Goal: Task Accomplishment & Management: Manage account settings

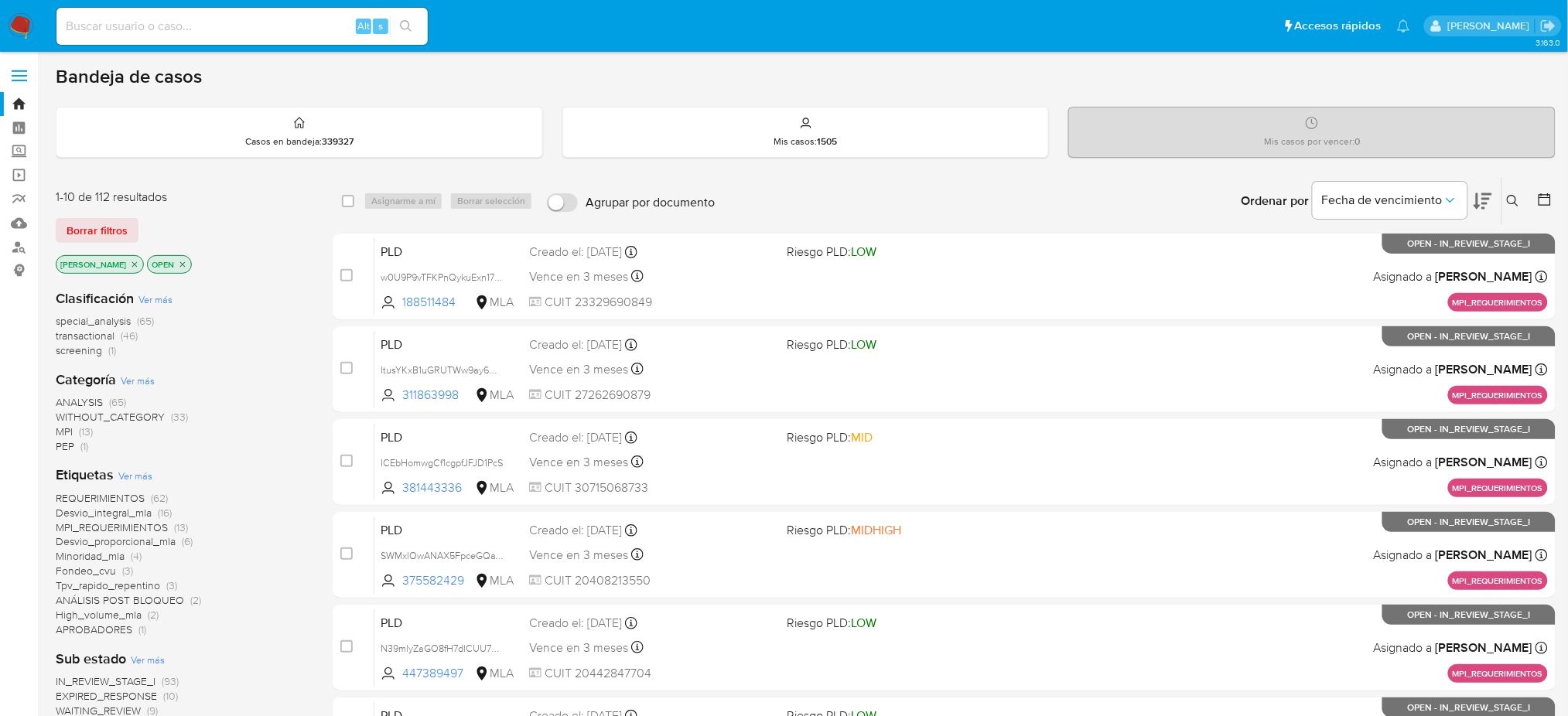
click at [260, 23] on input at bounding box center [242, 26] width 371 height 20
paste input "3oQPnUAEwzcJL4bU06XzUon6"
type input "3oQPnUAEwzcJL4bU06XzUon6"
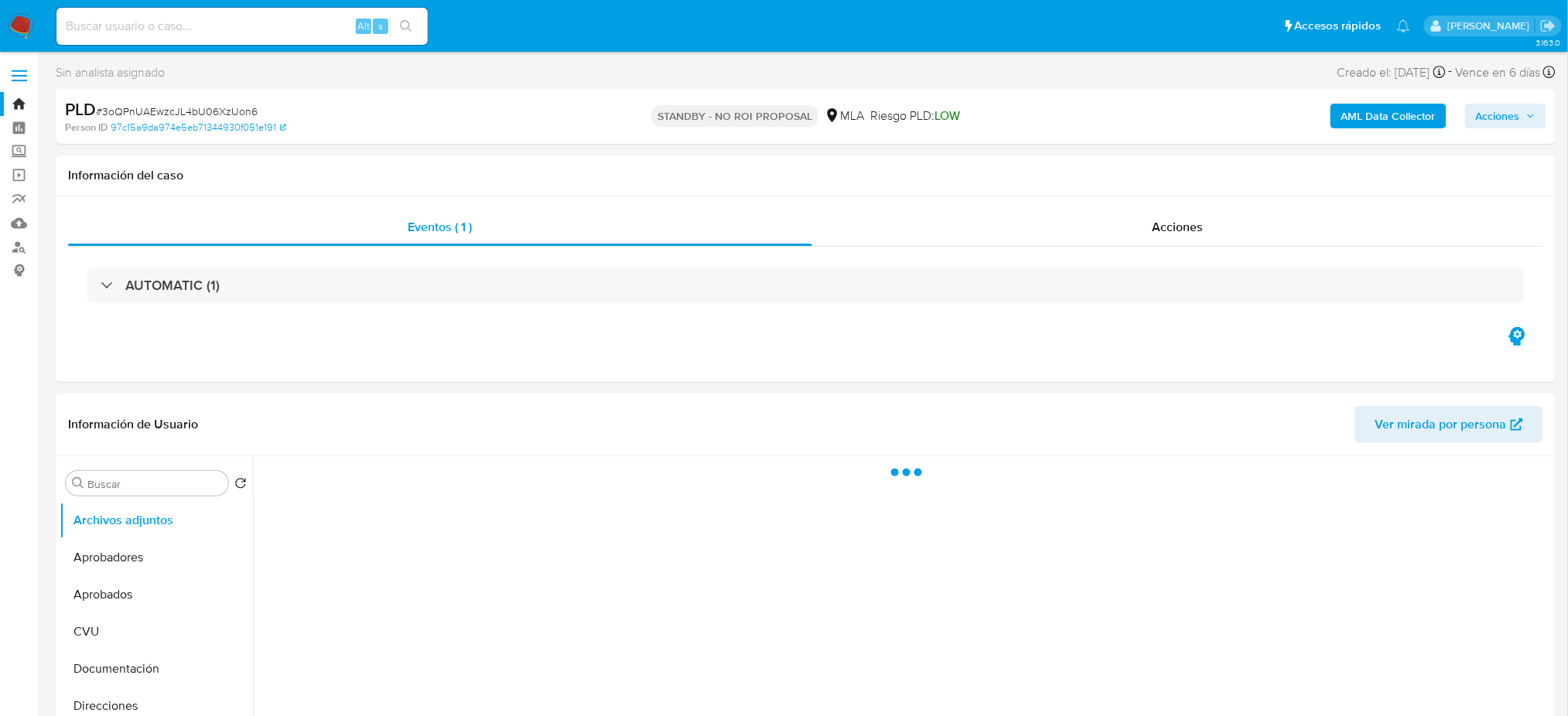
select select "10"
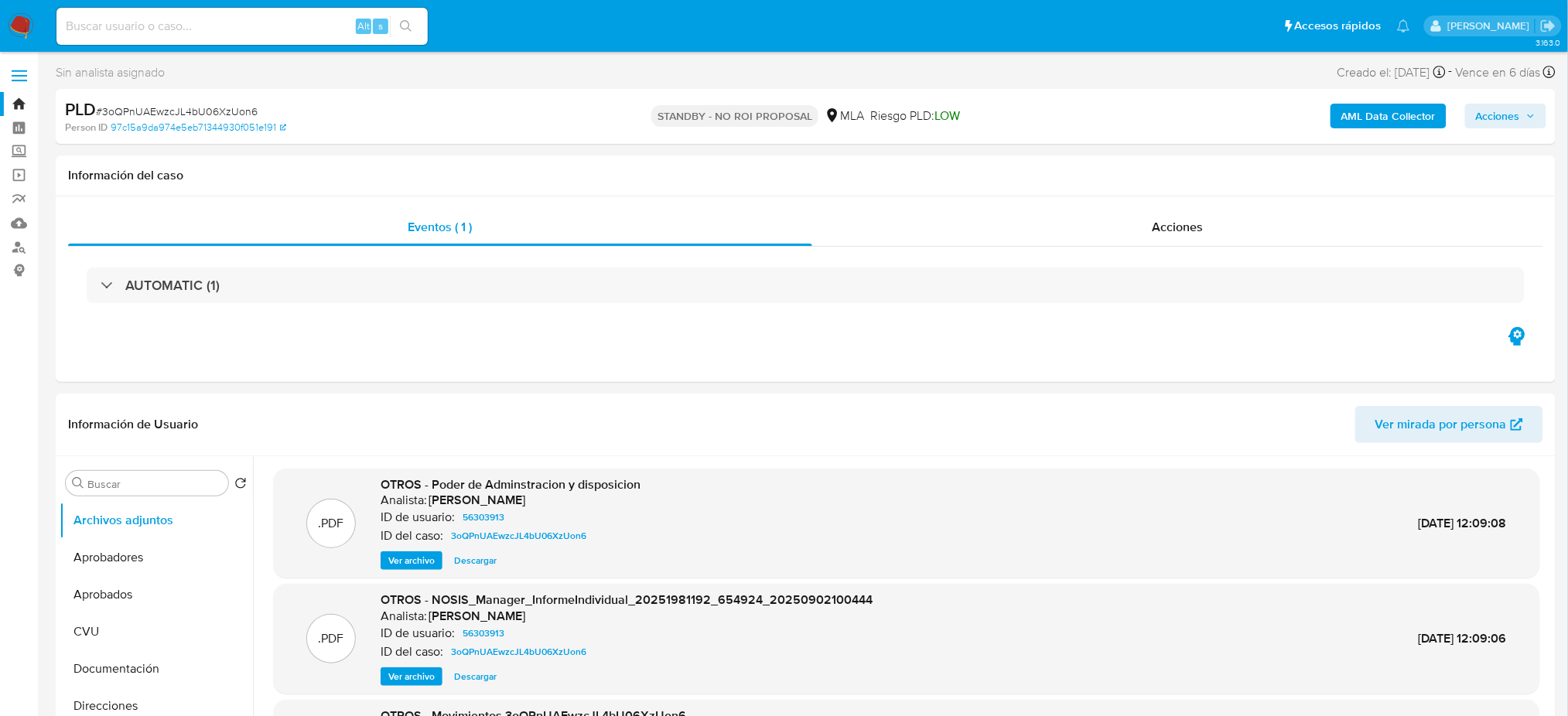
click at [20, 24] on img at bounding box center [20, 26] width 26 height 26
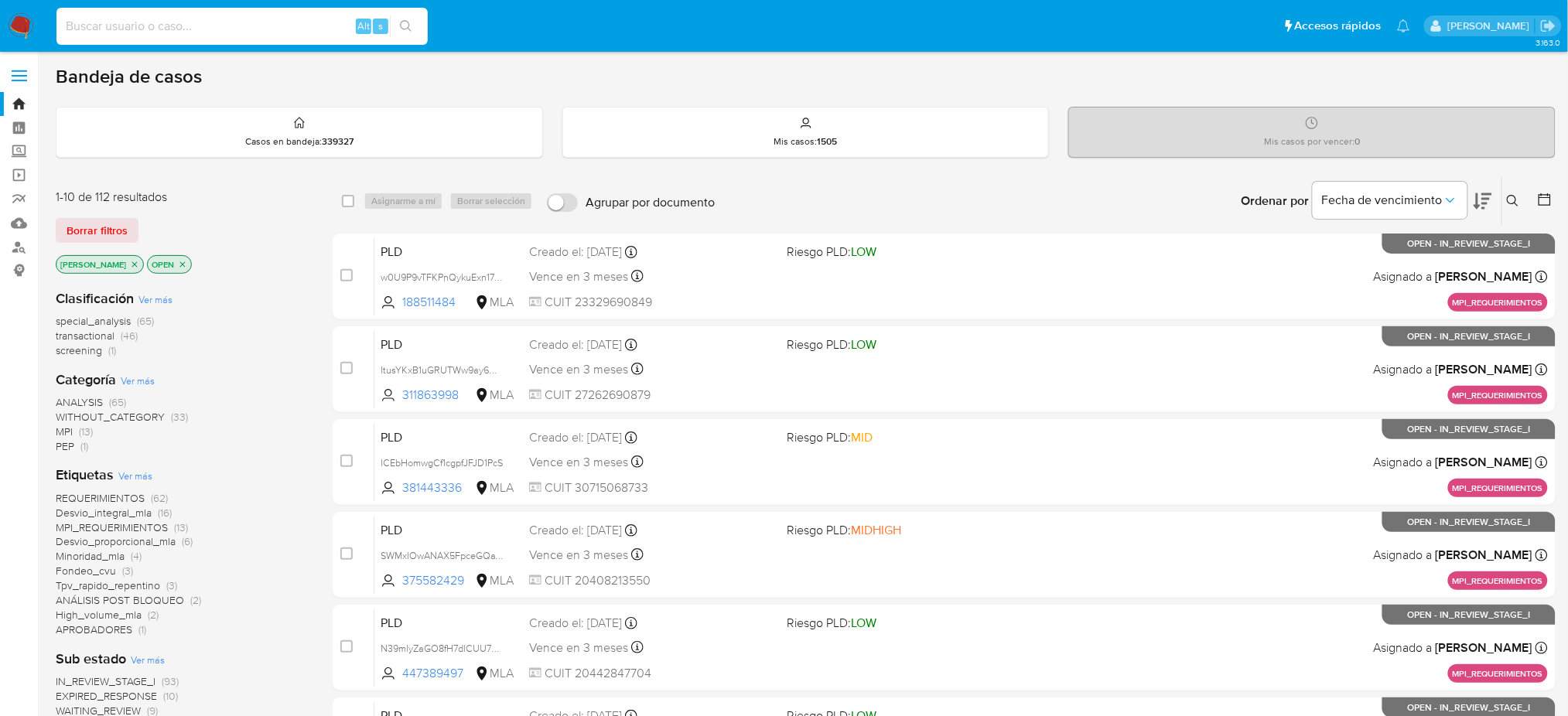
click at [304, 29] on input at bounding box center [242, 26] width 371 height 20
paste input "wWOokbd5BS6pIzh7IL4ot9h7"
type input "wWOokbd5BS6pIzh7IL4ot9h7"
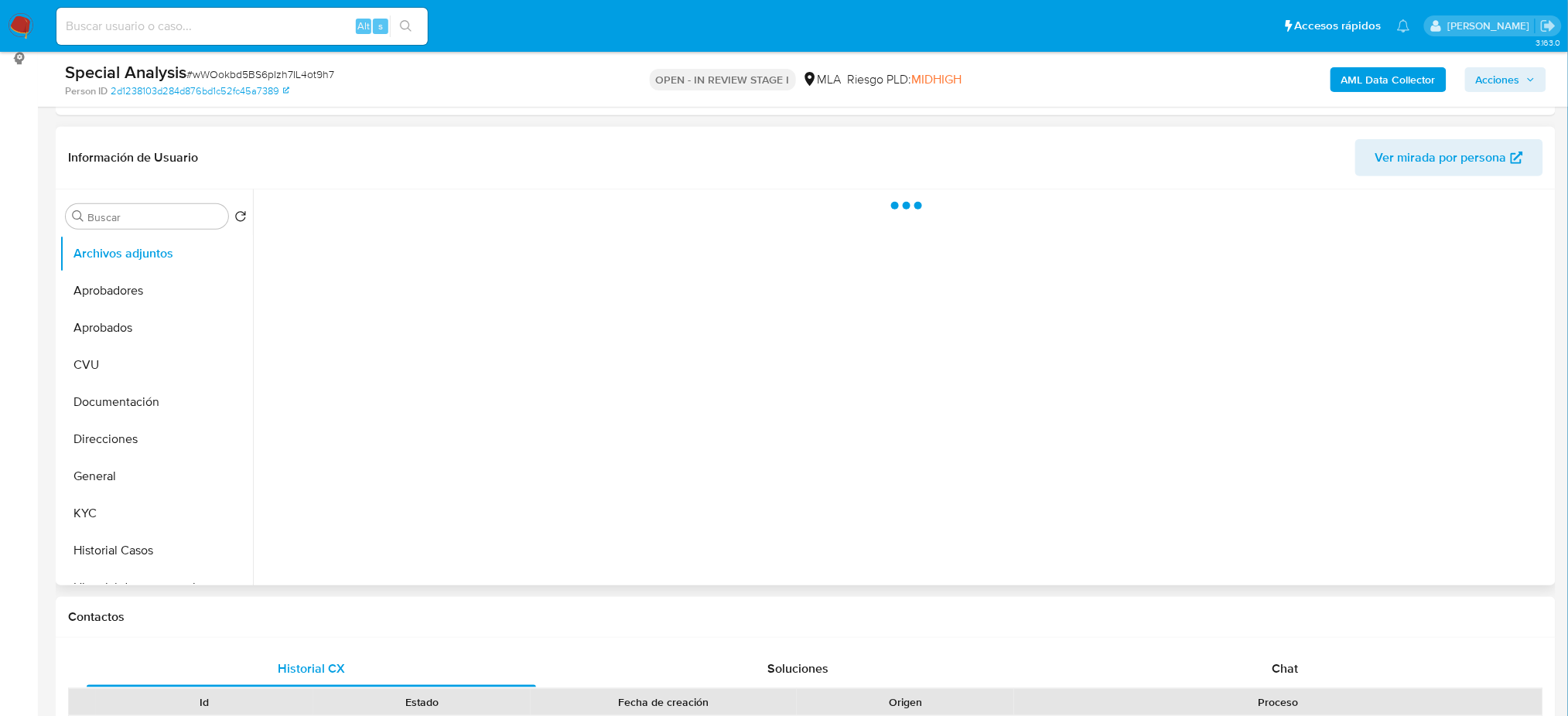
scroll to position [412, 0]
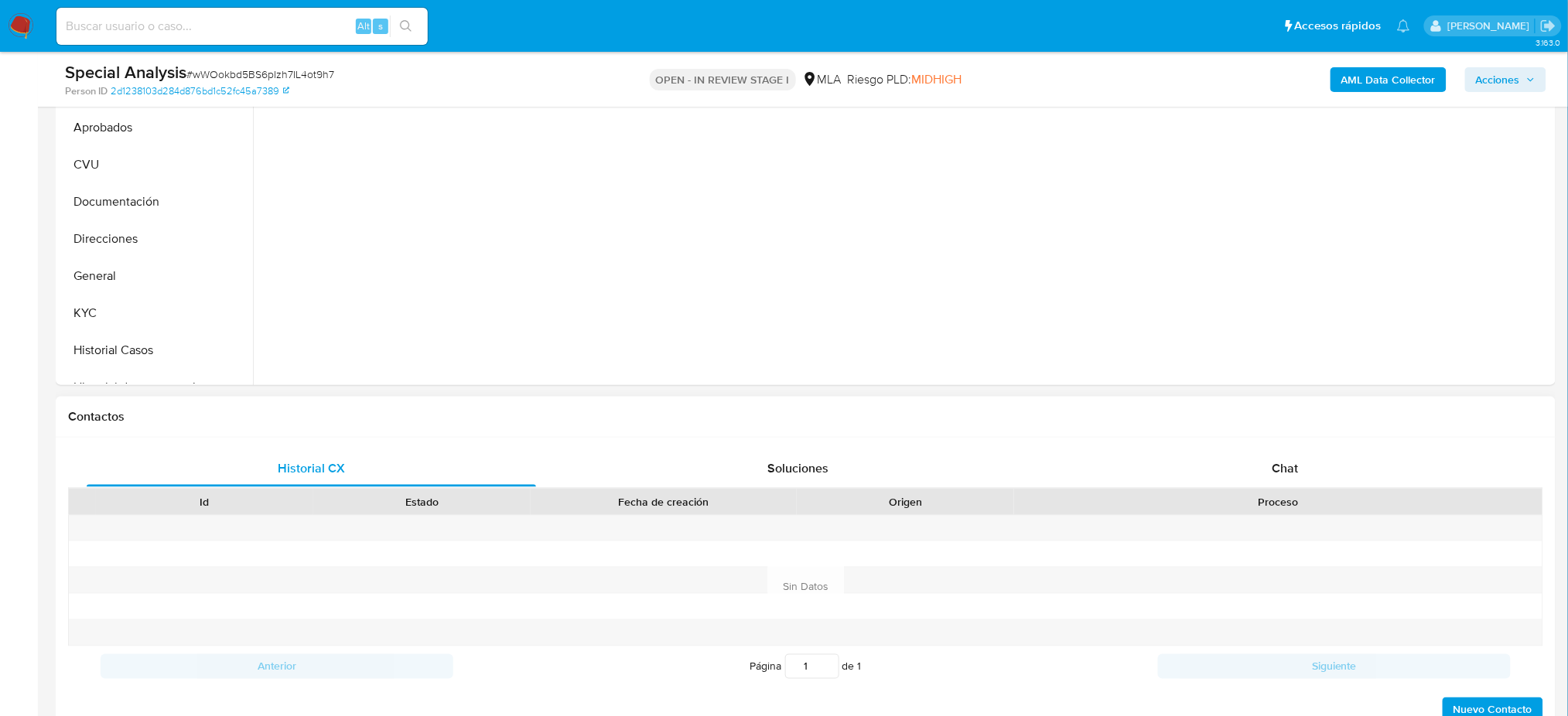
select select "10"
click at [1320, 496] on div "Proceso" at bounding box center [1278, 502] width 506 height 15
click at [1319, 474] on div "Chat" at bounding box center [1285, 468] width 449 height 37
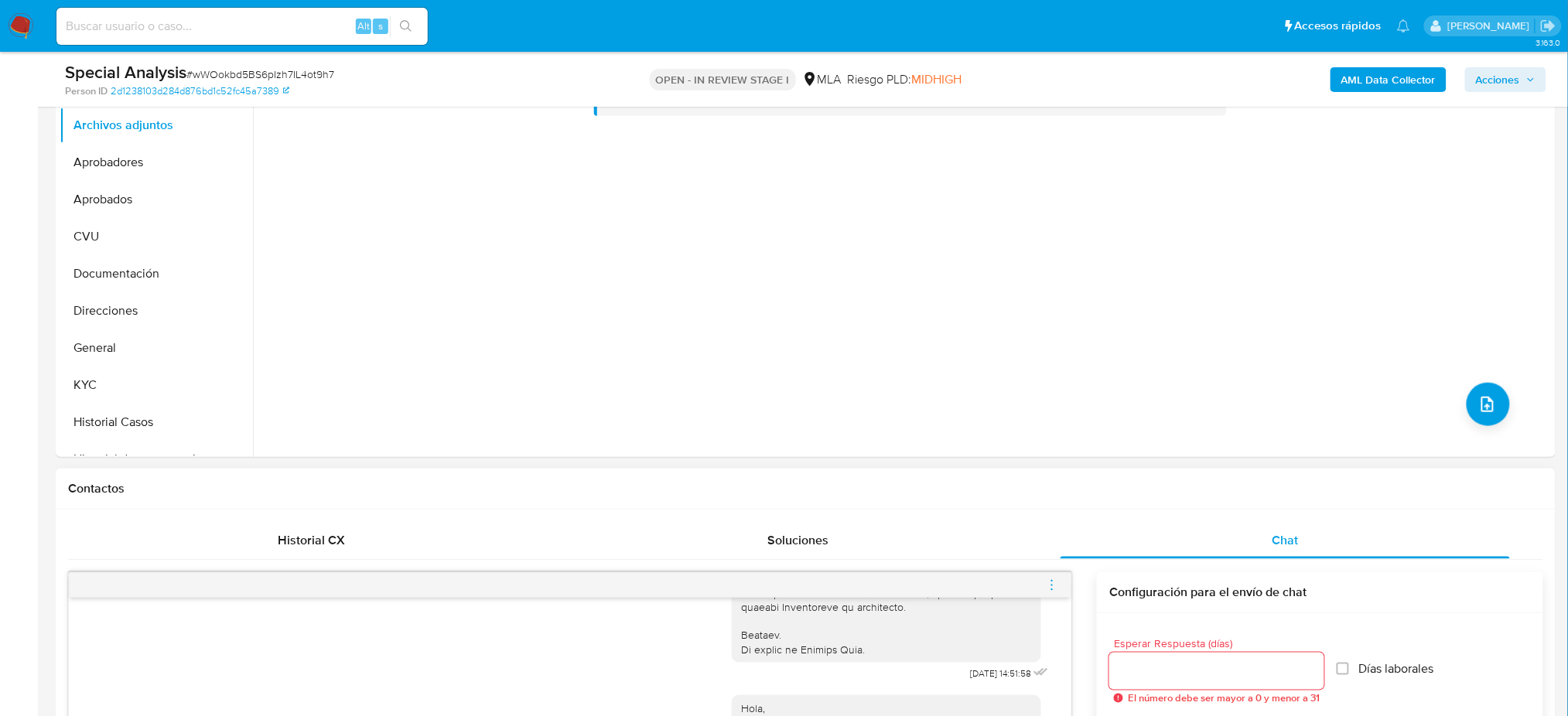
scroll to position [206, 0]
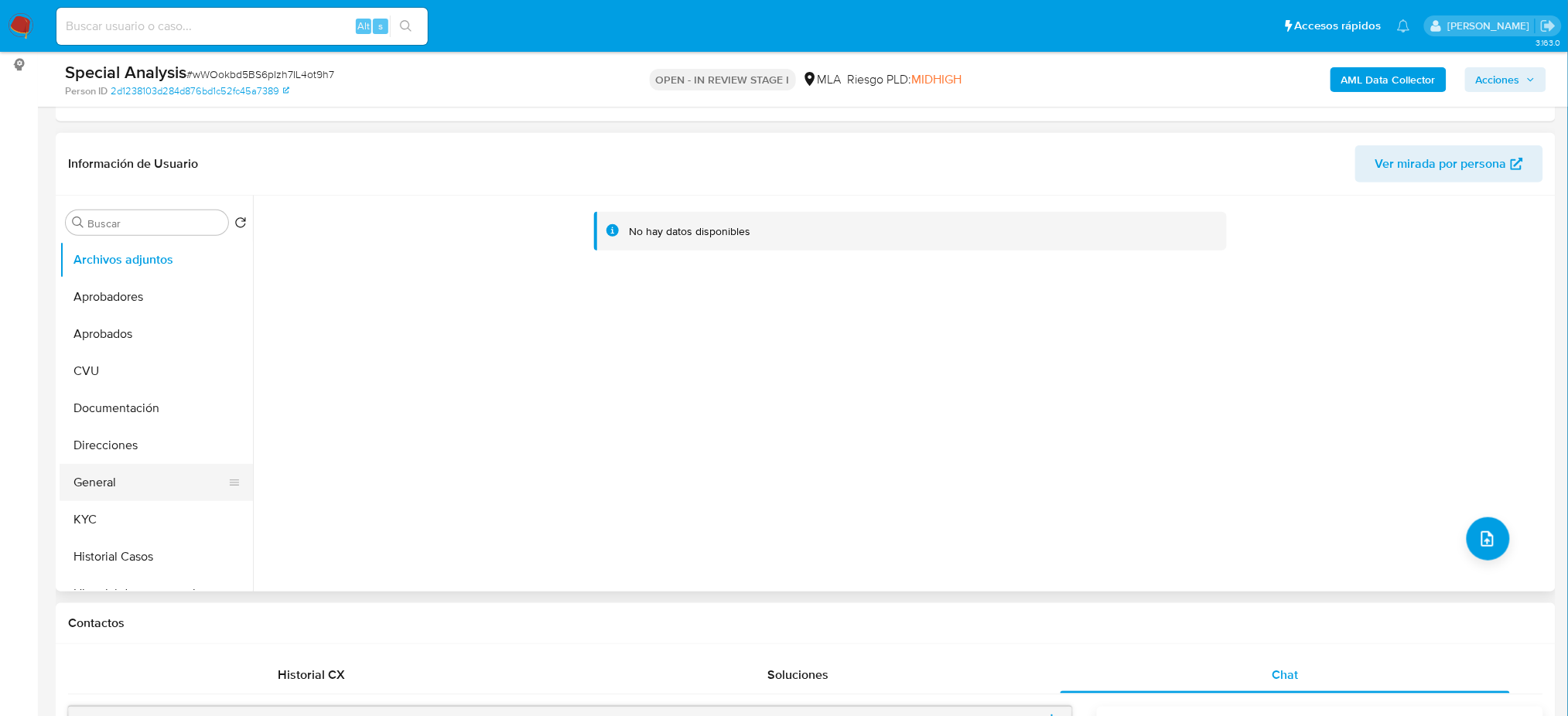
click at [139, 478] on button "General" at bounding box center [150, 483] width 181 height 37
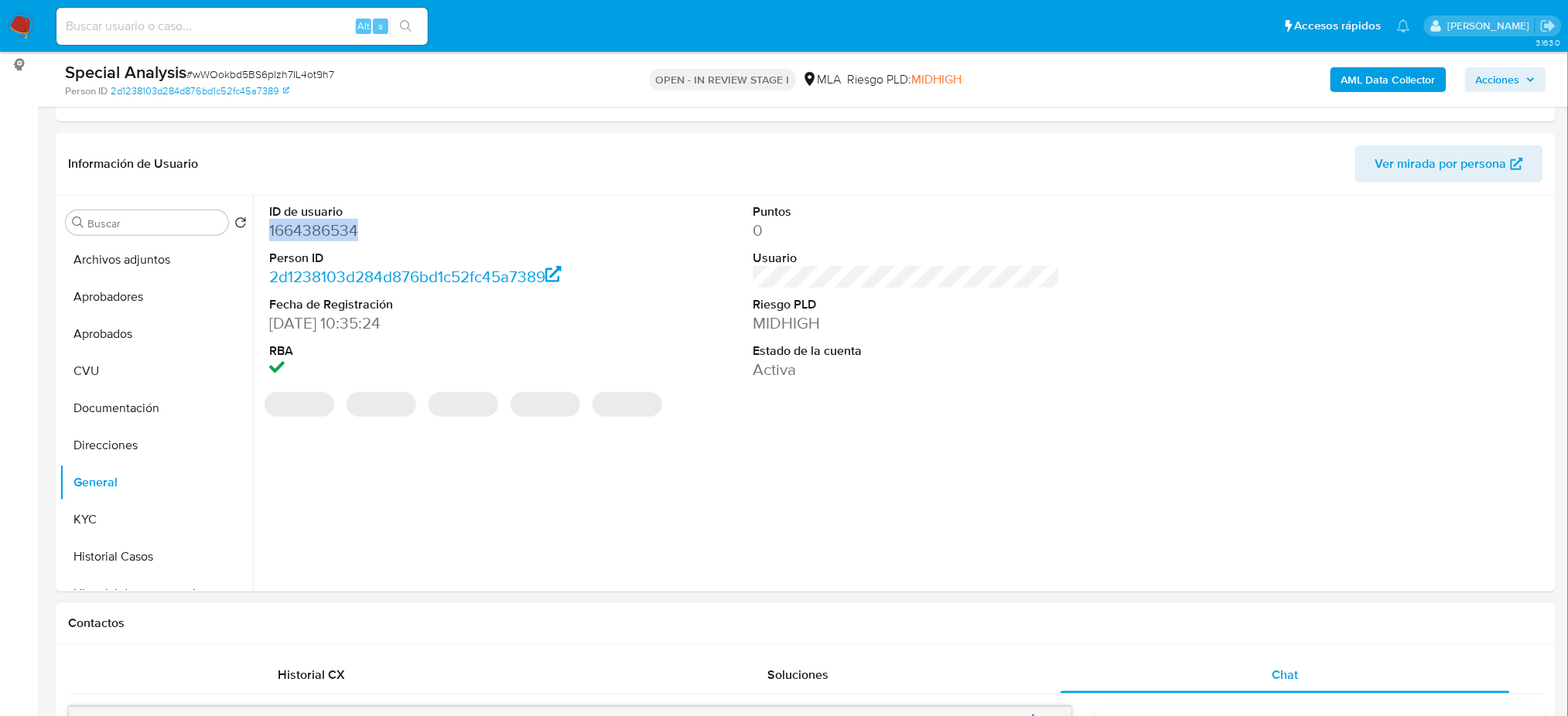
click at [280, 224] on dd "1664386534" at bounding box center [423, 231] width 307 height 22
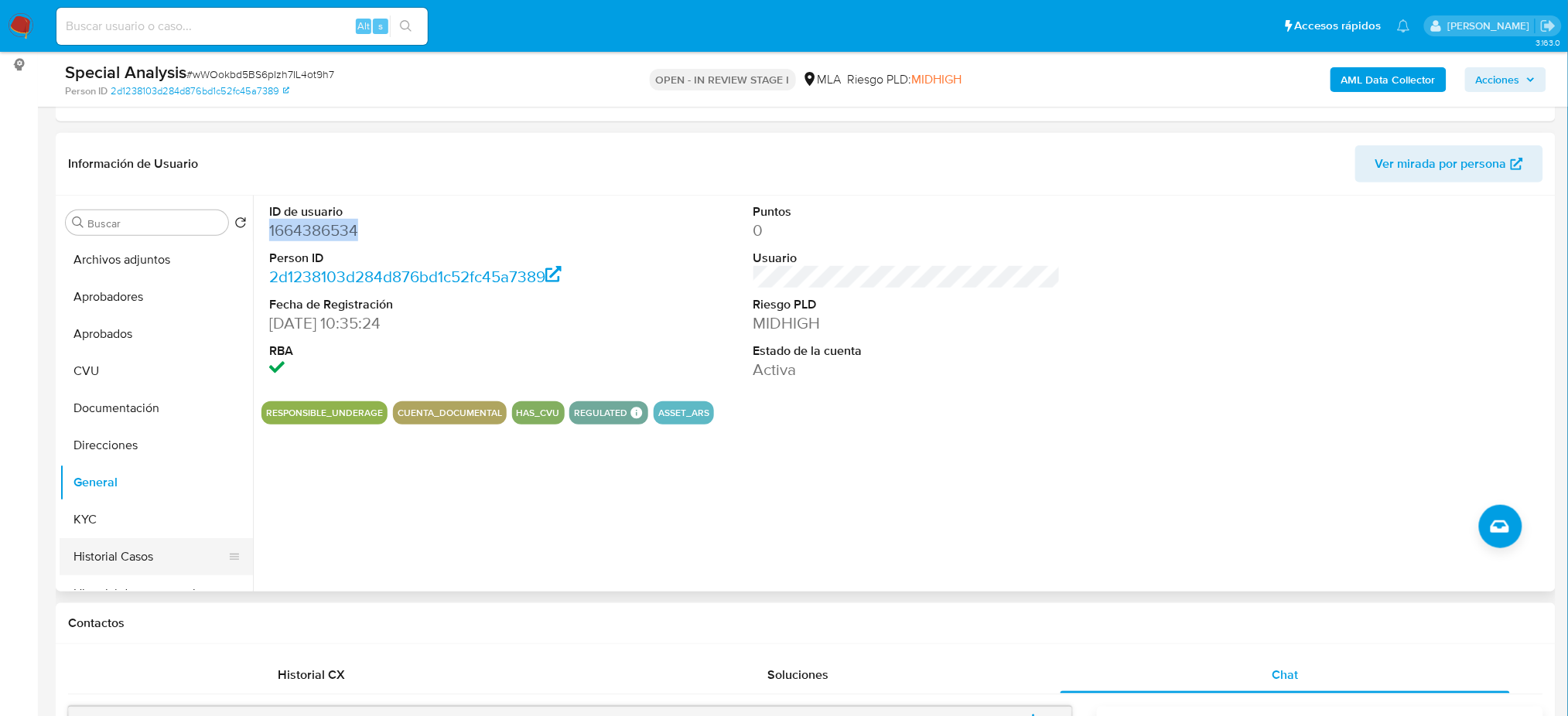
click at [128, 551] on button "Historial Casos" at bounding box center [150, 557] width 181 height 37
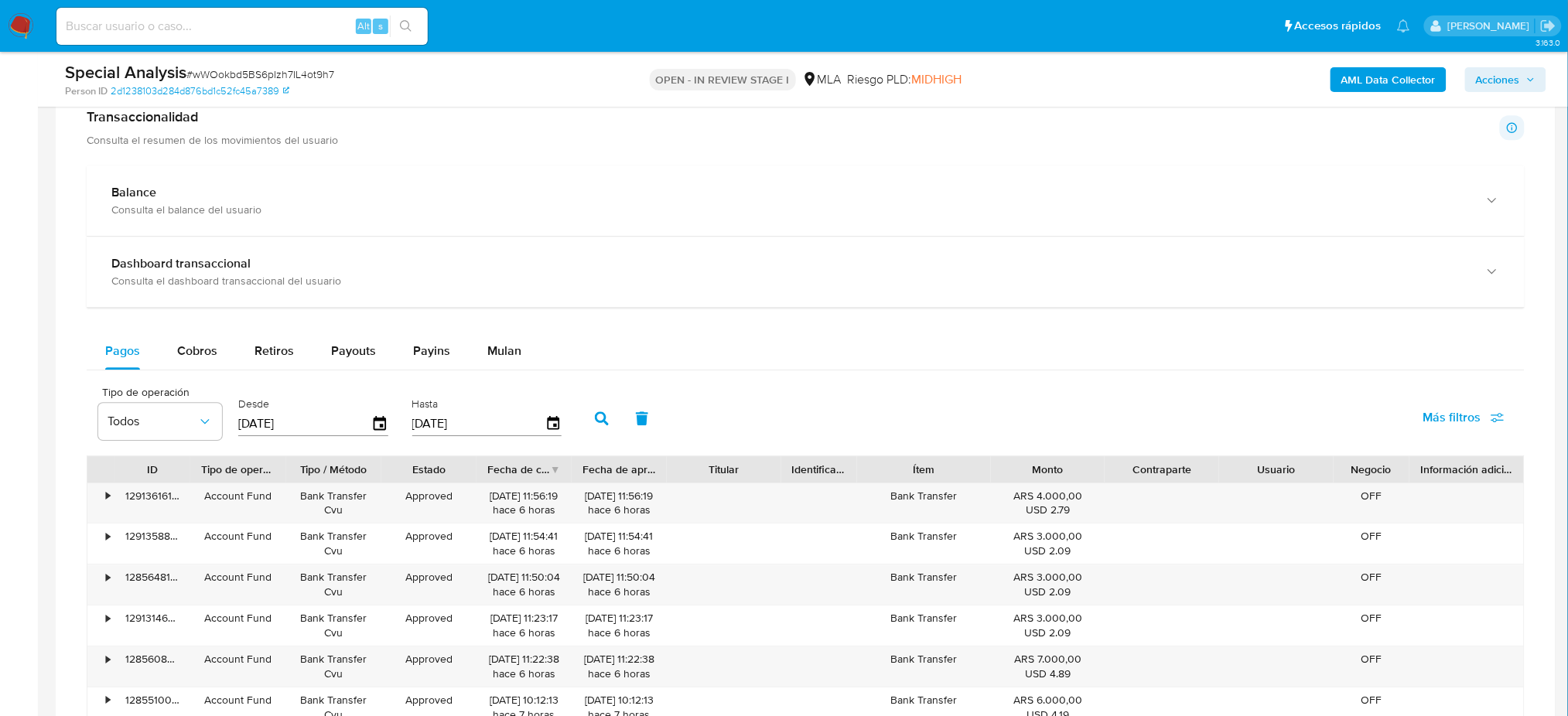
scroll to position [1443, 0]
click at [500, 346] on span "Mulan" at bounding box center [504, 347] width 34 height 18
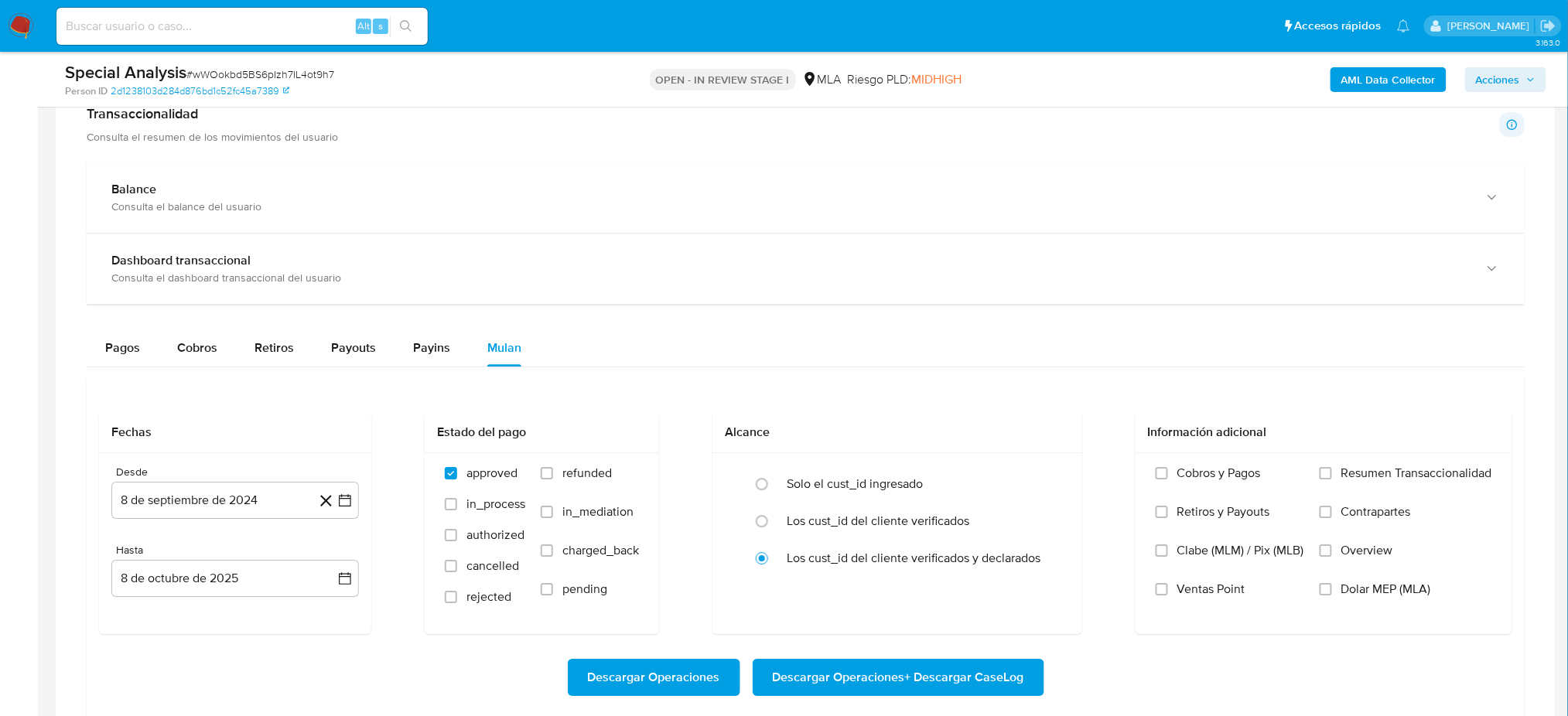
scroll to position [1649, 0]
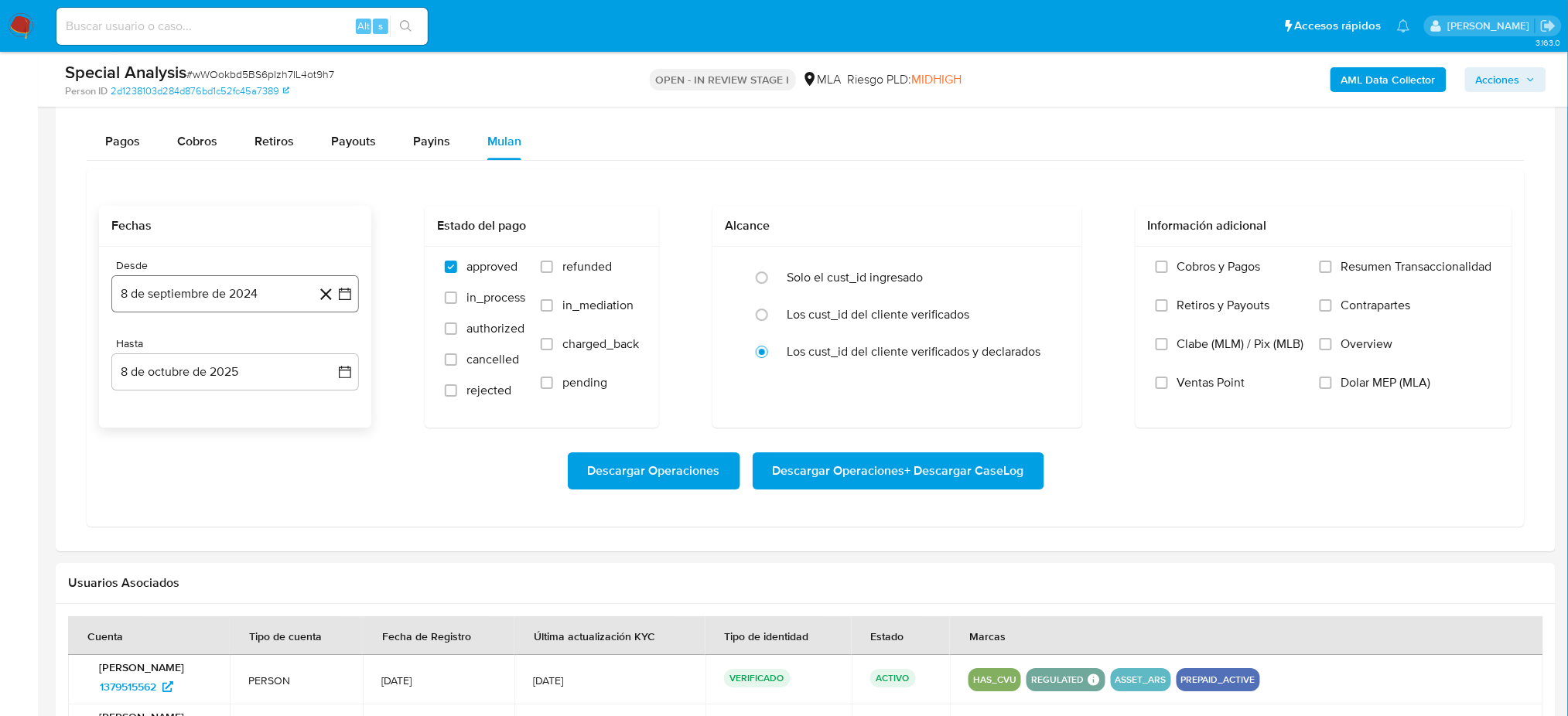
click at [208, 292] on button "8 de septiembre de 2024" at bounding box center [235, 294] width 248 height 37
click at [328, 349] on icon "Mes siguiente" at bounding box center [331, 349] width 18 height 18
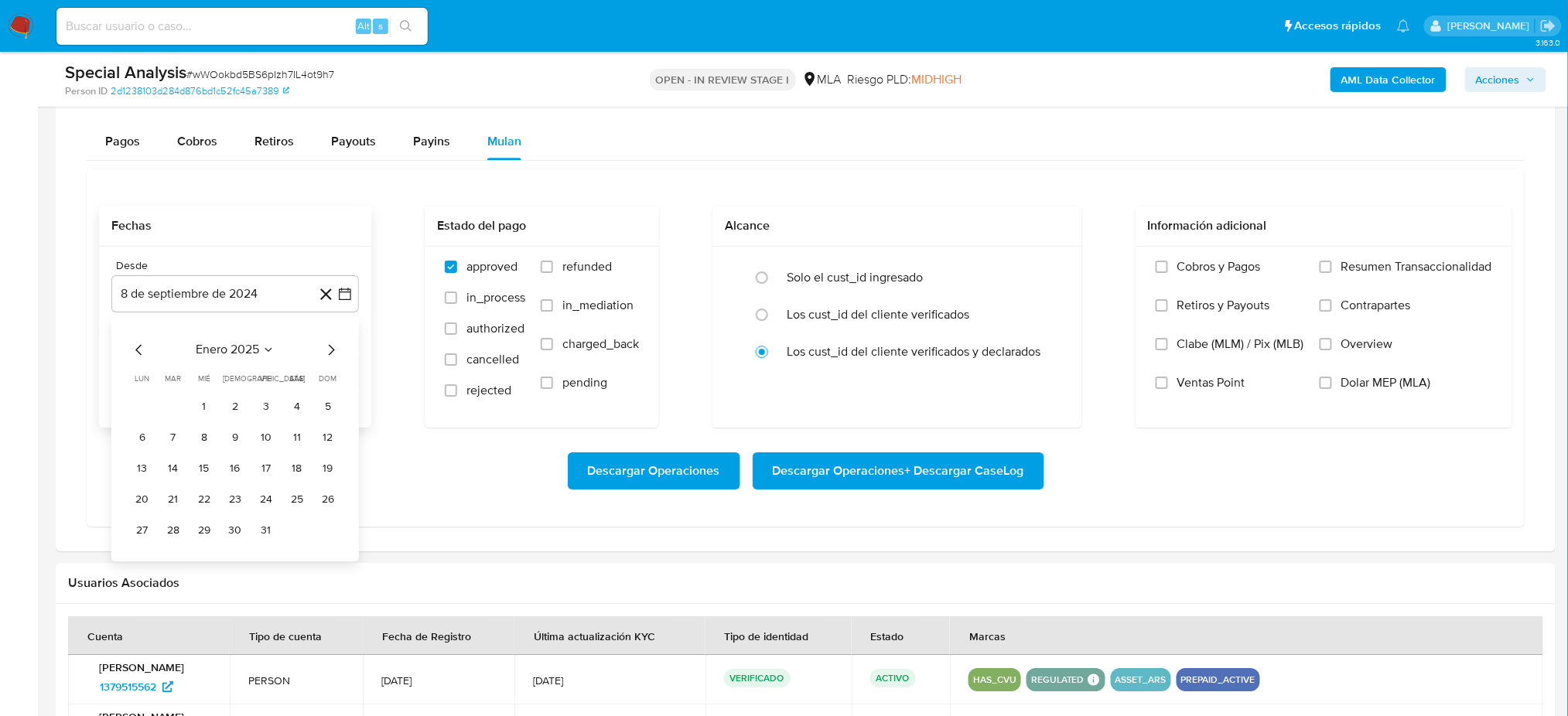
click at [328, 349] on icon "Mes siguiente" at bounding box center [331, 349] width 18 height 18
click at [328, 348] on icon "Mes siguiente" at bounding box center [331, 349] width 18 height 18
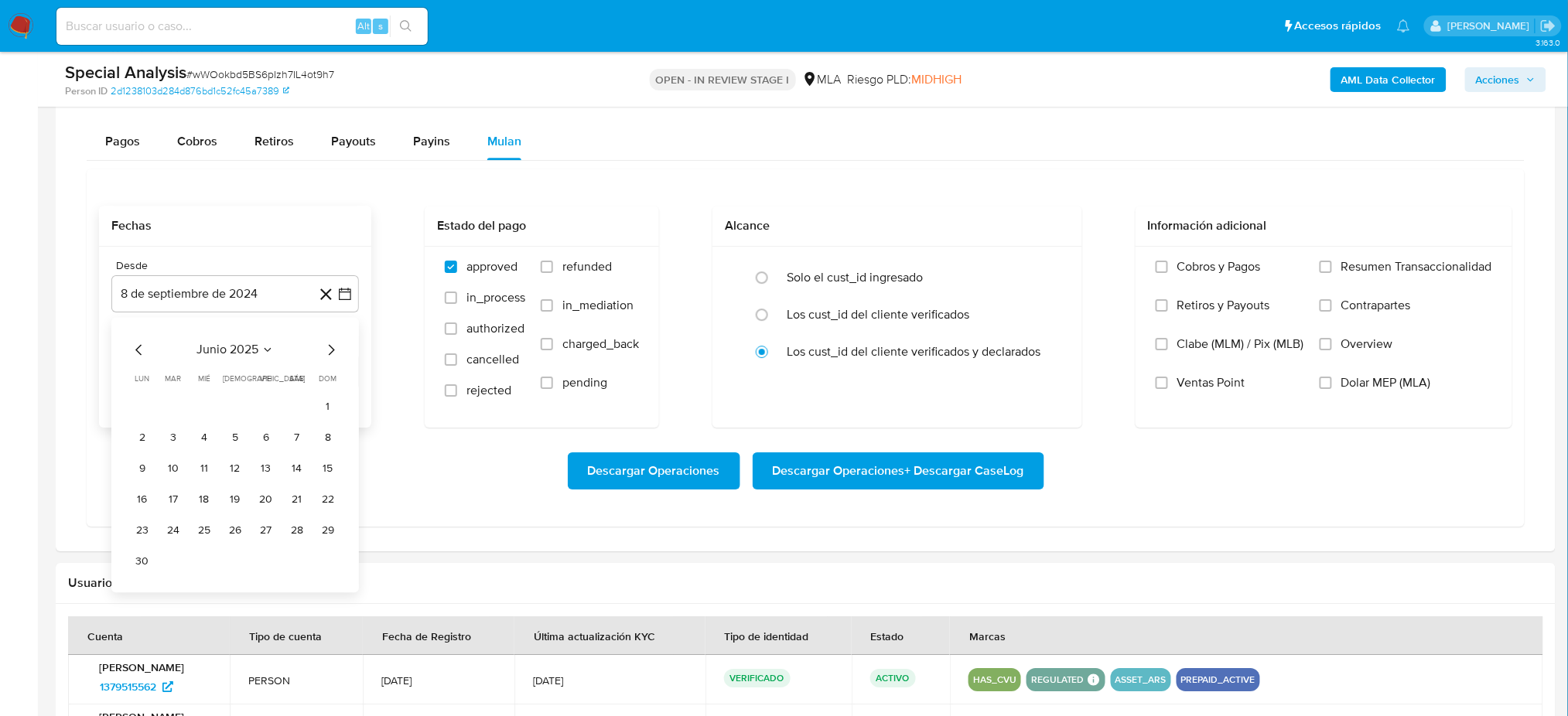
click at [130, 353] on icon "Mes anterior" at bounding box center [139, 349] width 18 height 18
click at [246, 409] on button "1" at bounding box center [234, 406] width 24 height 24
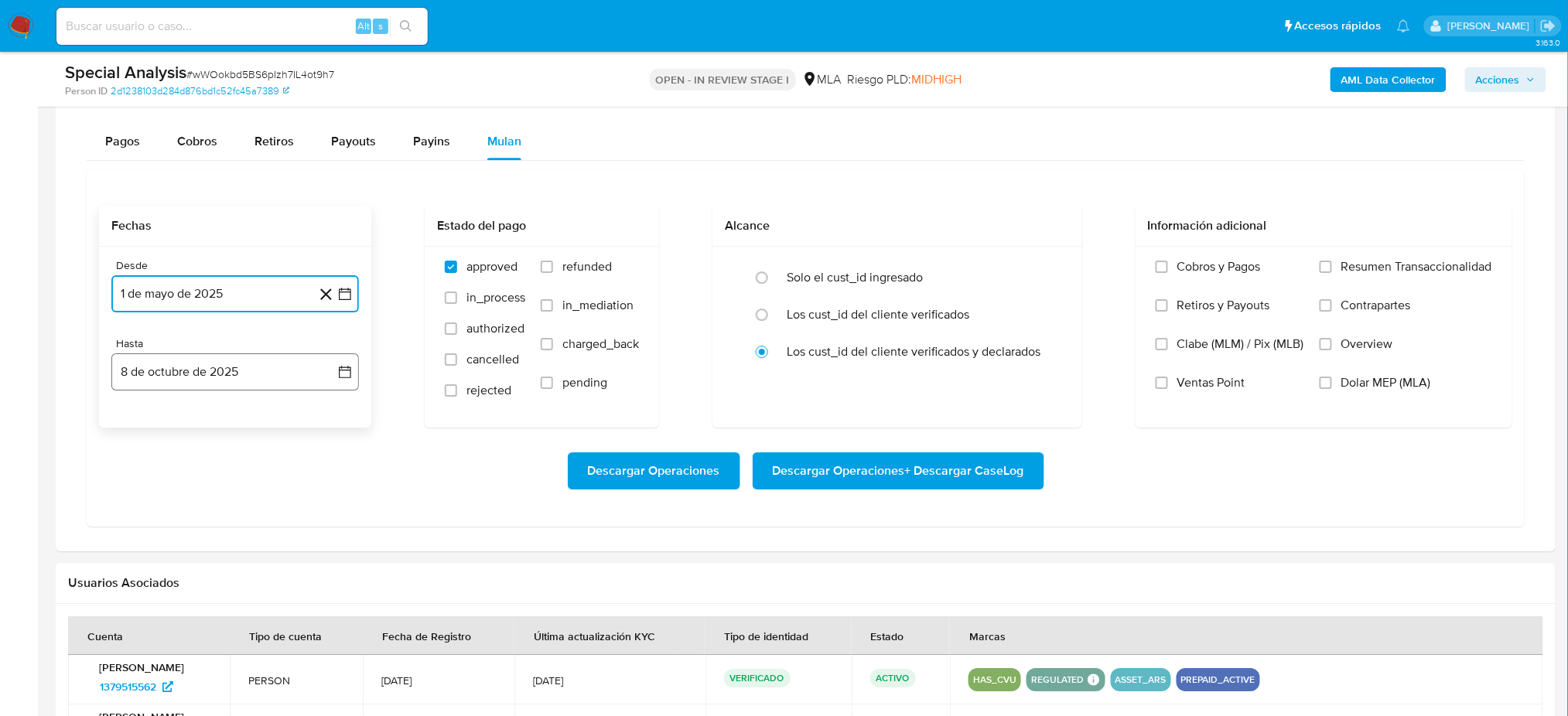
click at [224, 381] on button "8 de octubre de 2025" at bounding box center [235, 372] width 248 height 37
click at [138, 432] on icon "Mes anterior" at bounding box center [139, 427] width 18 height 18
drag, startPoint x: 144, startPoint y: 426, endPoint x: 153, endPoint y: 466, distance: 41.0
click at [144, 424] on icon "Mes anterior" at bounding box center [139, 427] width 18 height 18
click at [338, 609] on button "31" at bounding box center [328, 608] width 24 height 24
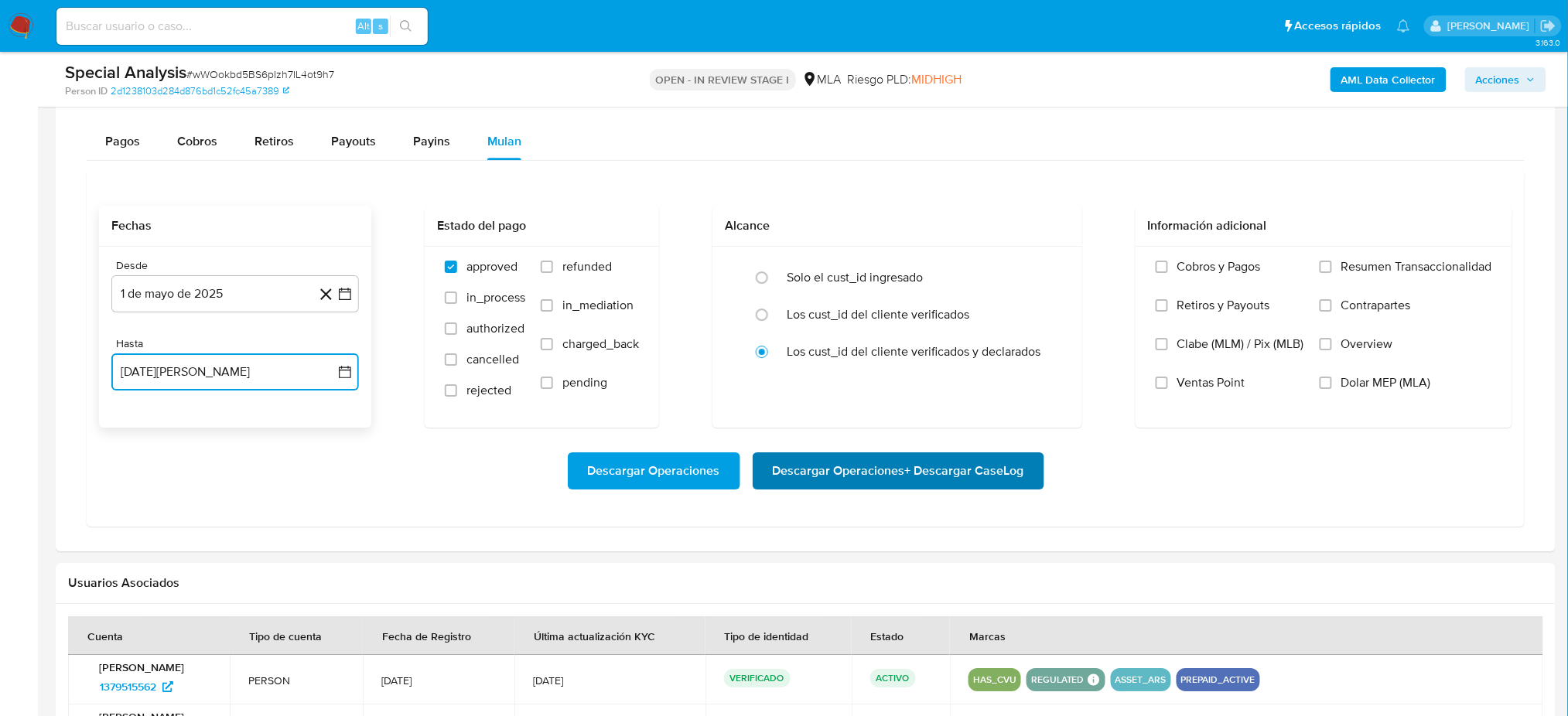
click at [962, 457] on span "Descargar Operaciones + Descargar CaseLog" at bounding box center [898, 471] width 251 height 34
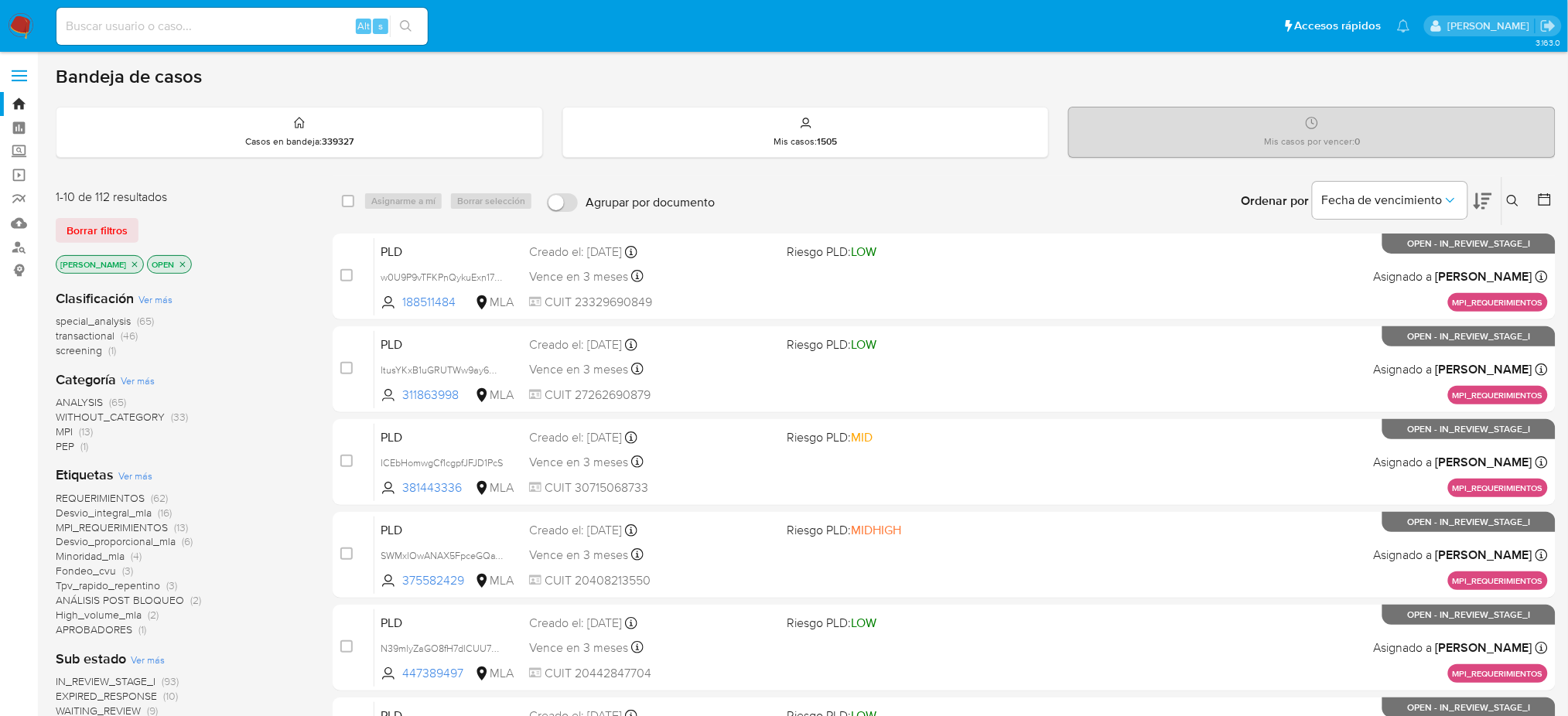
click at [178, 20] on input at bounding box center [242, 26] width 371 height 20
paste input "rbl9k5Cw7LV4bPXtDorn5Ice"
type input "rbl9k5Cw7LV4bPXtDorn5Ice"
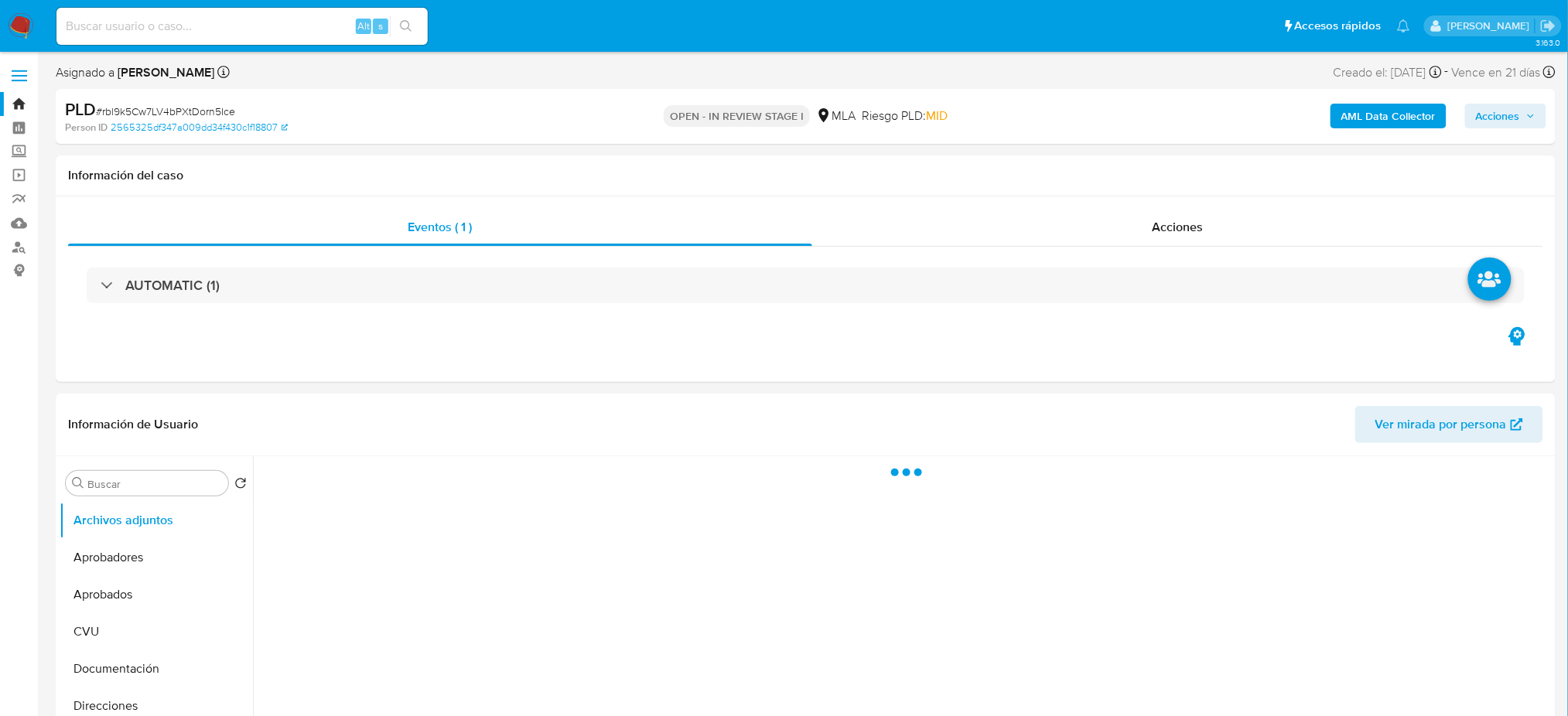
select select "10"
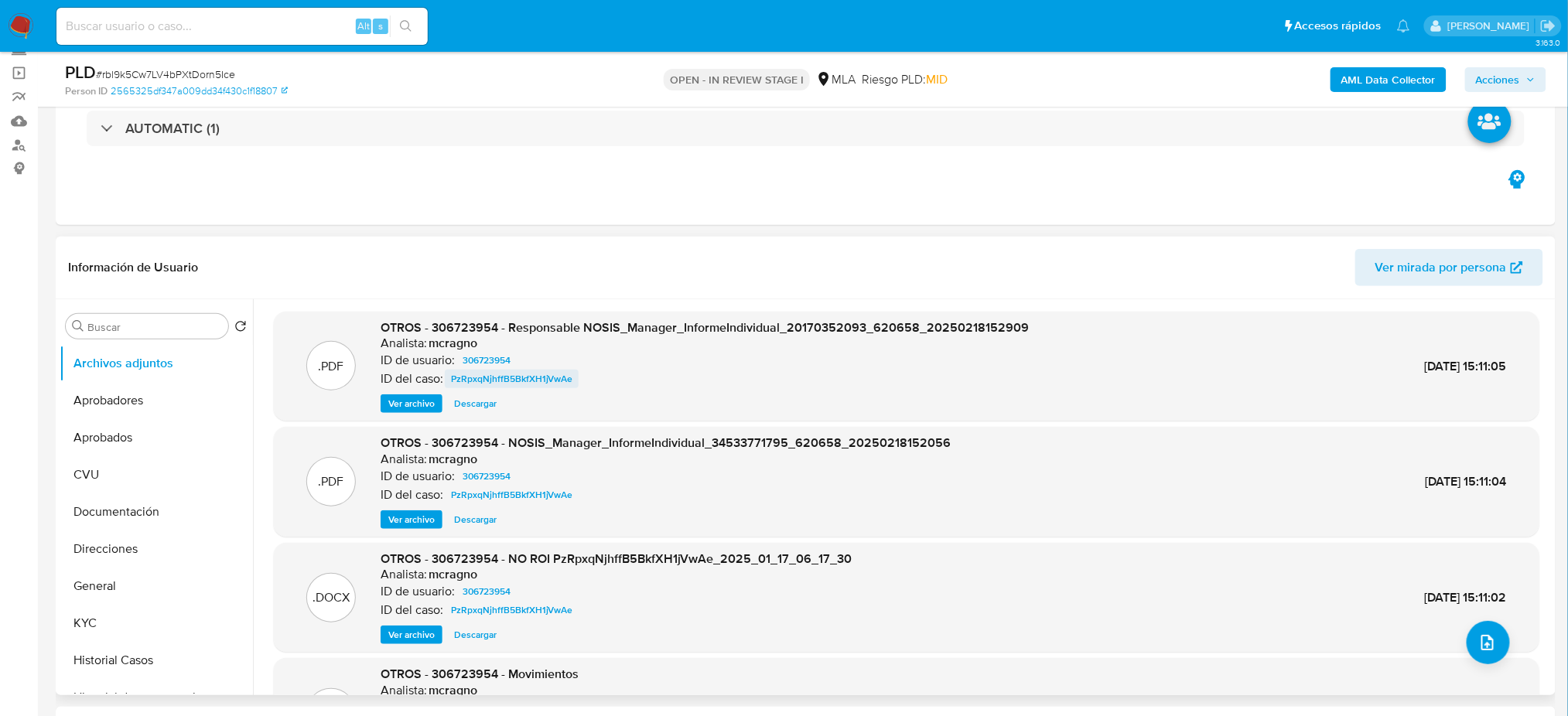
scroll to position [103, 0]
click at [110, 565] on button "Direcciones" at bounding box center [150, 548] width 181 height 37
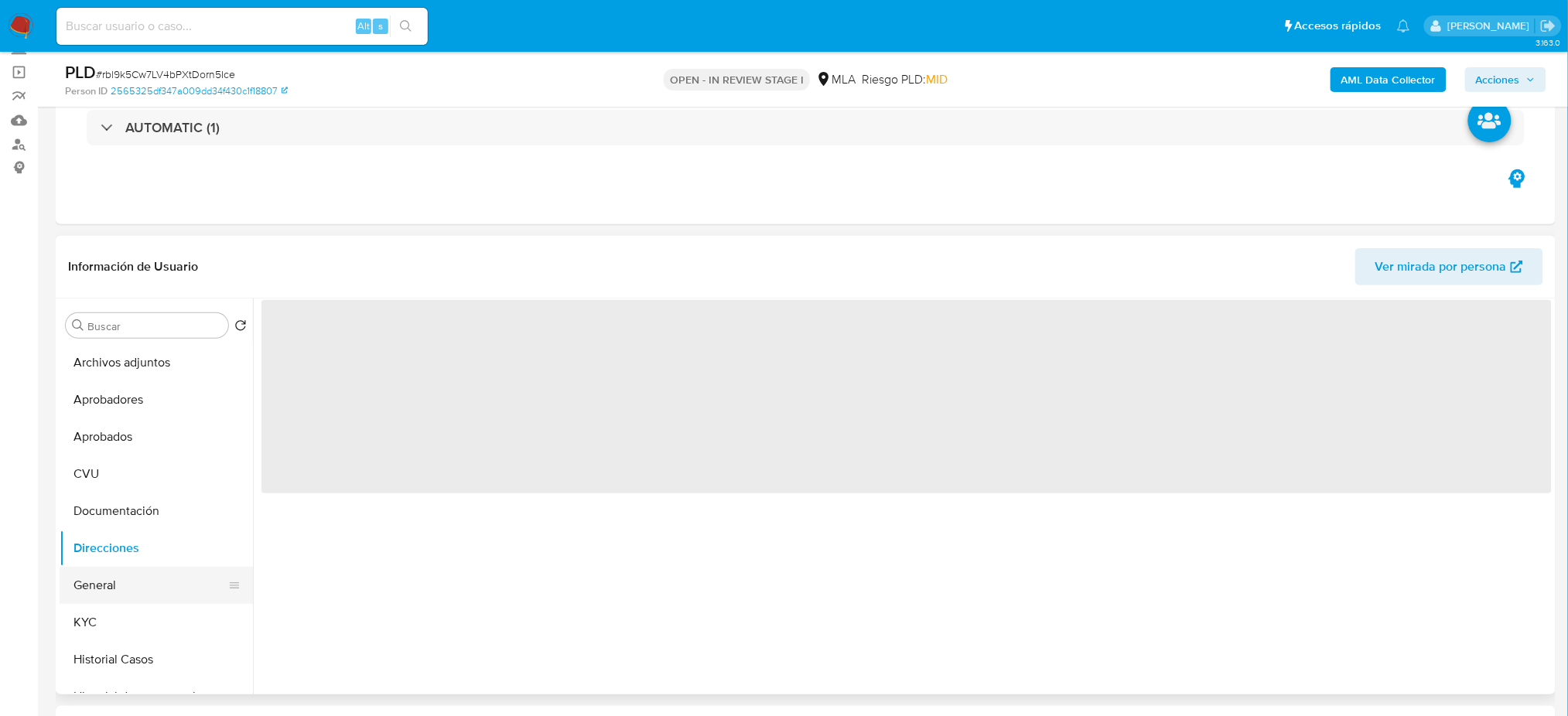
click at [108, 583] on button "General" at bounding box center [150, 585] width 181 height 37
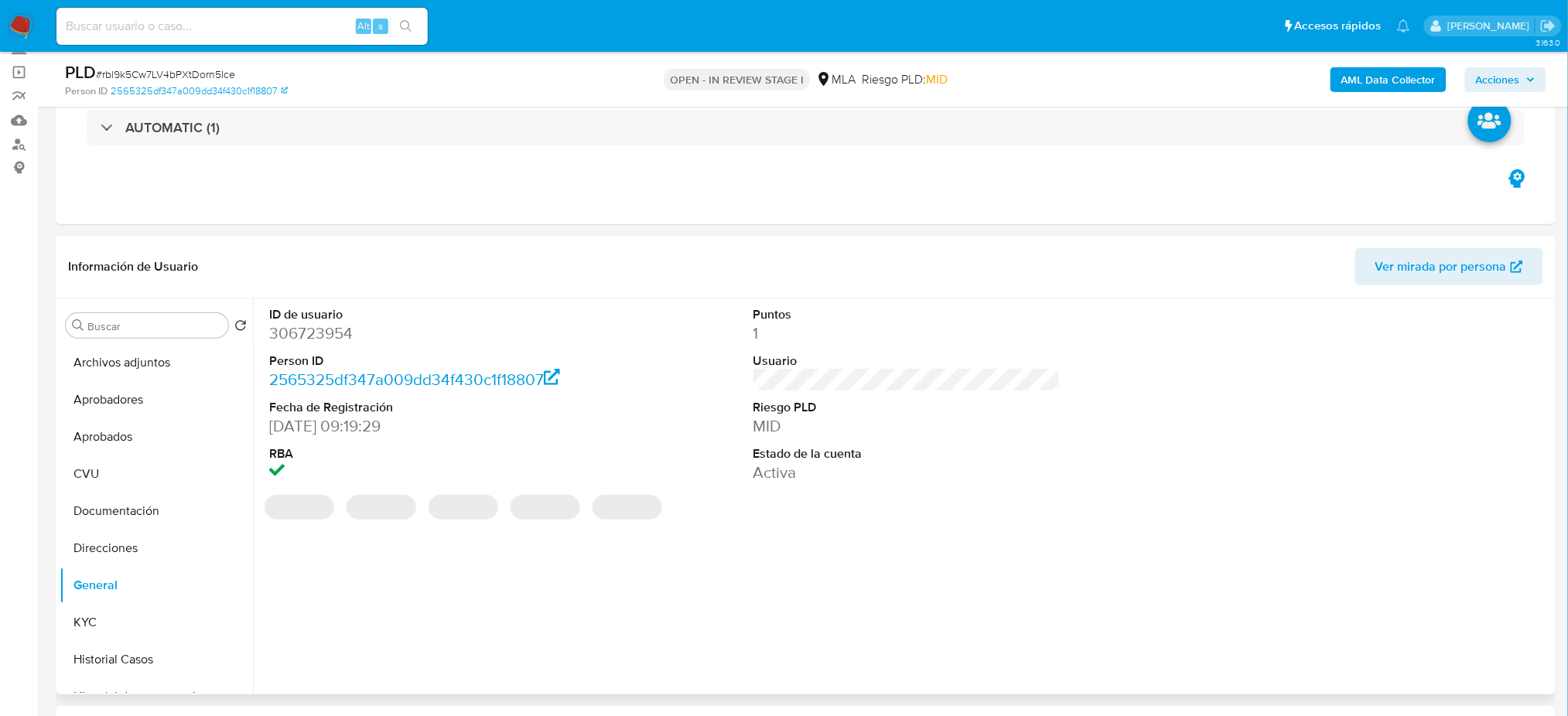
click at [300, 334] on dd "306723954" at bounding box center [423, 333] width 307 height 22
copy dd "306723954"
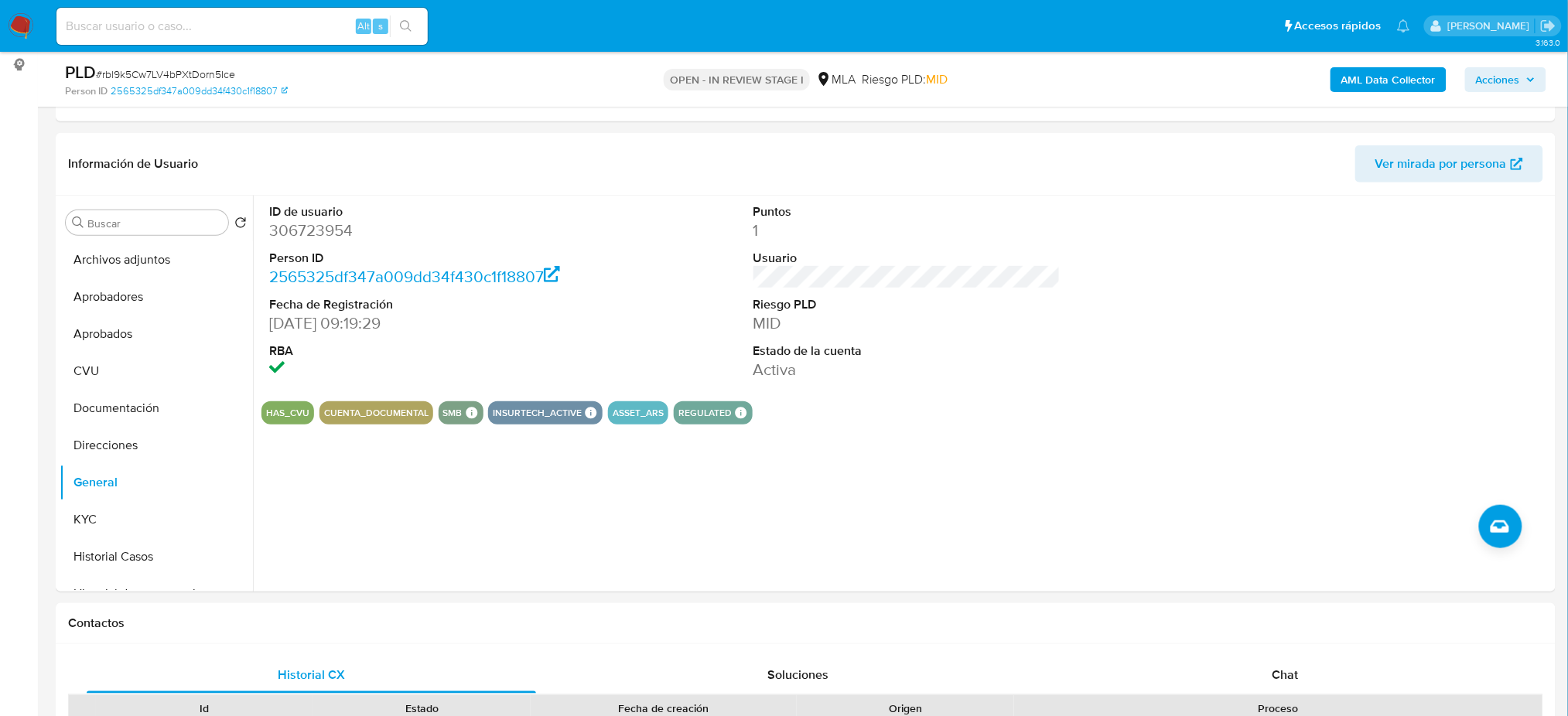
scroll to position [619, 0]
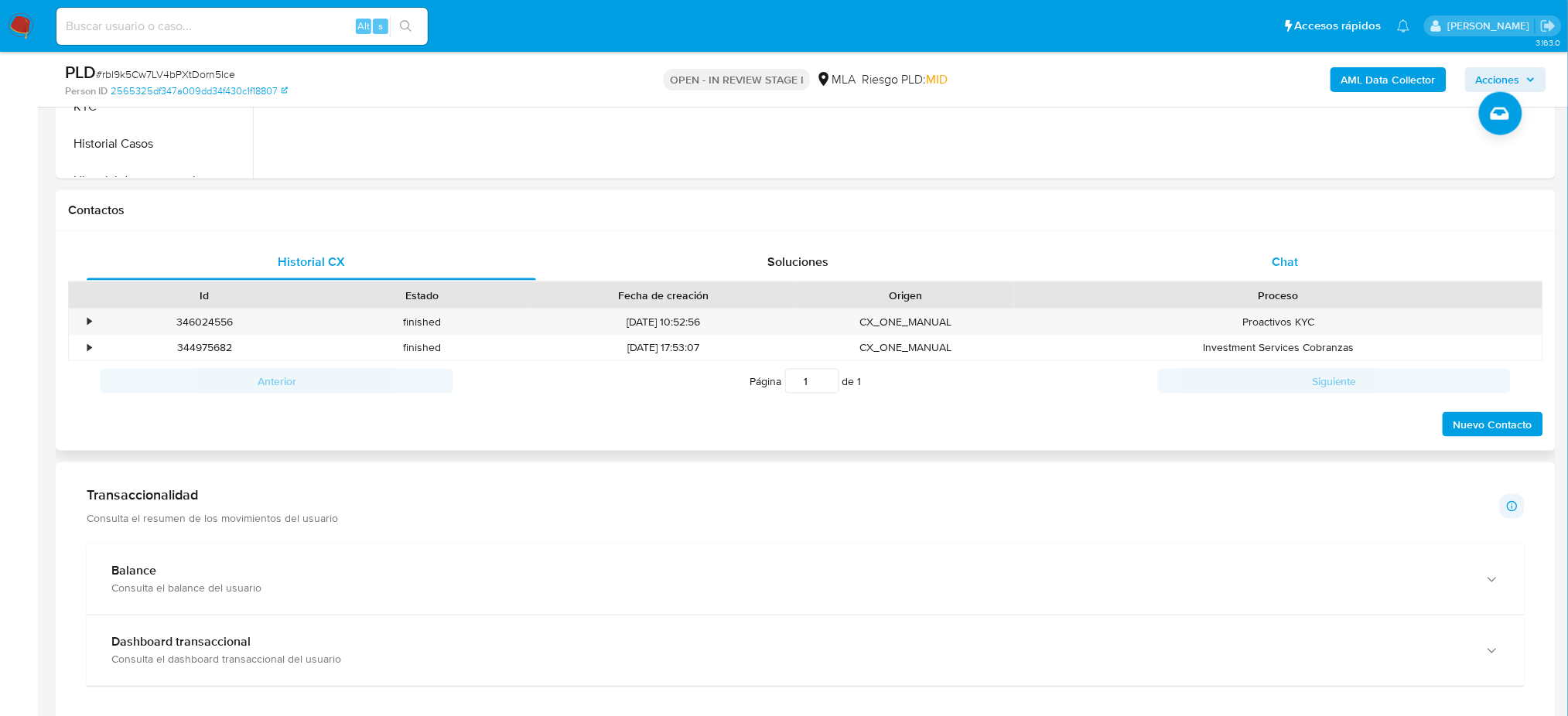
click at [1293, 274] on div "Chat" at bounding box center [1285, 262] width 449 height 37
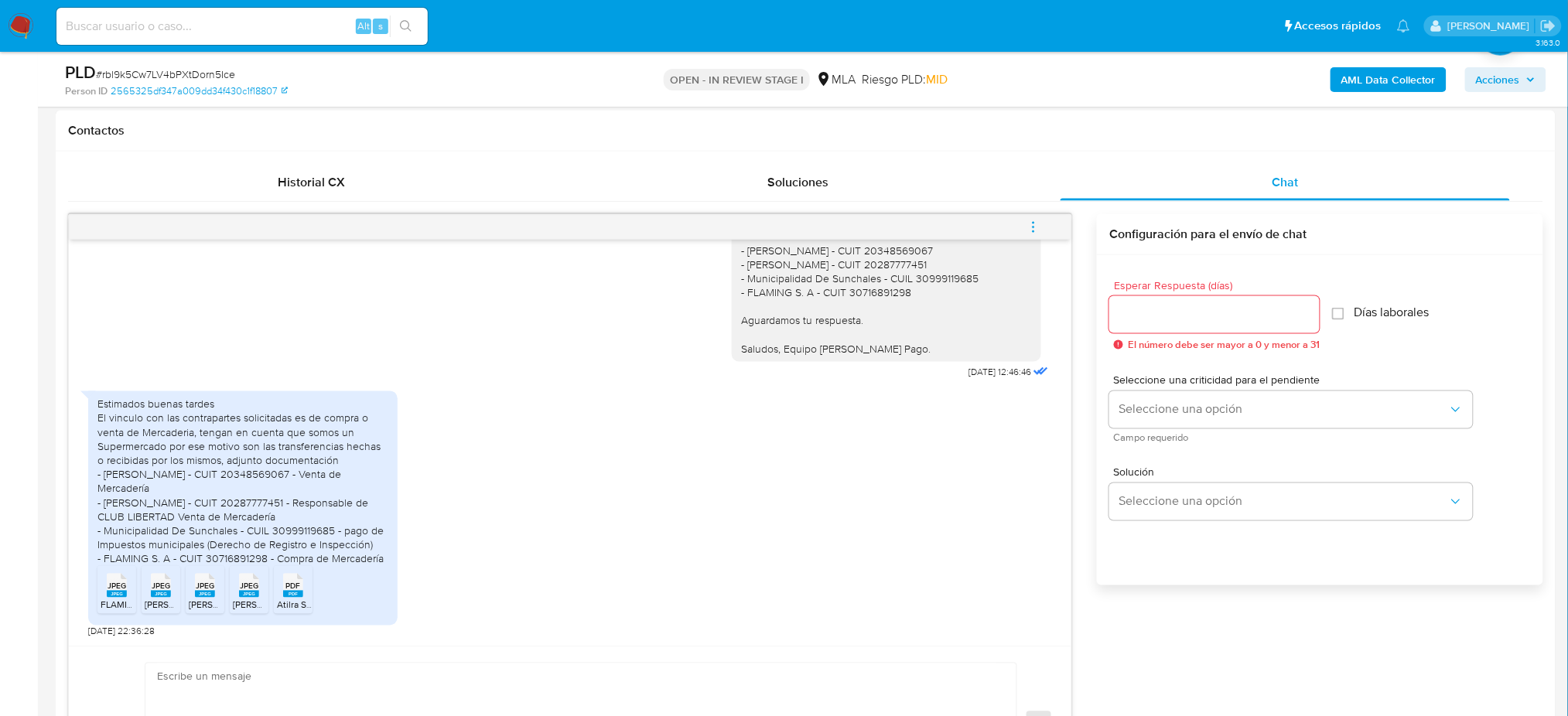
scroll to position [824, 0]
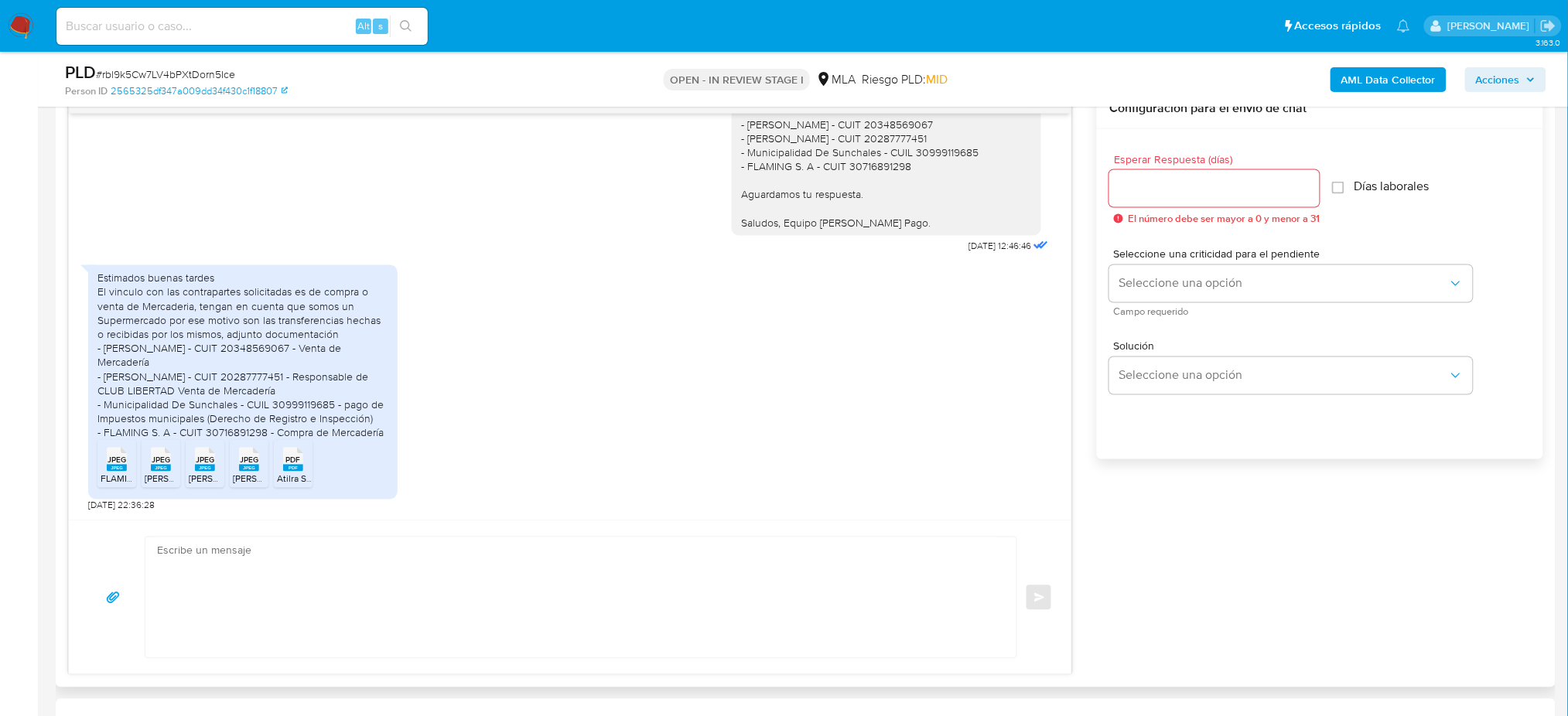
click at [294, 468] on rect at bounding box center [293, 468] width 20 height 7
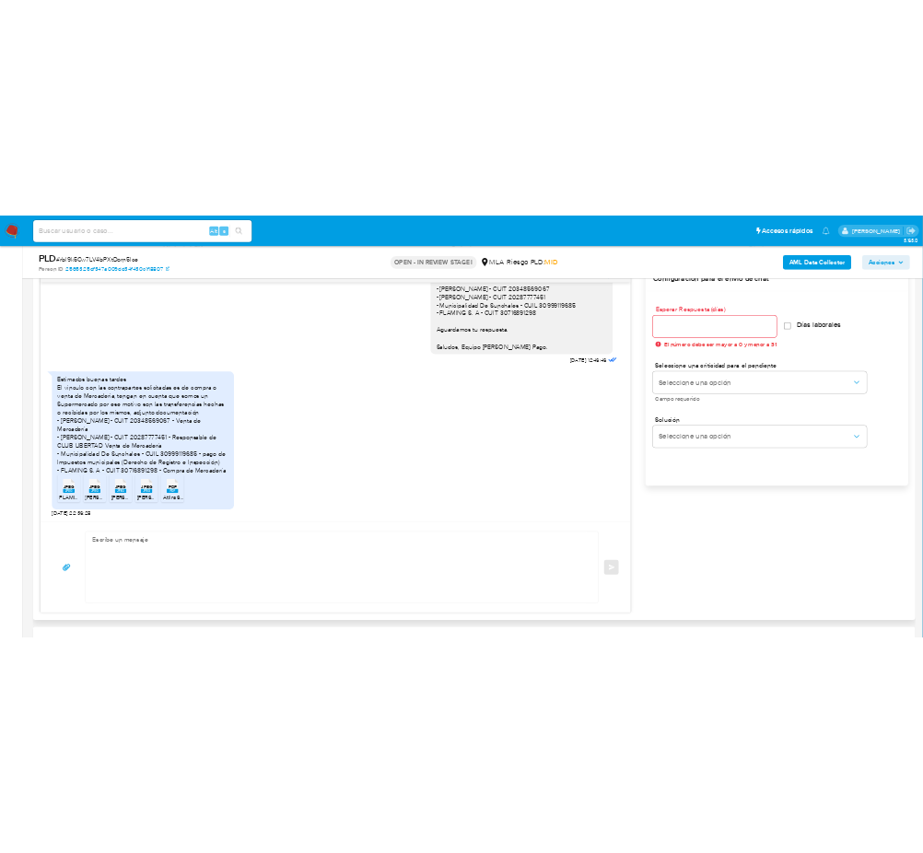
scroll to position [1640, 0]
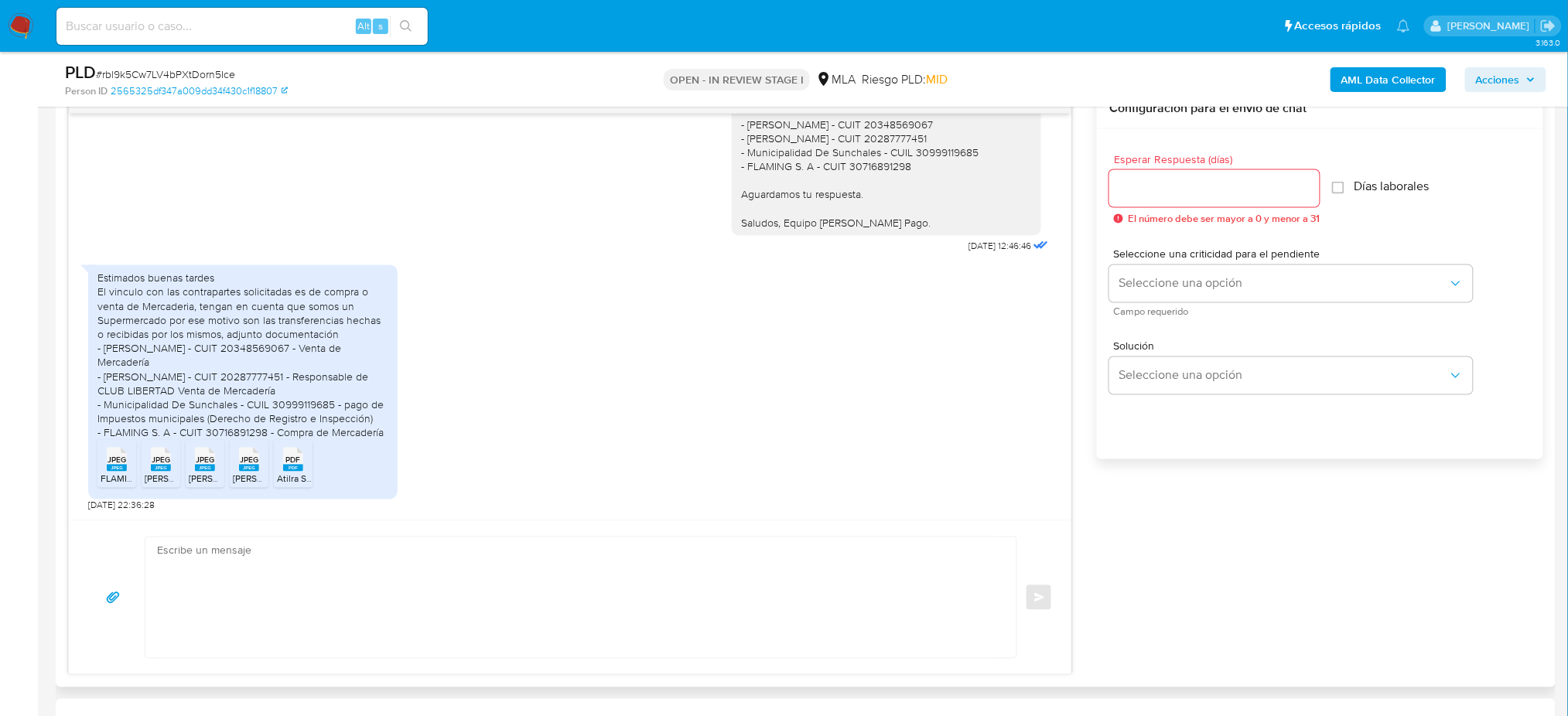
click at [122, 470] on rect at bounding box center [117, 468] width 20 height 7
click at [163, 467] on rect at bounding box center [161, 468] width 20 height 7
click at [191, 467] on div "JPEG JPEG" at bounding box center [205, 458] width 33 height 30
click at [252, 457] on span "JPEG" at bounding box center [249, 461] width 18 height 10
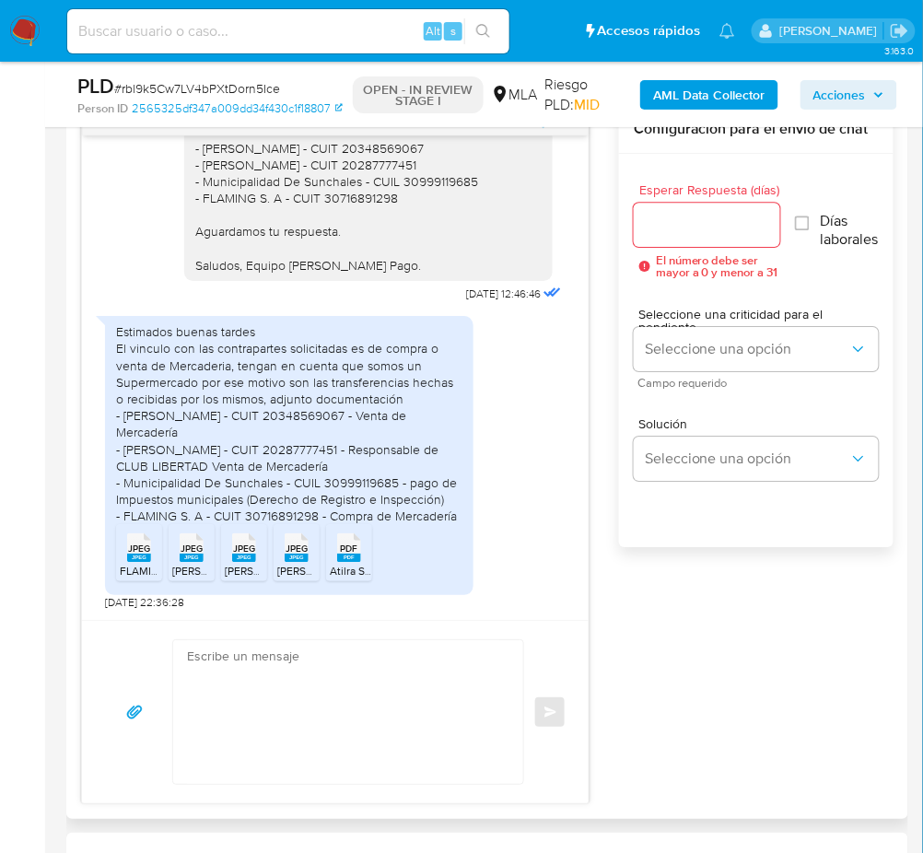
drag, startPoint x: 122, startPoint y: 345, endPoint x: 466, endPoint y: 518, distance: 385.2
click at [466, 518] on div "Estimados buenas tardes El vinculo con las contrapartes solicitadas es de compr…" at bounding box center [289, 455] width 368 height 279
copy div "El vinculo con las contrapartes solicitadas es de compra o venta de Mercaderia,…"
click at [428, 550] on ul "JPEG JPEG FLAMING.jpeg JPEG JPEG ORTIZ GUILLERMO 1.jpeg JPEG JPEG DIEGO CIPOLAT…" at bounding box center [289, 556] width 346 height 64
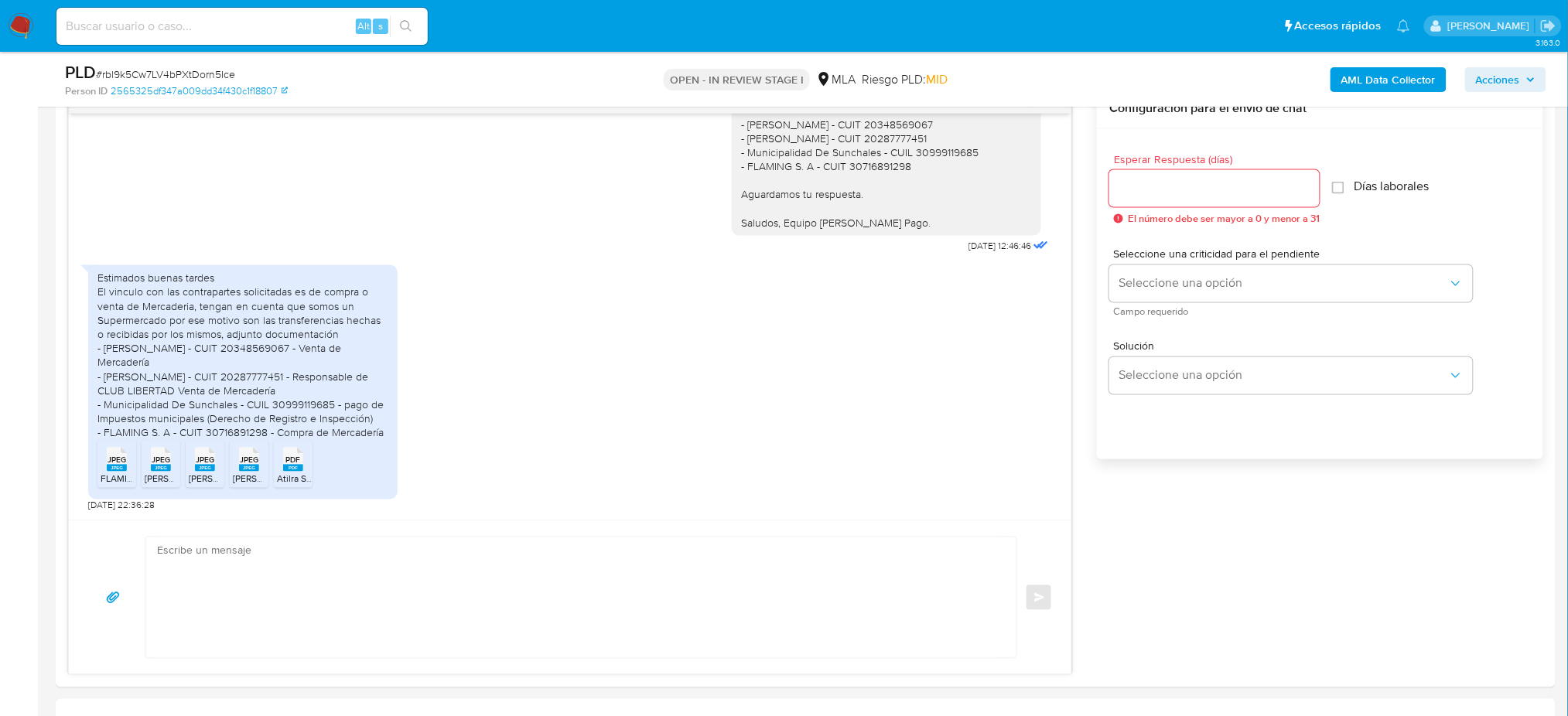
click at [184, 61] on div "PLD # rbl9k5Cw7LV4bPXtDorn5Ice" at bounding box center [308, 73] width 488 height 24
click at [191, 71] on span "# rbl9k5Cw7LV4bPXtDorn5Ice" at bounding box center [165, 74] width 139 height 15
copy span "rbl9k5Cw7LV4bPXtDorn5Ice"
click at [181, 576] on textarea at bounding box center [577, 598] width 840 height 121
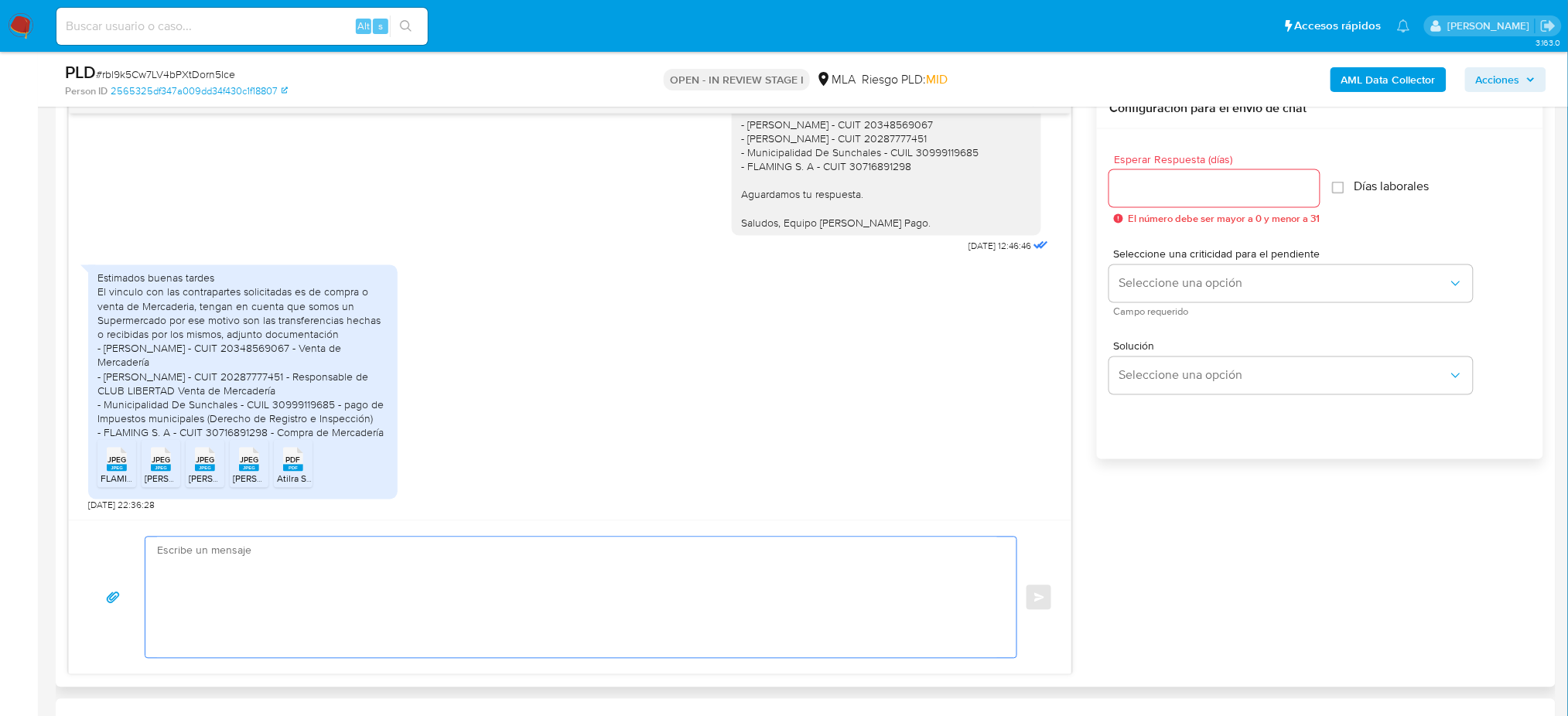
paste textarea "Hola, ¡Muchas gracias por tu respuesta! Confirmamos la recepción de la document…"
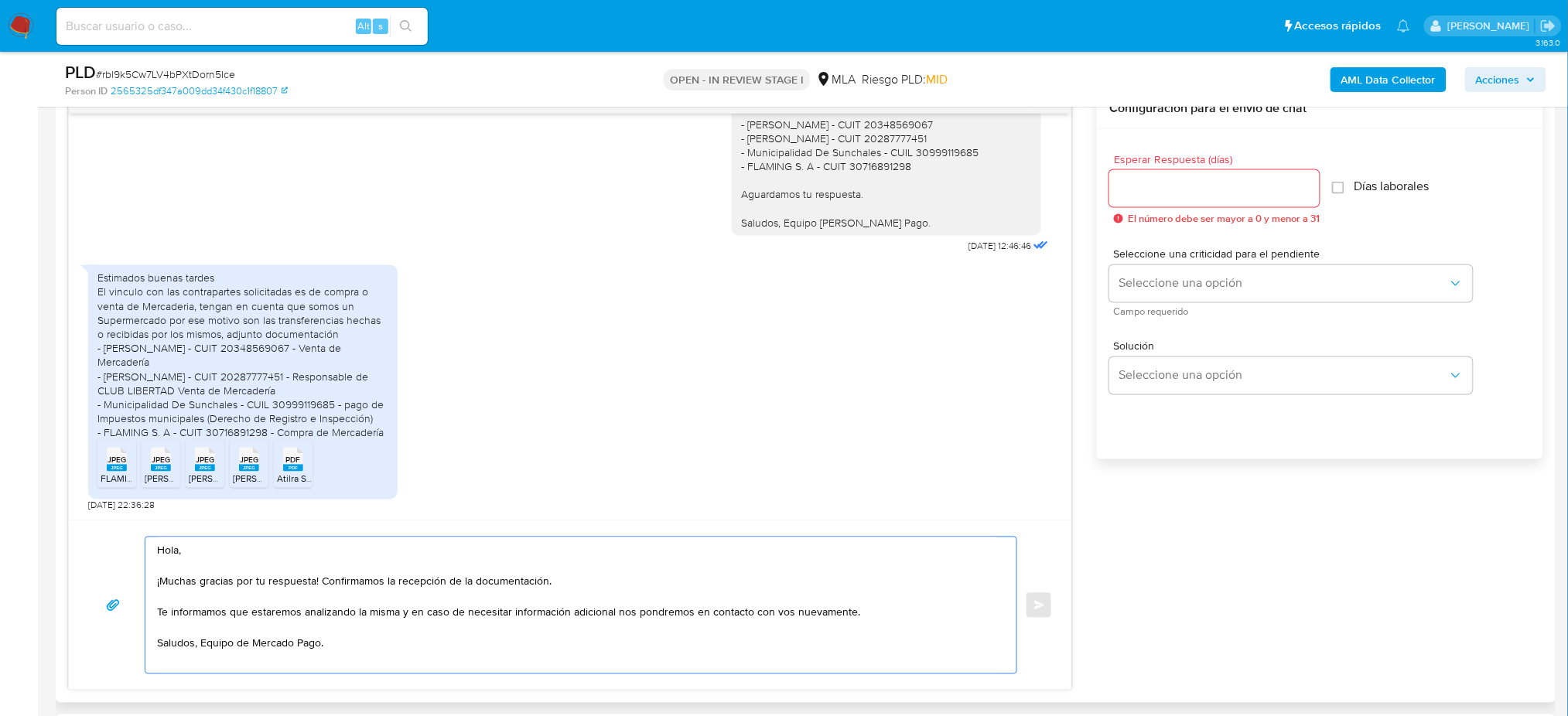
type textarea "Hola, ¡Muchas gracias por tu respuesta! Confirmamos la recepción de la document…"
click at [1154, 200] on div at bounding box center [1214, 189] width 211 height 37
click at [1135, 187] on input "Esperar Respuesta (días)" at bounding box center [1214, 189] width 211 height 20
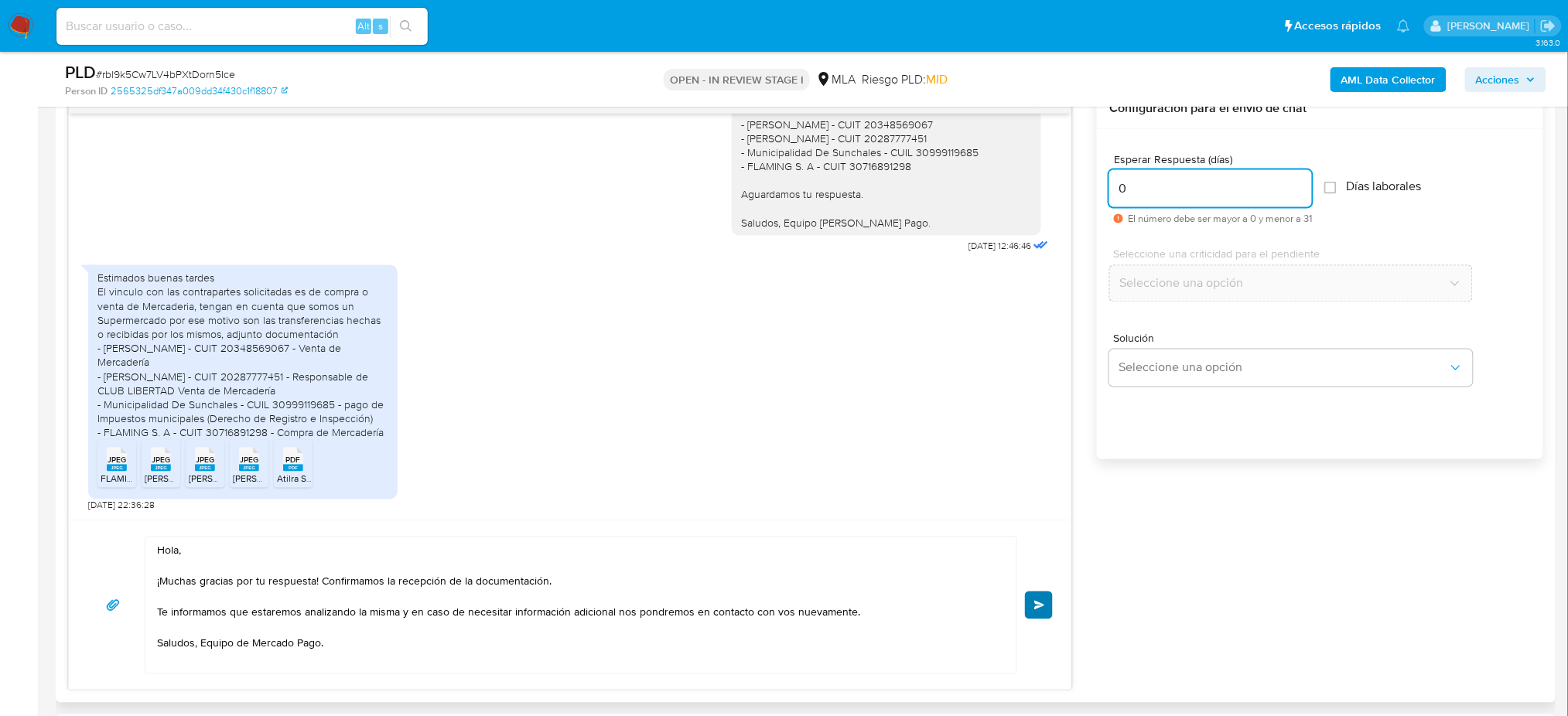
type input "0"
click at [1042, 598] on button "Enviar" at bounding box center [1039, 605] width 28 height 28
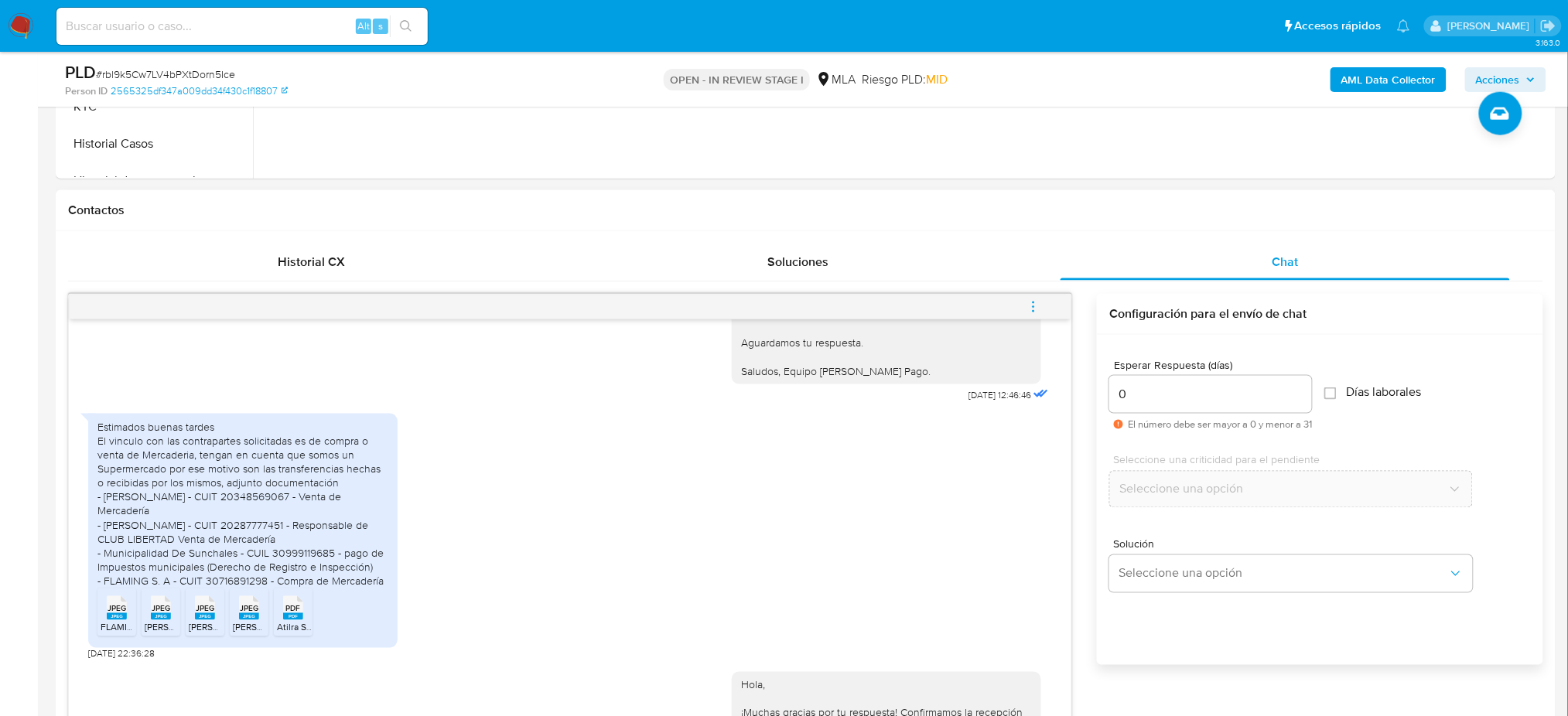
click at [1025, 308] on button "menu-action" at bounding box center [1033, 307] width 51 height 37
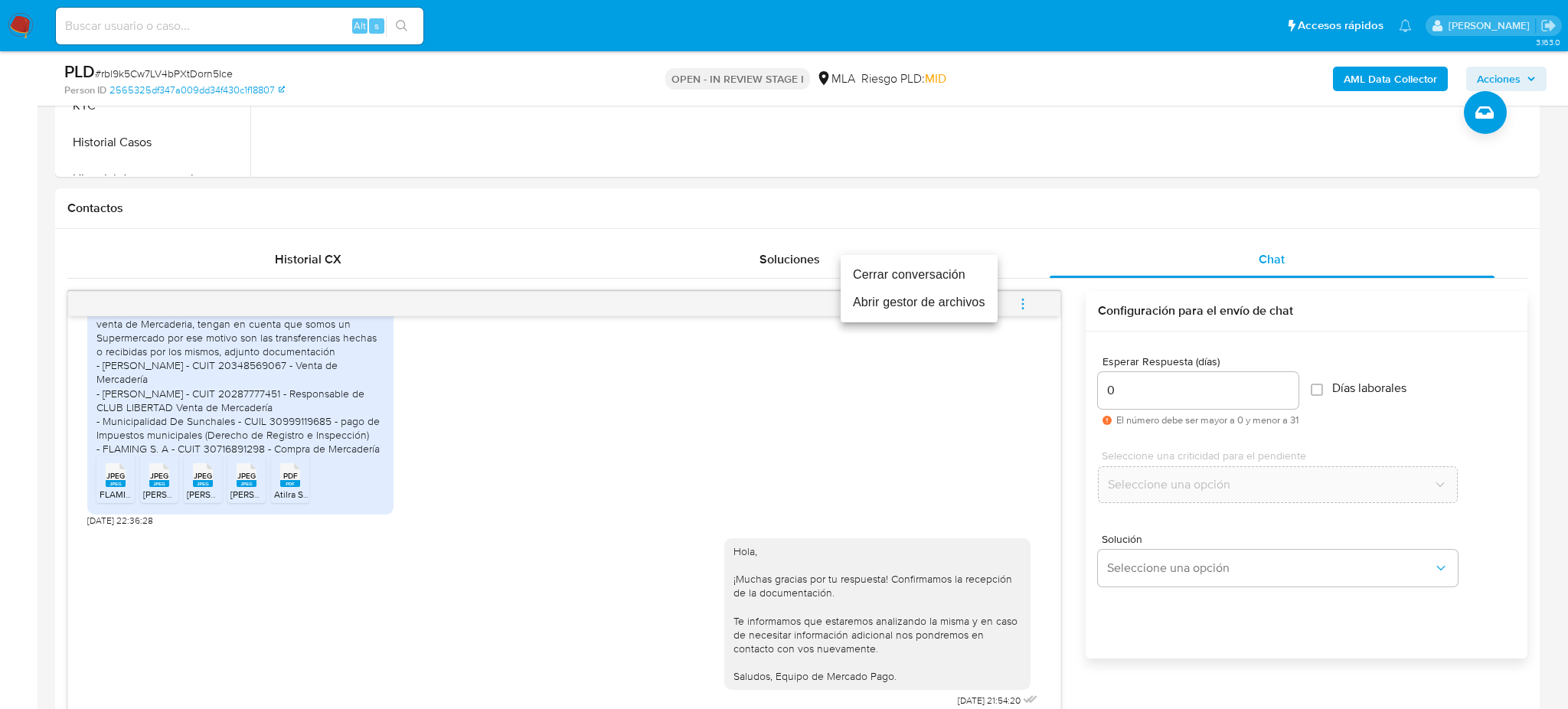
click at [868, 275] on li "Cerrar conversación" at bounding box center [918, 274] width 157 height 27
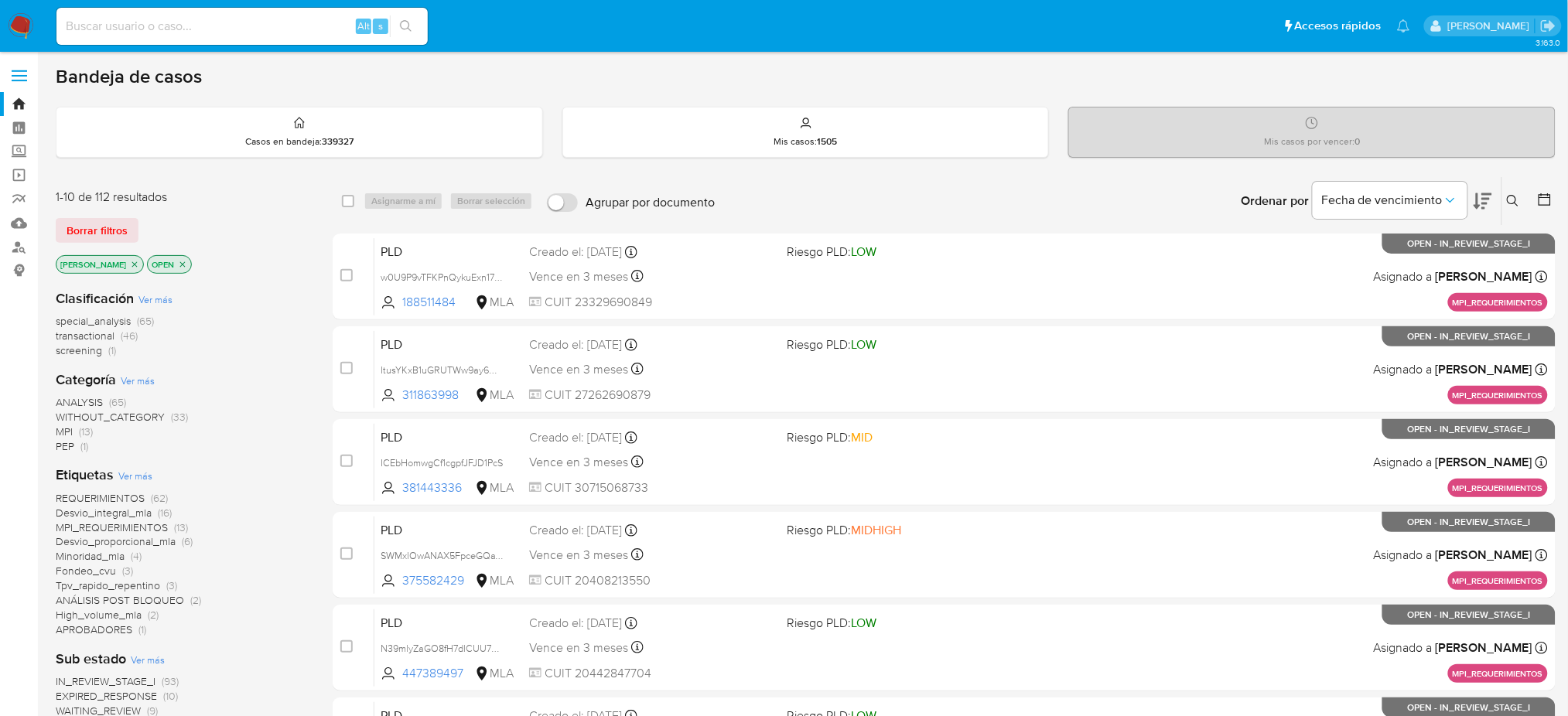
click at [1516, 199] on icon at bounding box center [1513, 201] width 13 height 13
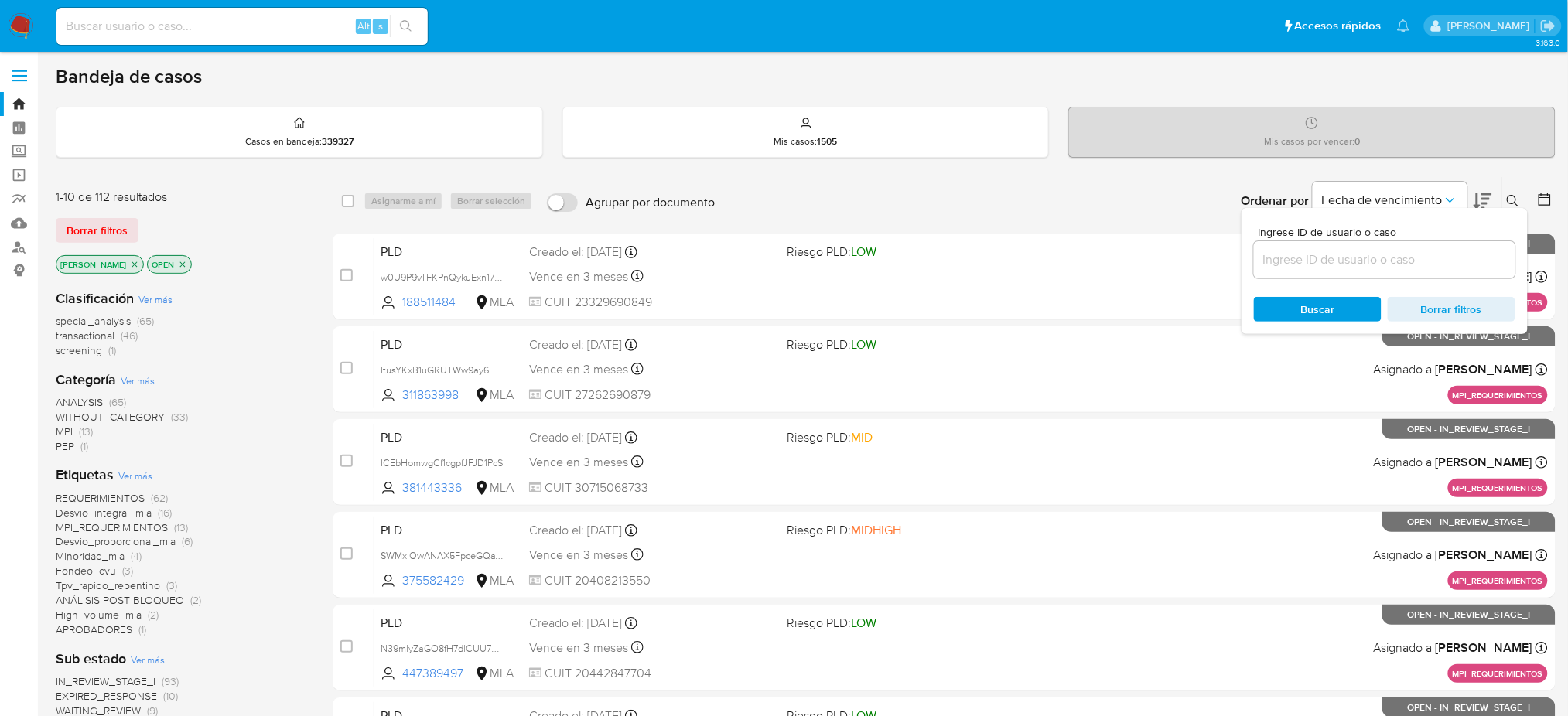
click at [1450, 251] on input at bounding box center [1384, 260] width 261 height 20
type input "rbl9k5Cw7LV4bPXtDorn5Ice"
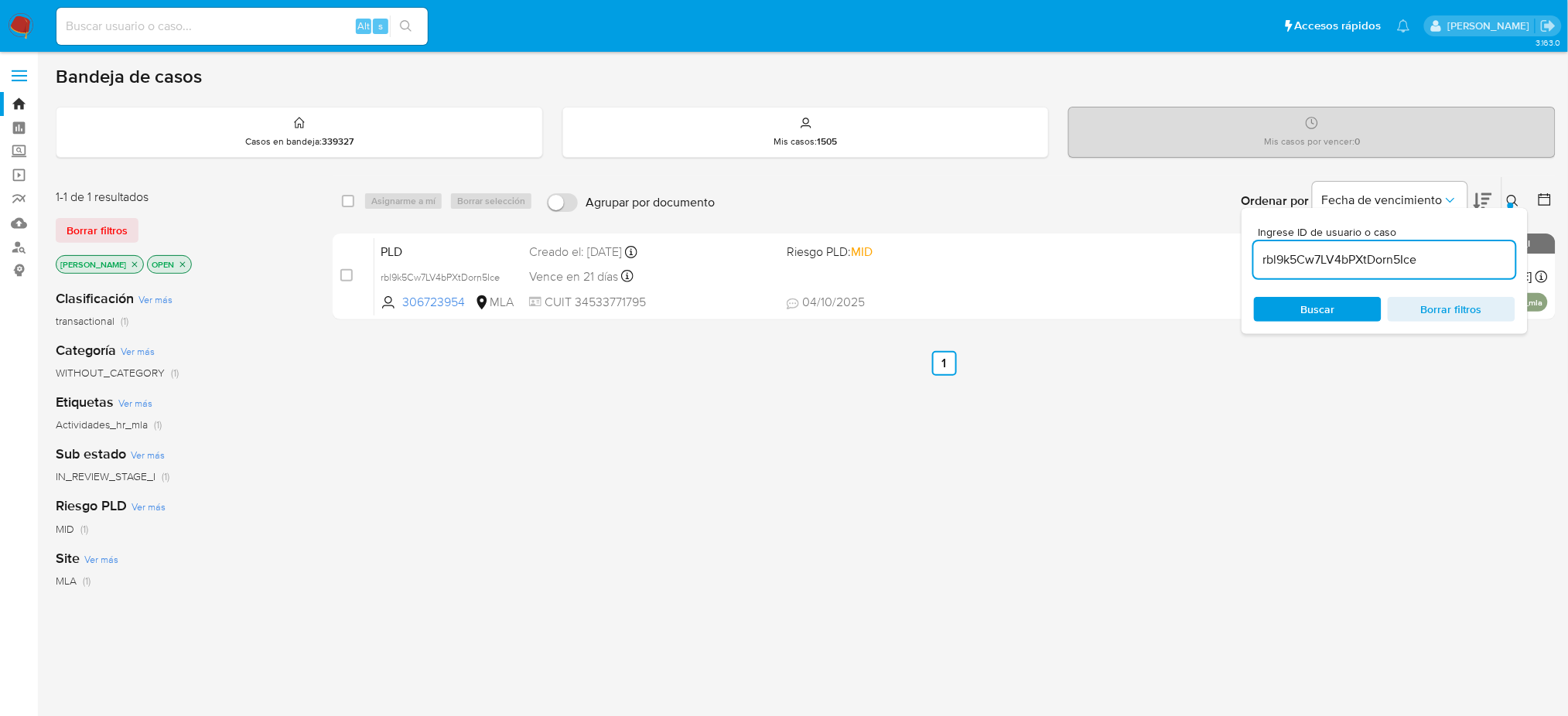
drag, startPoint x: 343, startPoint y: 277, endPoint x: 404, endPoint y: 220, distance: 83.5
click at [343, 276] on input "checkbox" at bounding box center [346, 275] width 13 height 13
checkbox input "true"
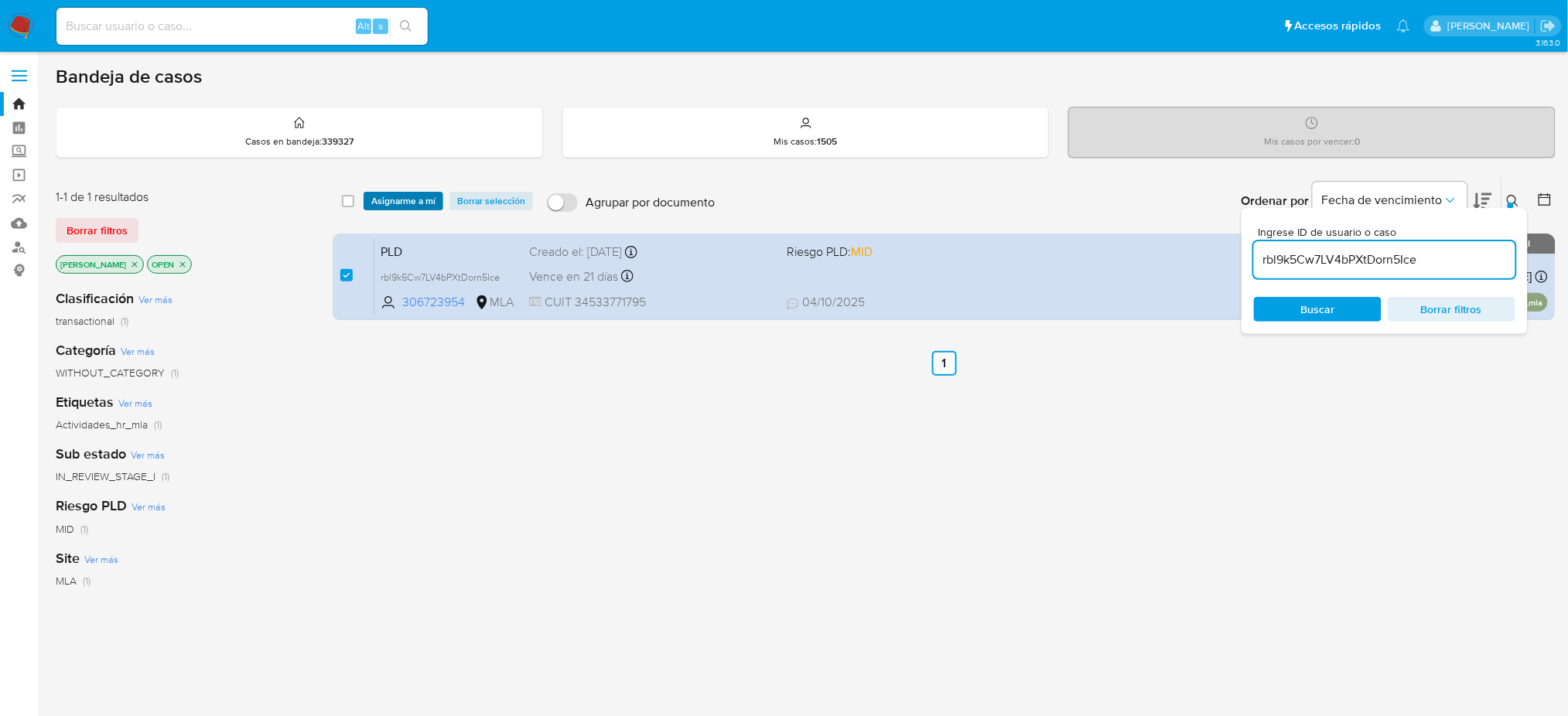
click at [401, 199] on span "Asignarme a mí" at bounding box center [403, 201] width 64 height 15
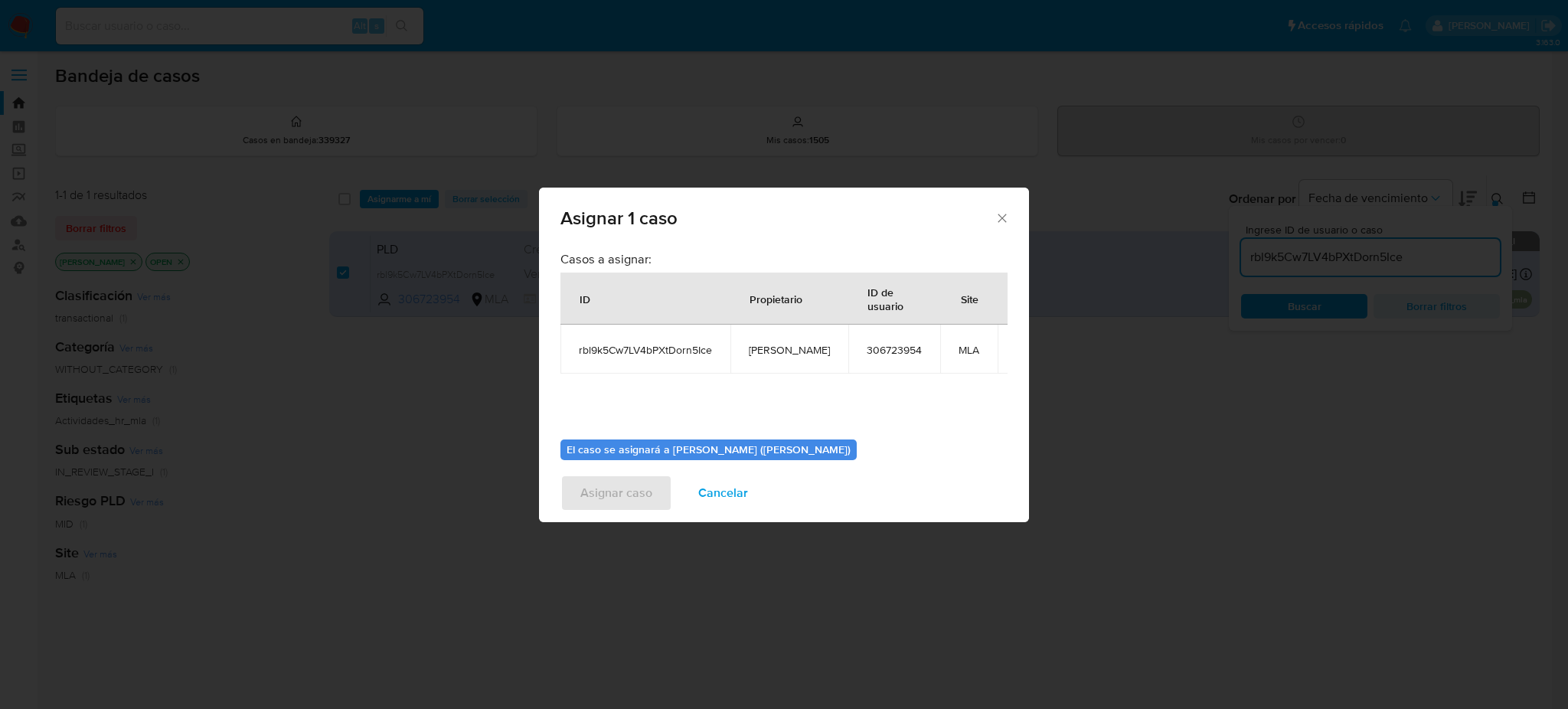
click at [769, 352] on span "[PERSON_NAME]" at bounding box center [789, 350] width 81 height 14
copy span "[PERSON_NAME]"
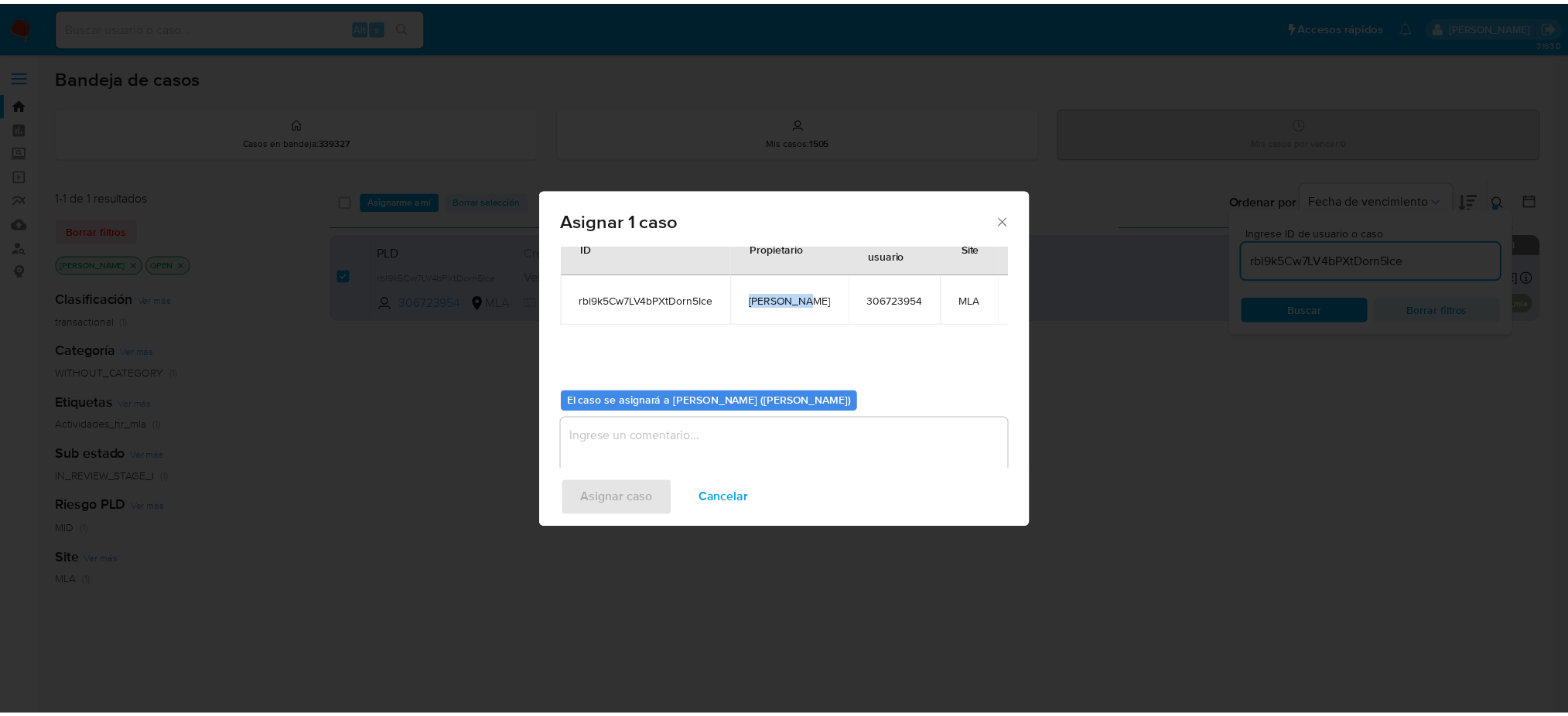
scroll to position [79, 0]
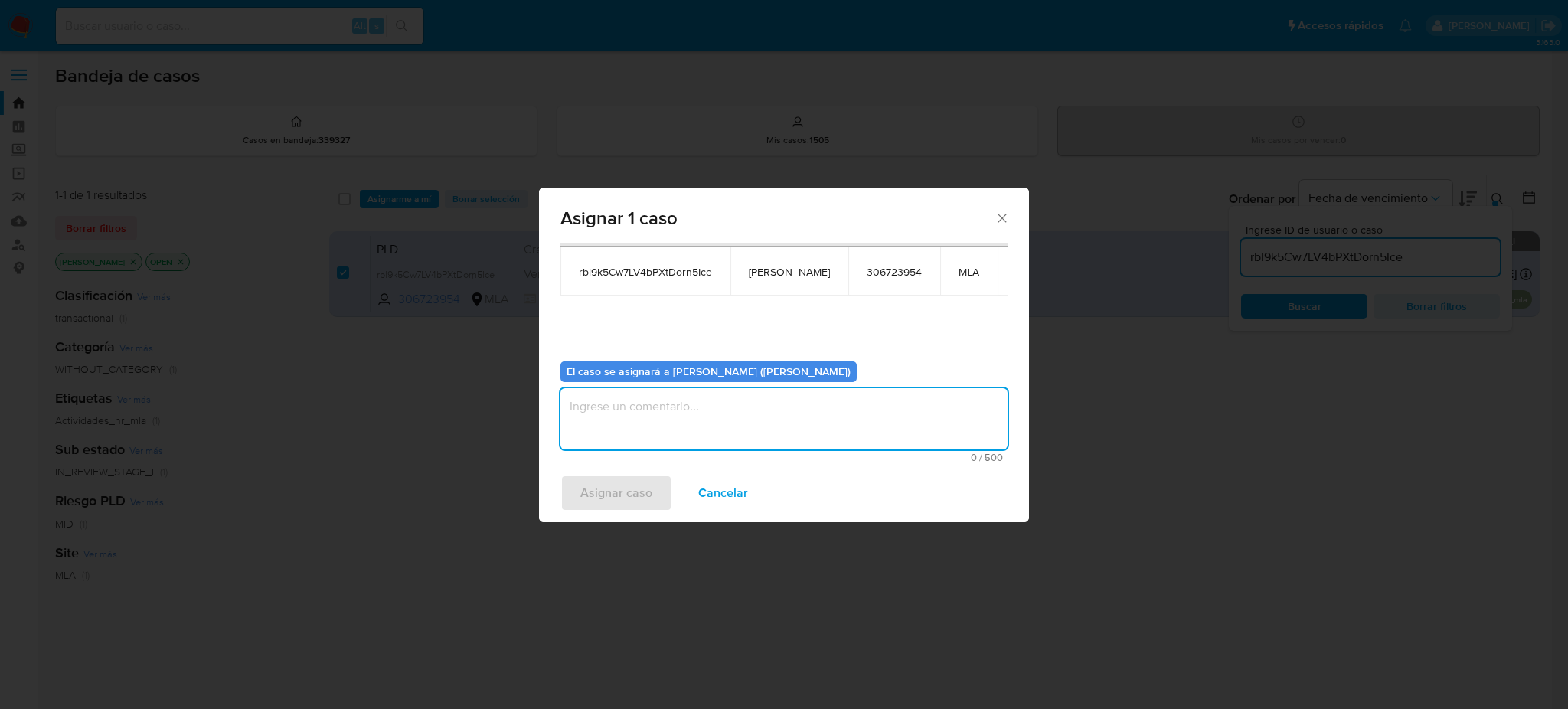
click at [689, 431] on textarea "assign-modal" at bounding box center [784, 419] width 447 height 62
paste textarea "[PERSON_NAME]"
type textarea "[PERSON_NAME]"
click at [630, 490] on span "Asignar caso" at bounding box center [616, 493] width 72 height 34
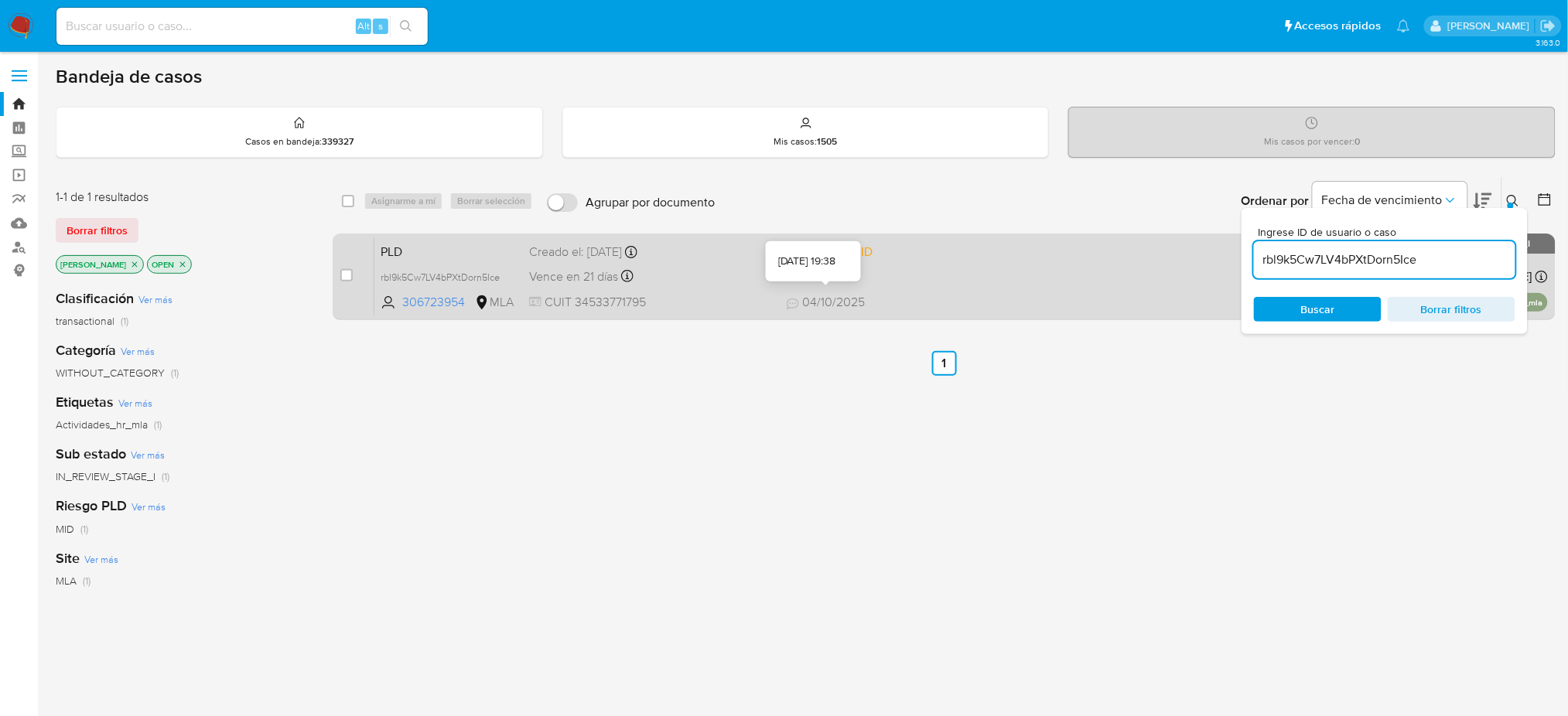
click at [721, 295] on span "CUIT 34533771795" at bounding box center [652, 302] width 245 height 17
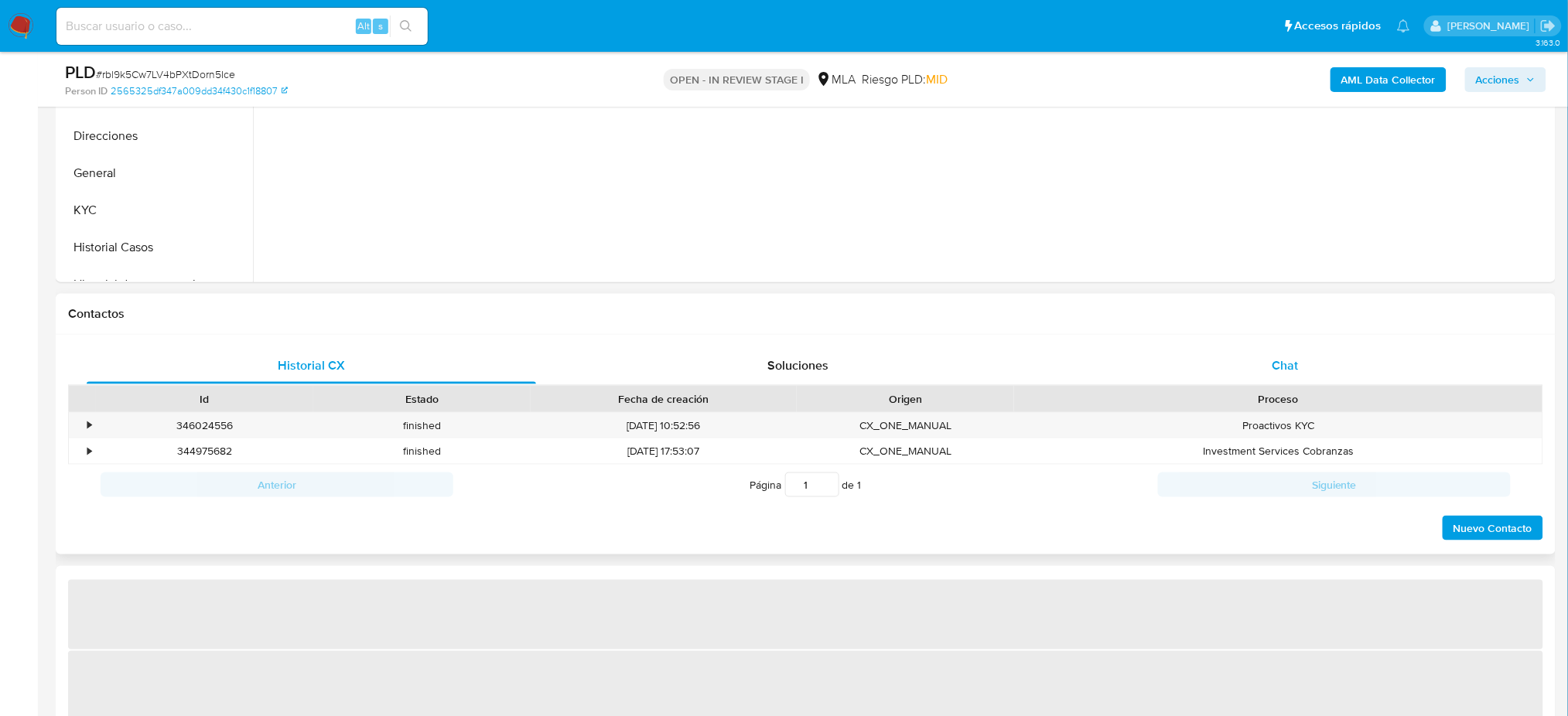
select select "10"
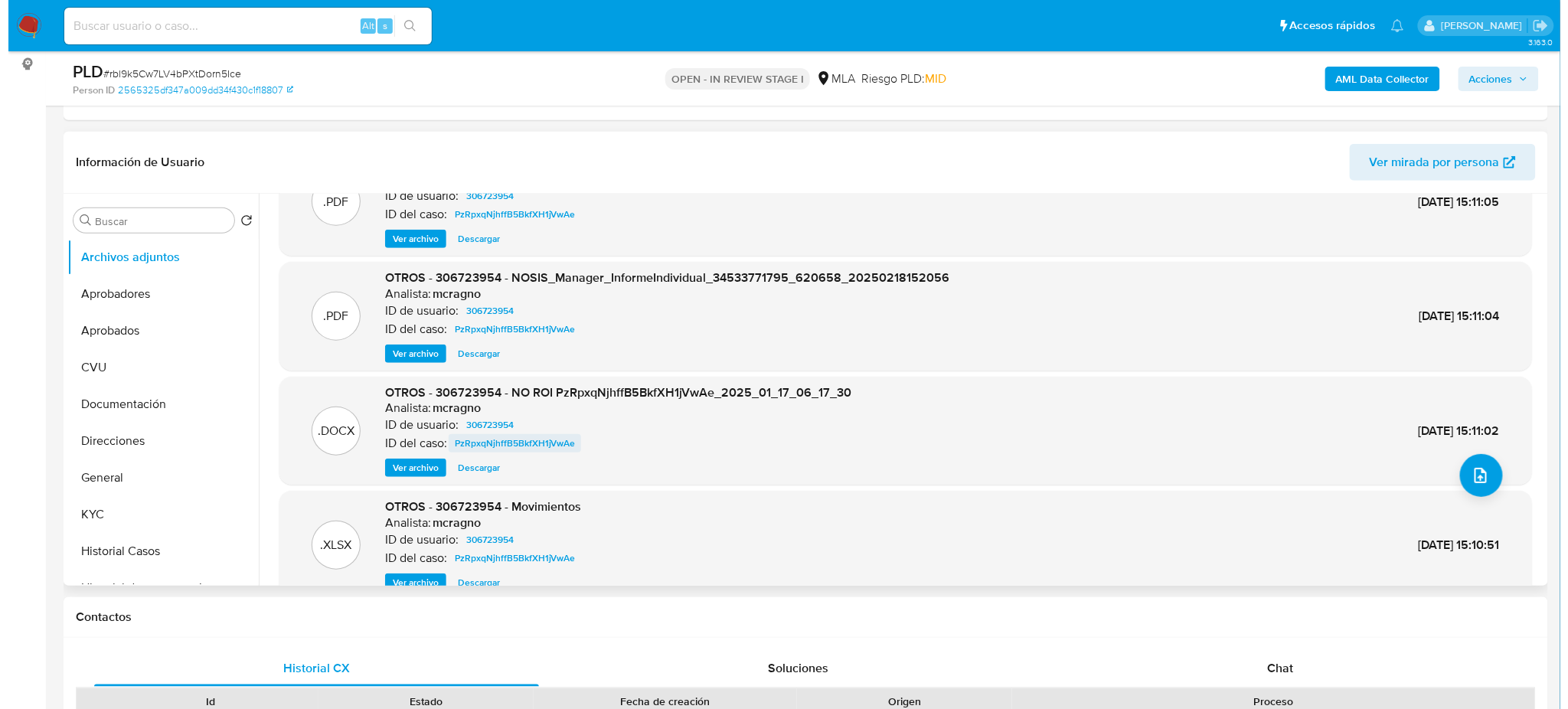
scroll to position [86, 0]
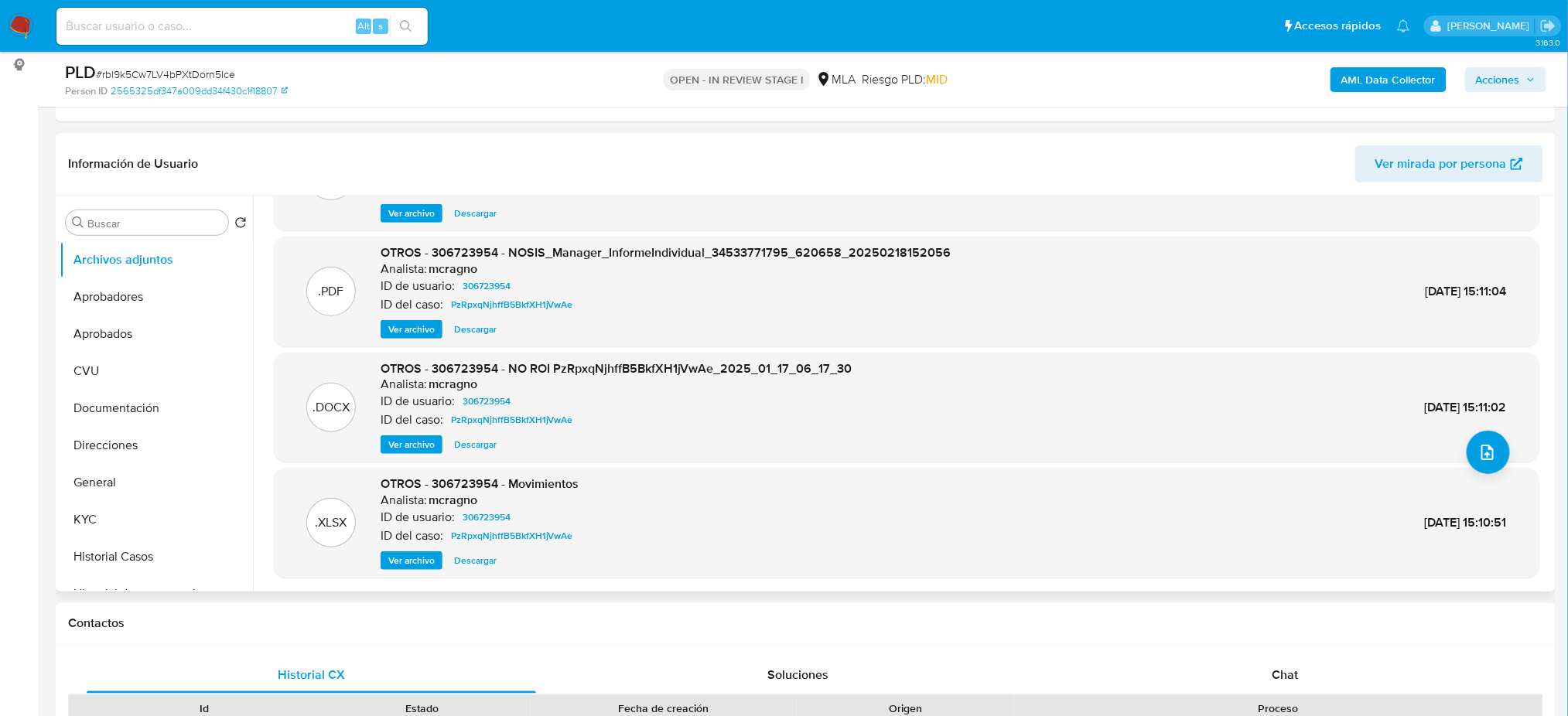
click at [412, 436] on span "Ver archivo" at bounding box center [411, 444] width 46 height 15
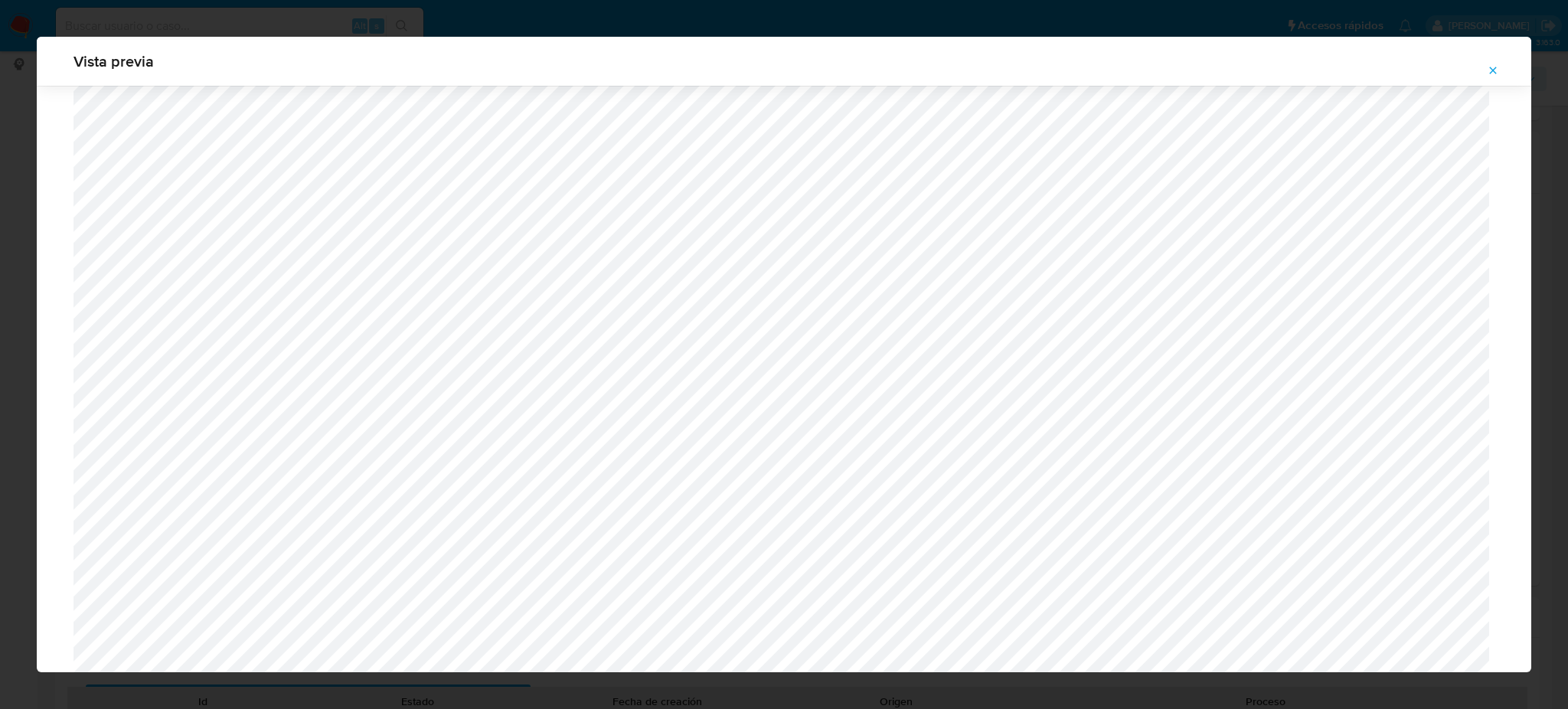
scroll to position [7701, 0]
click at [1497, 68] on icon "Attachment preview" at bounding box center [1492, 70] width 12 height 12
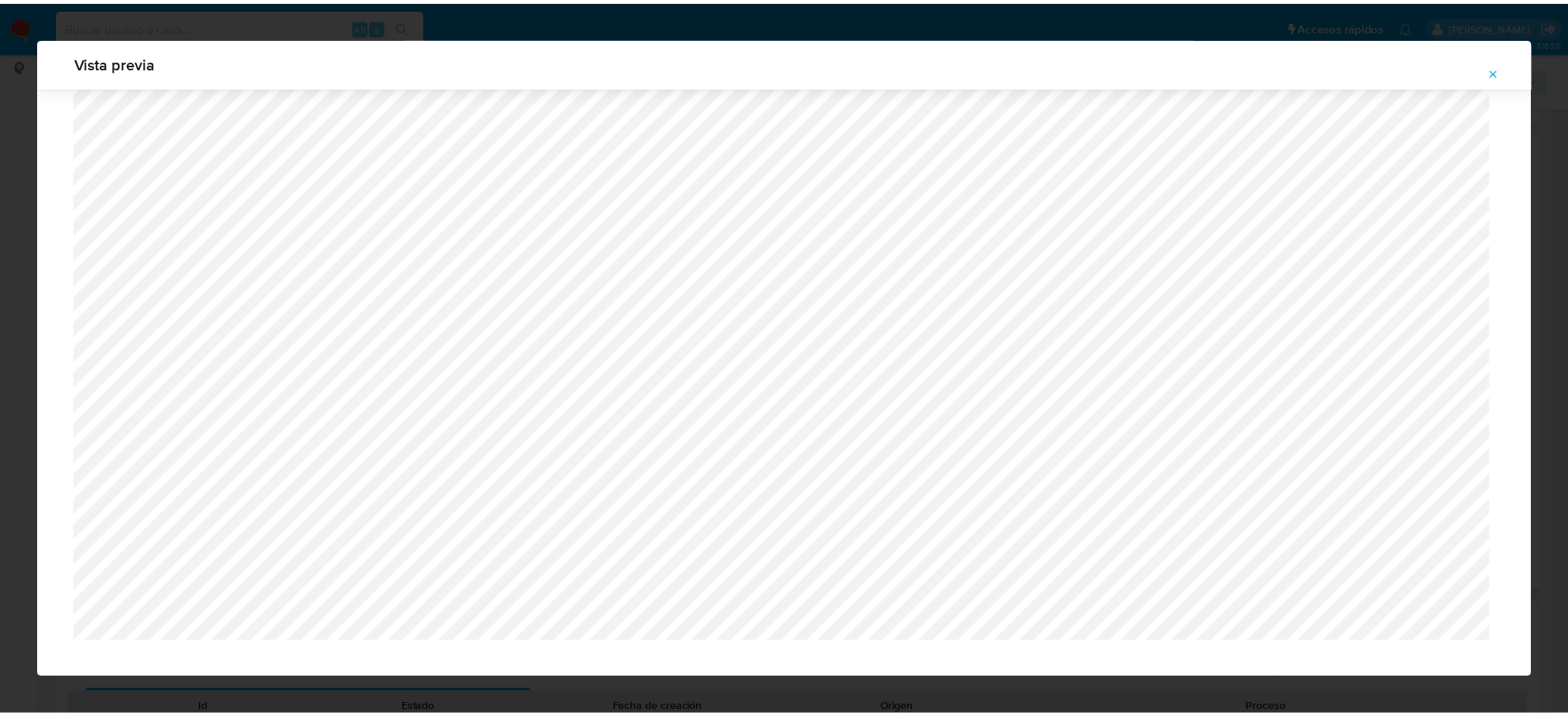
scroll to position [0, 0]
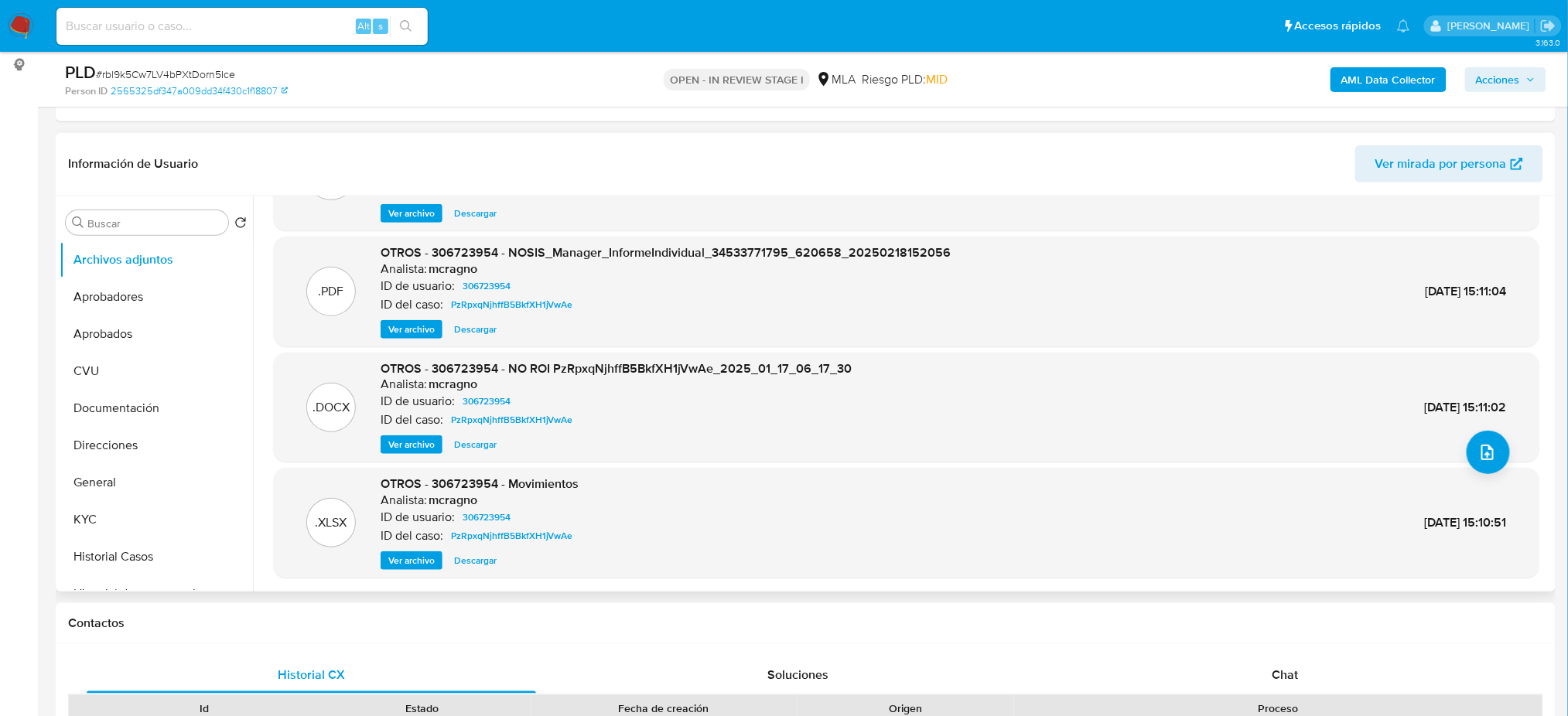
click at [142, 449] on button "Direcciones" at bounding box center [150, 446] width 181 height 37
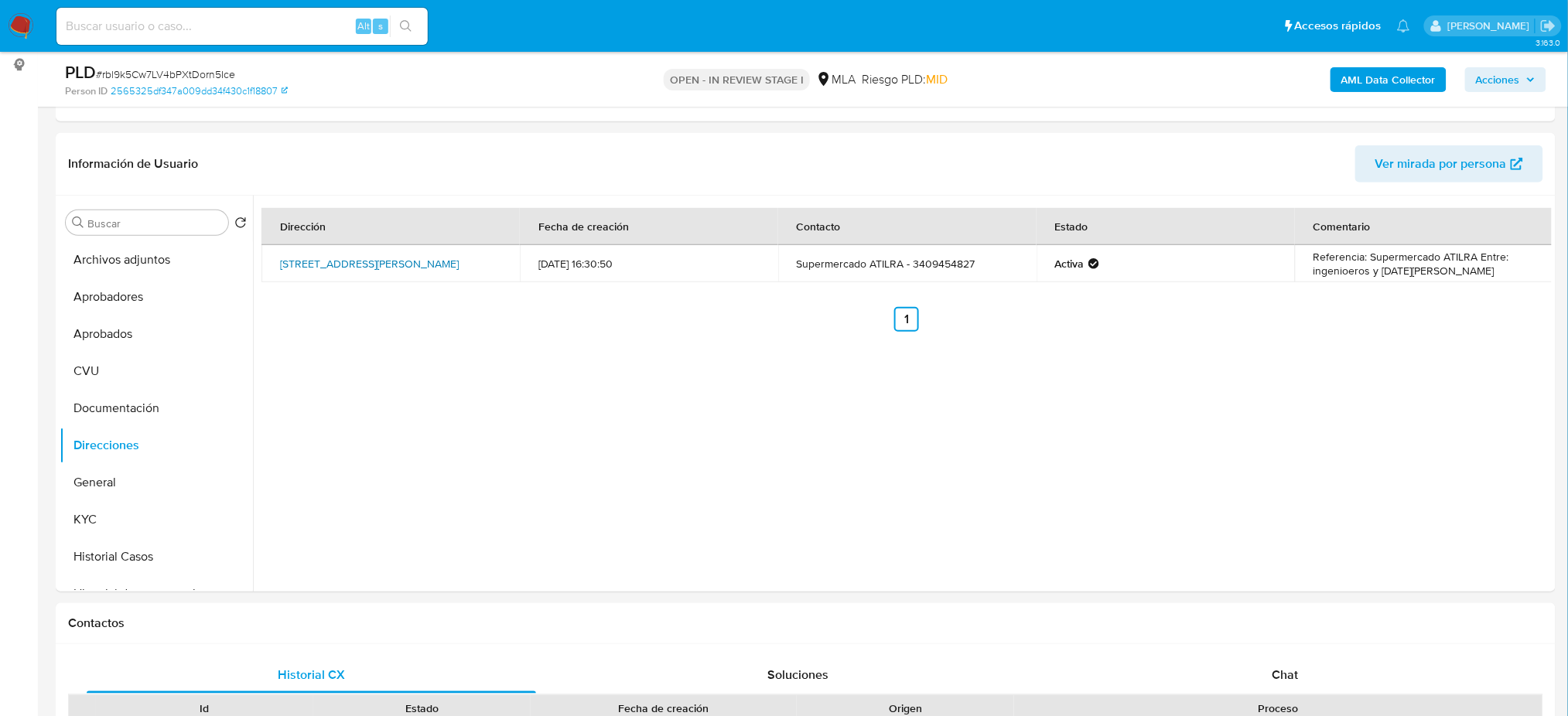
click at [291, 269] on link "San Martin 167, Sunchales, Santa Fe, 2322, Argentina 167" at bounding box center [369, 264] width 179 height 15
drag, startPoint x: 384, startPoint y: 267, endPoint x: 281, endPoint y: 254, distance: 103.8
click at [281, 254] on td "San Martin 167, Sunchales, Santa Fe, 2322, Argentina 167" at bounding box center [391, 264] width 259 height 37
copy link "San Martin 167, Sunchales, Santa Fe, 2322, Argentina 167"
drag, startPoint x: 0, startPoint y: 342, endPoint x: 54, endPoint y: 280, distance: 82.2
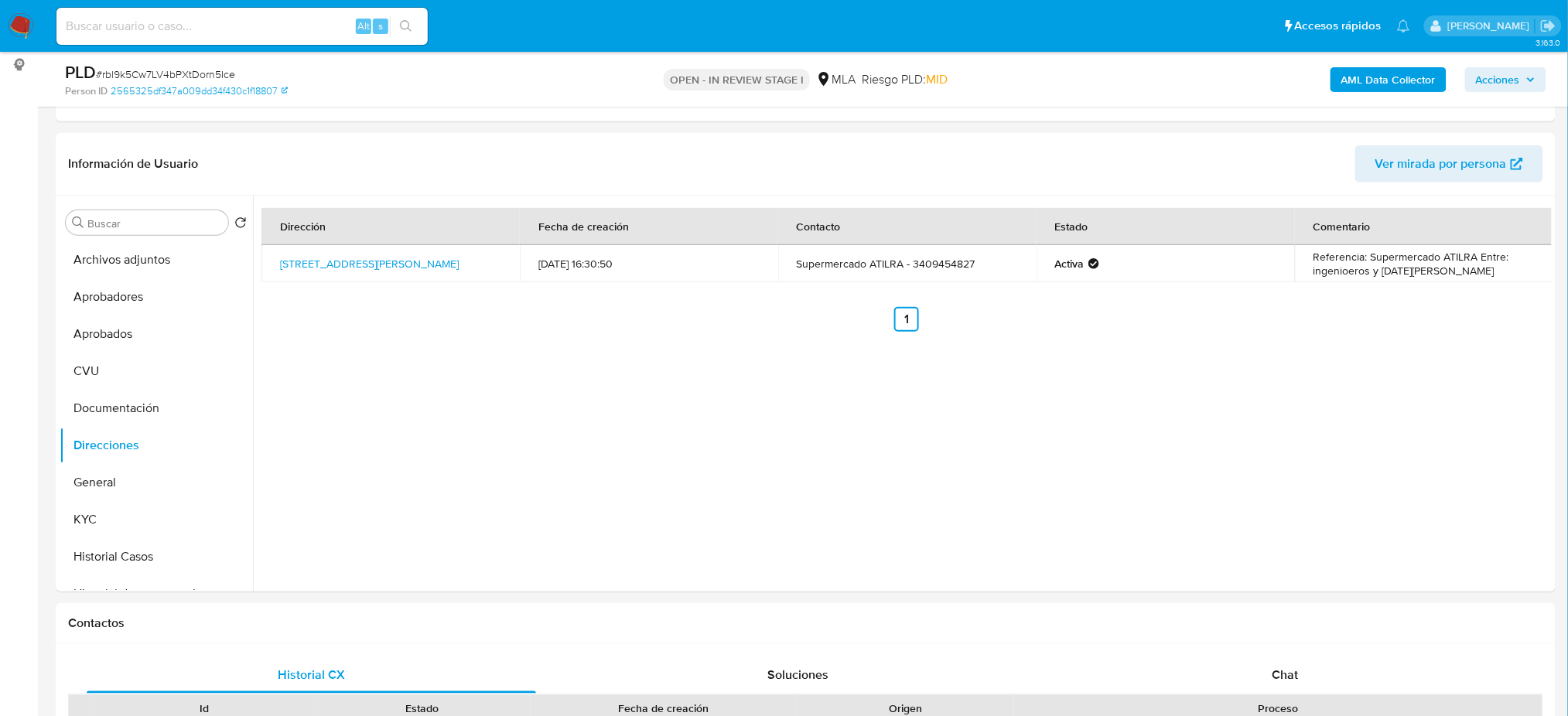
drag, startPoint x: 72, startPoint y: 257, endPoint x: 71, endPoint y: 265, distance: 8.1
click at [72, 256] on button "Archivos adjuntos" at bounding box center [150, 259] width 181 height 37
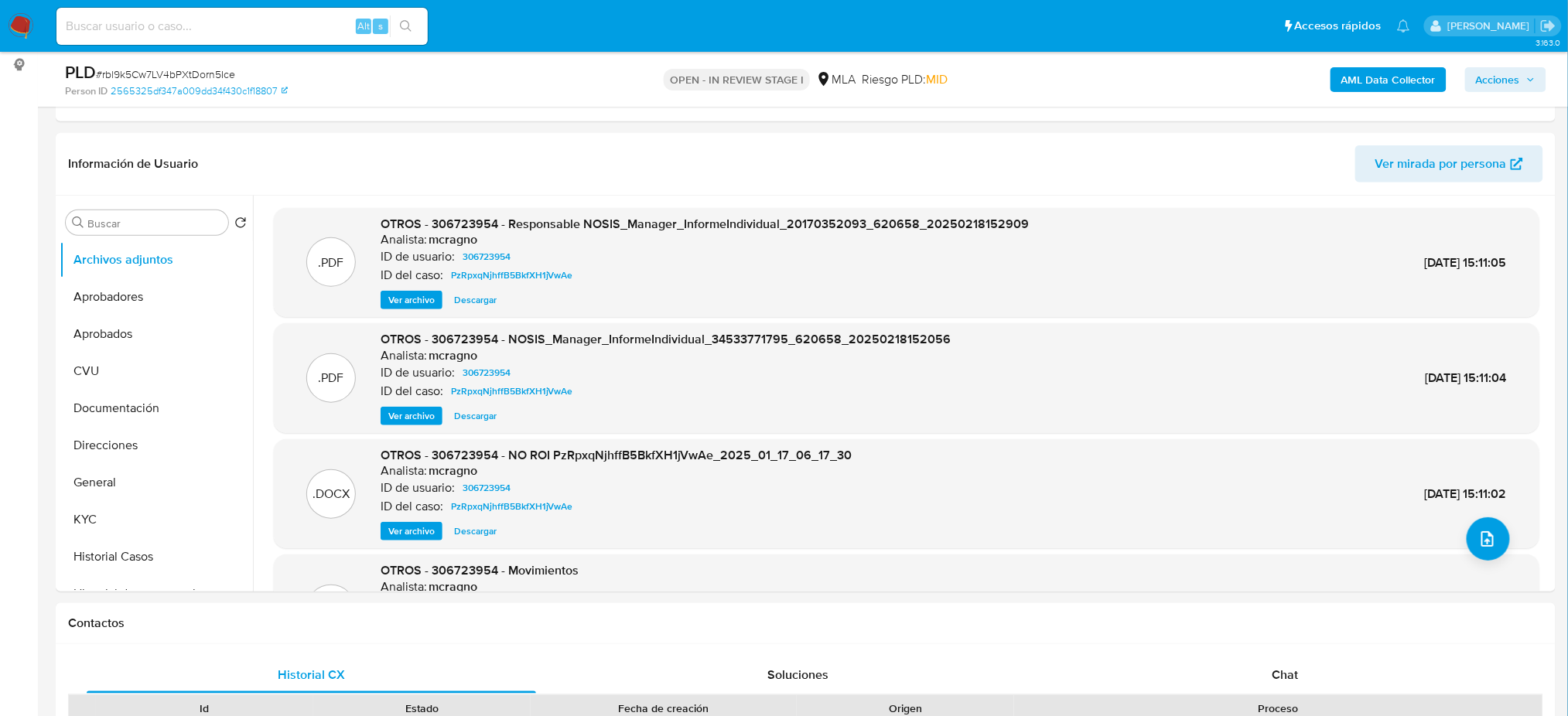
click at [1361, 83] on b "AML Data Collector" at bounding box center [1388, 79] width 94 height 24
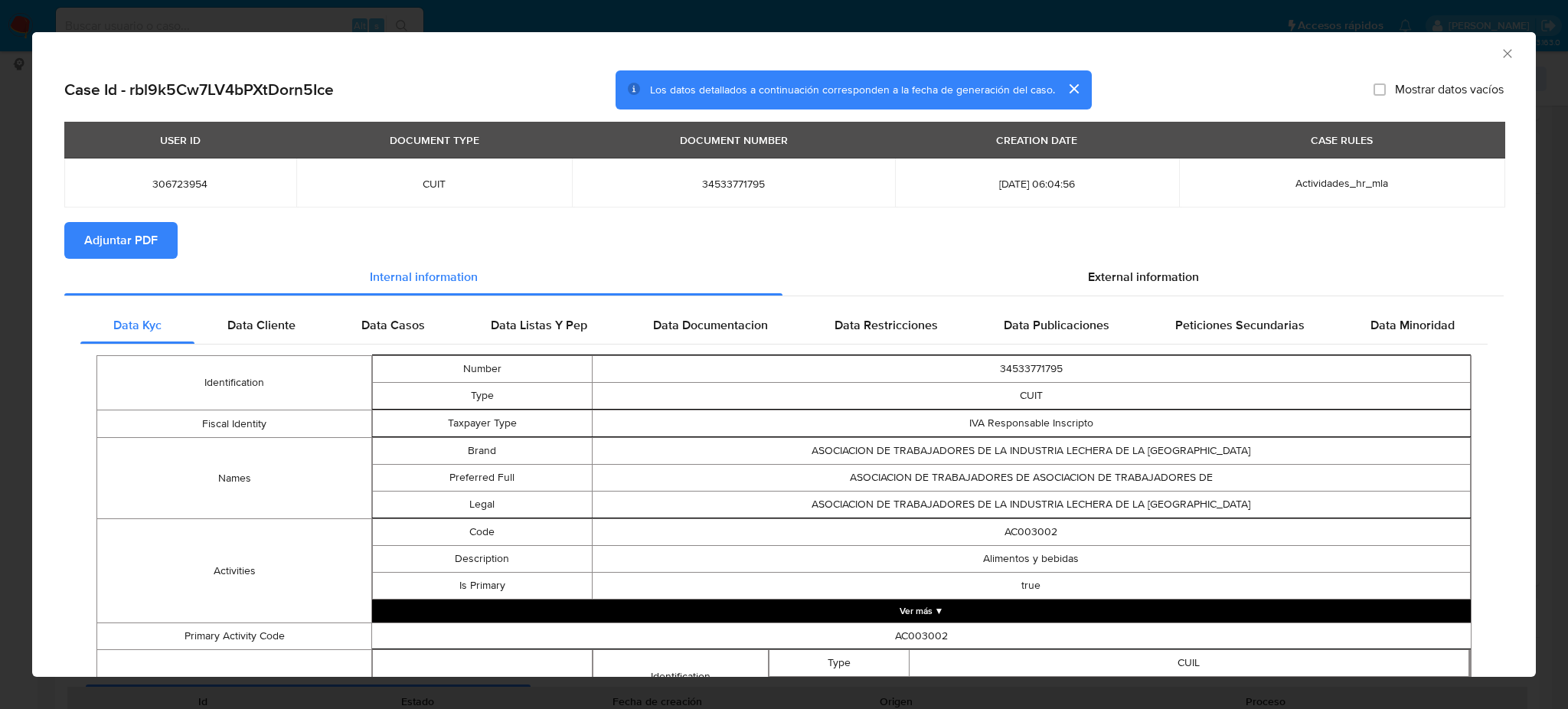
click at [137, 238] on span "Adjuntar PDF" at bounding box center [120, 240] width 73 height 34
click at [1497, 43] on div "AML Data Collector" at bounding box center [784, 52] width 1503 height 38
click at [1500, 48] on icon "Cerrar ventana" at bounding box center [1507, 53] width 15 height 15
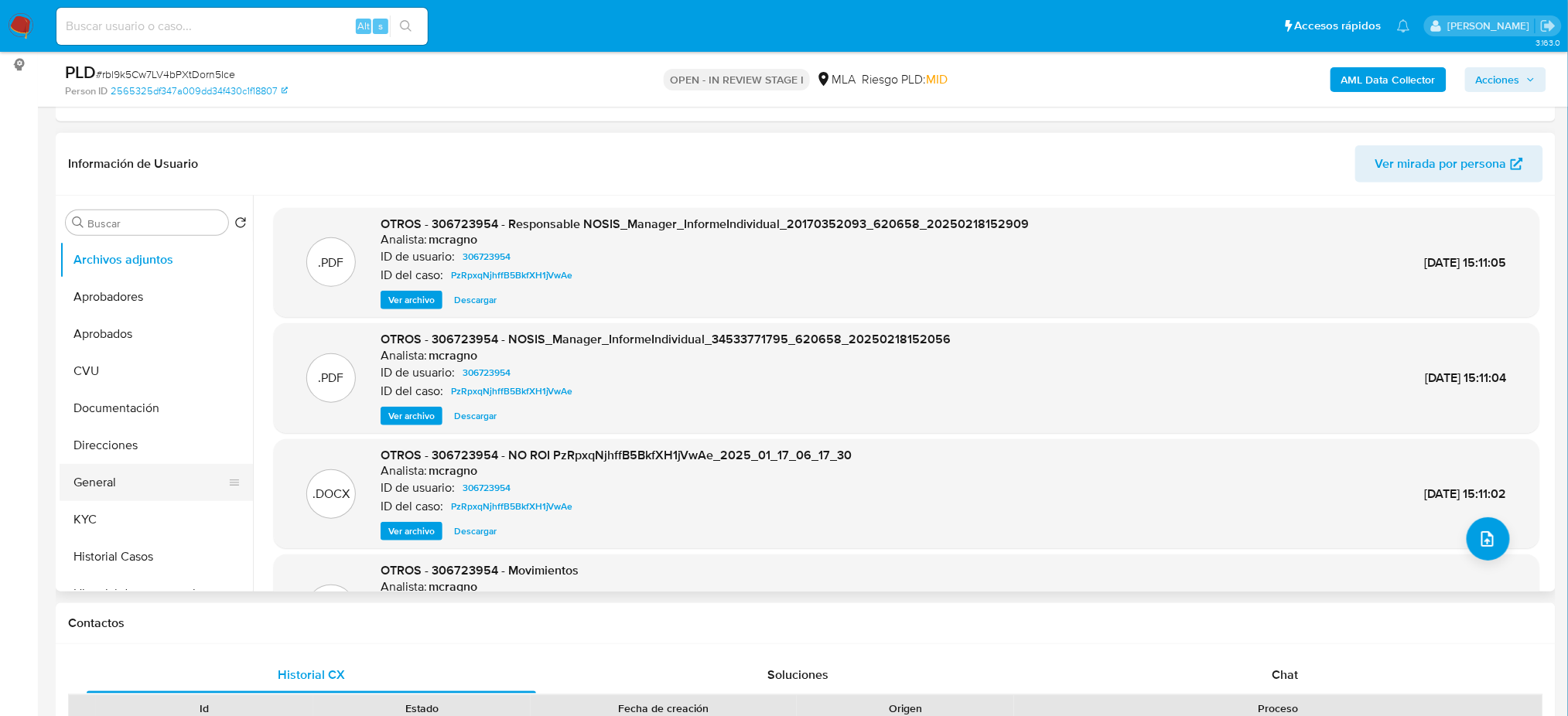
click at [83, 494] on button "General" at bounding box center [150, 483] width 181 height 37
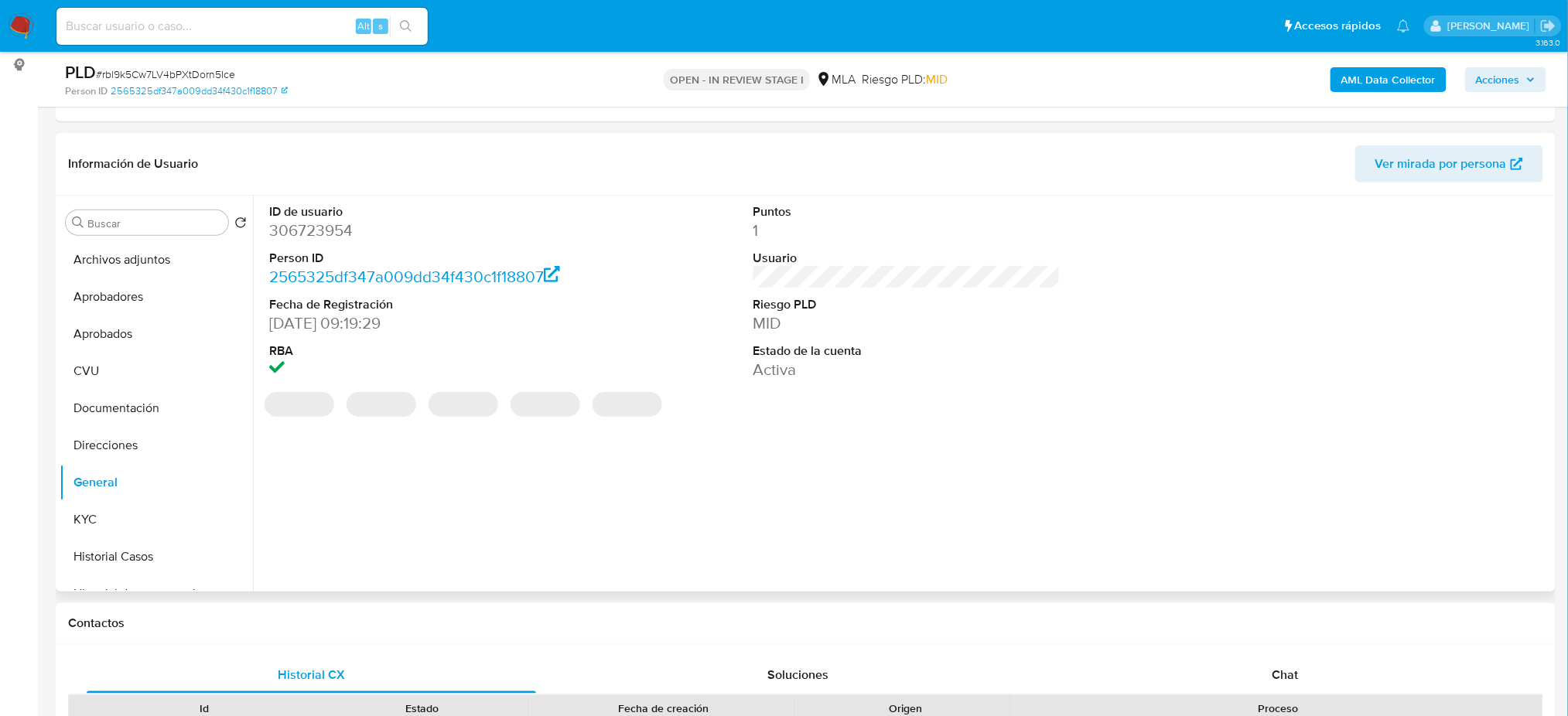
click at [285, 233] on dd "306723954" at bounding box center [423, 231] width 307 height 22
copy dd "306723954"
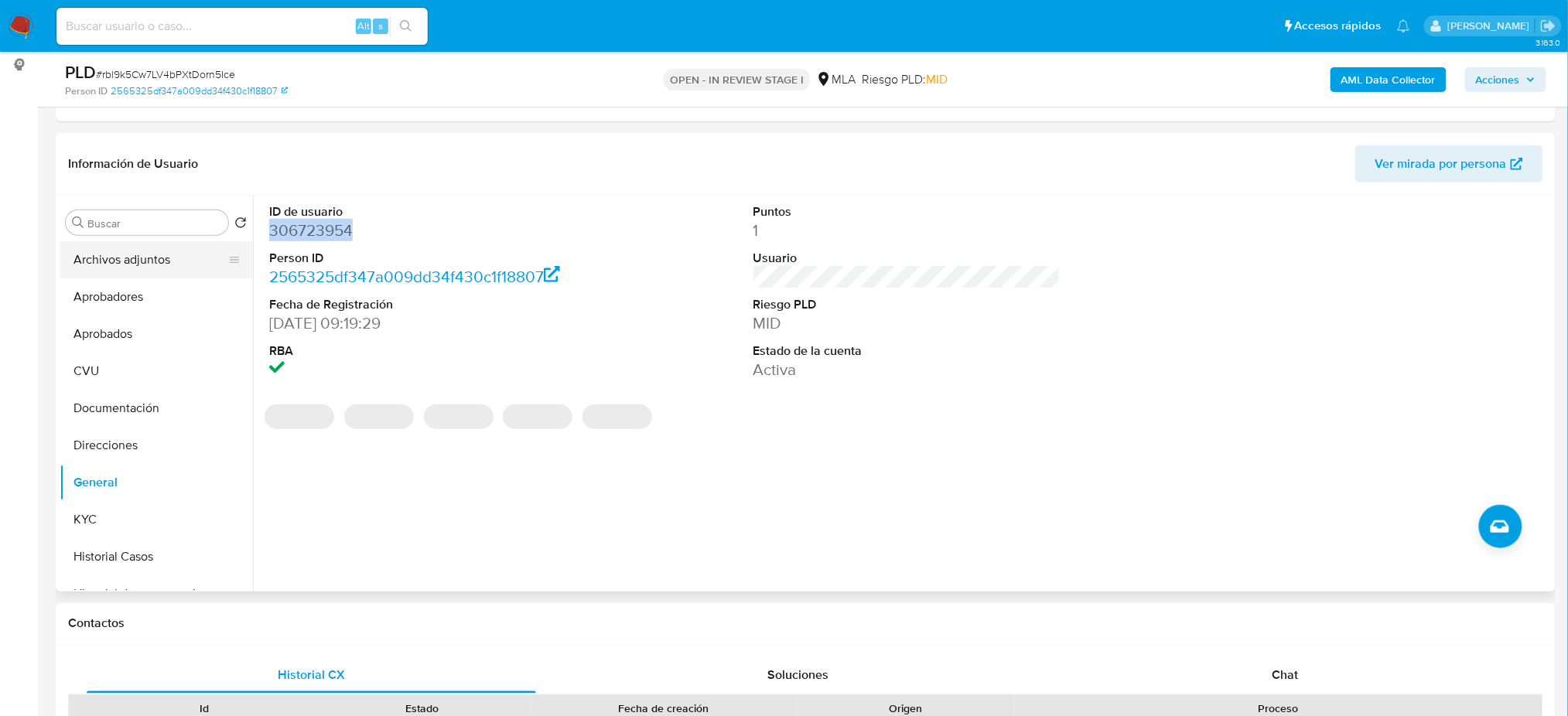
click at [145, 263] on button "Archivos adjuntos" at bounding box center [150, 259] width 181 height 37
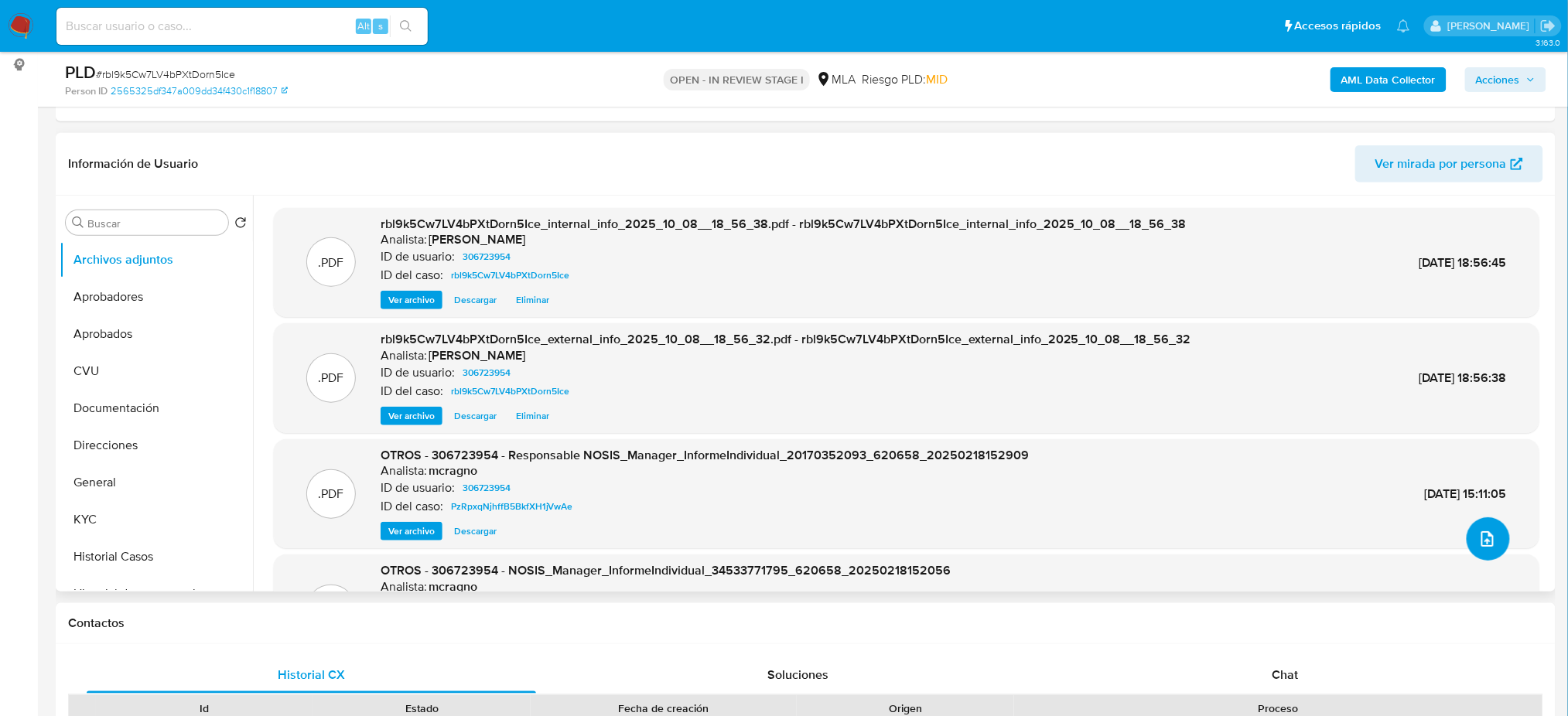
click at [1478, 535] on icon "upload-file" at bounding box center [1487, 539] width 18 height 18
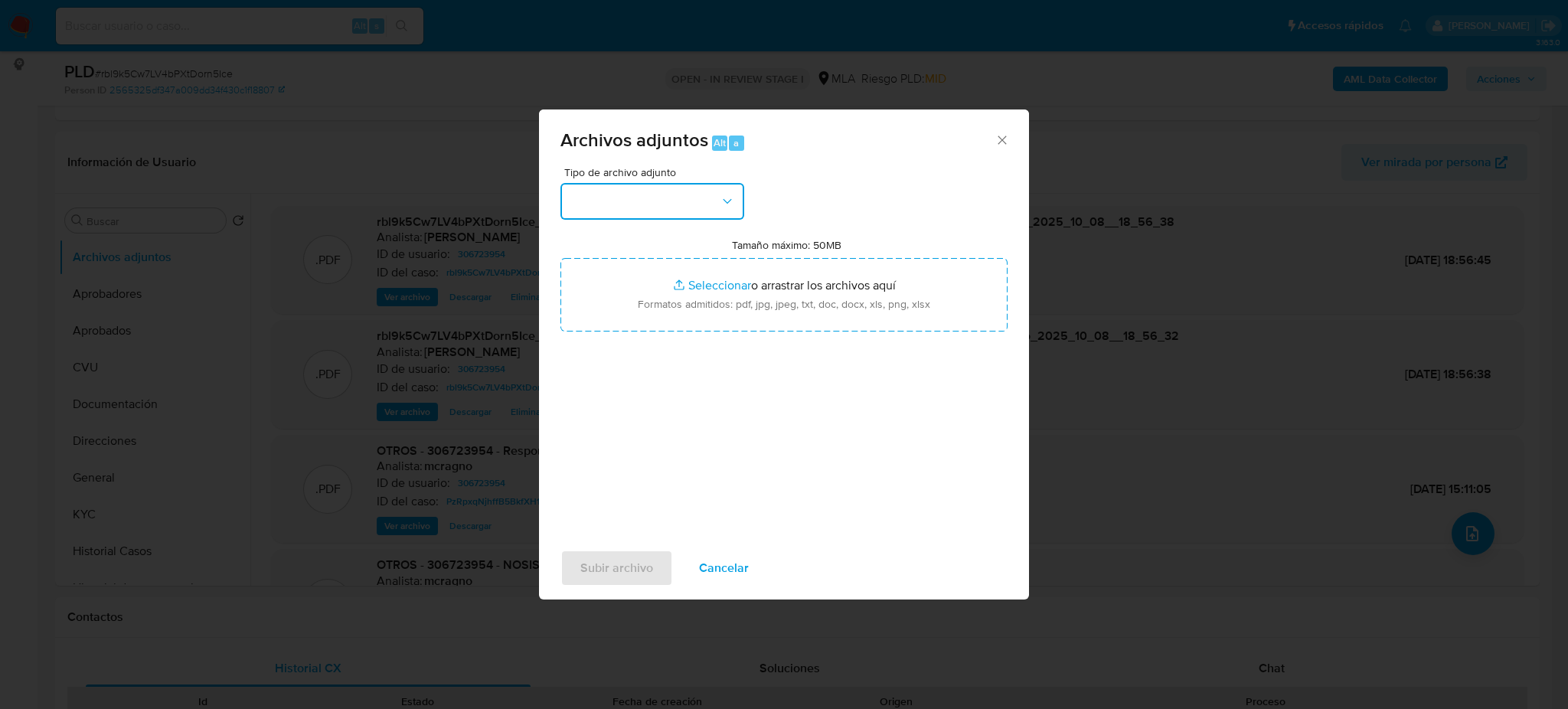
click at [695, 200] on button "button" at bounding box center [651, 201] width 184 height 37
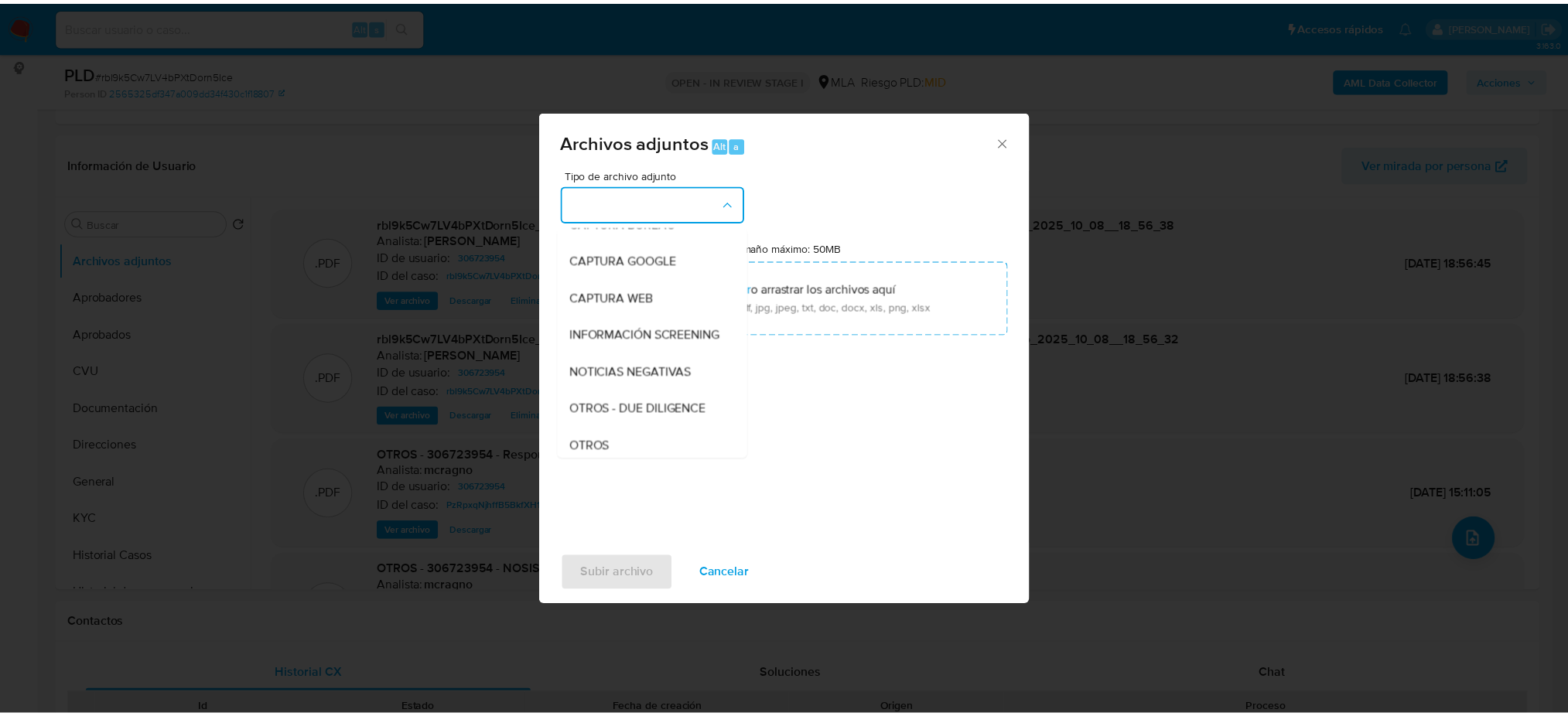
scroll to position [206, 0]
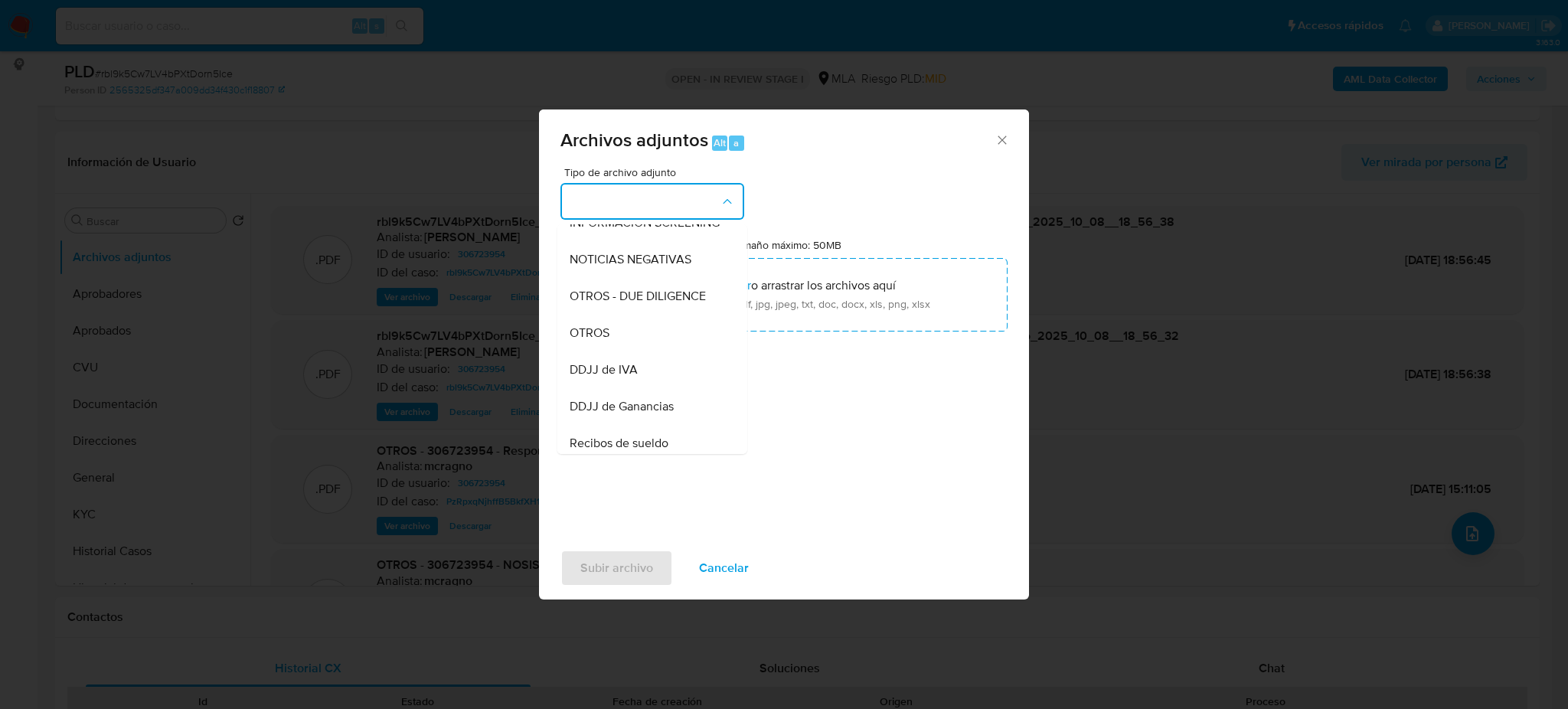
click at [607, 352] on div "OTROS" at bounding box center [647, 333] width 156 height 37
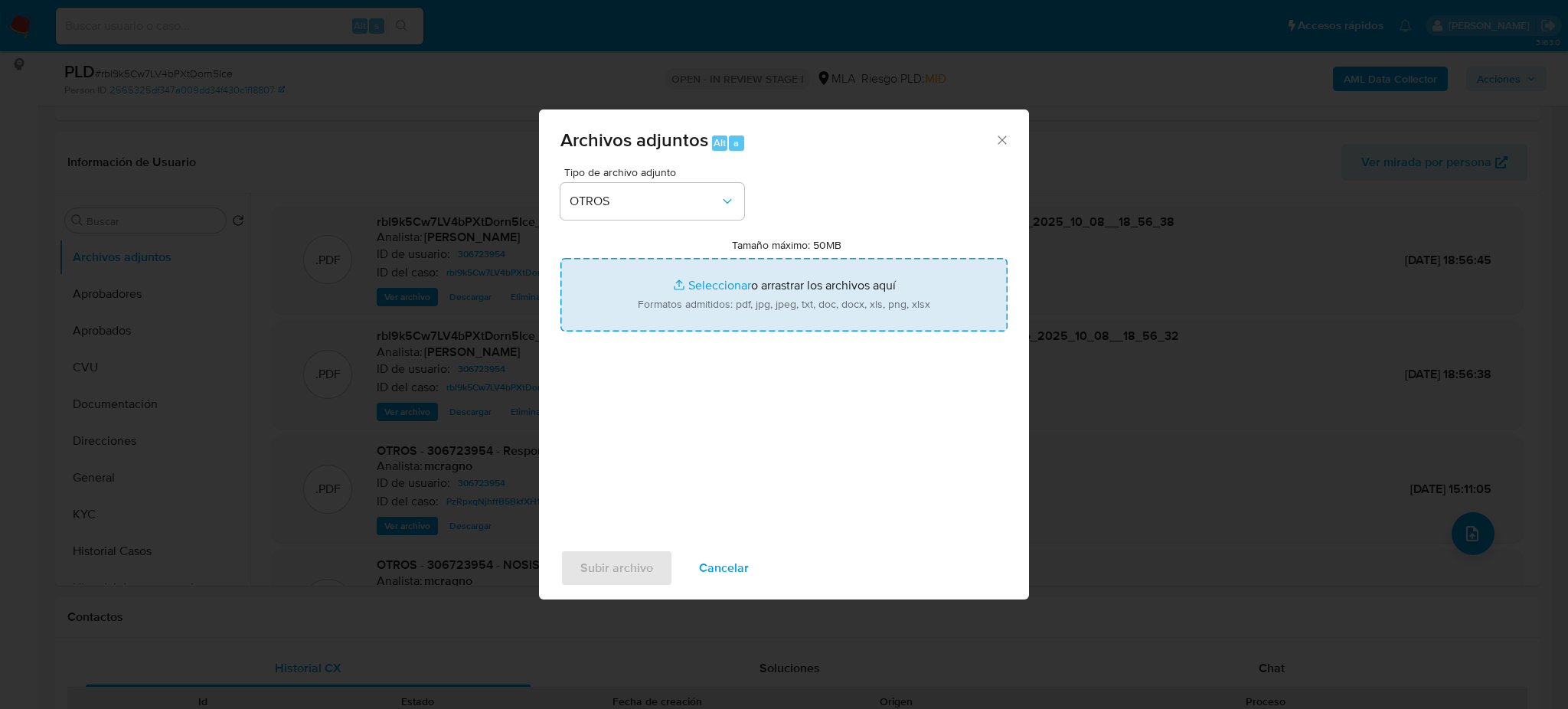
click at [644, 315] on input "Tamaño máximo: 50MB Seleccionar archivos" at bounding box center [784, 294] width 447 height 73
type input "C:\fakepath\Caselog rbl9k5Cw7LV4bPXtDorn5Ice_2025_09_18_05_04_42.docx"
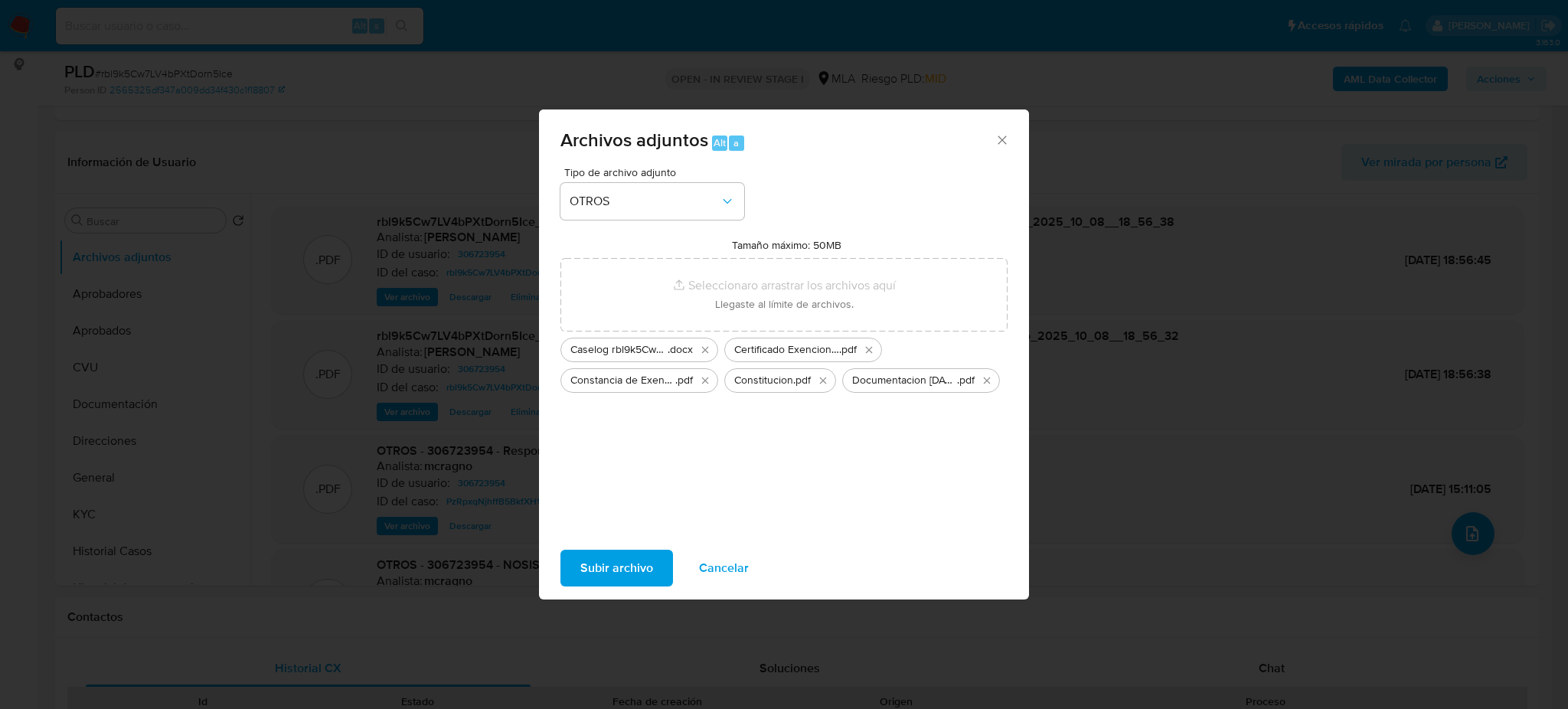
click at [601, 585] on span "Subir archivo" at bounding box center [617, 568] width 73 height 34
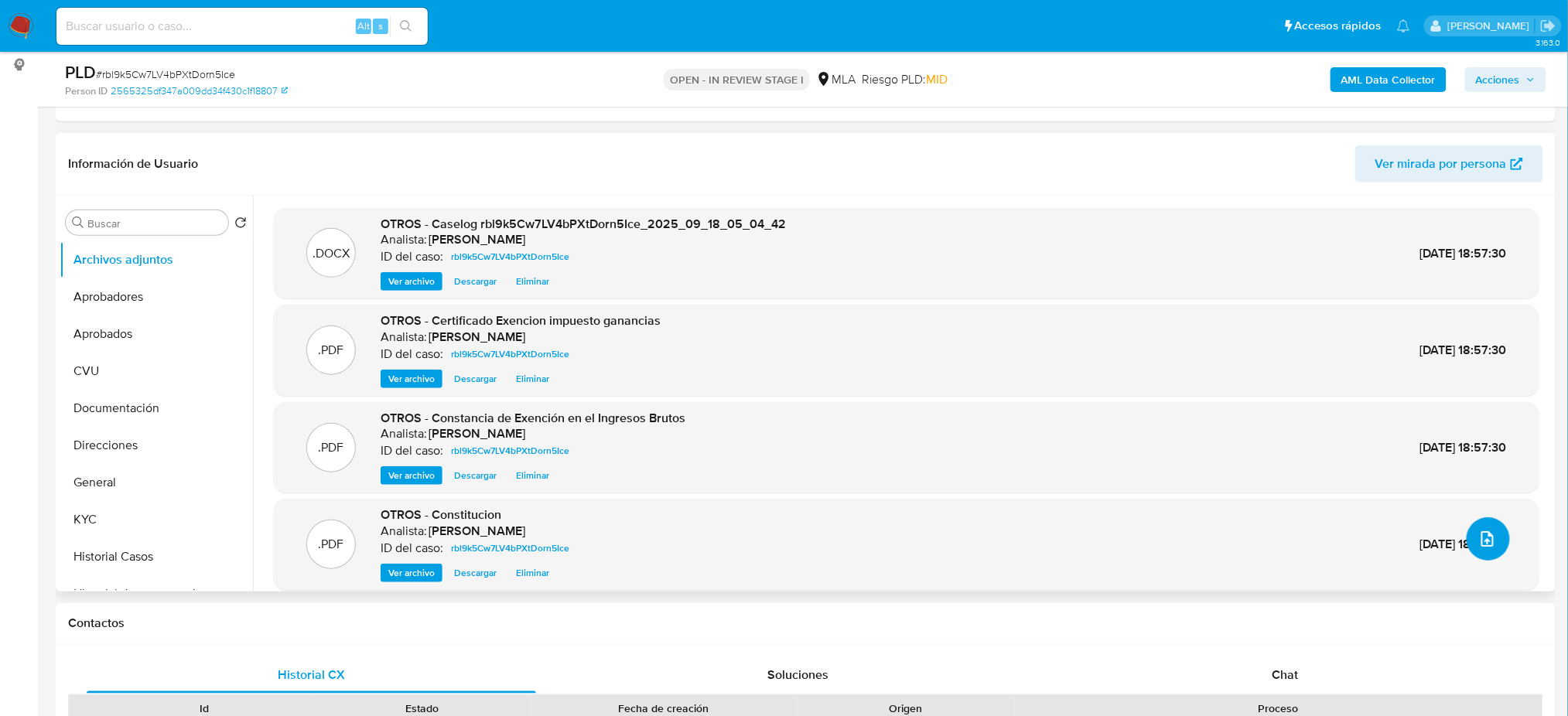
scroll to position [55, 0]
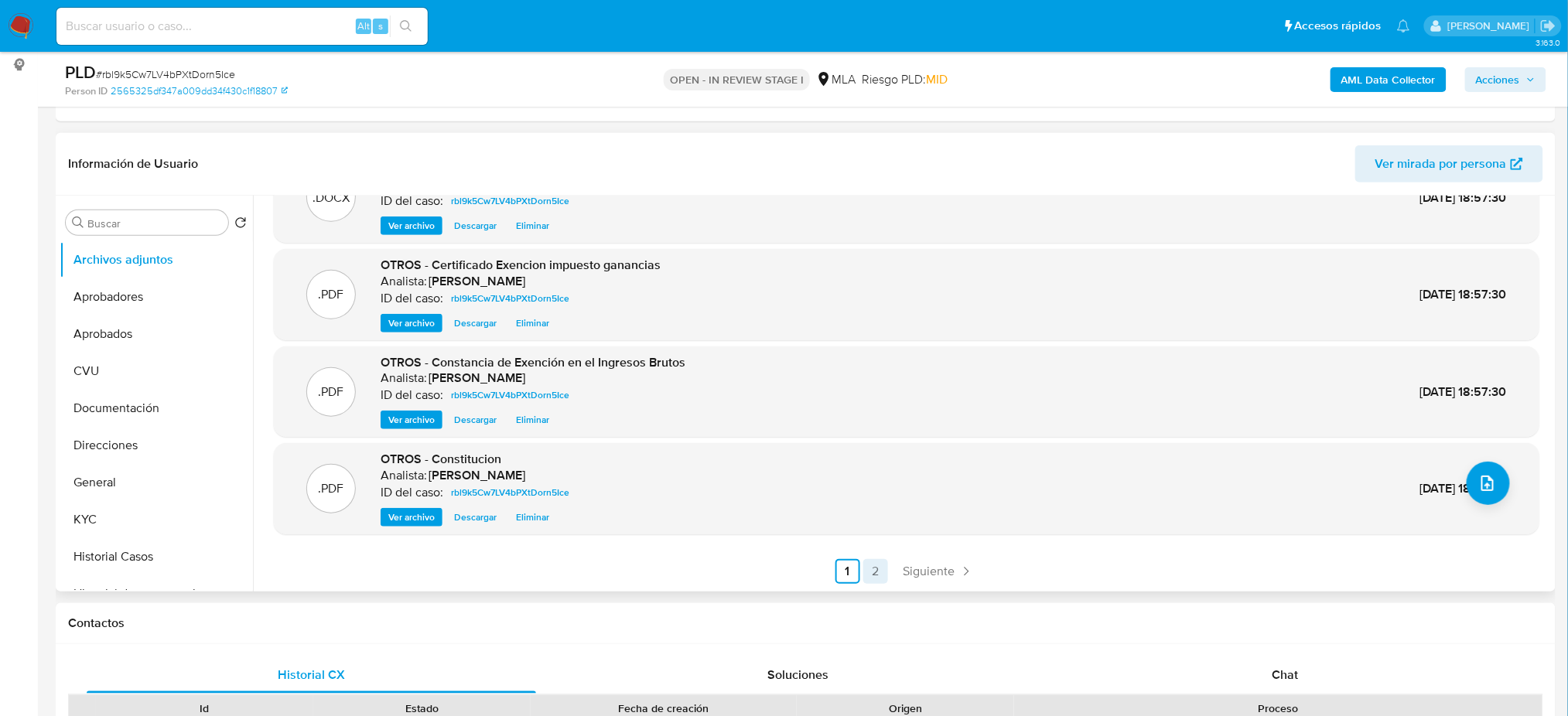
click at [883, 574] on link "2" at bounding box center [875, 571] width 24 height 24
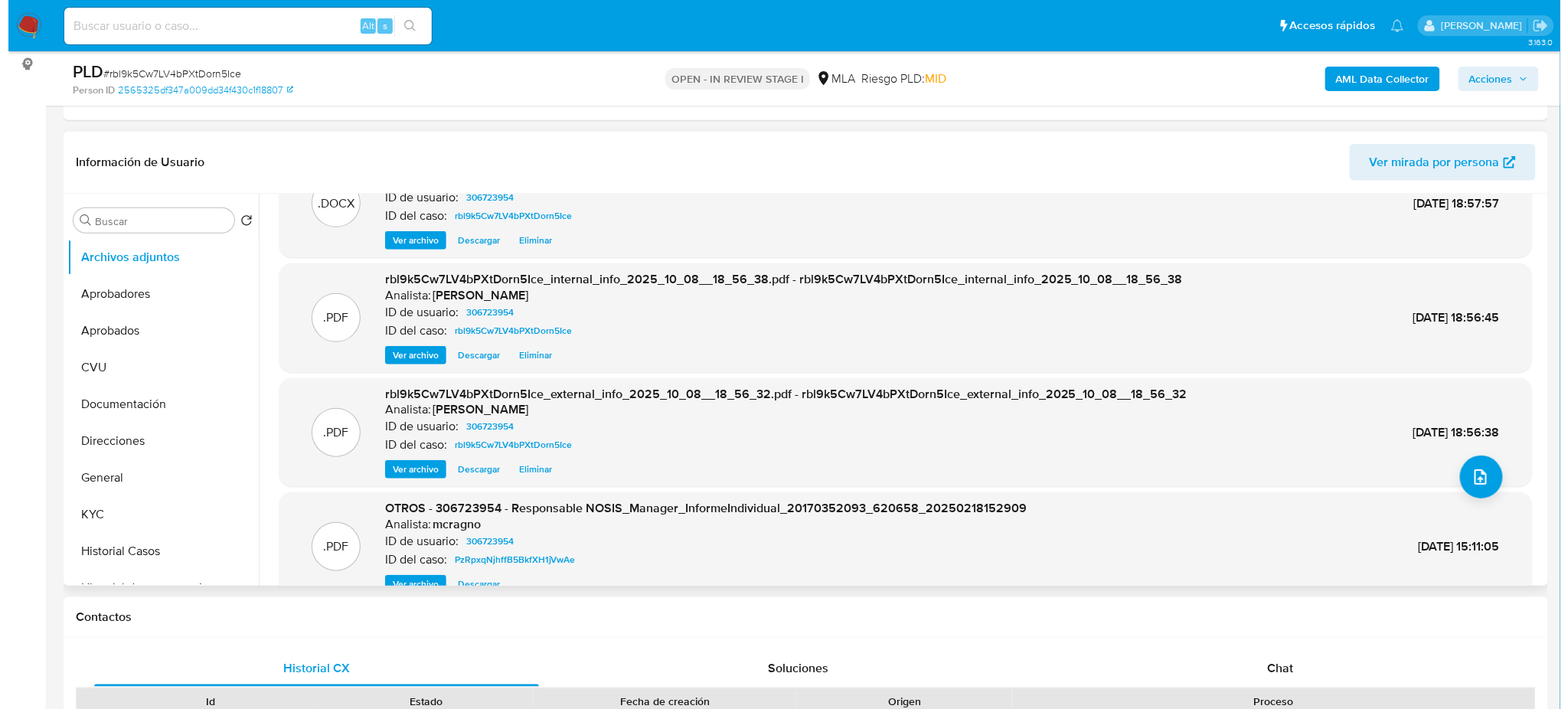
scroll to position [129, 0]
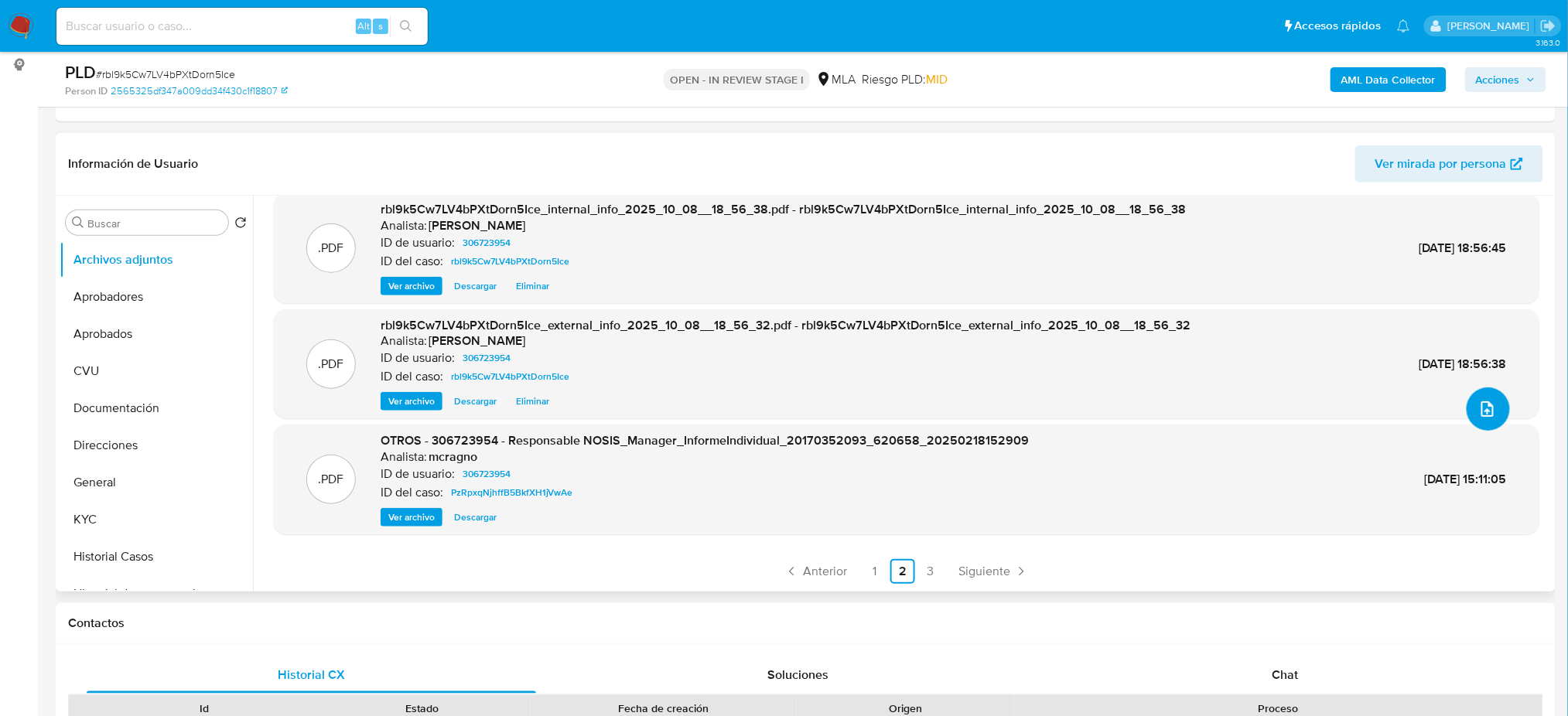
click at [1478, 403] on icon "upload-file" at bounding box center [1487, 409] width 18 height 18
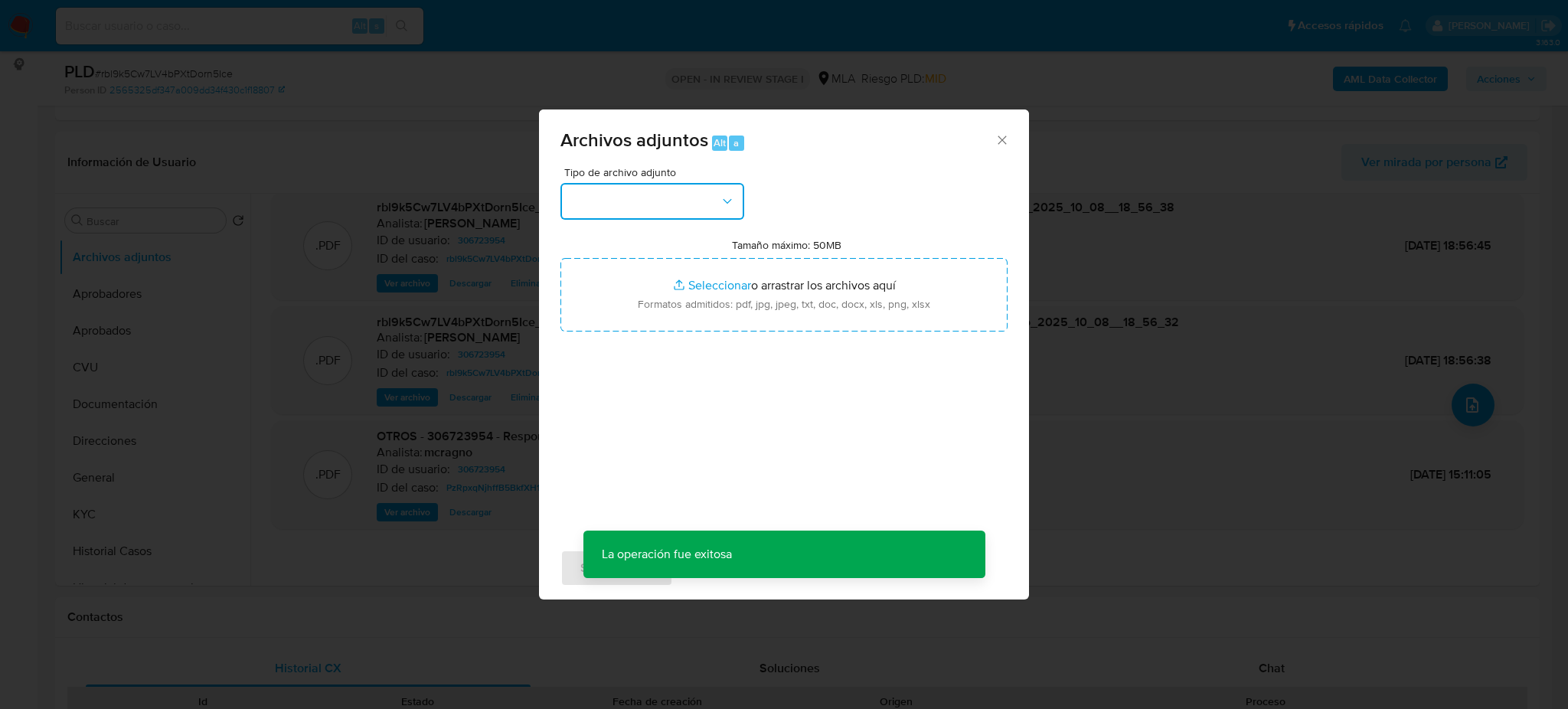
drag, startPoint x: 656, startPoint y: 200, endPoint x: 659, endPoint y: 214, distance: 14.3
click at [656, 199] on button "button" at bounding box center [651, 201] width 184 height 37
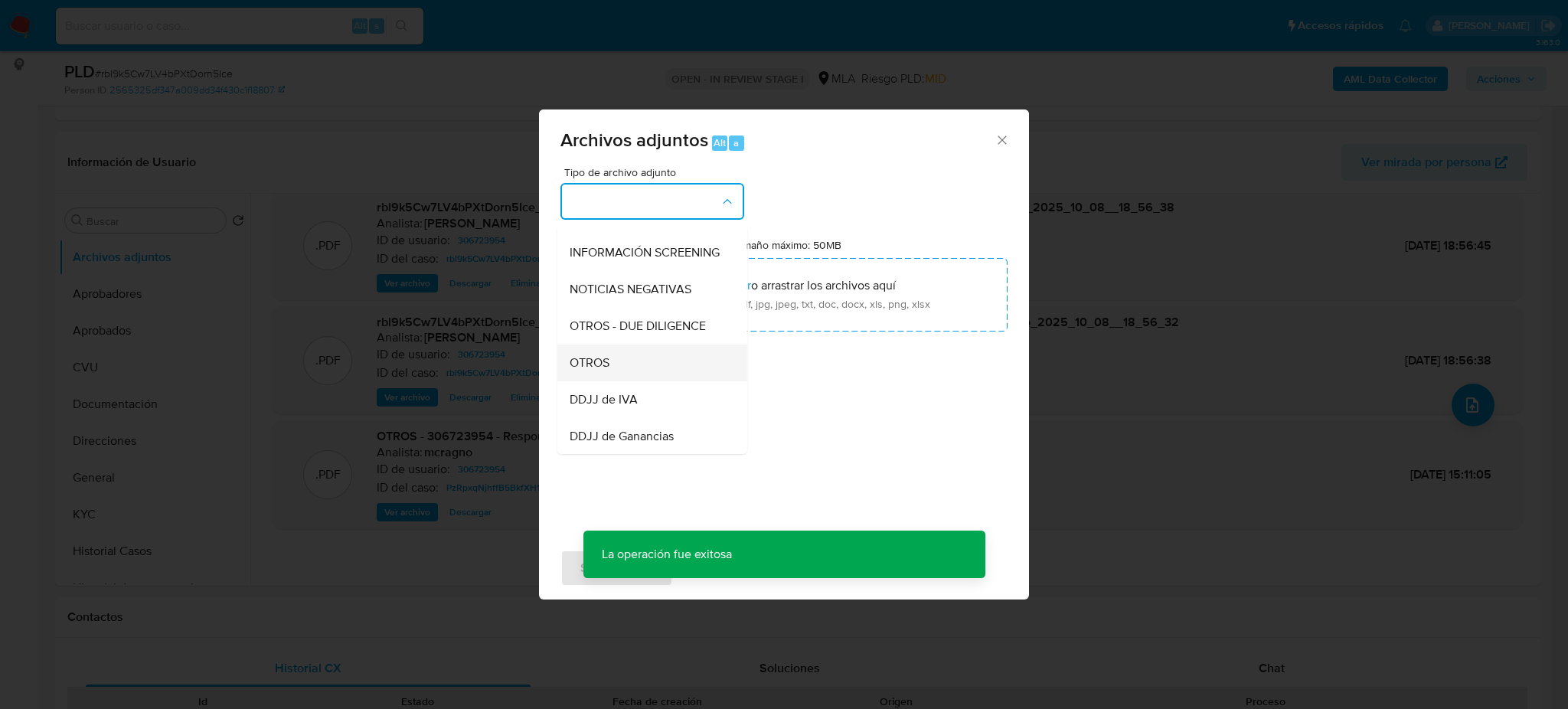
scroll to position [204, 0]
click at [651, 347] on div "OTROS" at bounding box center [647, 333] width 156 height 37
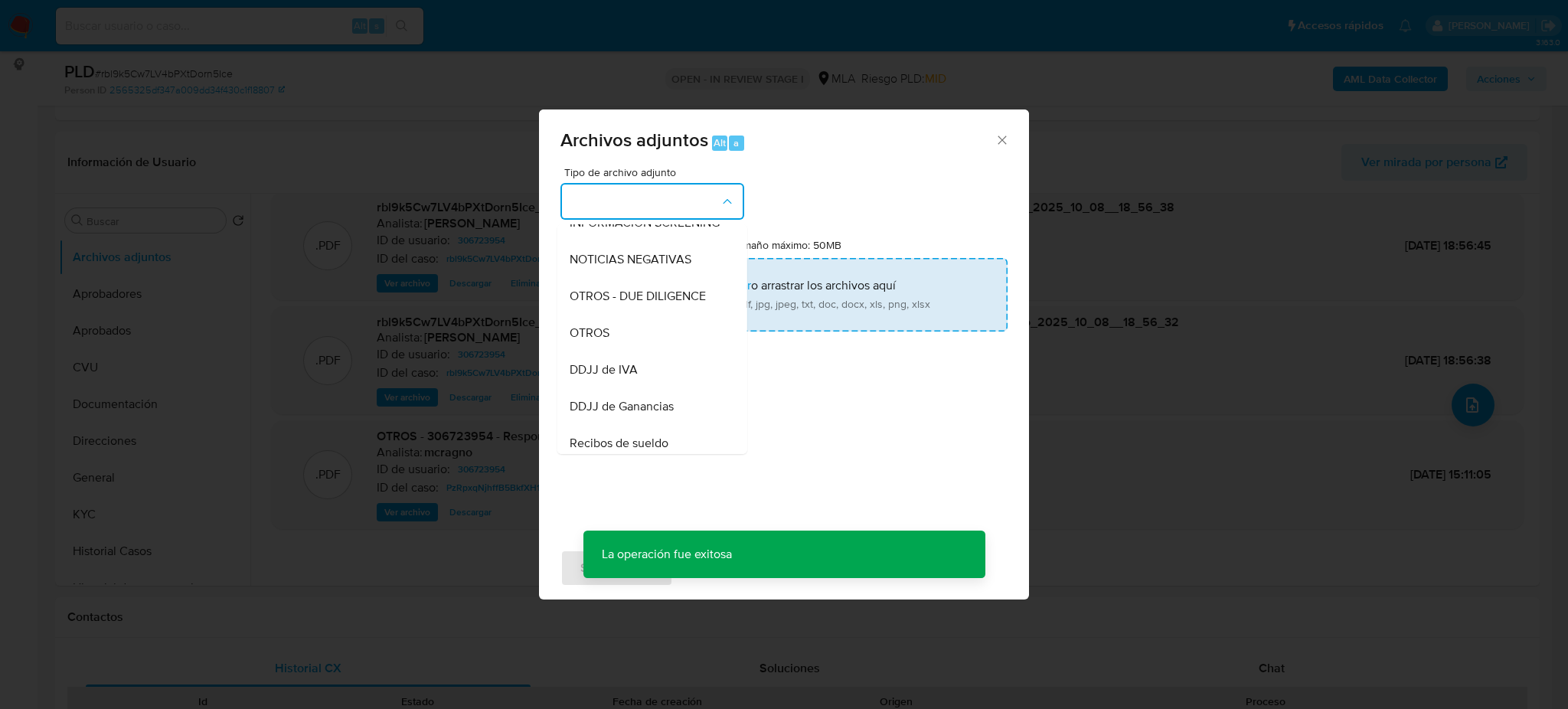
click at [707, 314] on input "Tamaño máximo: 50MB Seleccionar archivos" at bounding box center [784, 294] width 447 height 73
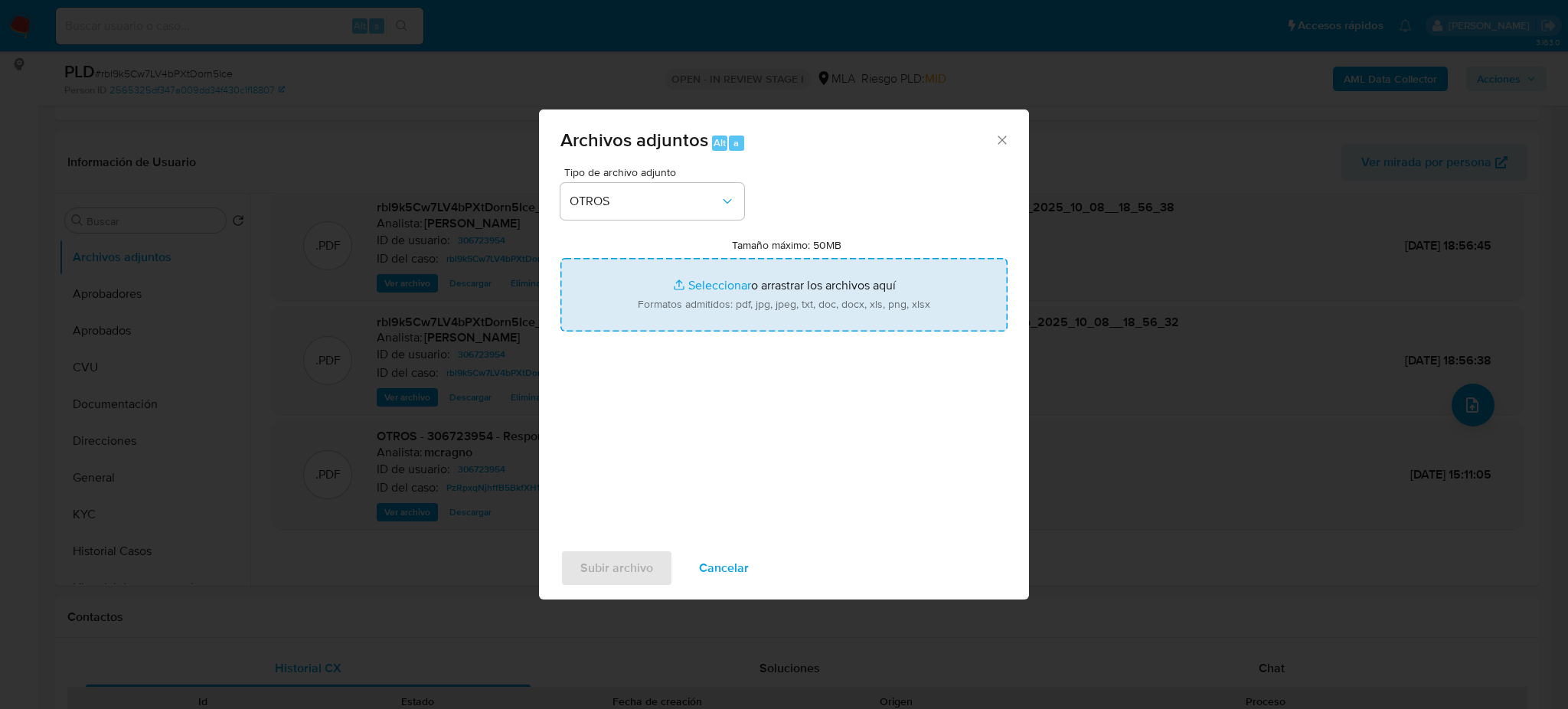
type input "C:\fakepath\Movimientos rbl9k5Cw7LV4bPXtDorn5Ice.xlsx"
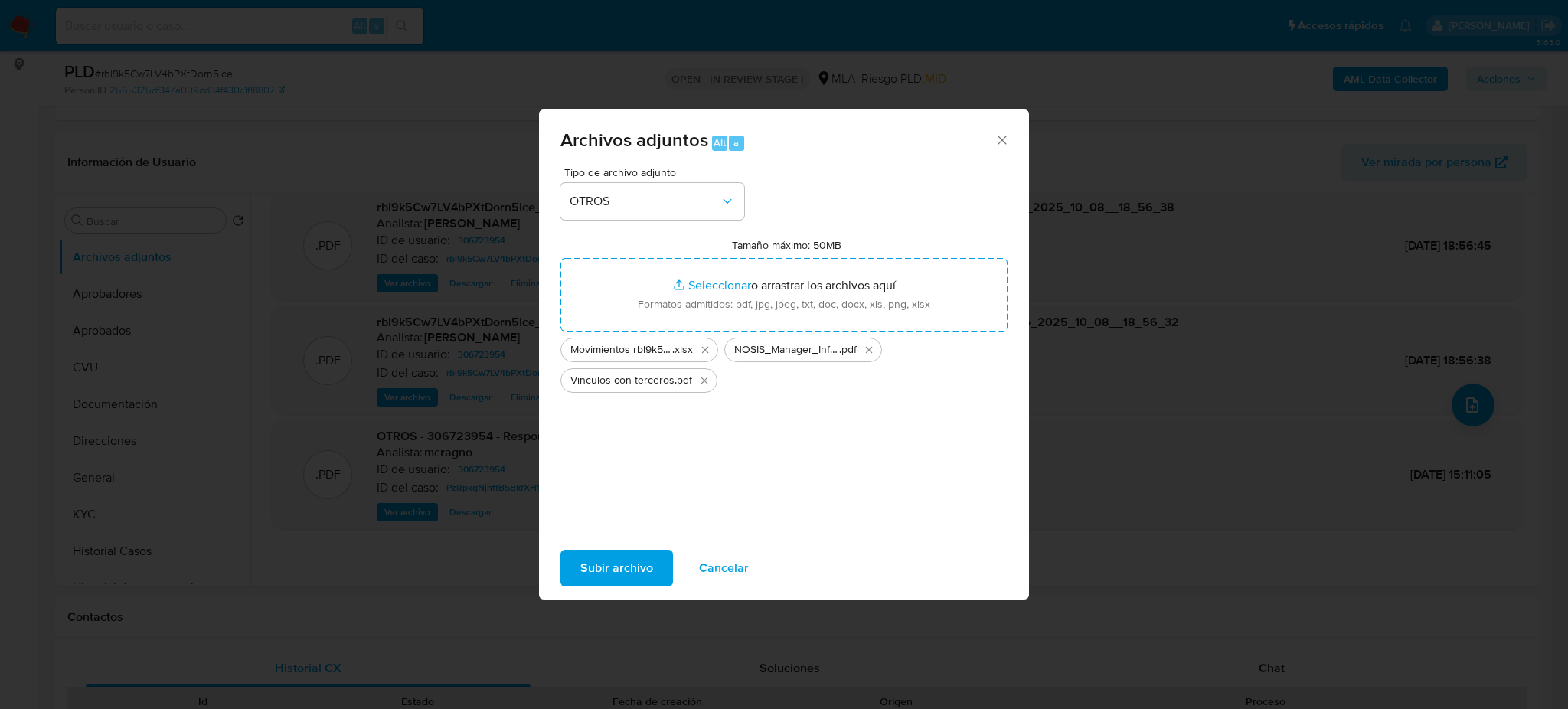
click at [631, 564] on span "Subir archivo" at bounding box center [617, 568] width 73 height 34
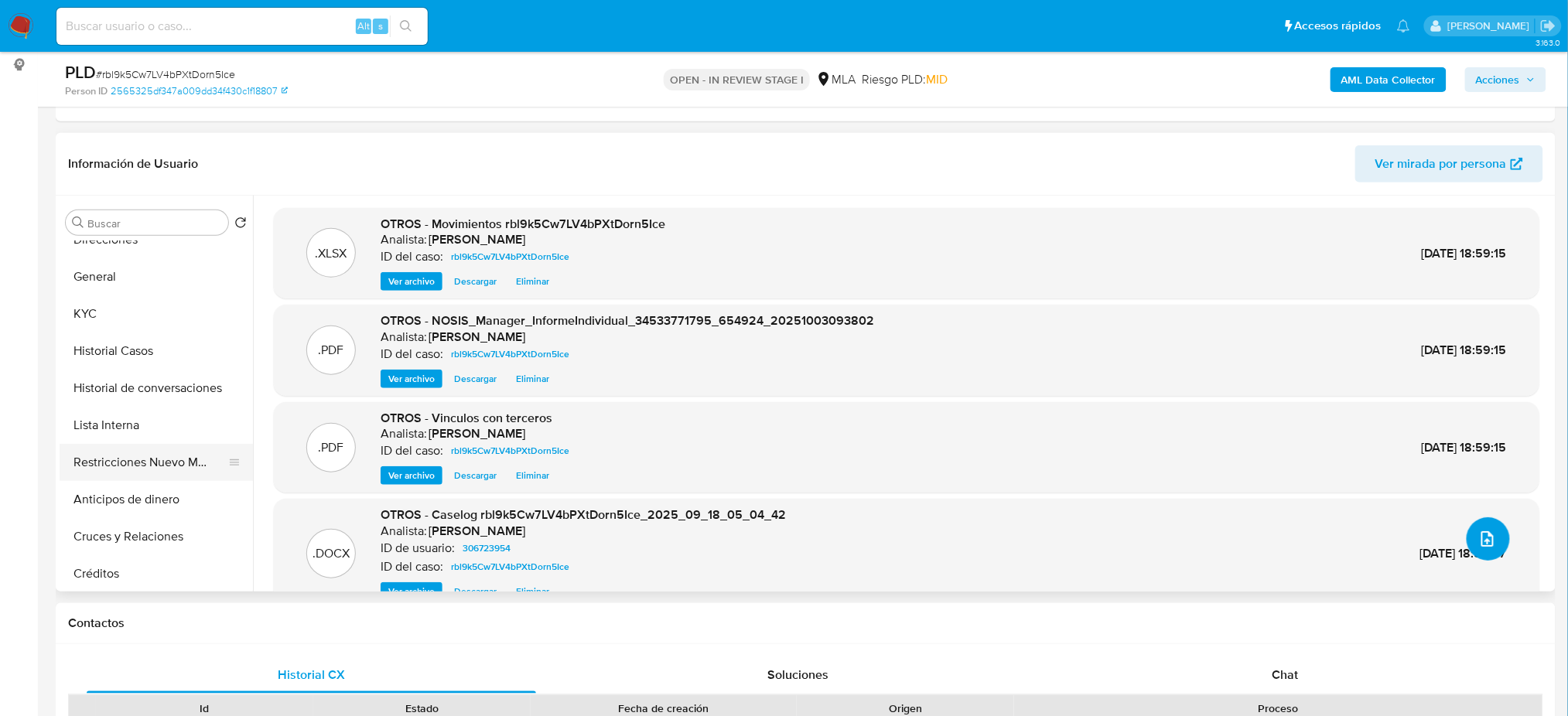
scroll to position [0, 0]
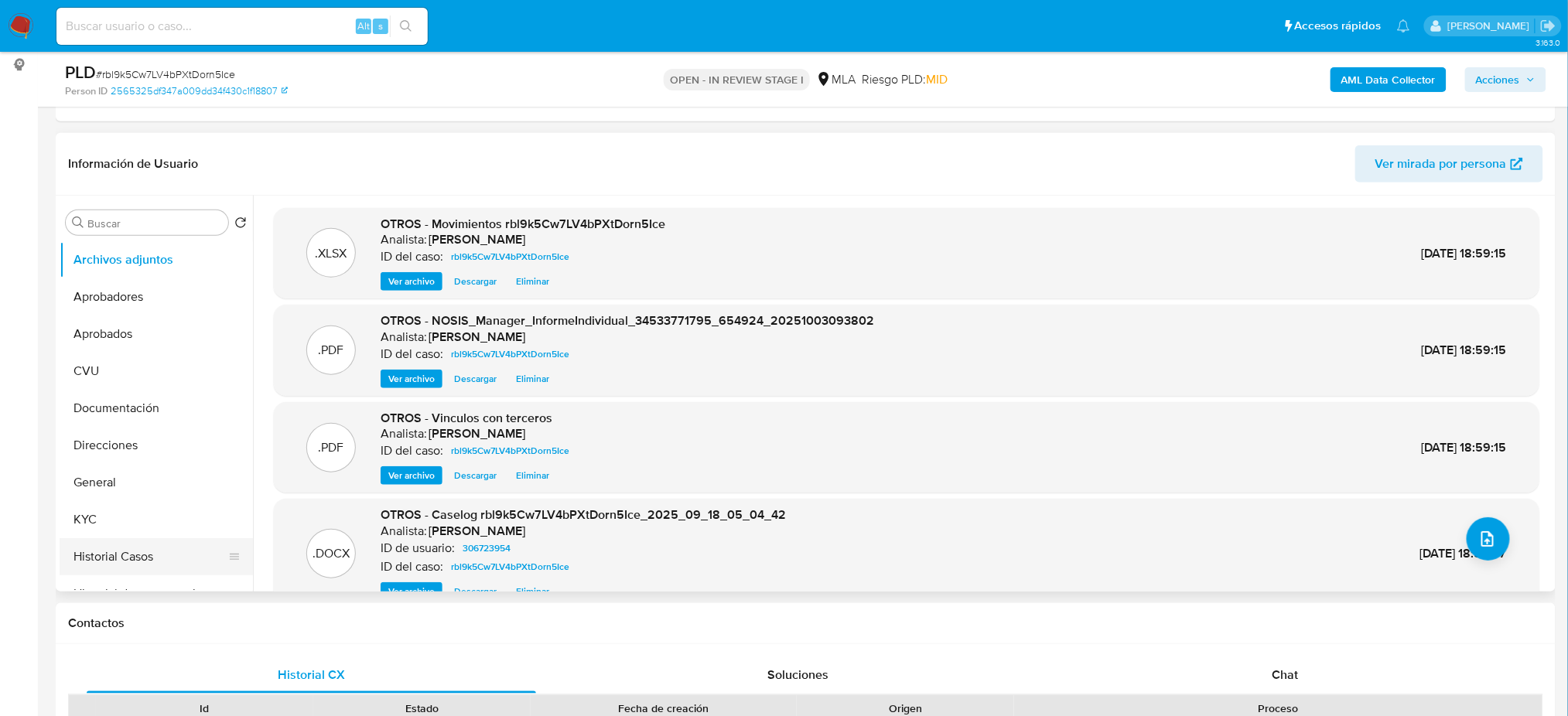
click at [169, 561] on button "Historial Casos" at bounding box center [150, 557] width 181 height 37
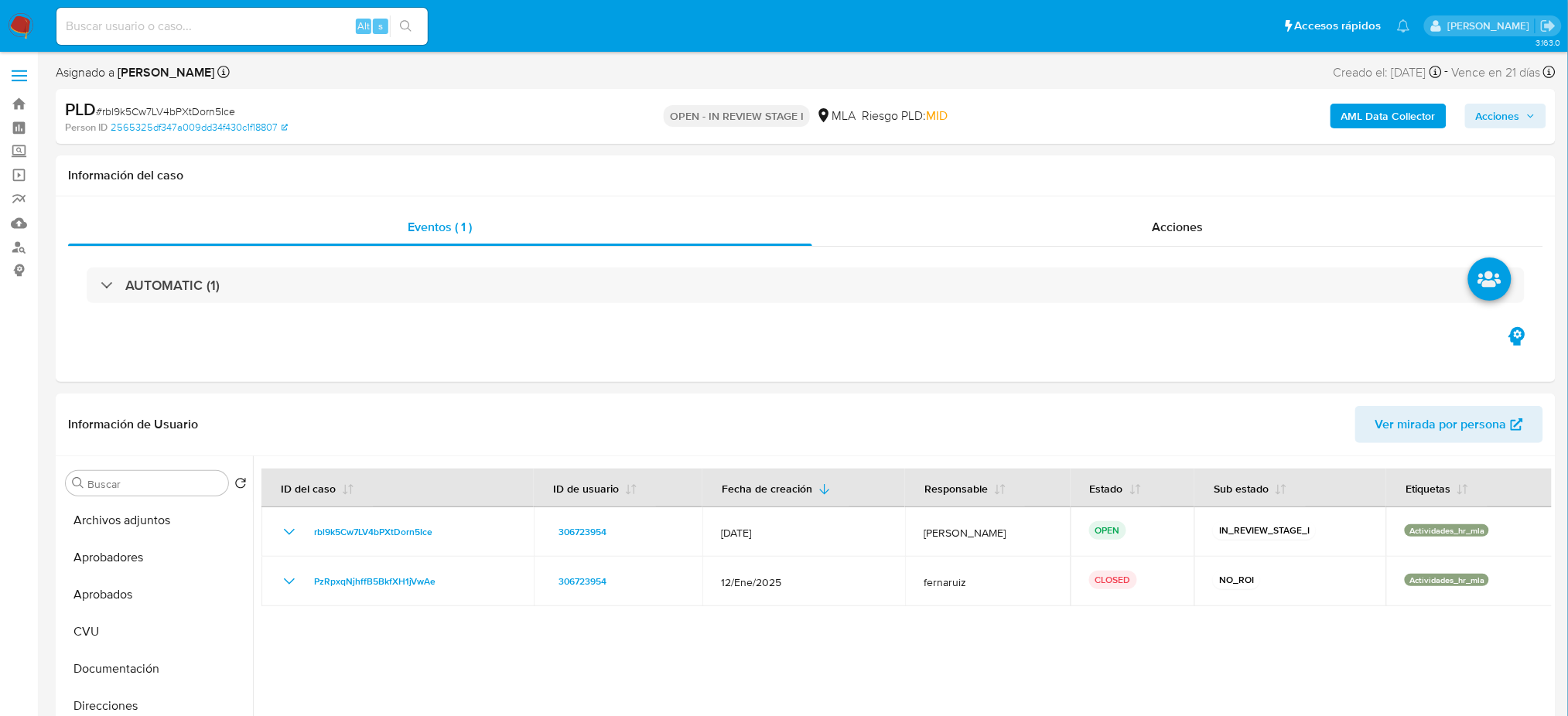
click at [184, 116] on span "# rbl9k5Cw7LV4bPXtDorn5Ice" at bounding box center [165, 111] width 139 height 15
copy span "rbl9k5Cw7LV4bPXtDorn5Ice"
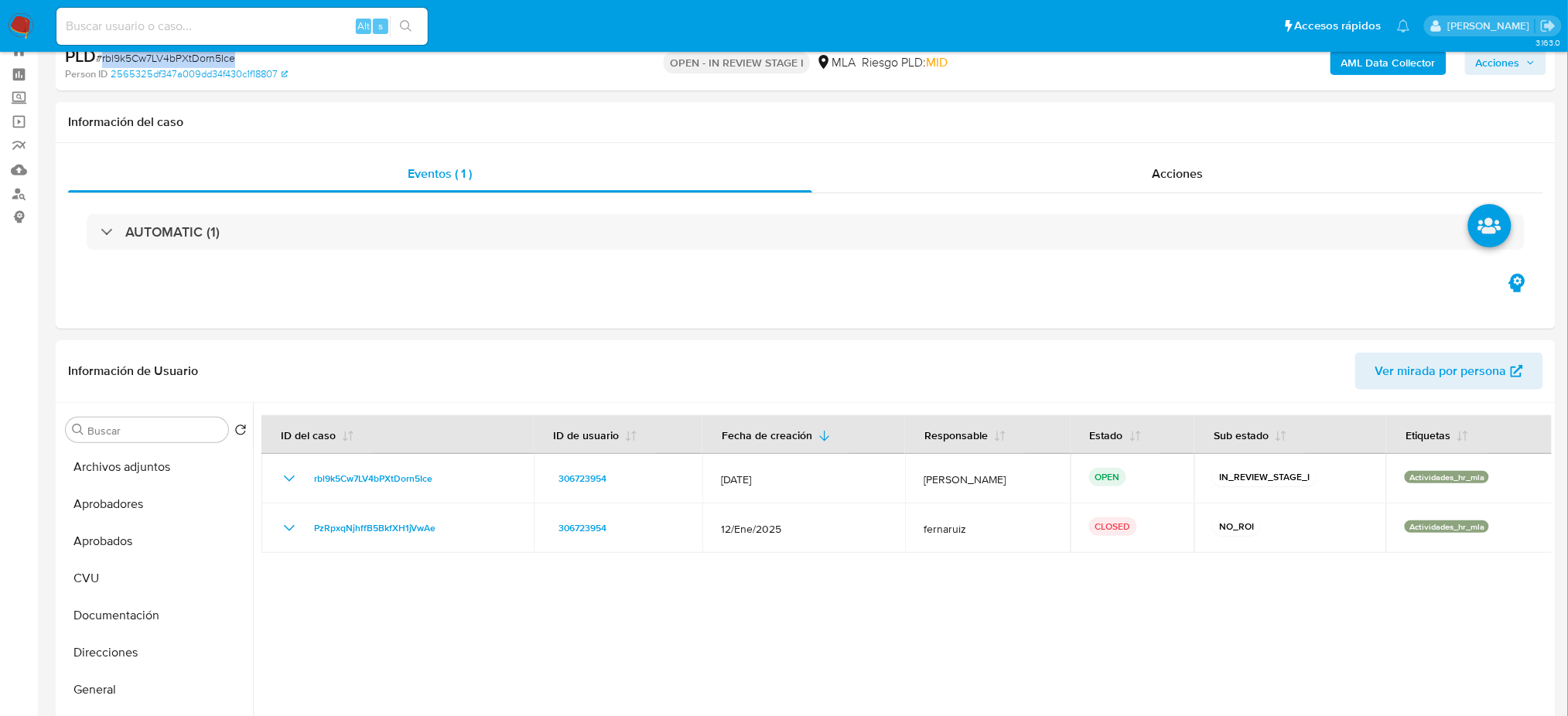
scroll to position [103, 0]
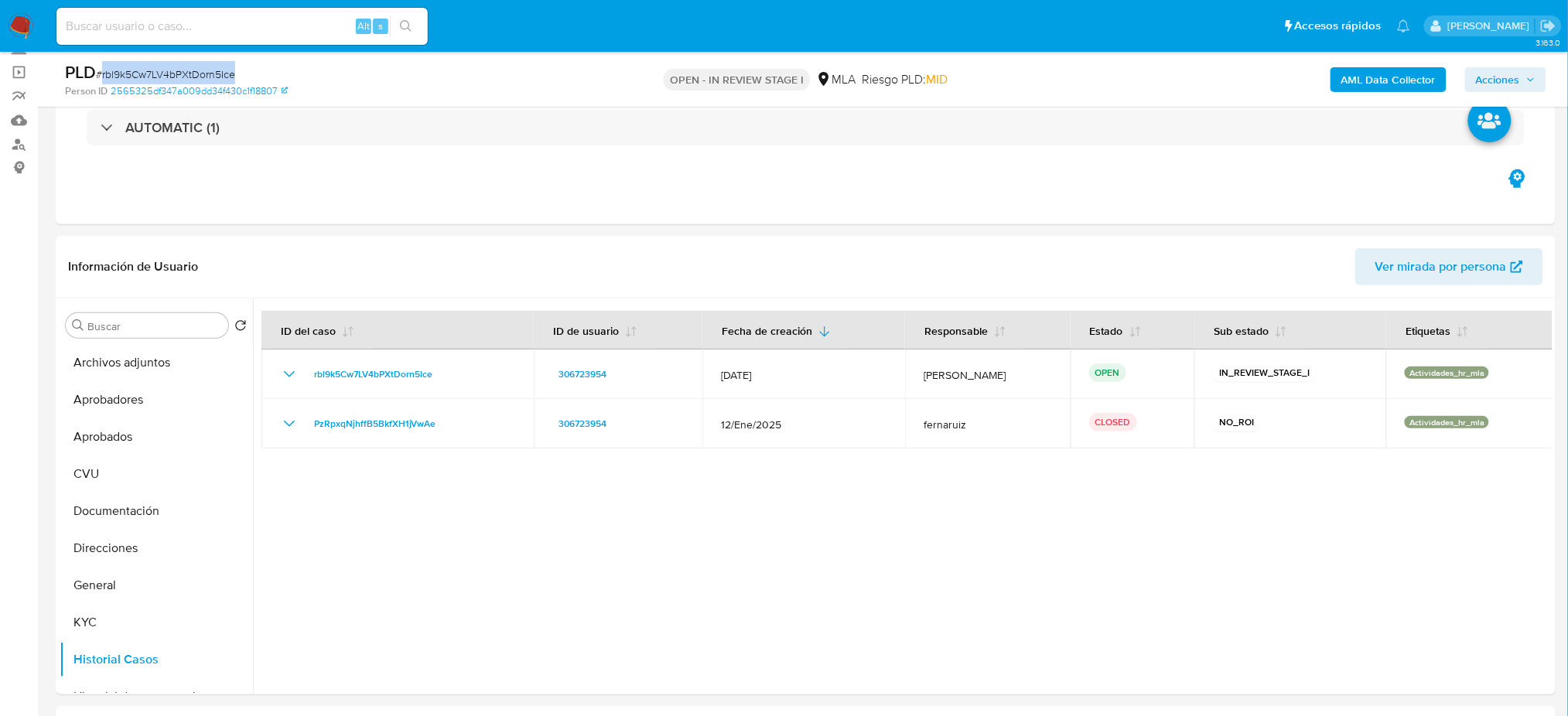
click at [1512, 80] on span "Acciones" at bounding box center [1498, 79] width 45 height 24
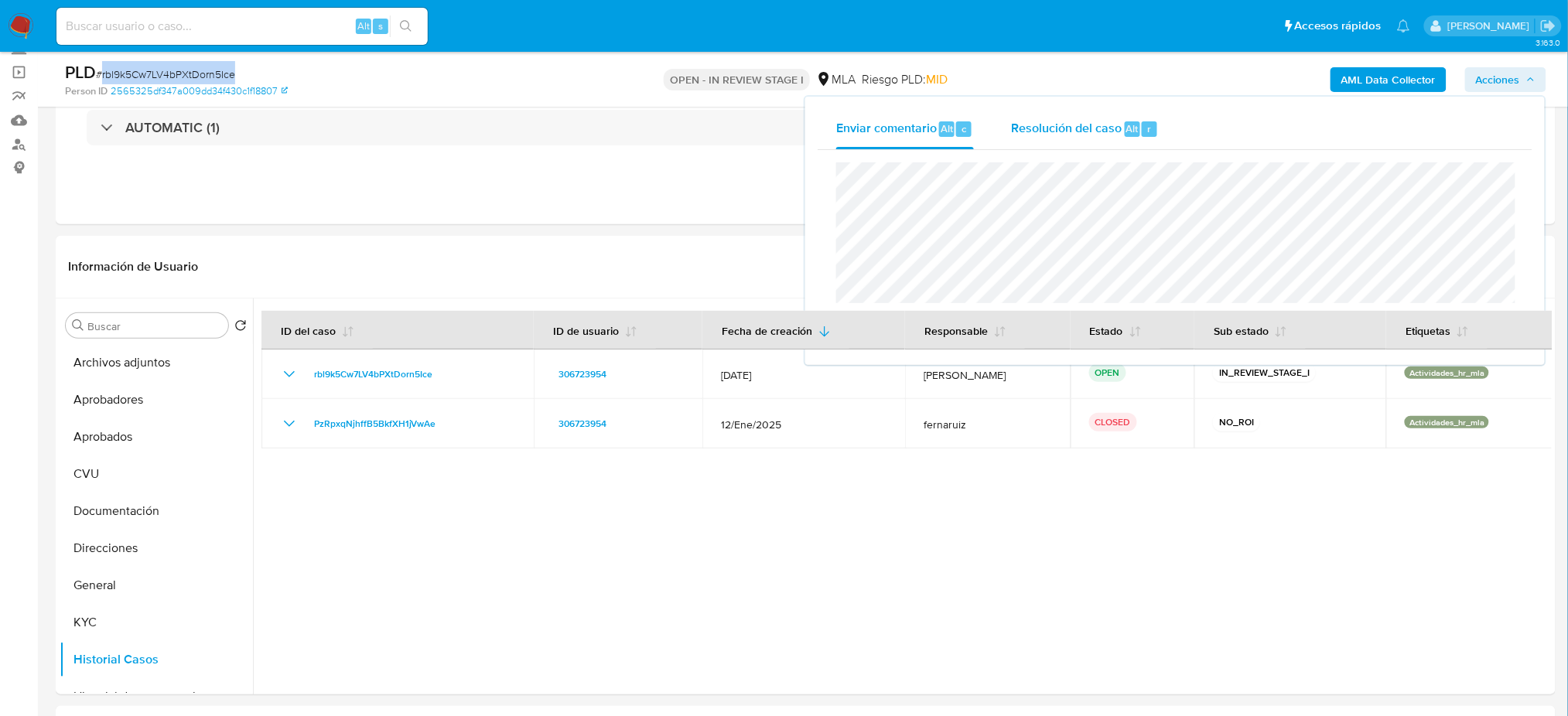
drag, startPoint x: 1036, startPoint y: 148, endPoint x: 1042, endPoint y: 135, distance: 14.3
click at [1040, 144] on div "Resolución del caso Alt r" at bounding box center [1085, 129] width 148 height 40
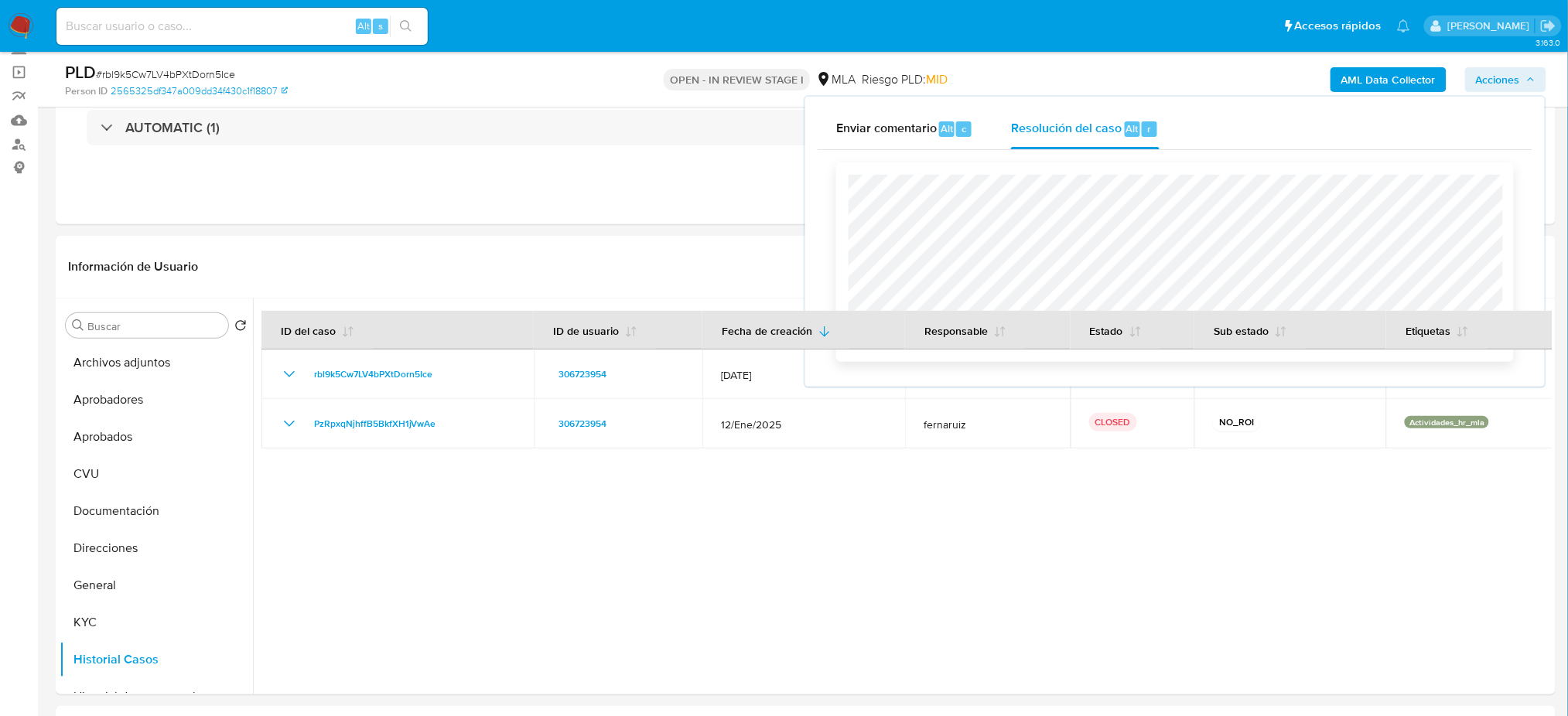
scroll to position [206, 0]
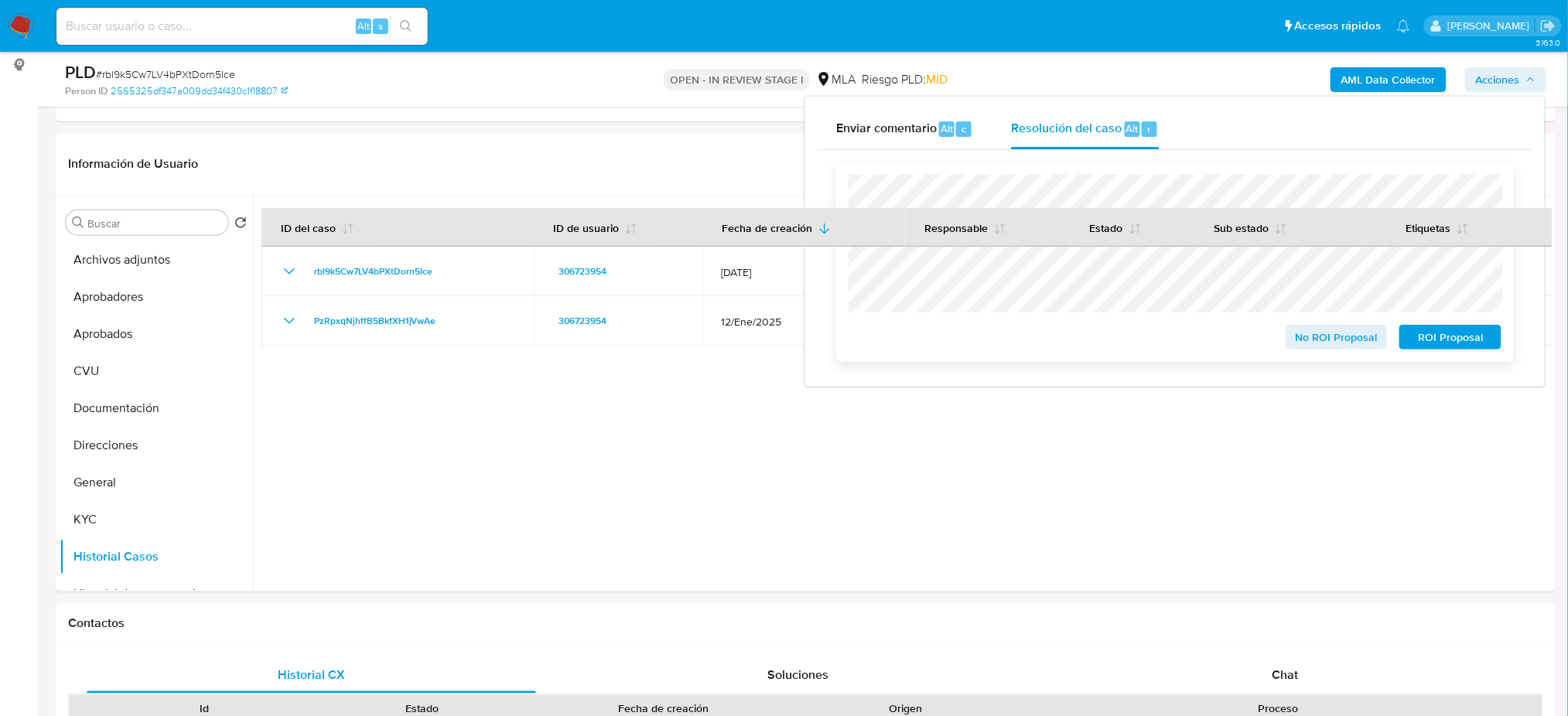
click at [1319, 339] on span "No ROI Proposal" at bounding box center [1337, 337] width 81 height 22
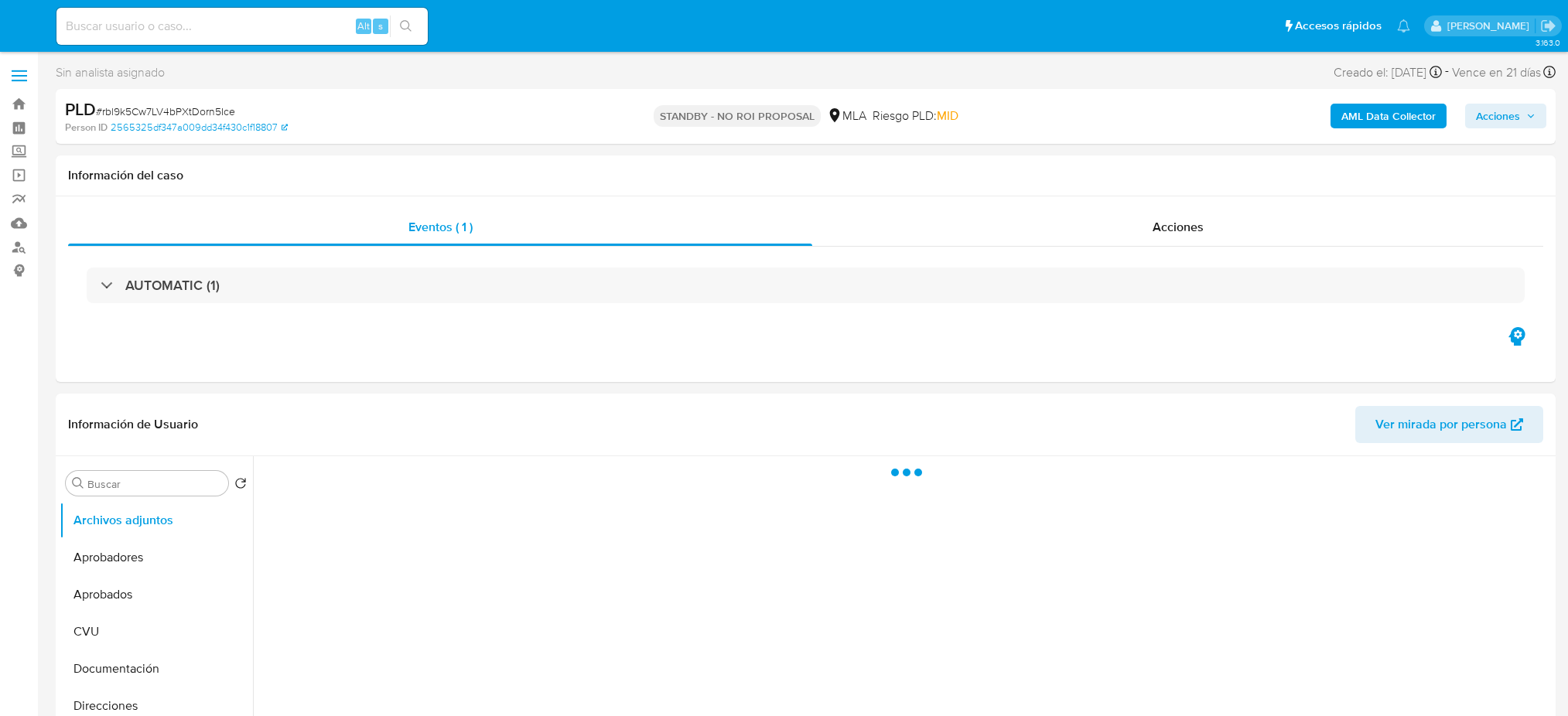
select select "10"
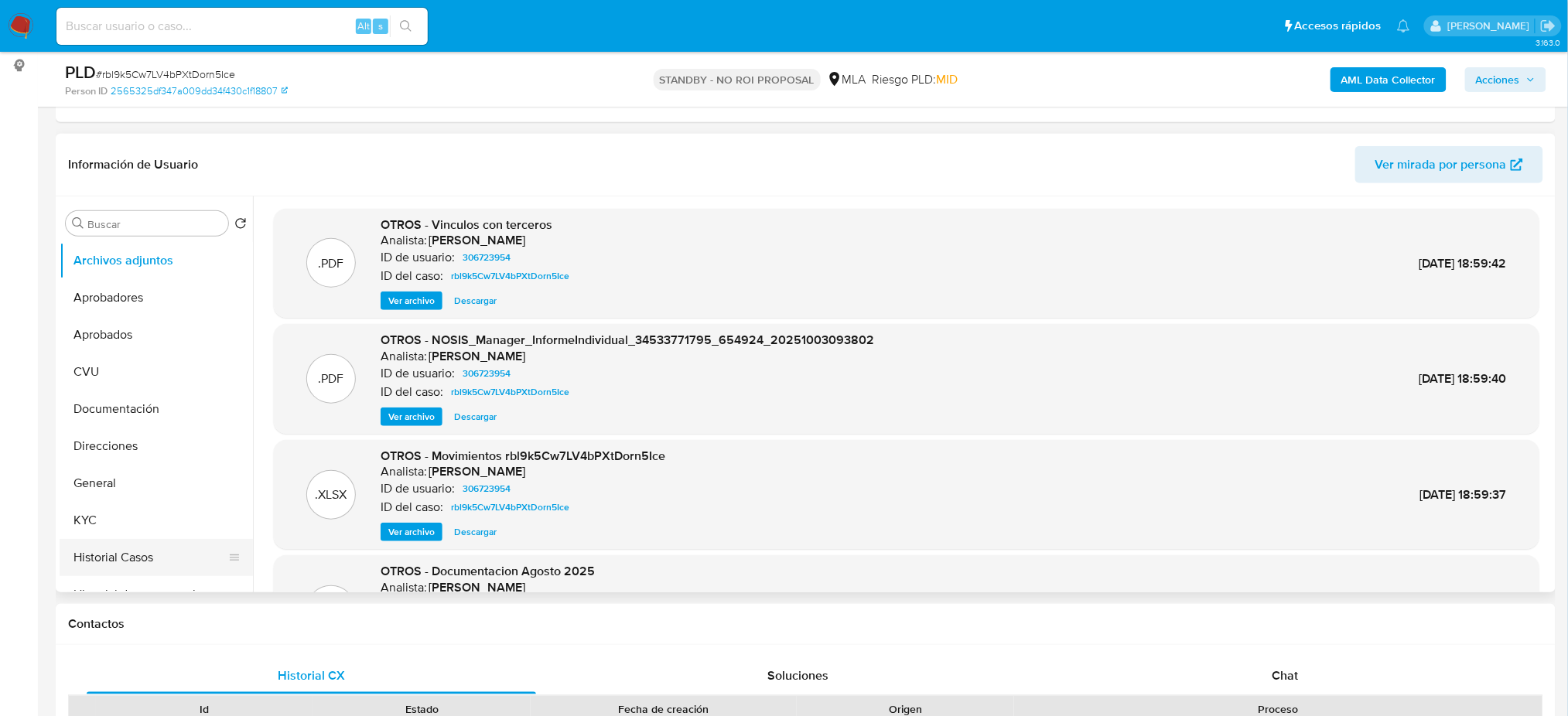
scroll to position [206, 0]
click at [120, 515] on button "KYC" at bounding box center [150, 520] width 181 height 37
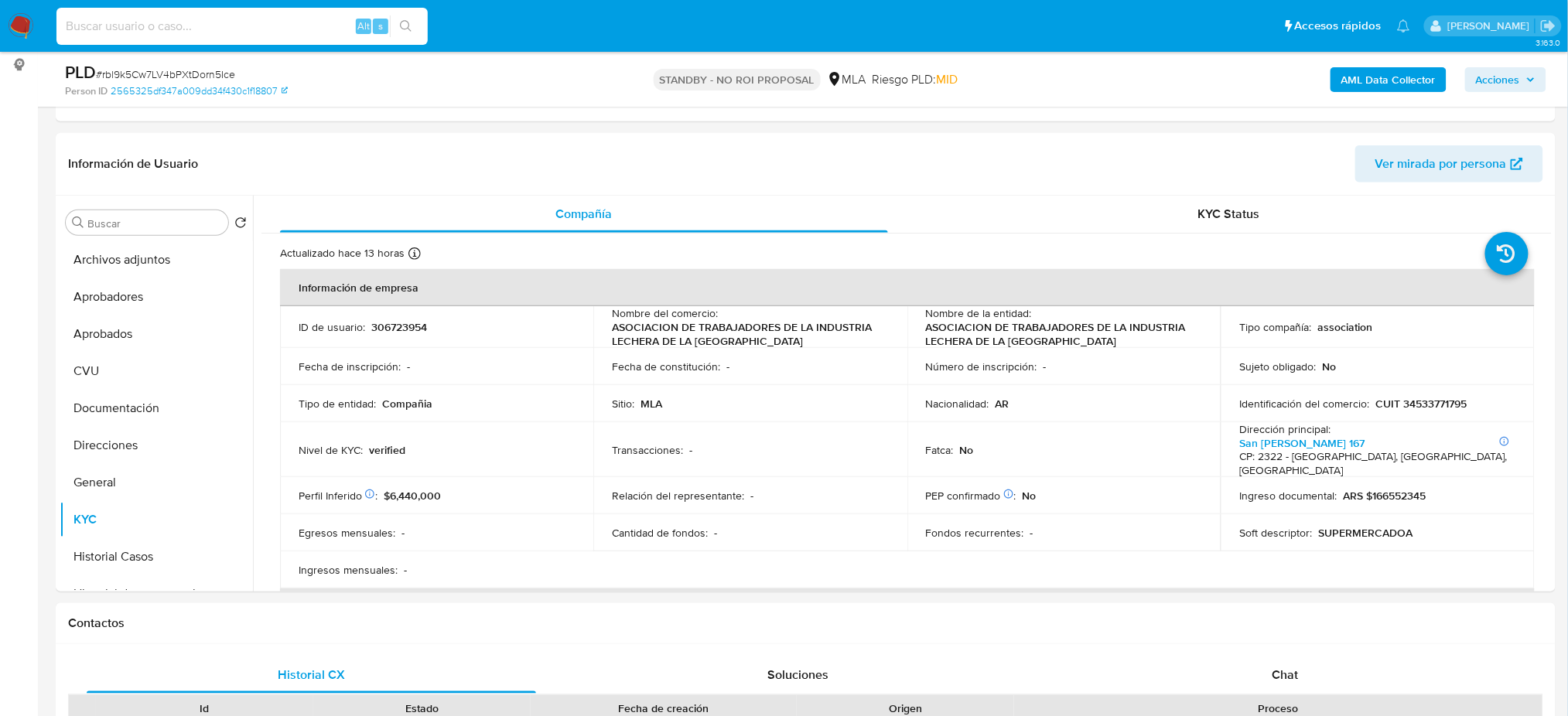
click at [243, 25] on input at bounding box center [242, 26] width 371 height 20
paste input "GqhTwEmbUxSq1jEMXCcCcesc"
type input "GqhTwEmbUxSq1jEMXCcCcesc"
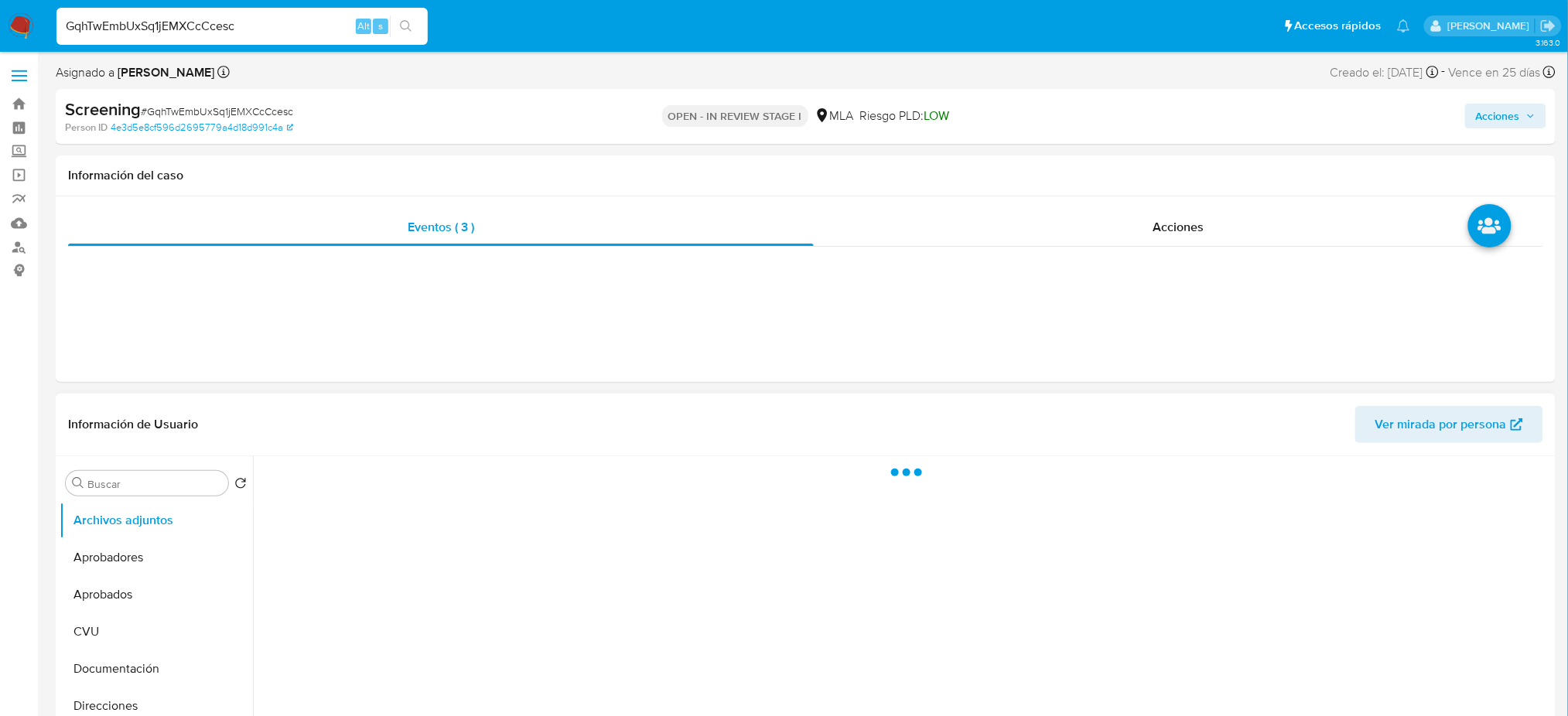
select select "10"
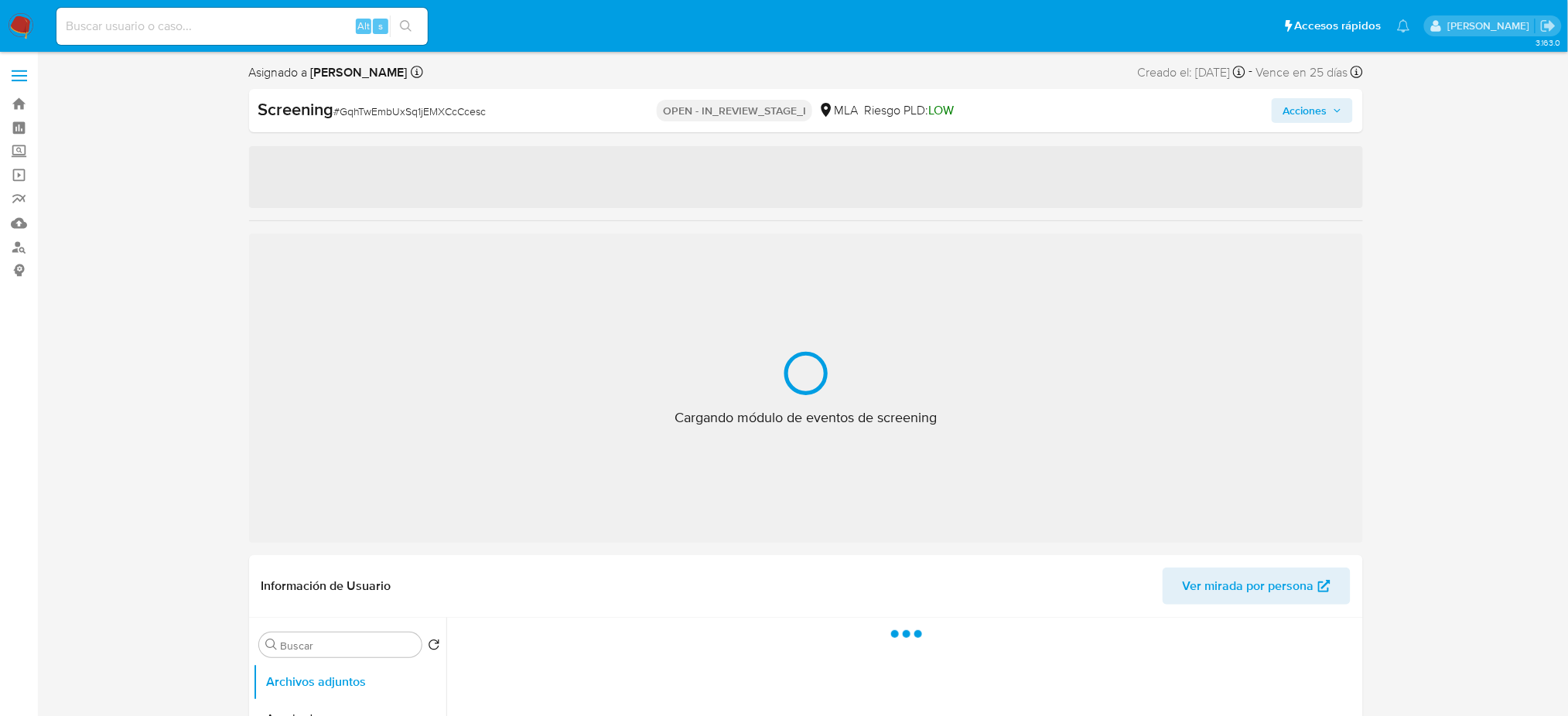
select select "10"
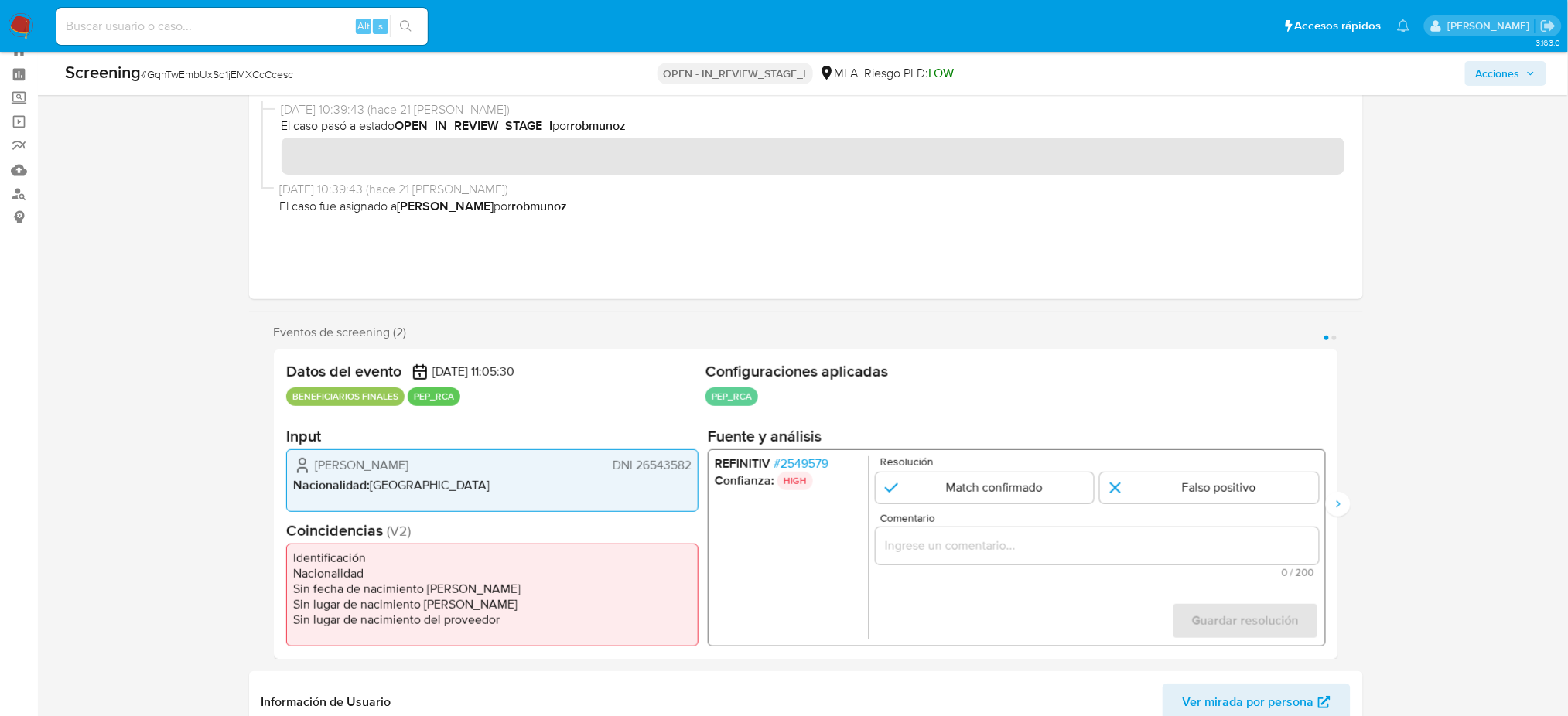
scroll to position [103, 0]
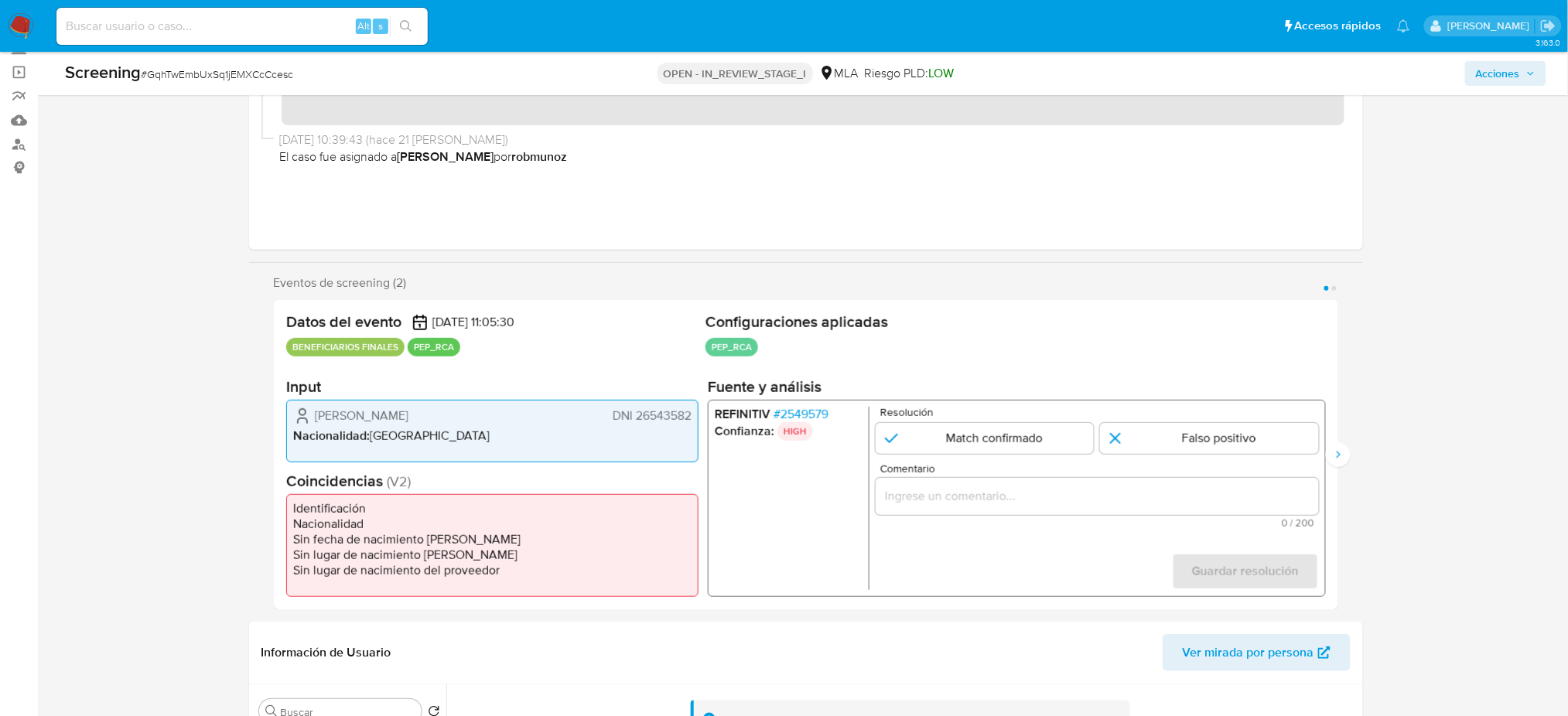
click at [810, 407] on span "# 2549579" at bounding box center [800, 415] width 55 height 15
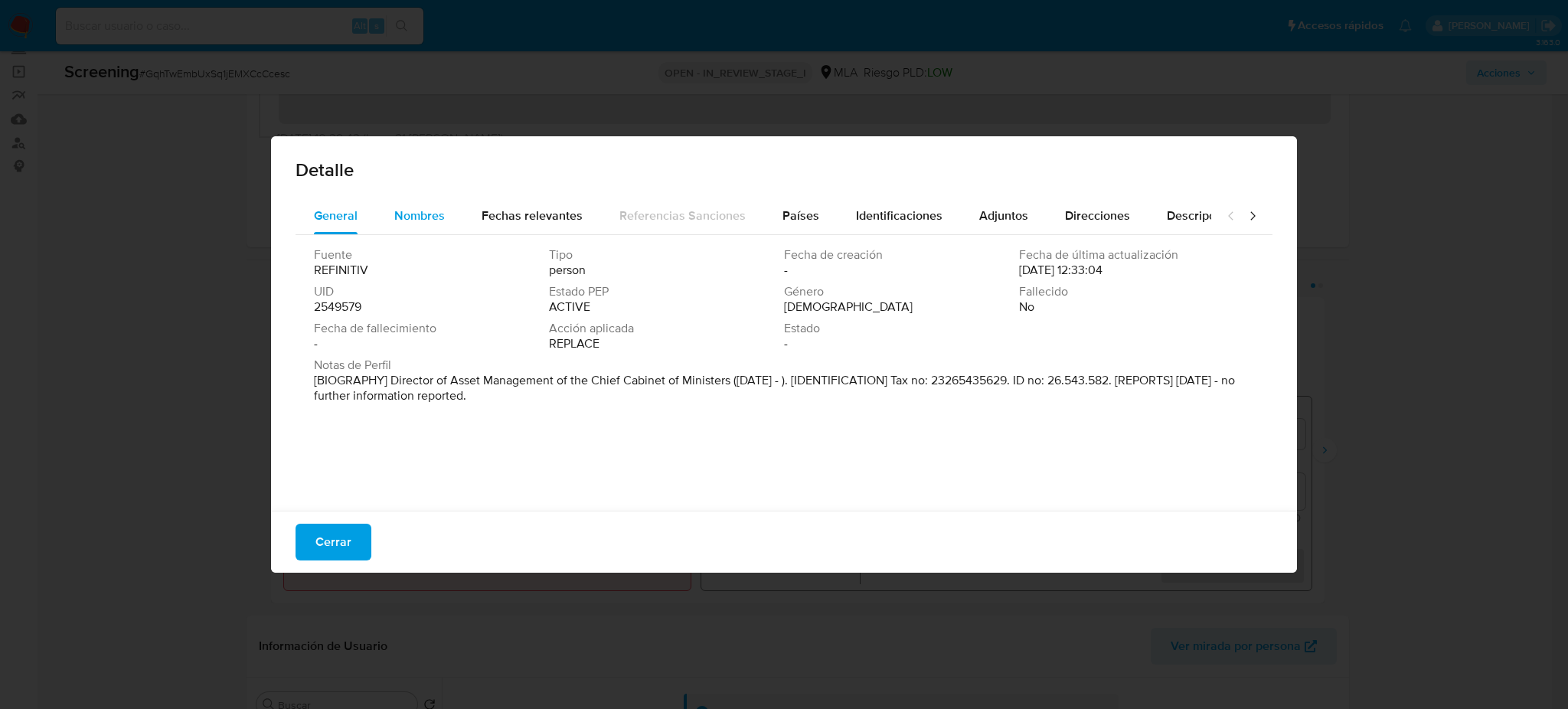
click at [435, 208] on span "Nombres" at bounding box center [419, 215] width 51 height 17
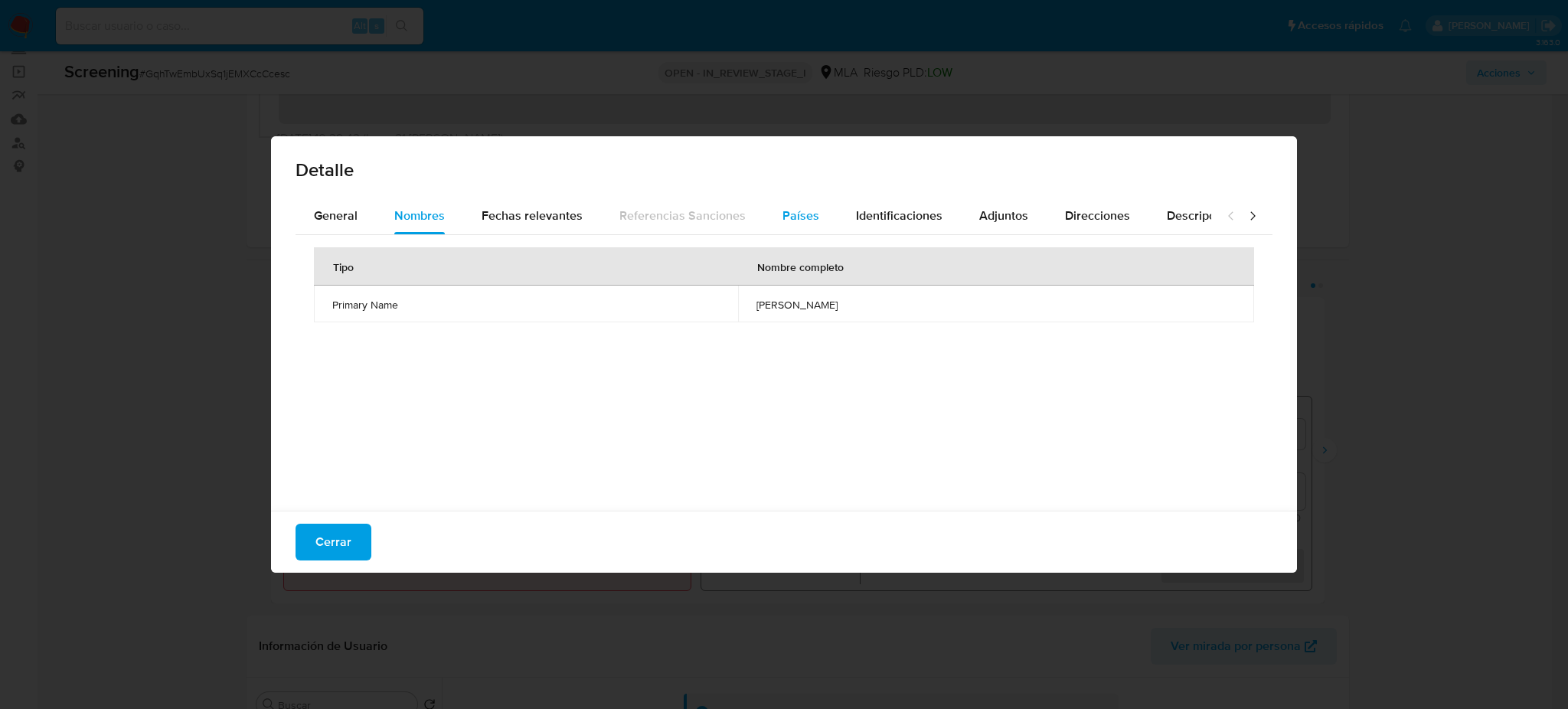
click at [813, 211] on button "Países" at bounding box center [800, 216] width 73 height 37
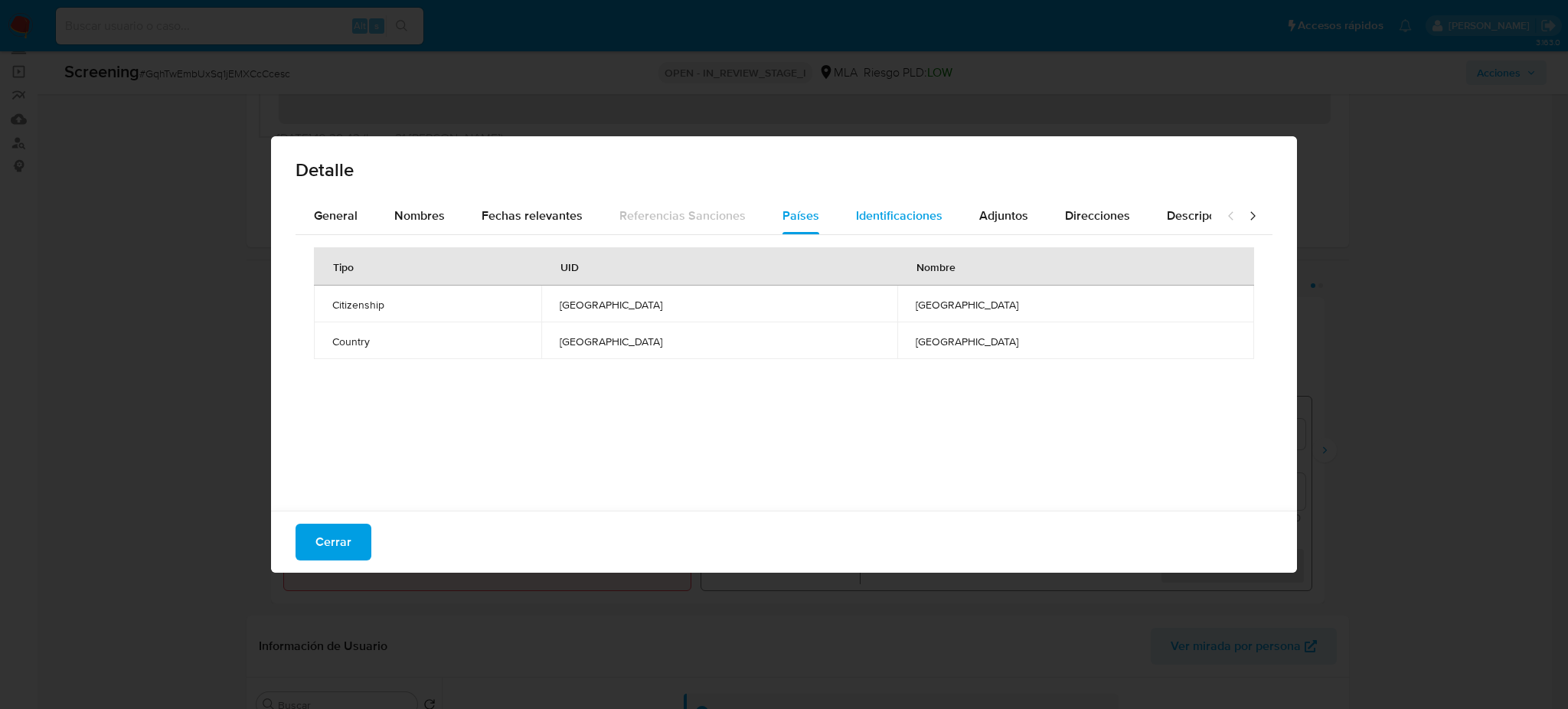
click at [875, 207] on span "Identificaciones" at bounding box center [899, 215] width 86 height 17
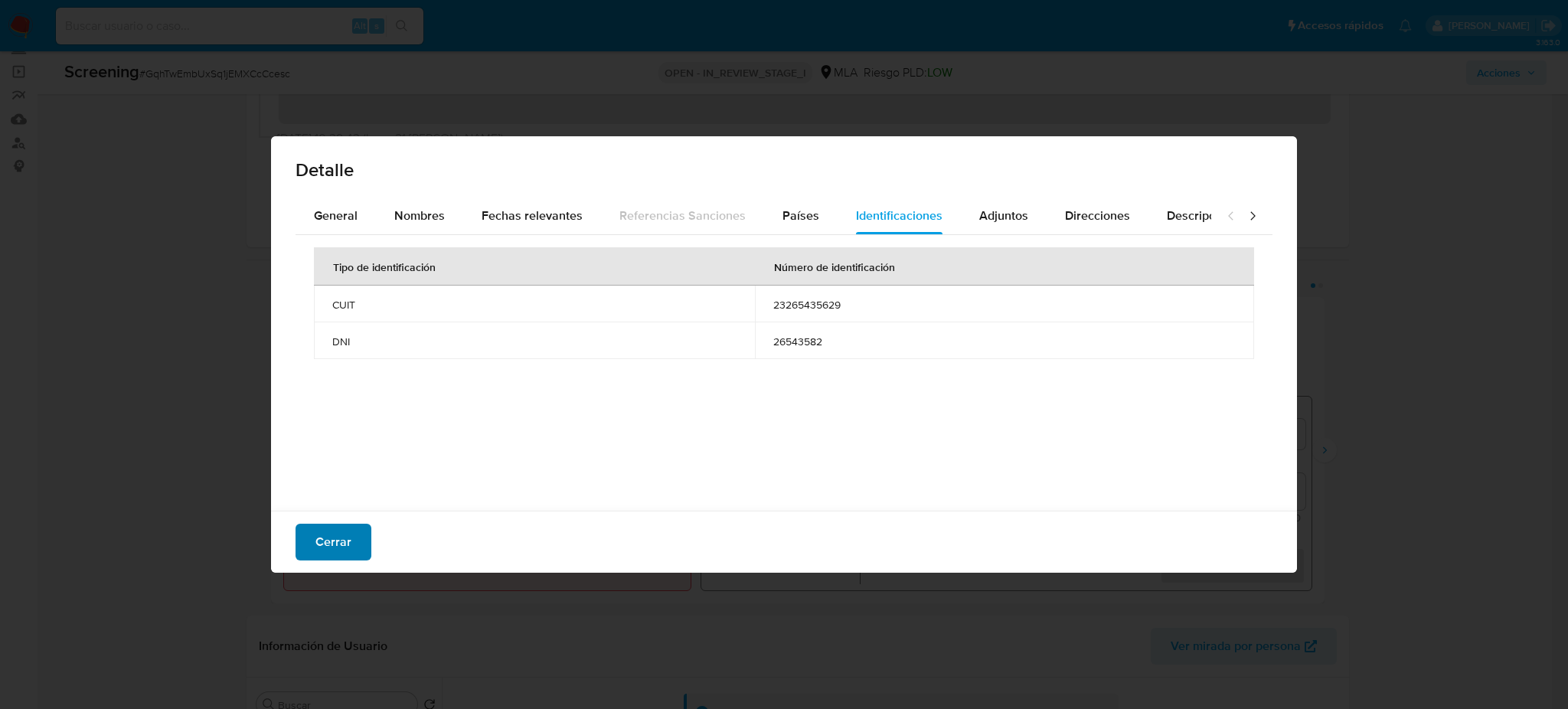
click at [342, 556] on span "Cerrar" at bounding box center [333, 542] width 36 height 34
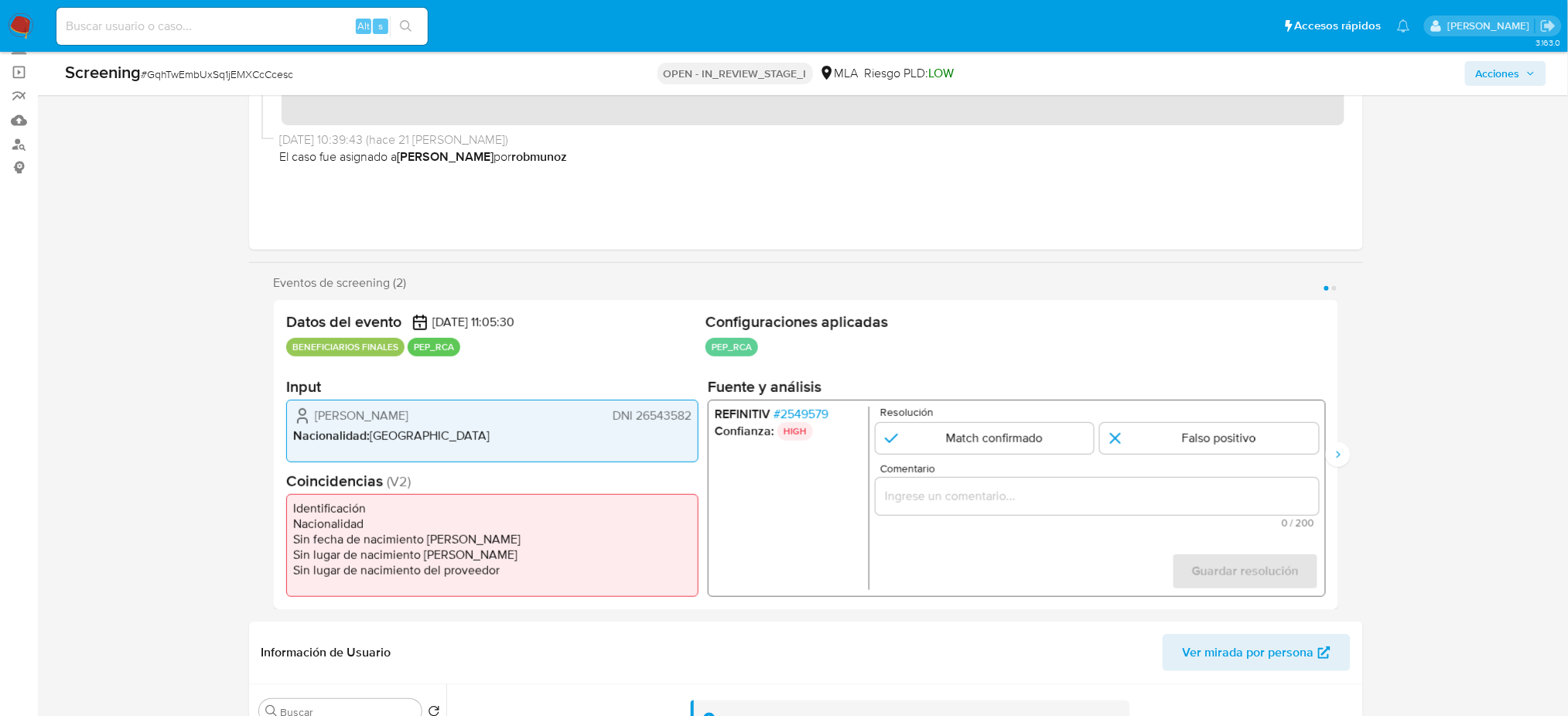
click at [14, 11] on nav "Pausado Ver notificaciones Alt s Accesos rápidos Presiona las siguientes teclas…" at bounding box center [784, 26] width 1568 height 52
click at [26, 39] on nav "Pausado Ver notificaciones Alt s Accesos rápidos Presiona las siguientes teclas…" at bounding box center [784, 26] width 1568 height 52
click at [235, 24] on input at bounding box center [242, 26] width 371 height 20
paste input "IiPinXrSjnvnELEZR1uMvE6E"
type input "IiPinXrSjnvnELEZR1uMvE6E"
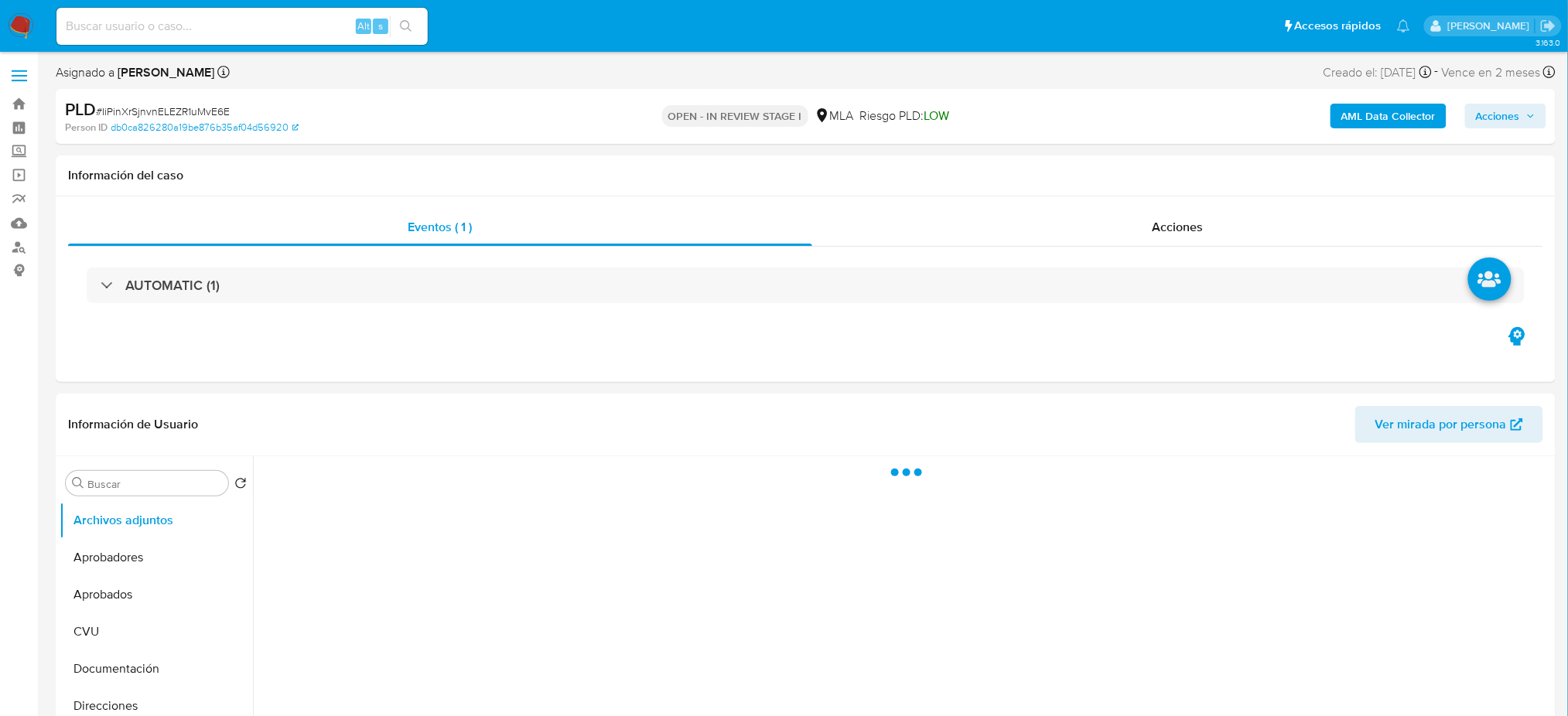
select select "10"
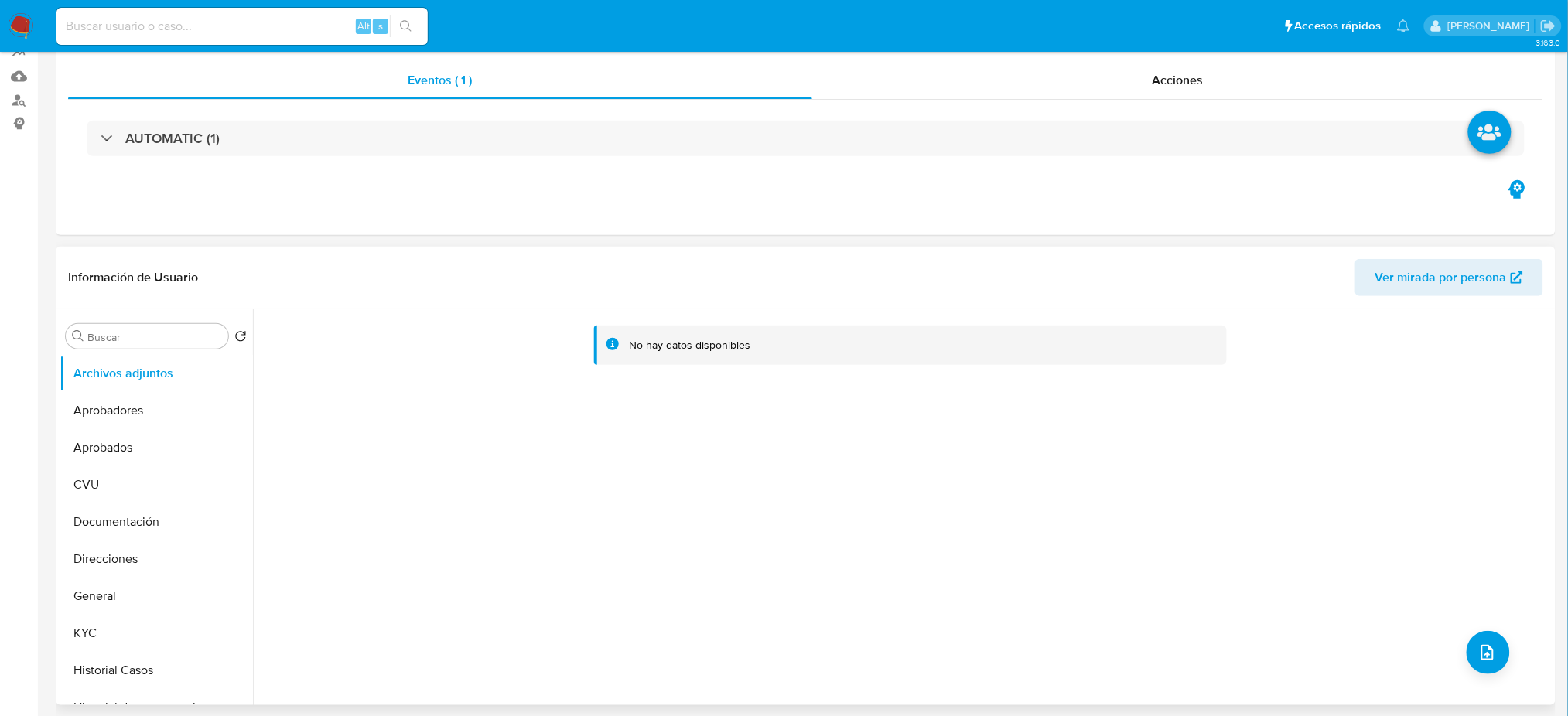
scroll to position [309, 0]
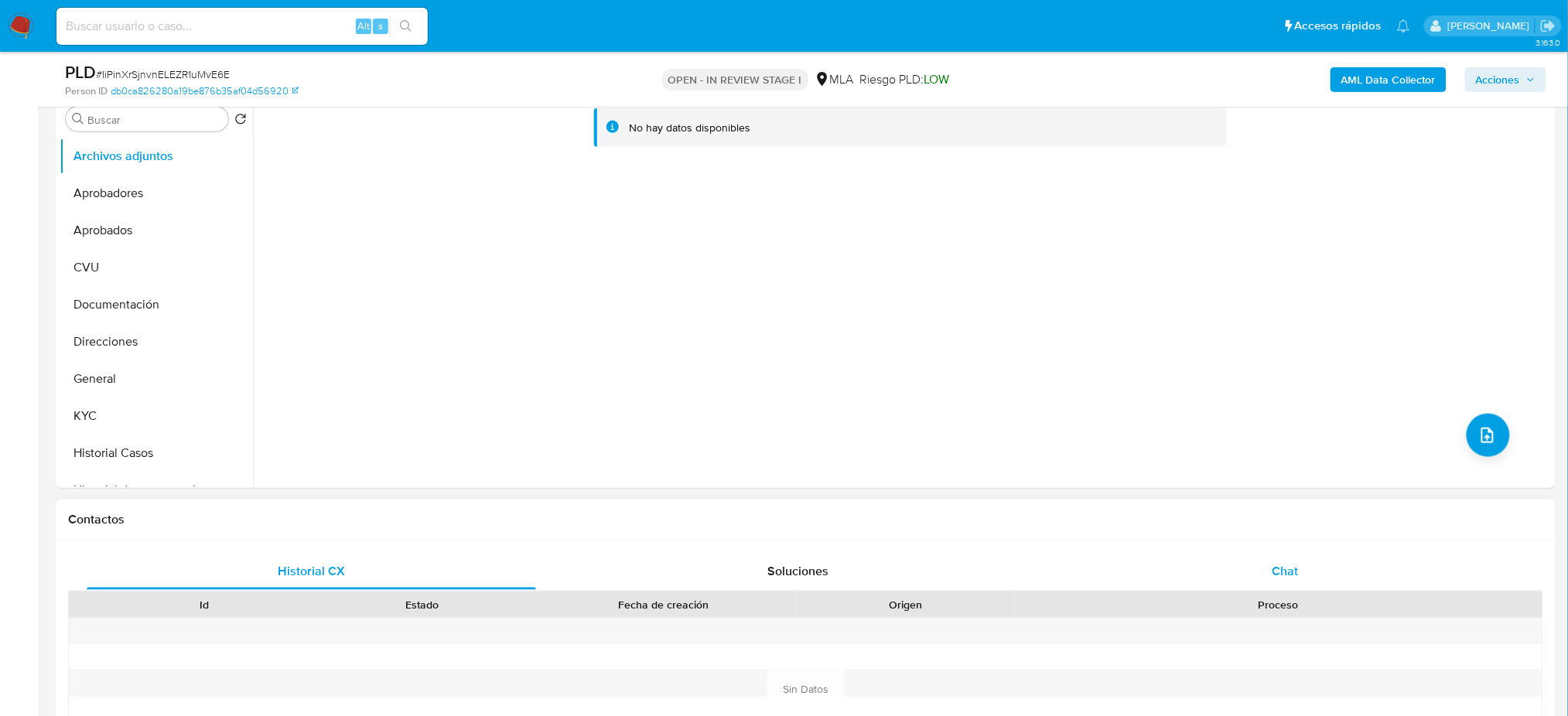
click at [1327, 555] on div "Chat" at bounding box center [1285, 572] width 449 height 37
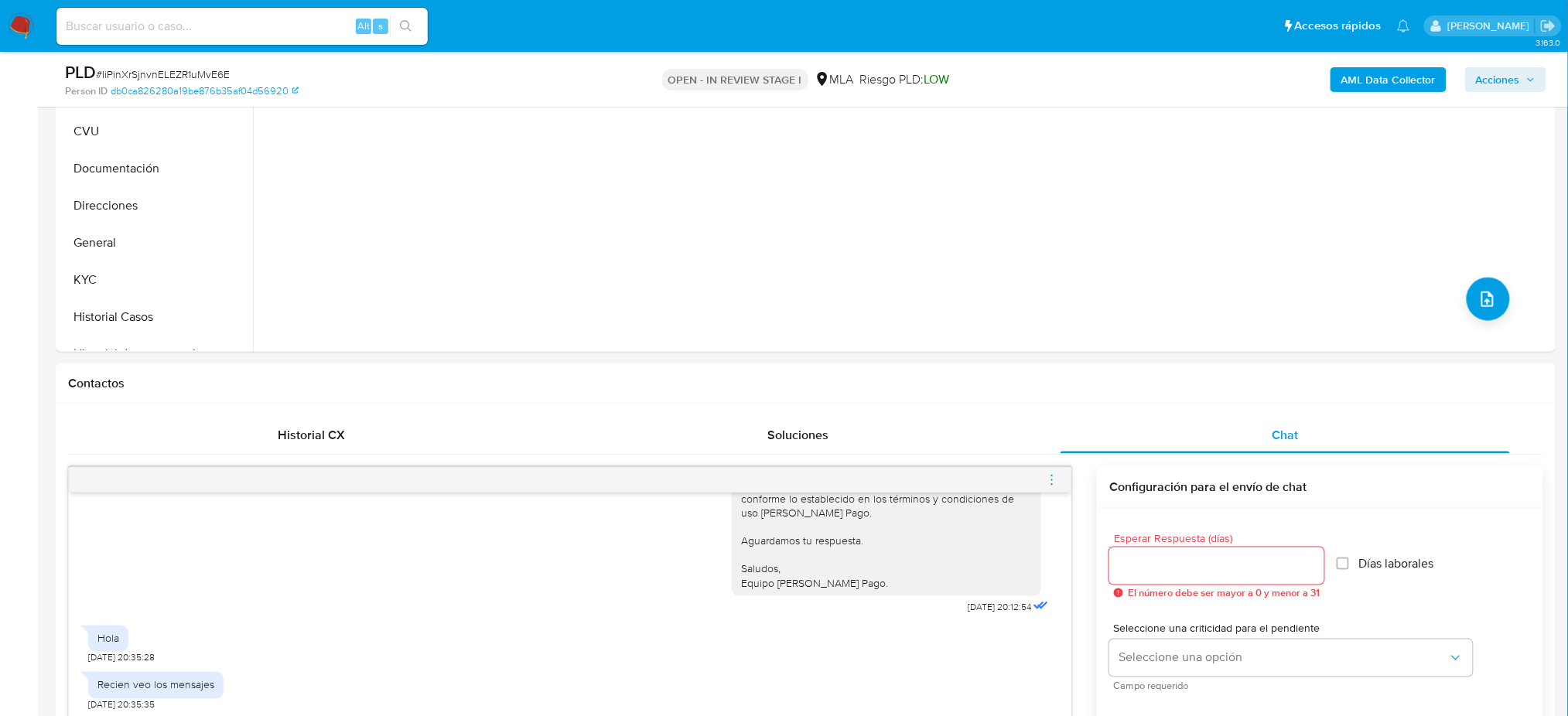
scroll to position [206, 0]
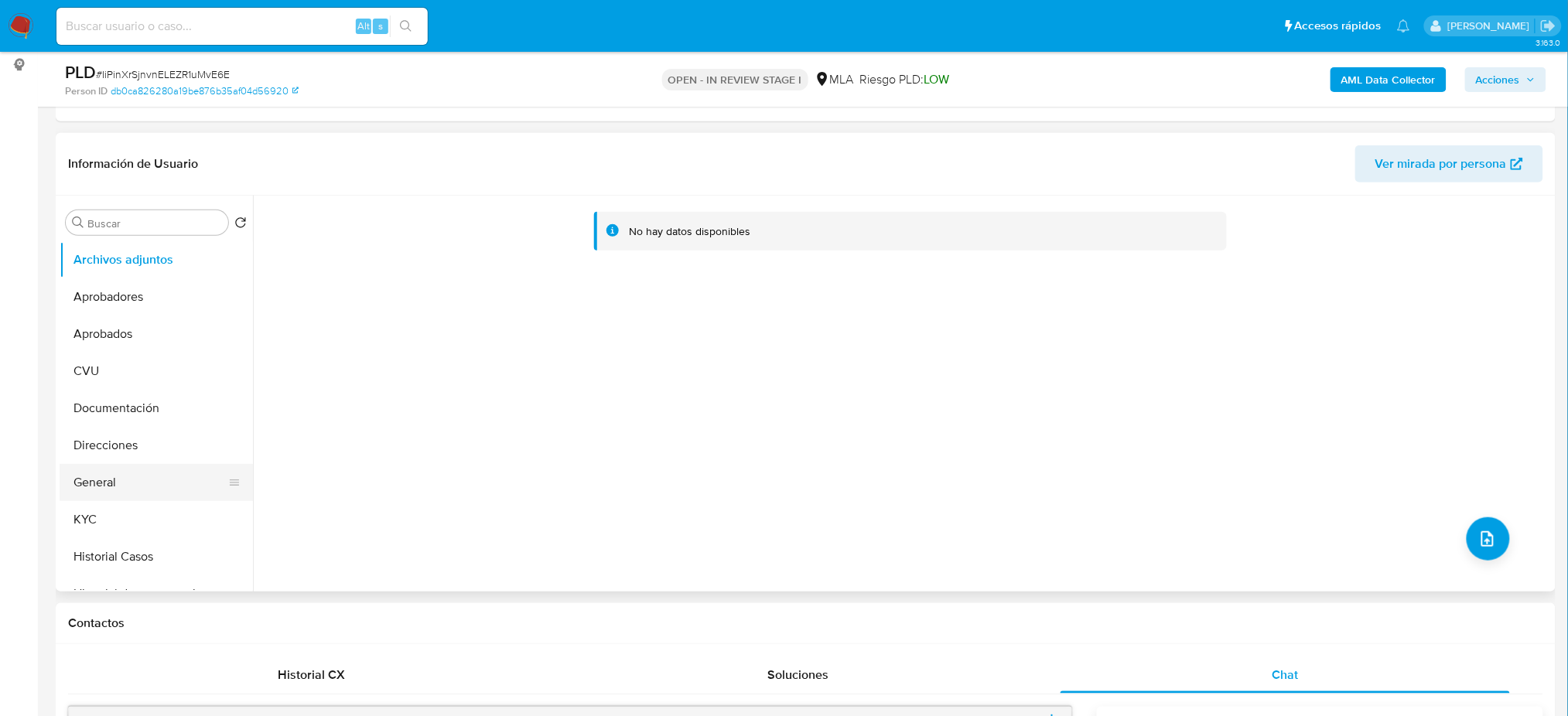
click at [121, 479] on button "General" at bounding box center [150, 483] width 181 height 37
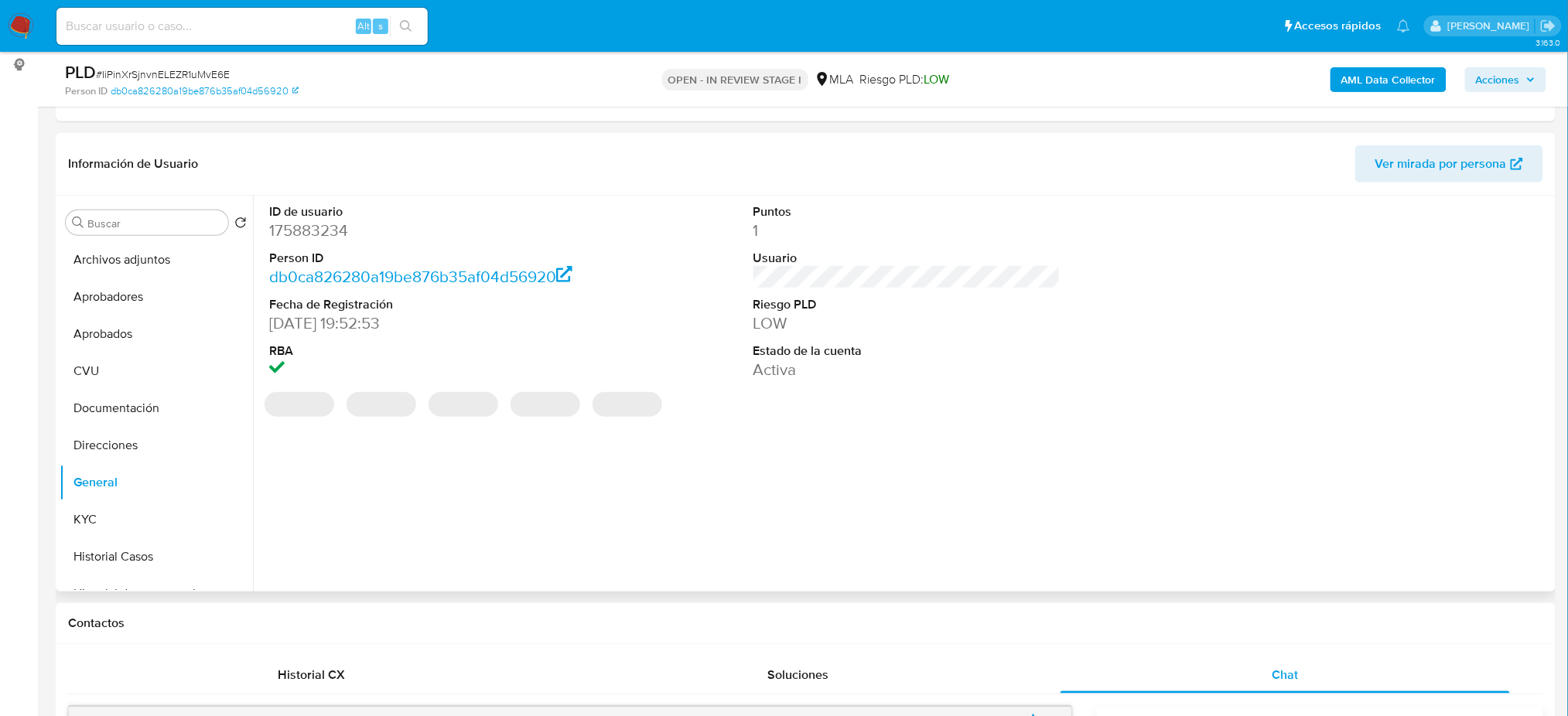
click at [308, 231] on dd "175883234" at bounding box center [423, 231] width 307 height 22
copy dd "175883234"
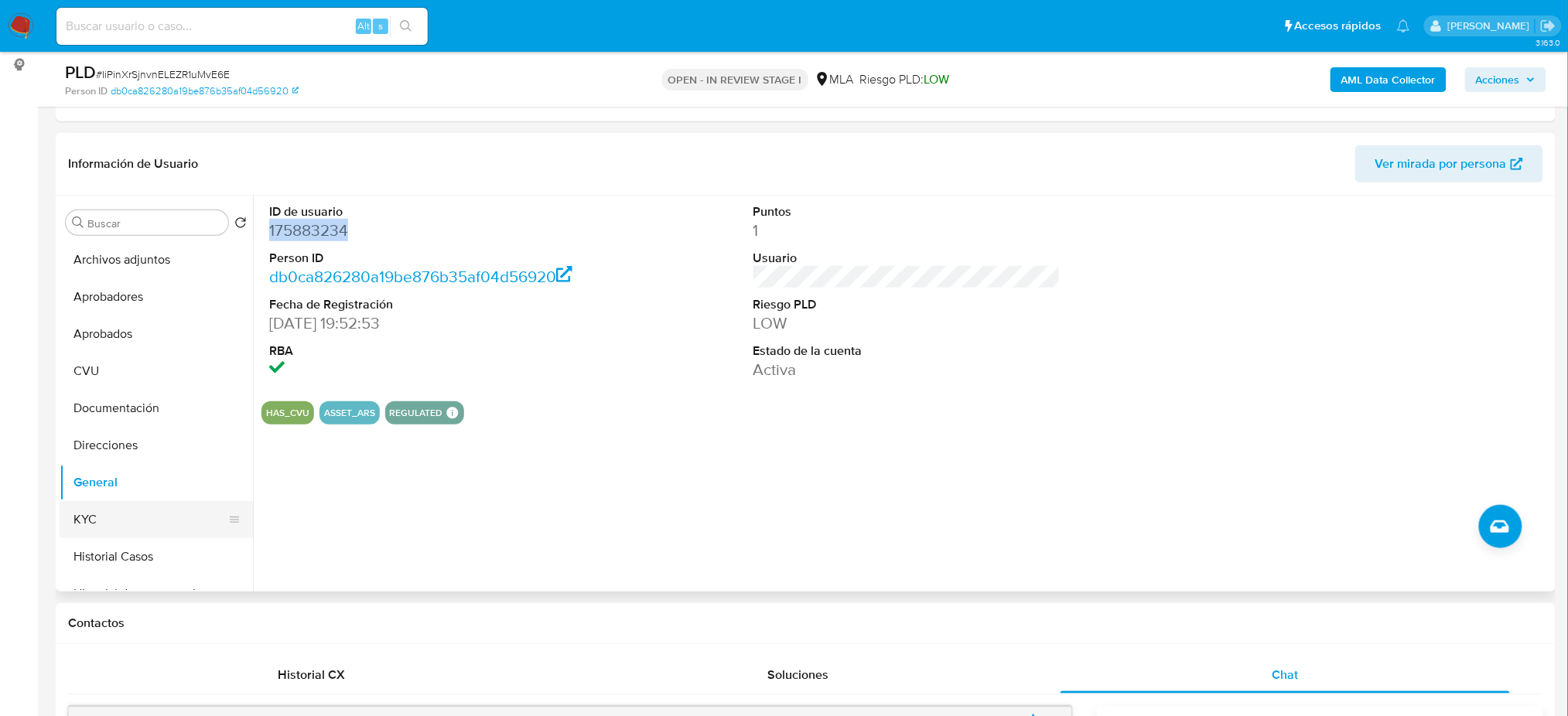
click at [143, 509] on button "KYC" at bounding box center [150, 520] width 181 height 37
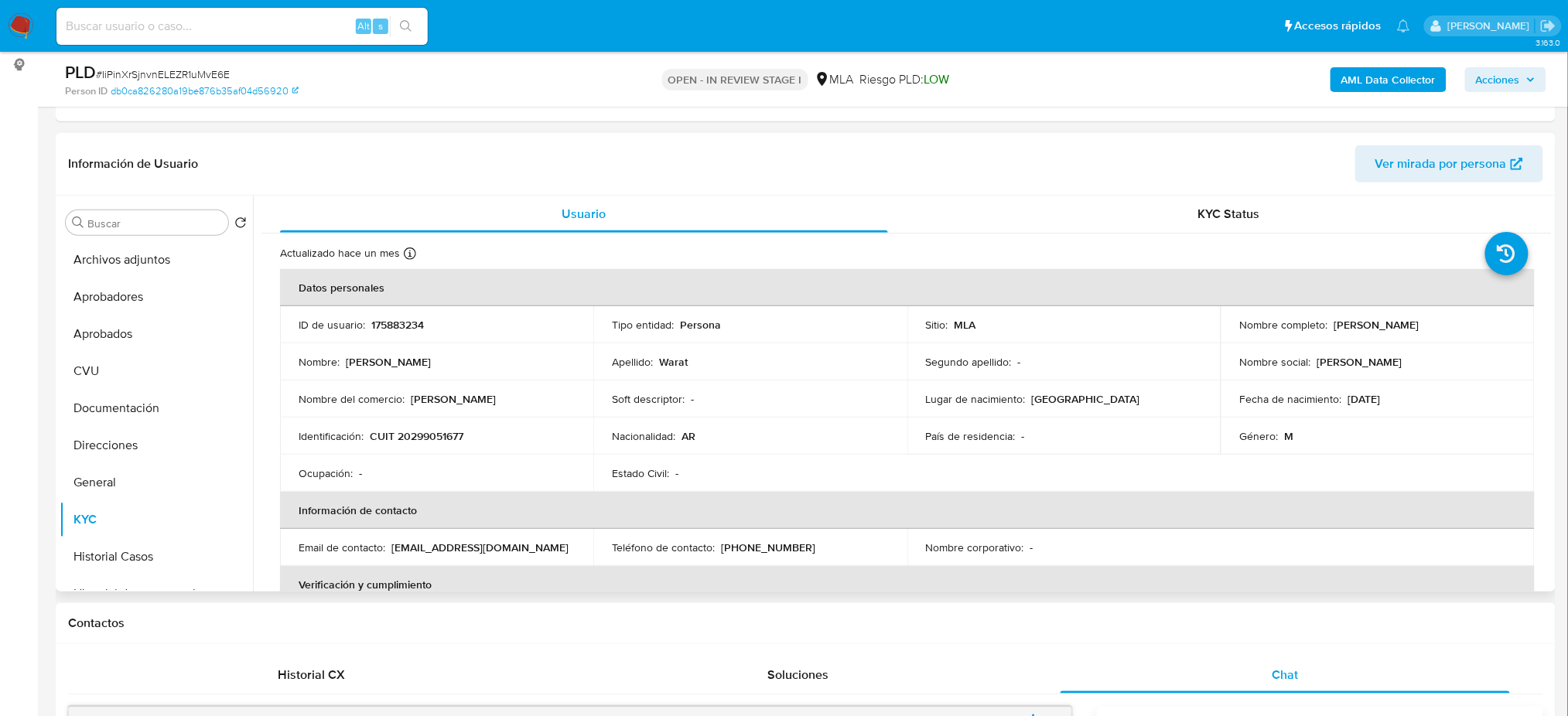
click at [404, 436] on p "CUIT 20299051677" at bounding box center [416, 436] width 93 height 14
copy p "20299051677"
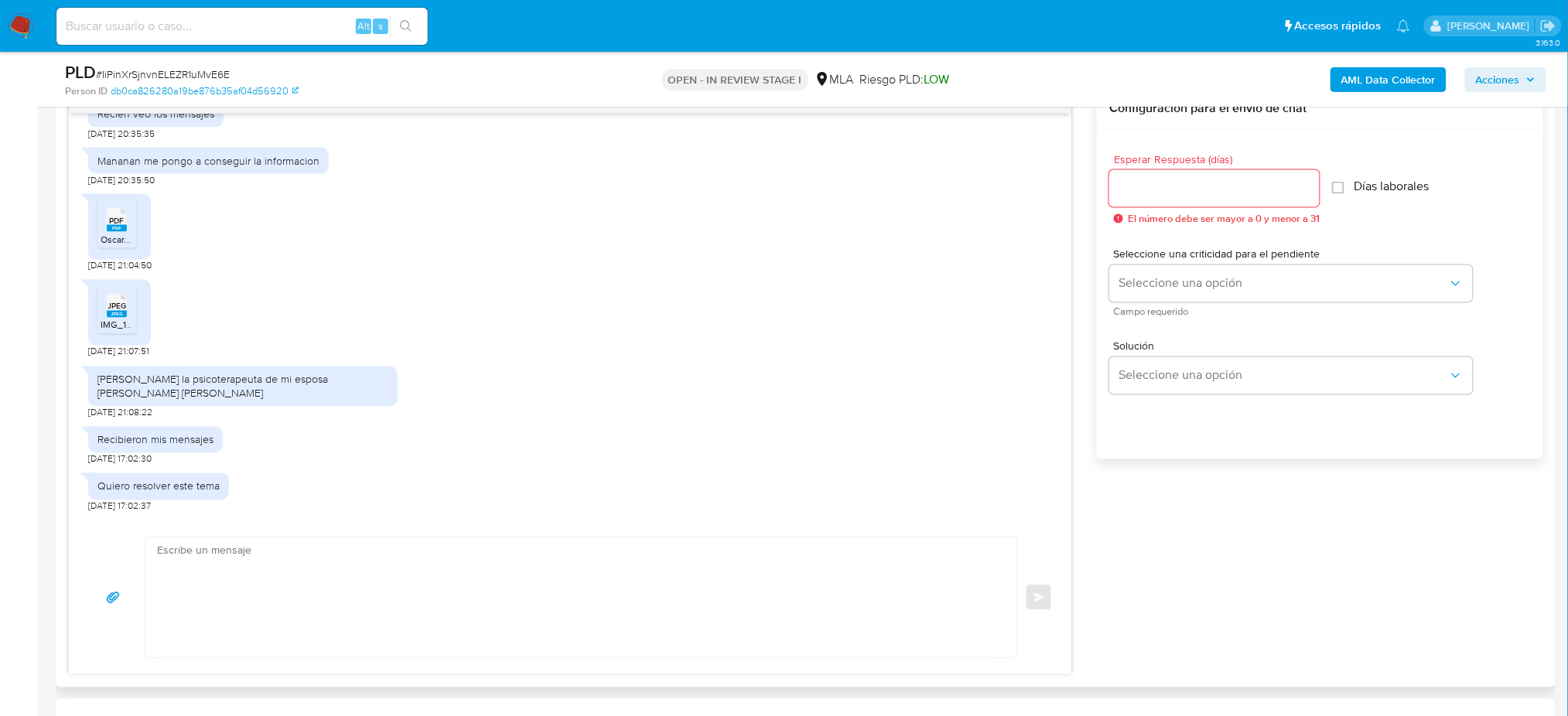
scroll to position [783, 0]
click at [122, 233] on li "PDF PDF Oscar.pdf" at bounding box center [117, 224] width 39 height 48
click at [128, 321] on span "IMG_1264.jpeg" at bounding box center [132, 326] width 63 height 13
click at [165, 395] on div "Munoz es la psicoterapeuta de mi esposa melanie giselle rozental" at bounding box center [243, 386] width 291 height 28
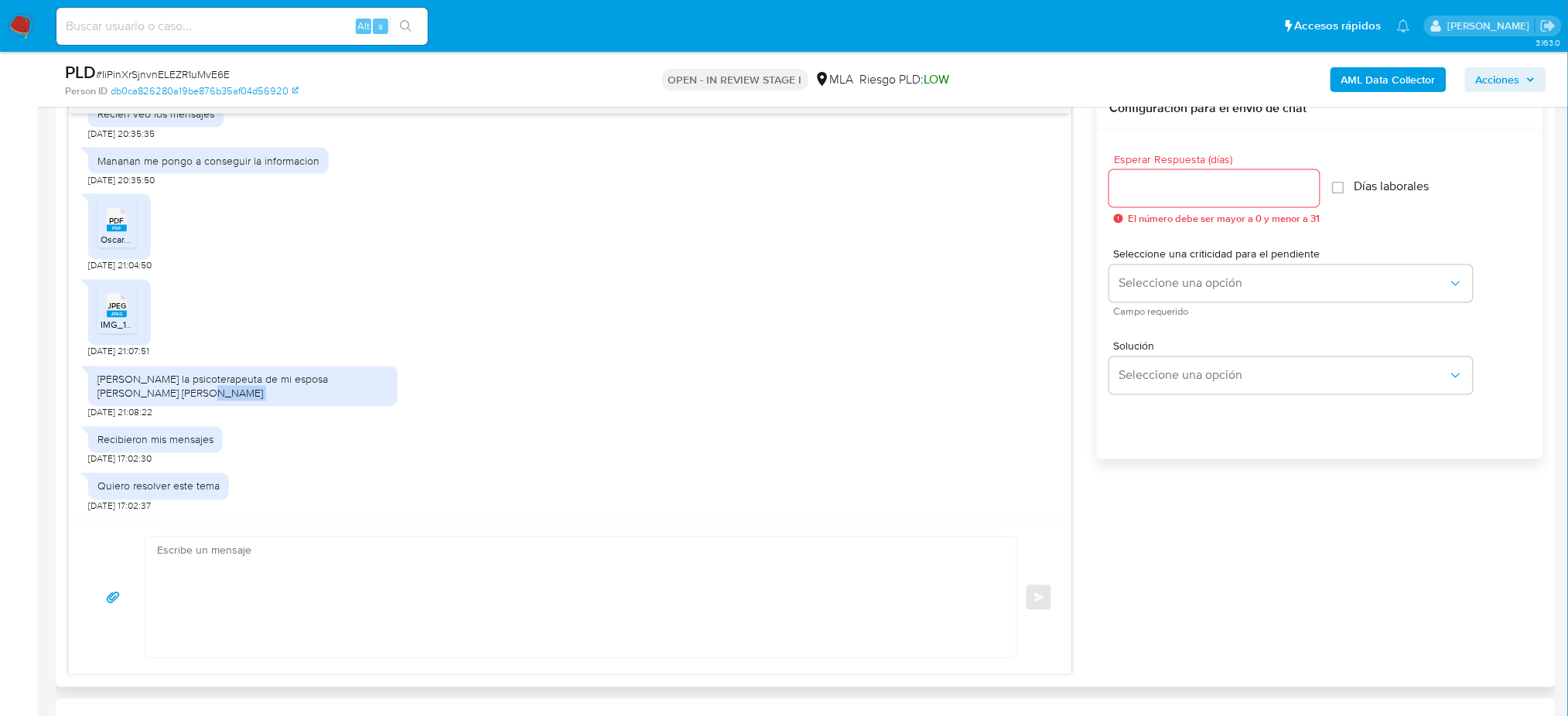
click at [158, 388] on div "Munoz es la psicoterapeuta de mi esposa melanie giselle rozental" at bounding box center [243, 386] width 291 height 28
copy div "Munoz es la psicoterapeuta de mi esposa melanie giselle rozental"
click at [109, 307] on span "JPEG" at bounding box center [117, 306] width 18 height 10
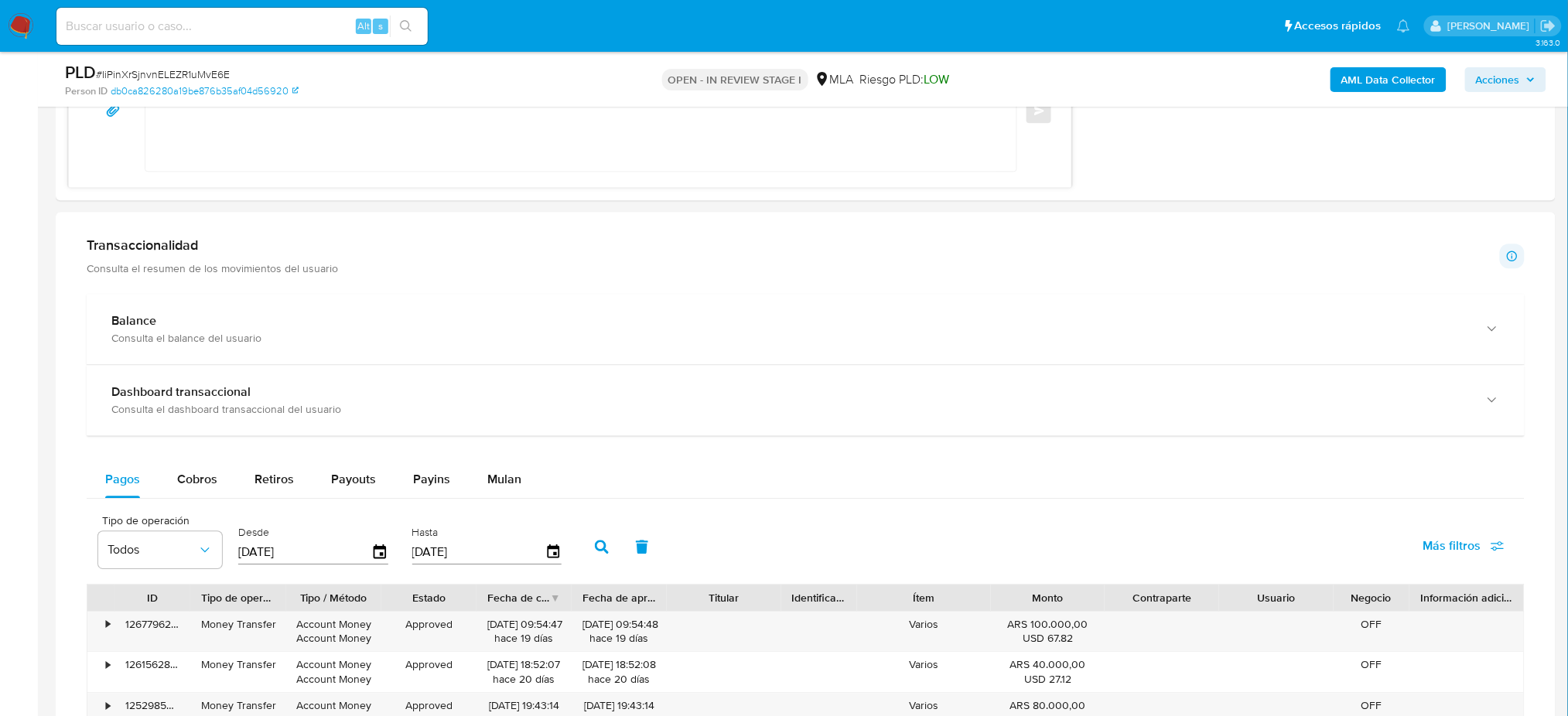
scroll to position [1649, 0]
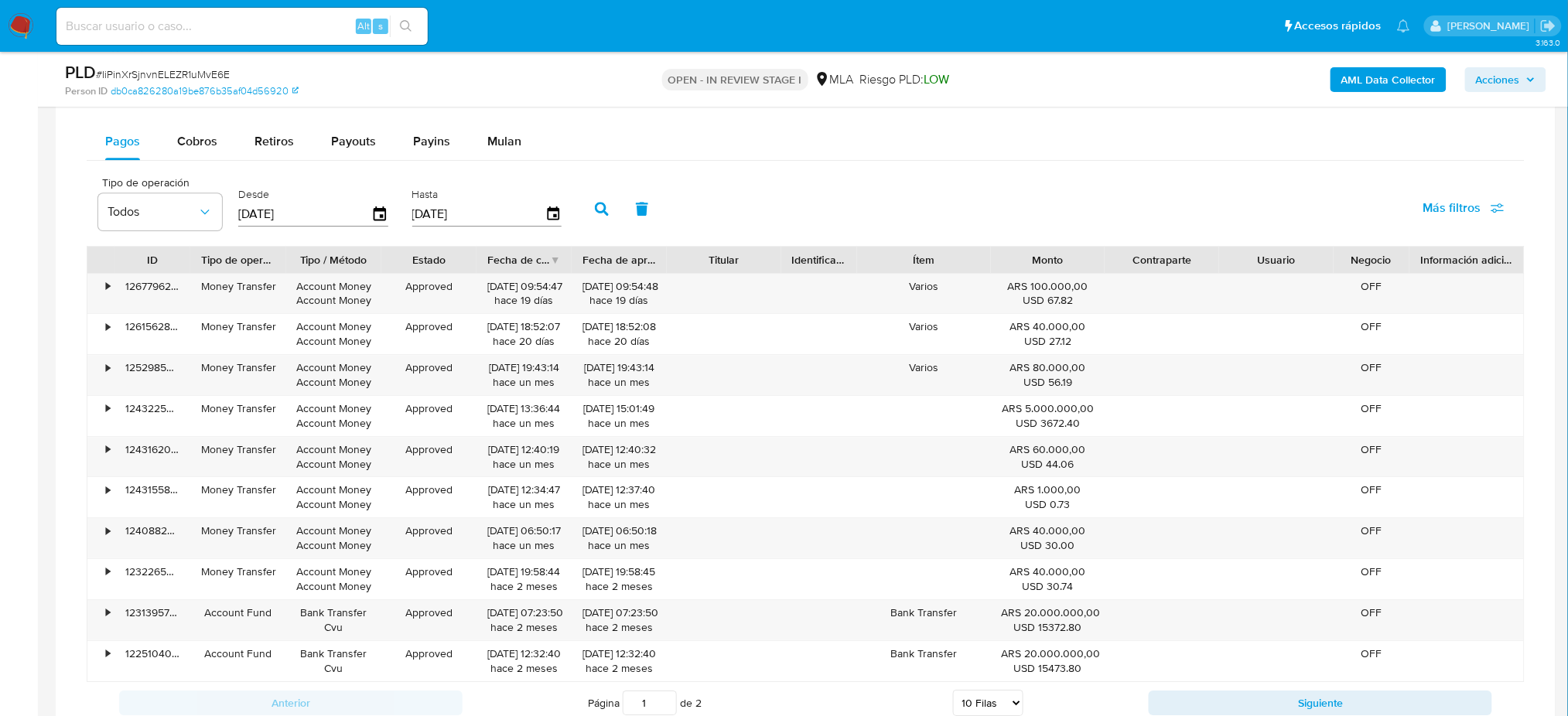
drag, startPoint x: 324, startPoint y: 217, endPoint x: 180, endPoint y: 233, distance: 144.9
click at [180, 233] on div "Tipo de operación Todos Desde 11/07/2025 Hasta 08/10/2025" at bounding box center [333, 207] width 486 height 62
type input "0_/__/____"
type input "1_/__/____"
type input "01/08/2025"
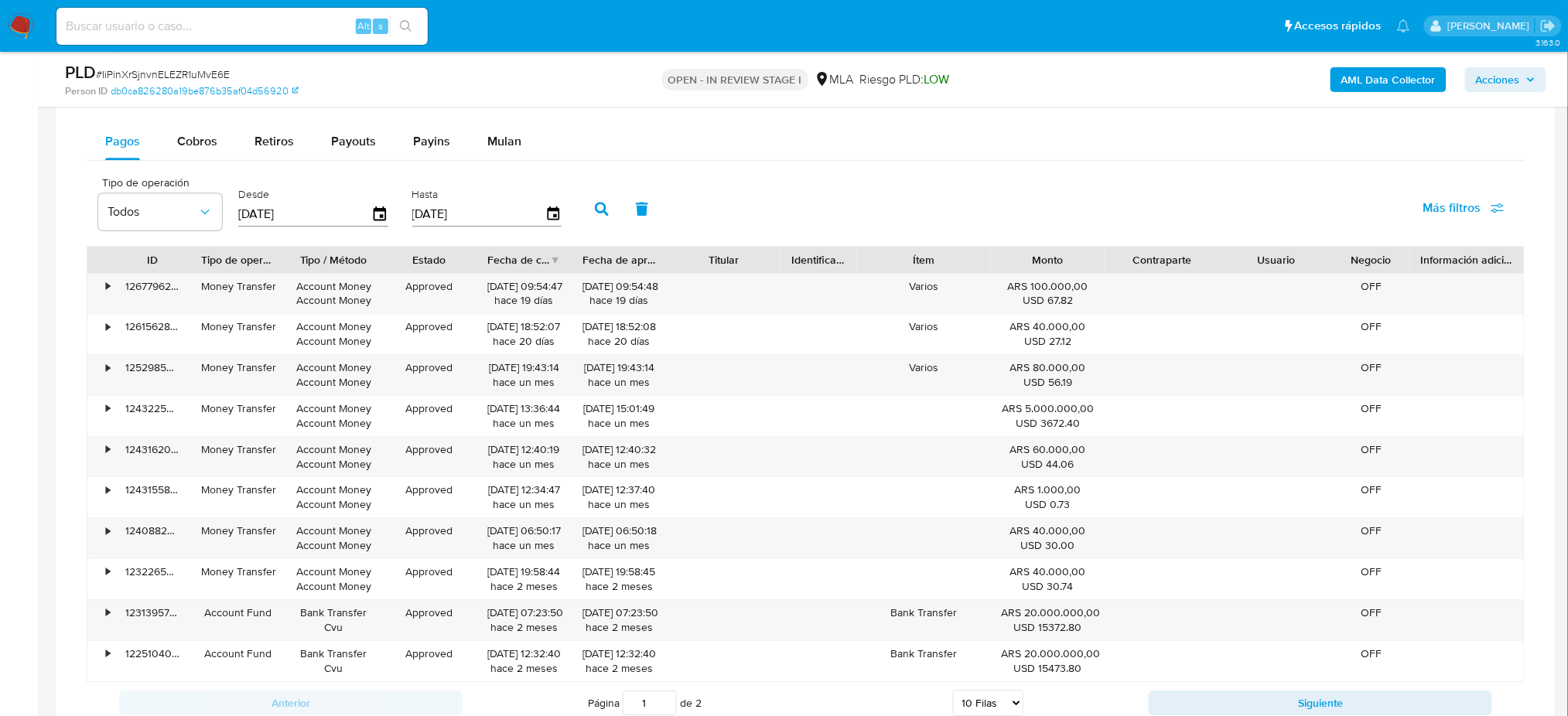
drag, startPoint x: 478, startPoint y: 212, endPoint x: 385, endPoint y: 227, distance: 94.2
click at [385, 227] on div "Tipo de operación Todos Desde 01/08/2025 Hasta 08/10/2025" at bounding box center [333, 207] width 486 height 62
type input "3_/__/____"
type input "1_/__/____"
type input "31/08/2025"
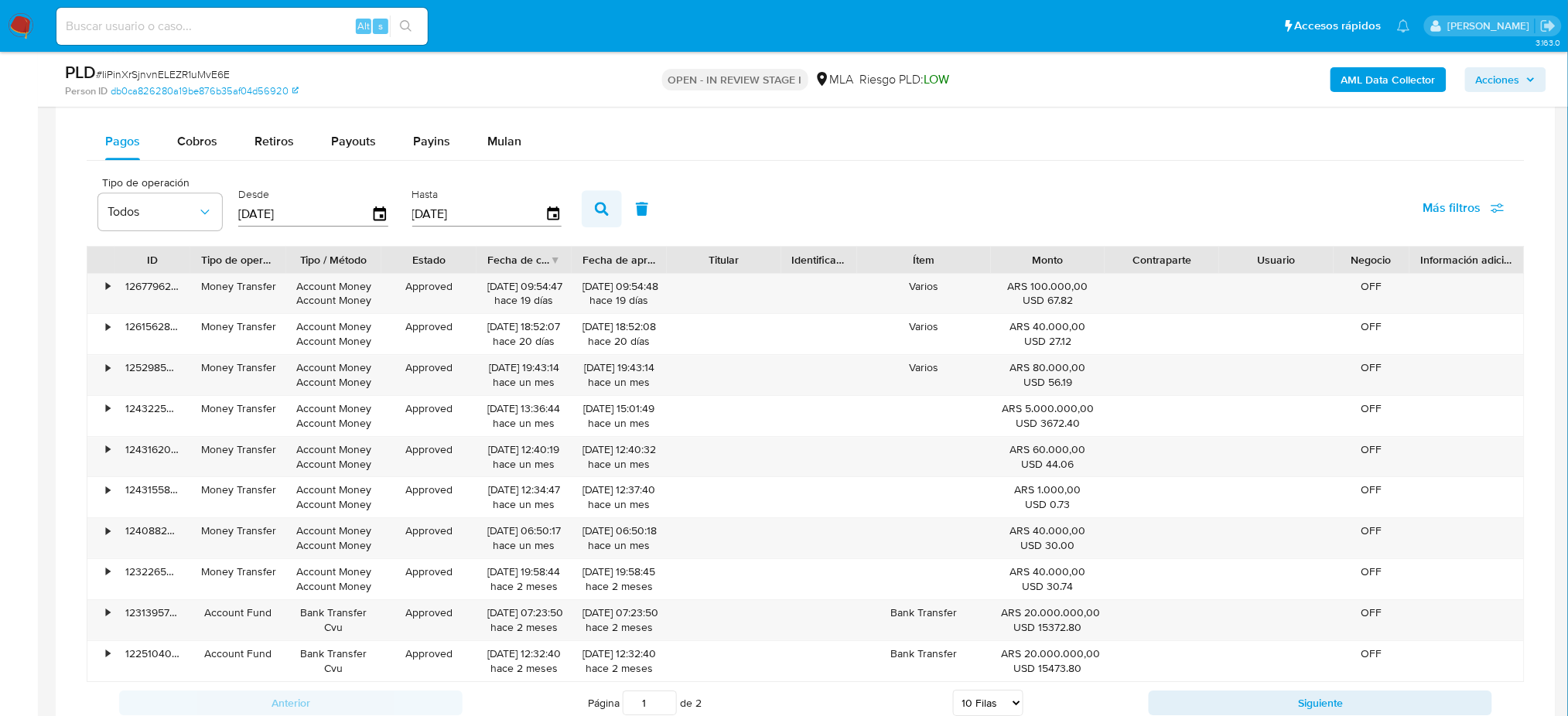
click at [582, 221] on button "button" at bounding box center [602, 209] width 40 height 37
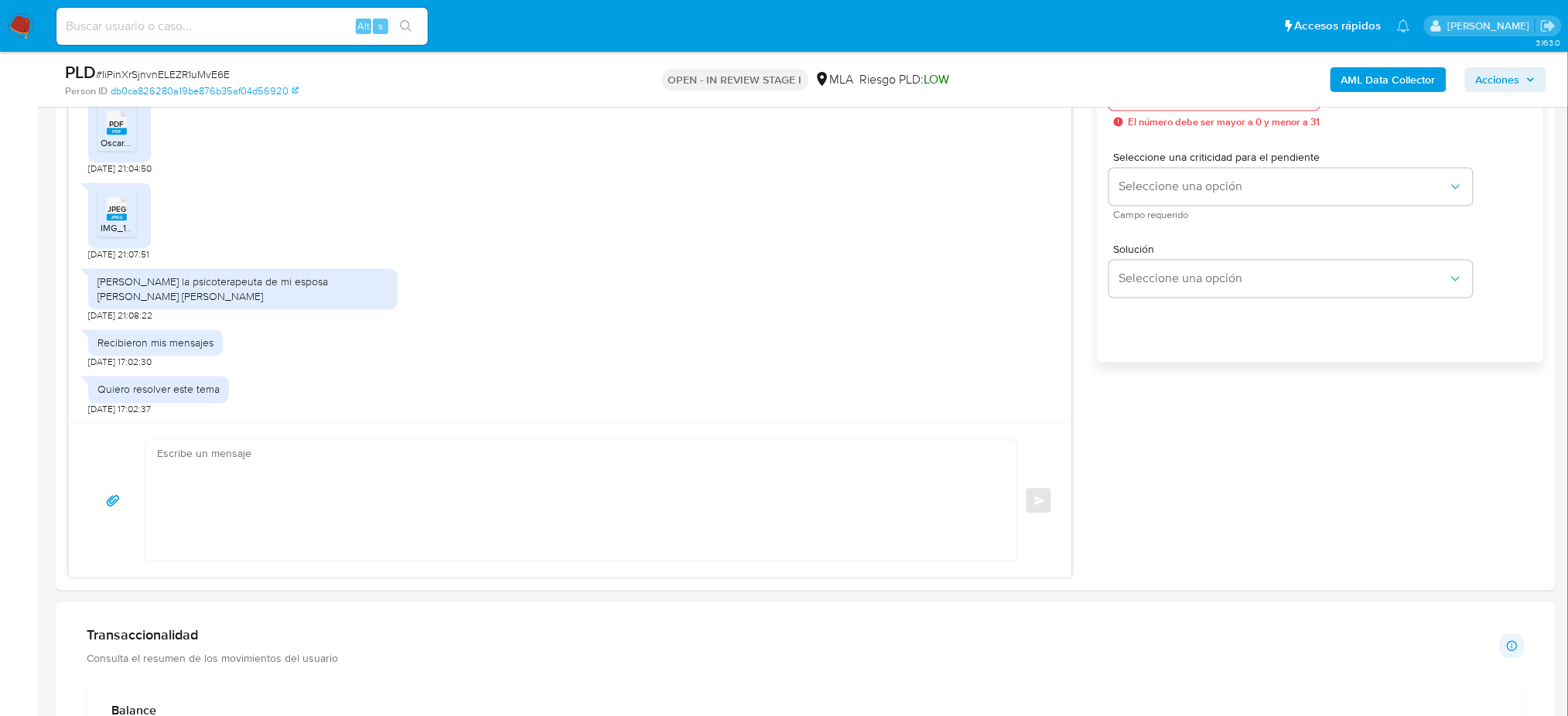
scroll to position [309, 0]
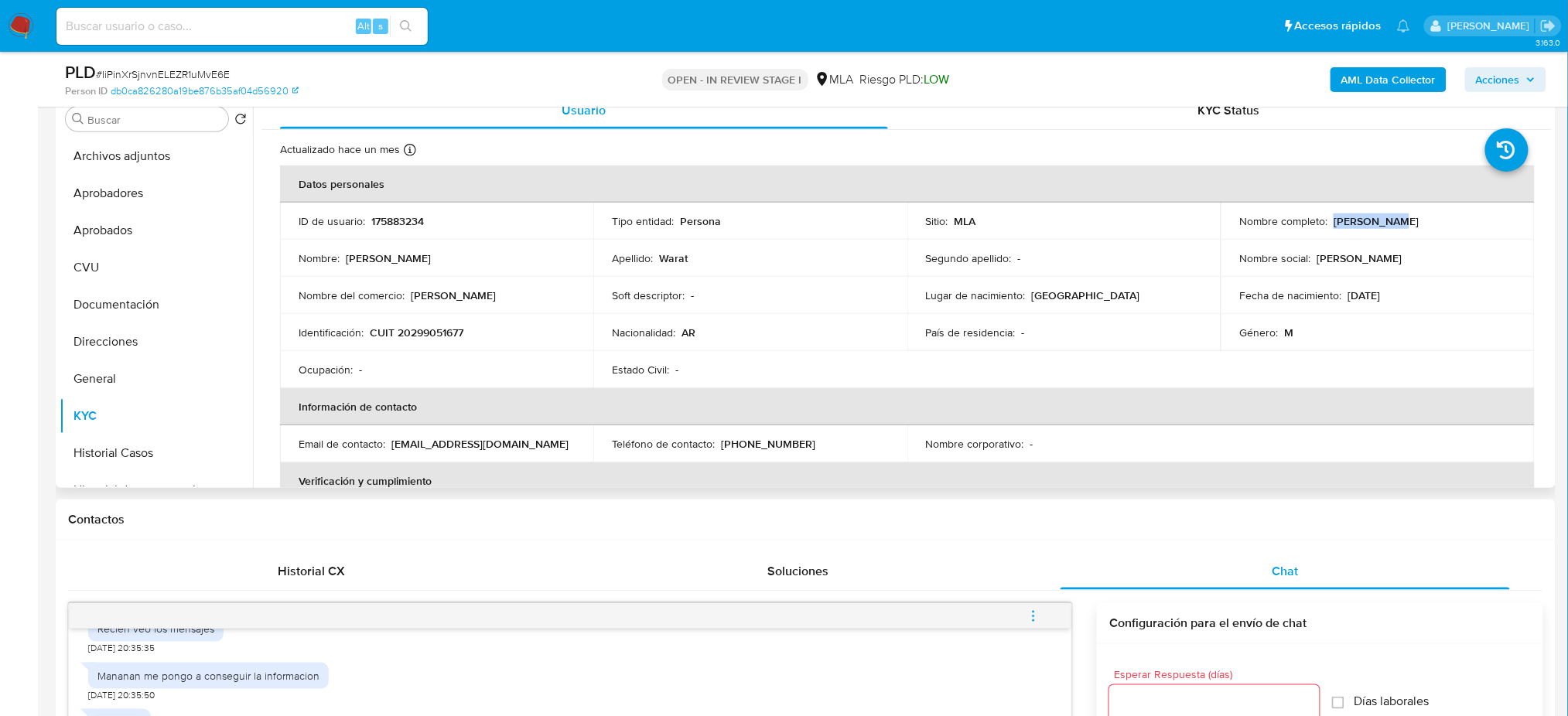
drag, startPoint x: 1339, startPoint y: 221, endPoint x: 1407, endPoint y: 221, distance: 68.0
click at [1407, 221] on div "Nombre completo : Guido Warat" at bounding box center [1377, 221] width 276 height 14
copy p "[PERSON_NAME]"
click at [157, 73] on span "# IiPinXrSjnvnELEZR1uMvE6E" at bounding box center [162, 74] width 134 height 15
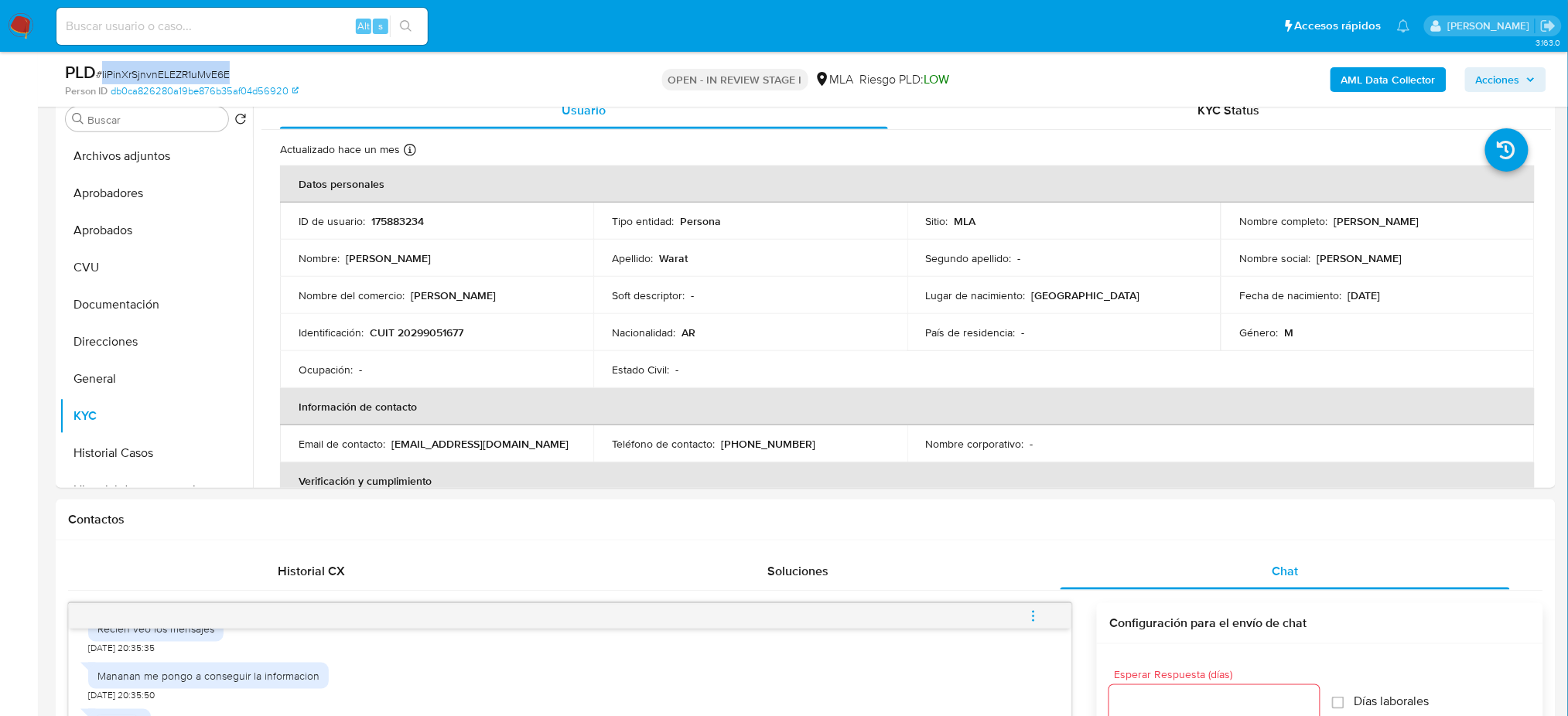
copy span "IiPinXrSjnvnELEZR1uMvE6E"
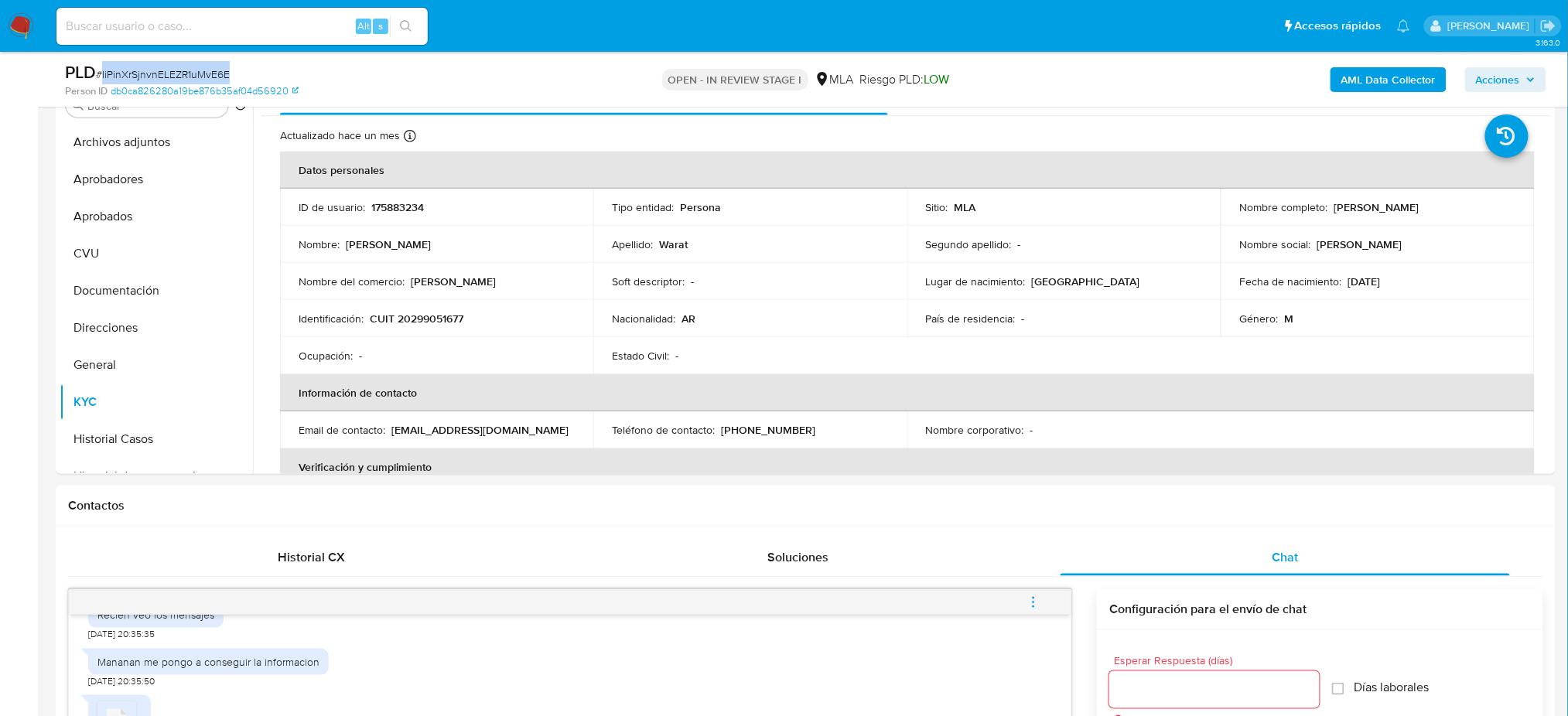
scroll to position [721, 0]
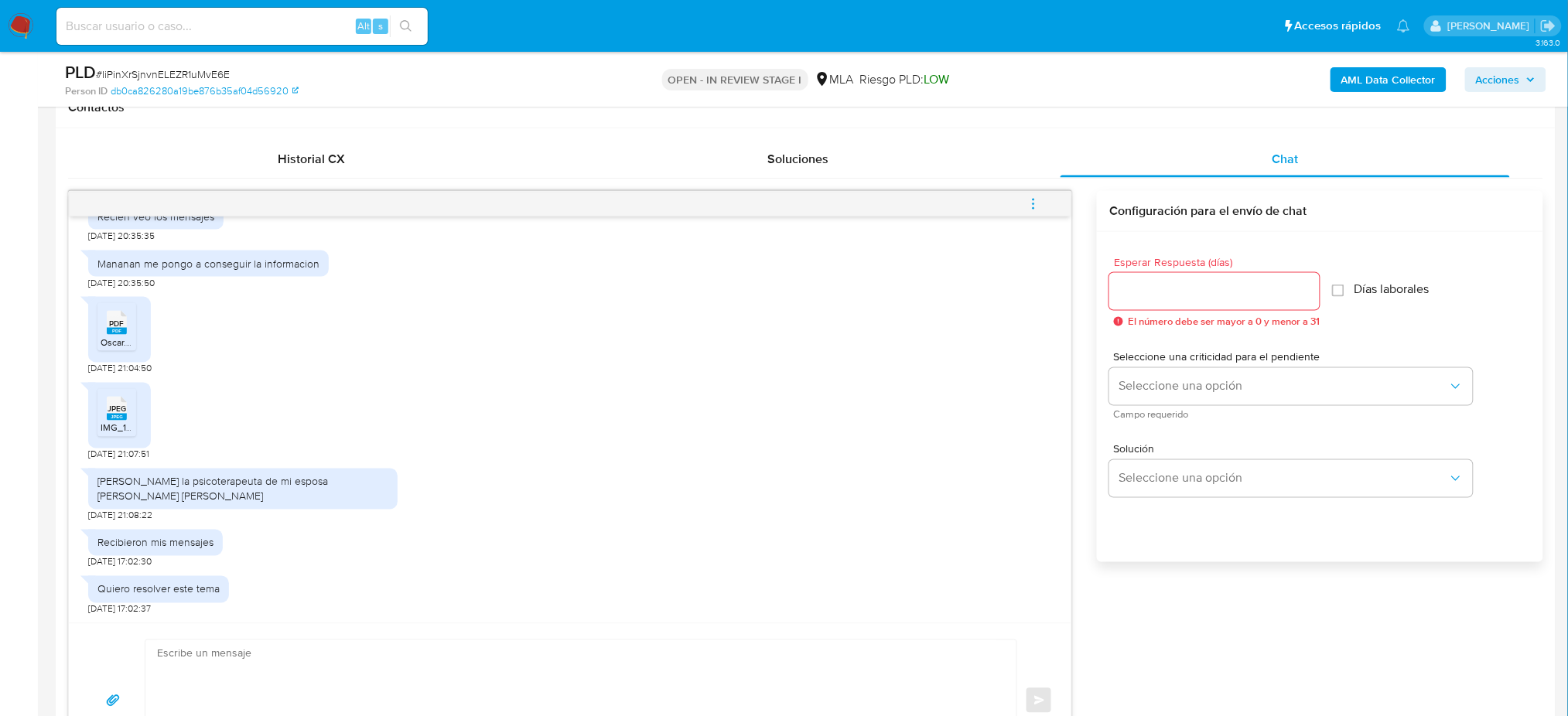
click at [181, 675] on textarea at bounding box center [577, 701] width 840 height 121
paste textarea "Hola, ¡Muchas gracias por tu respuesta! Confirmamos la recepción de la document…"
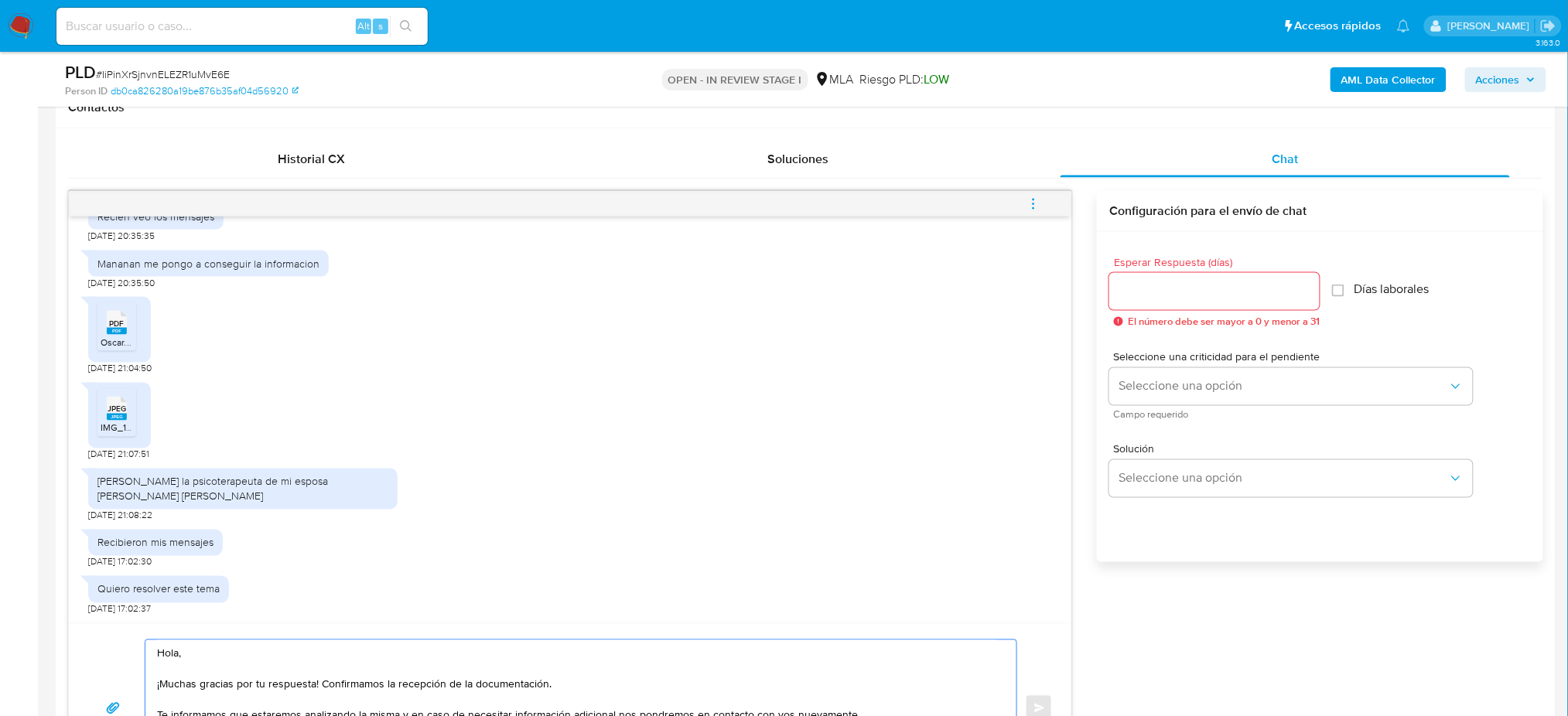
scroll to position [776, 0]
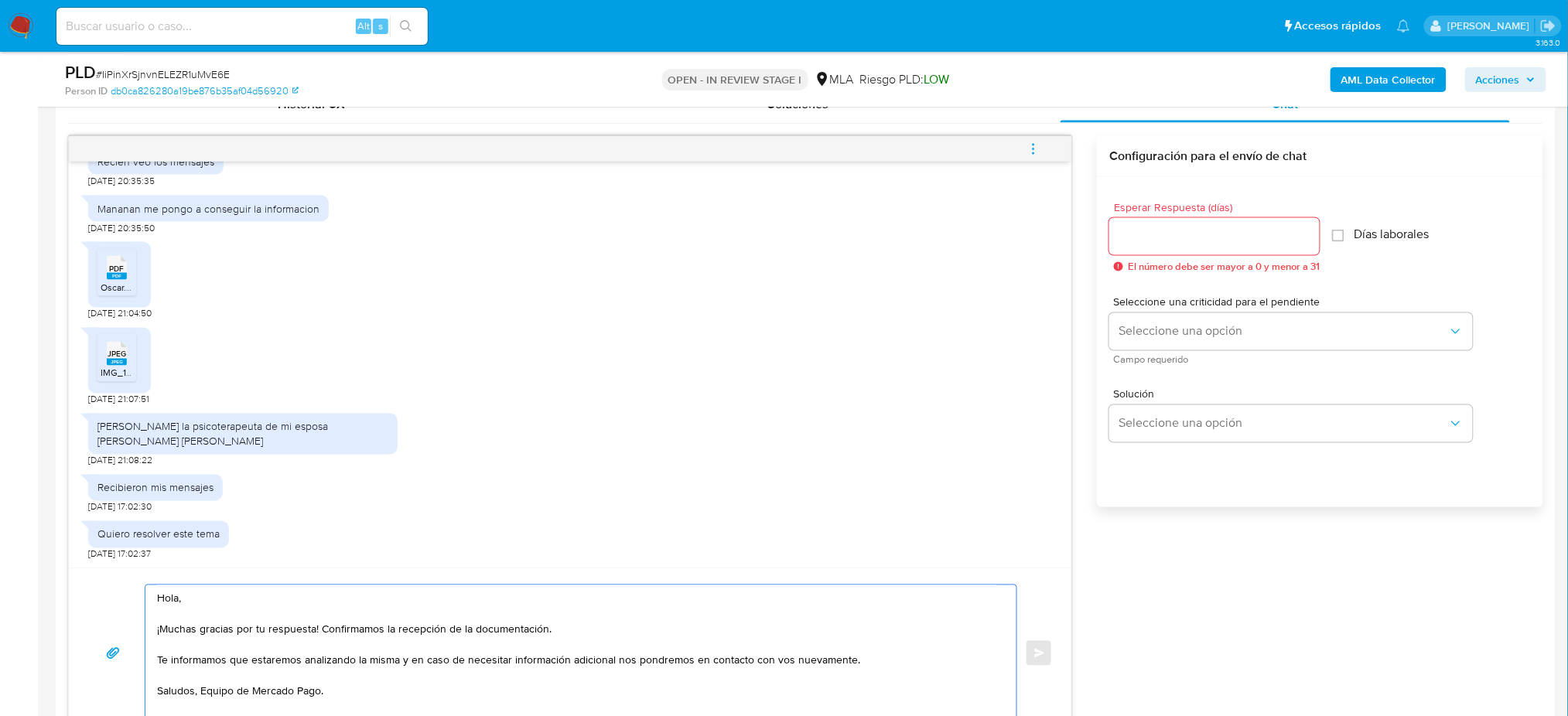
type textarea "Hola, ¡Muchas gracias por tu respuesta! Confirmamos la recepción de la document…"
click at [1154, 234] on input "Esperar Respuesta (días)" at bounding box center [1214, 237] width 211 height 20
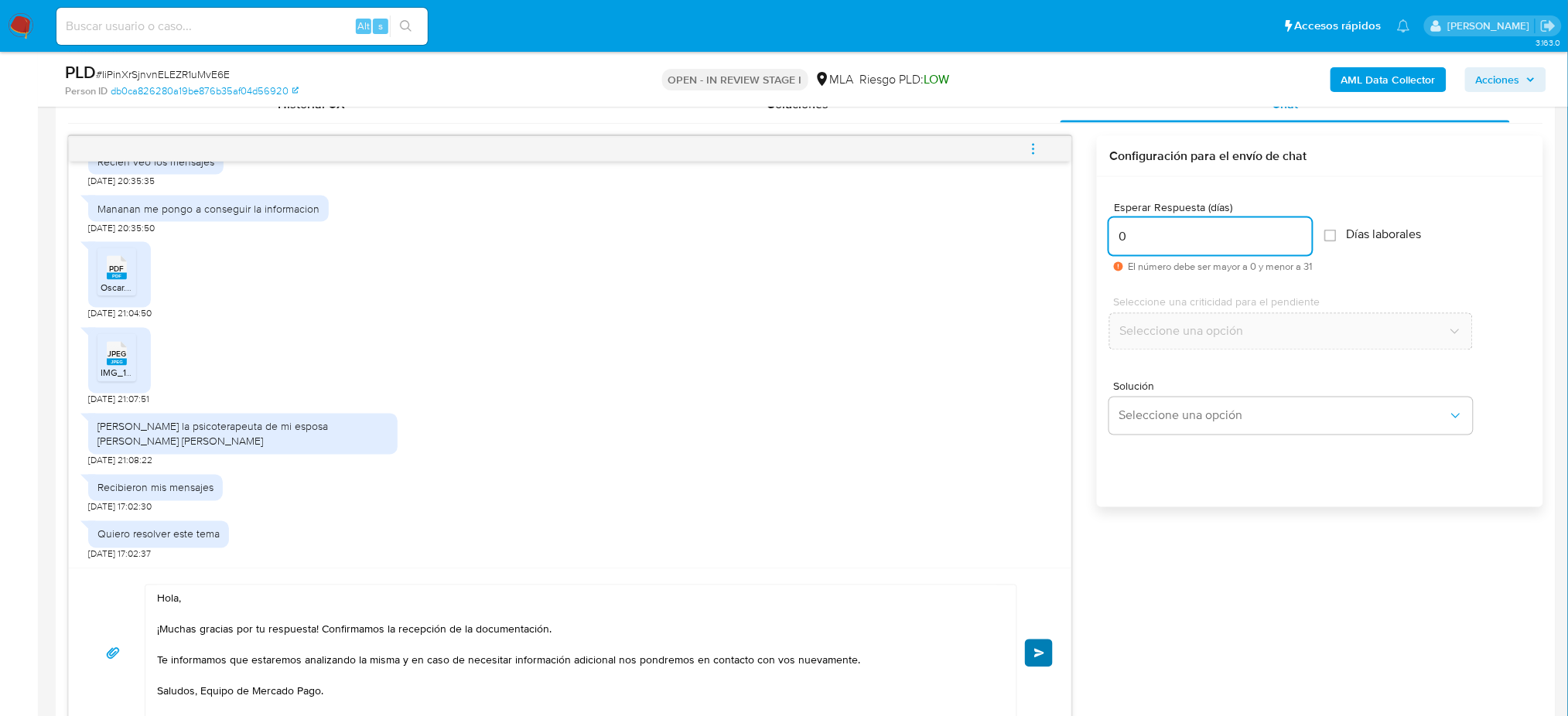
type input "0"
click at [1046, 656] on button "Enviar" at bounding box center [1039, 653] width 28 height 28
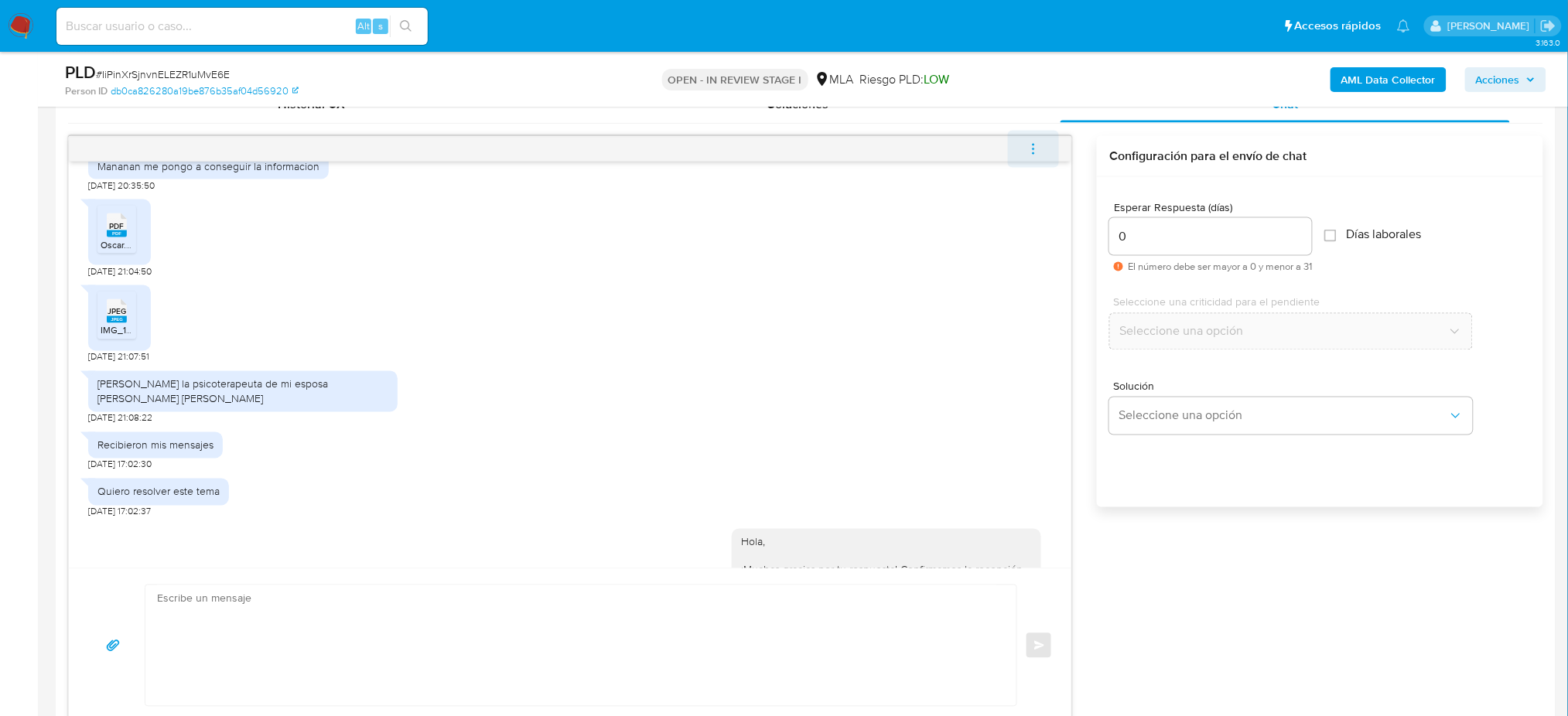
scroll to position [1845, 0]
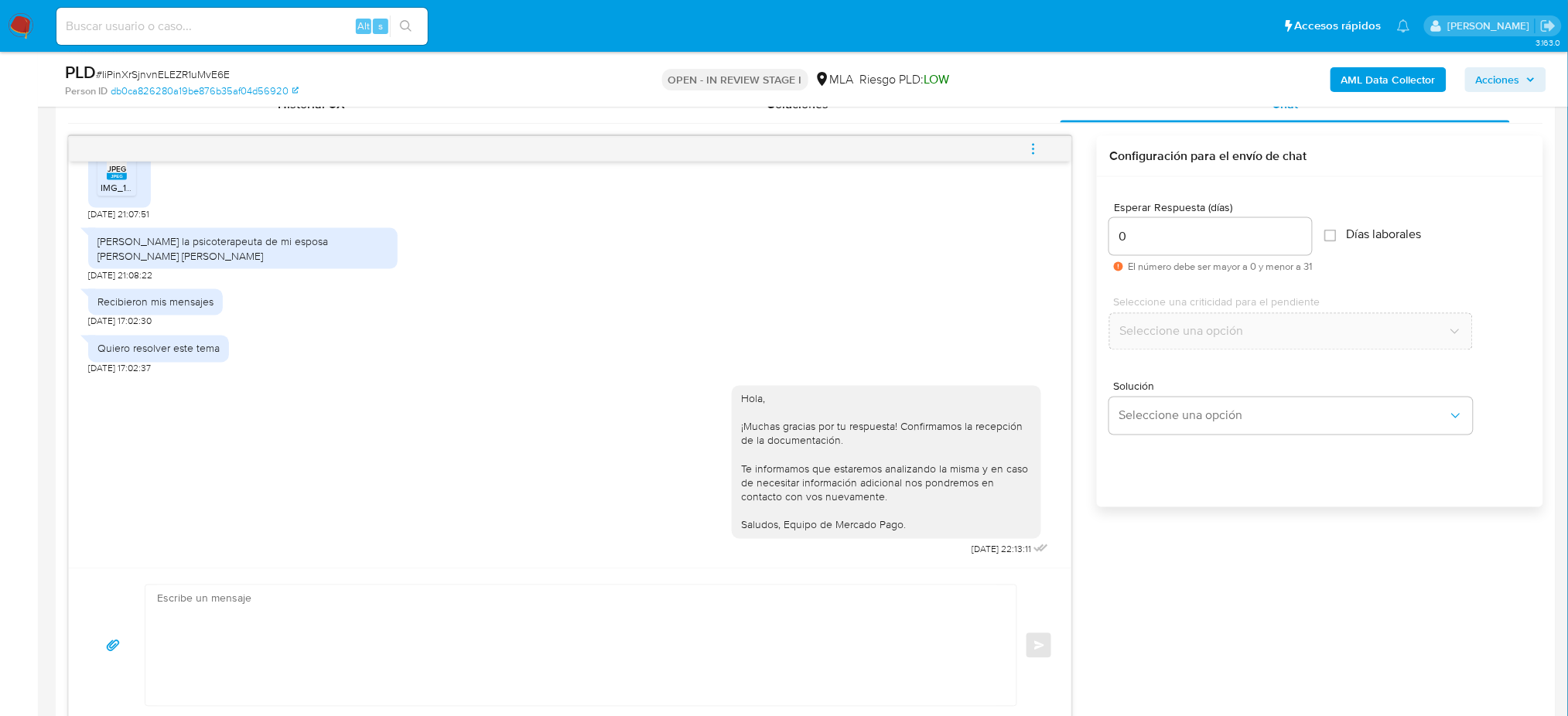
click at [1027, 152] on icon "menu-action" at bounding box center [1033, 149] width 14 height 14
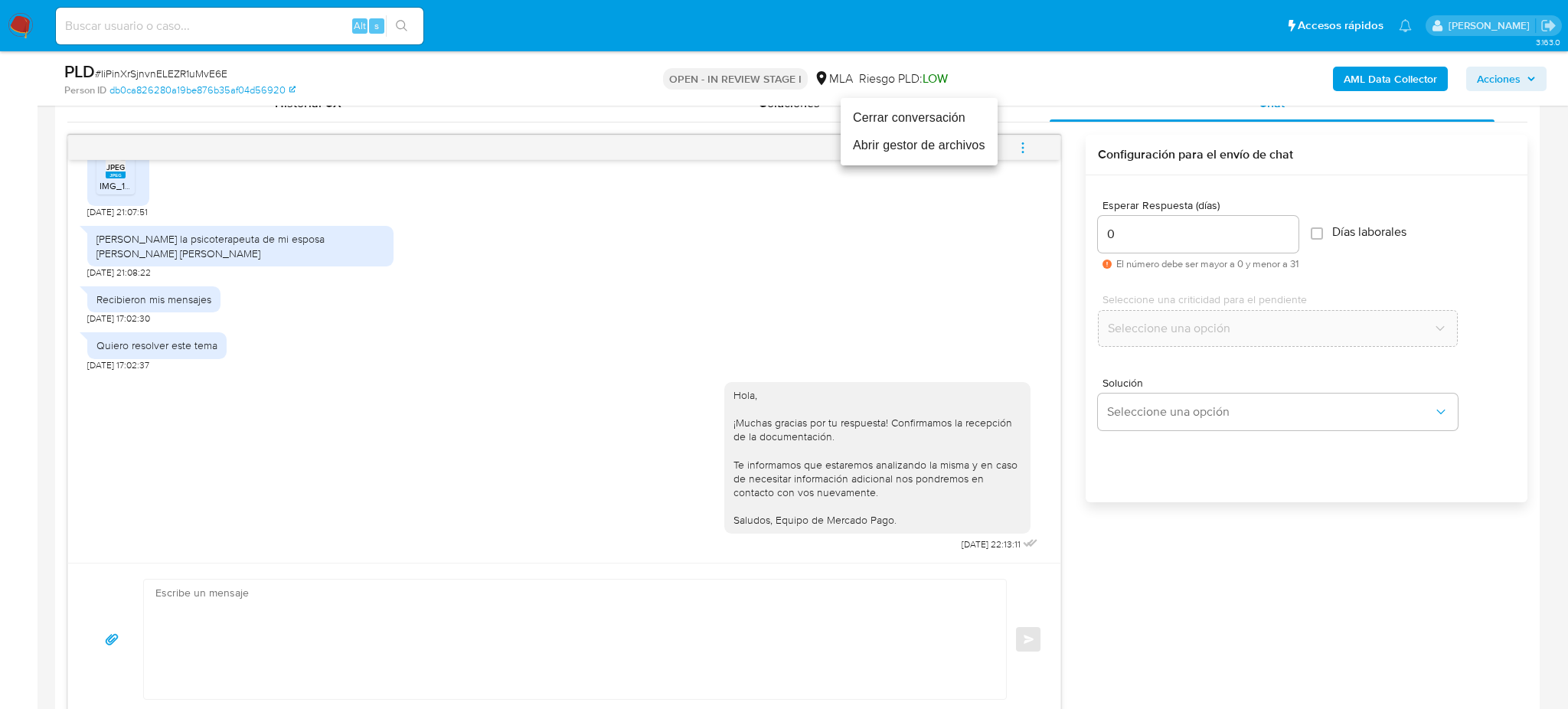
click at [873, 121] on li "Cerrar conversación" at bounding box center [918, 117] width 157 height 27
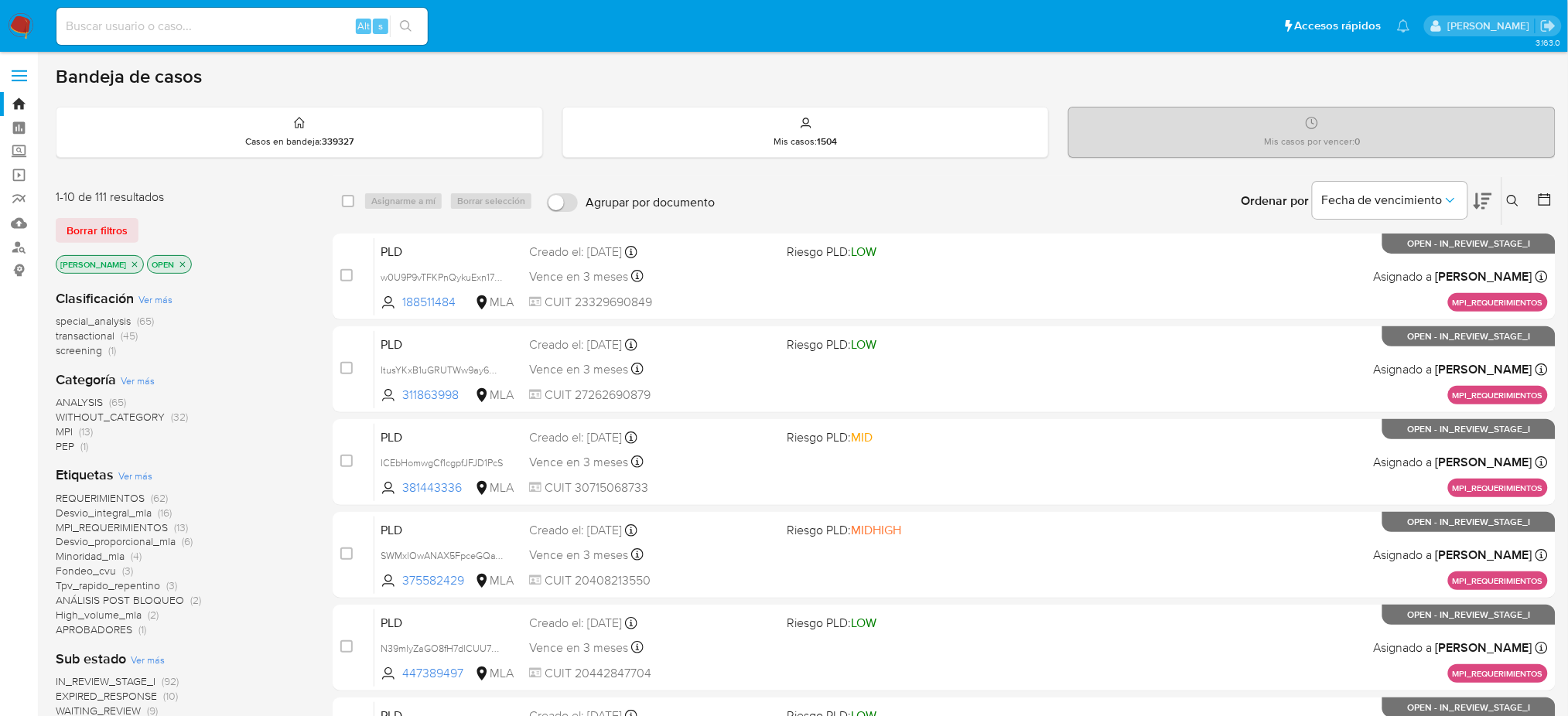
click at [1520, 206] on button at bounding box center [1515, 201] width 25 height 18
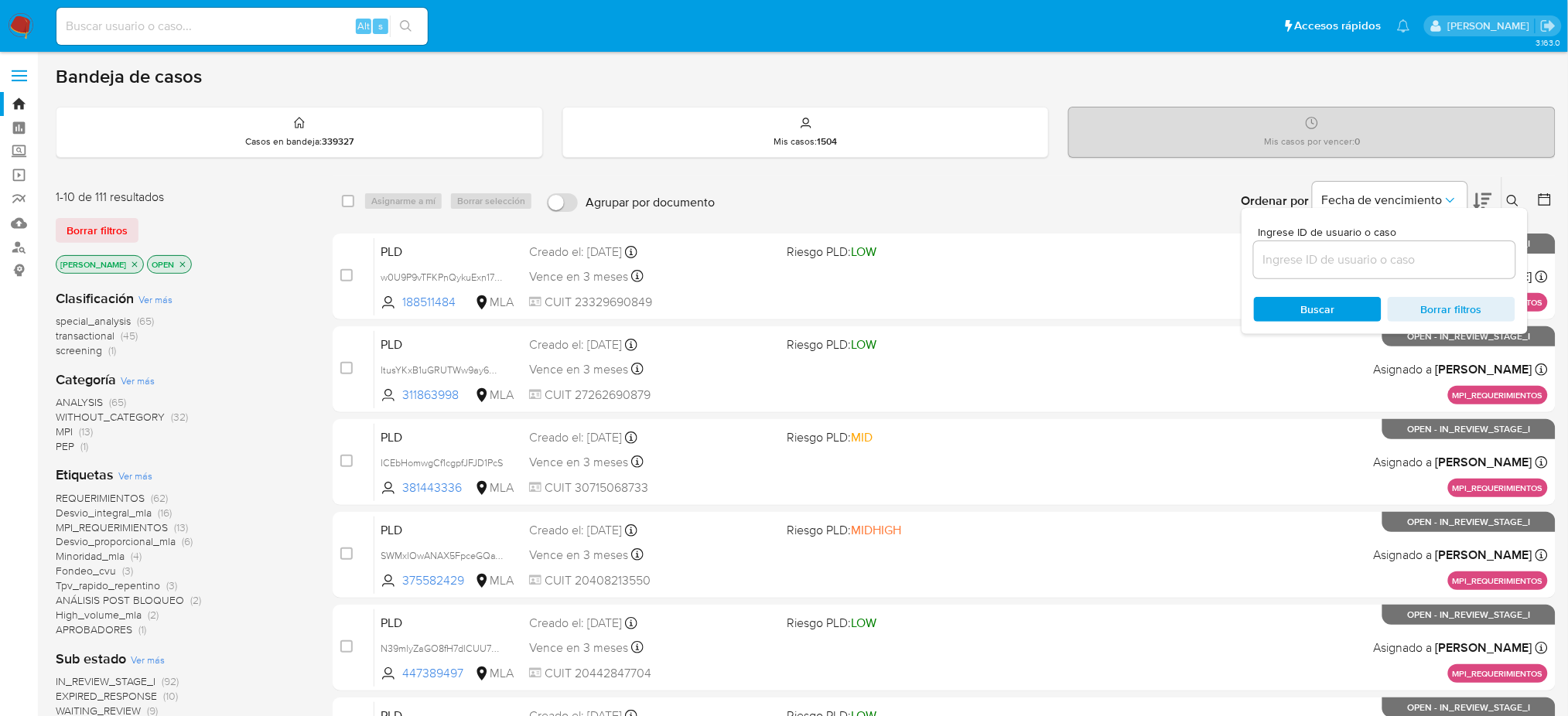
click at [1428, 259] on input at bounding box center [1384, 260] width 261 height 20
type input "IiPinXrSjnvnELEZR1uMvE6E"
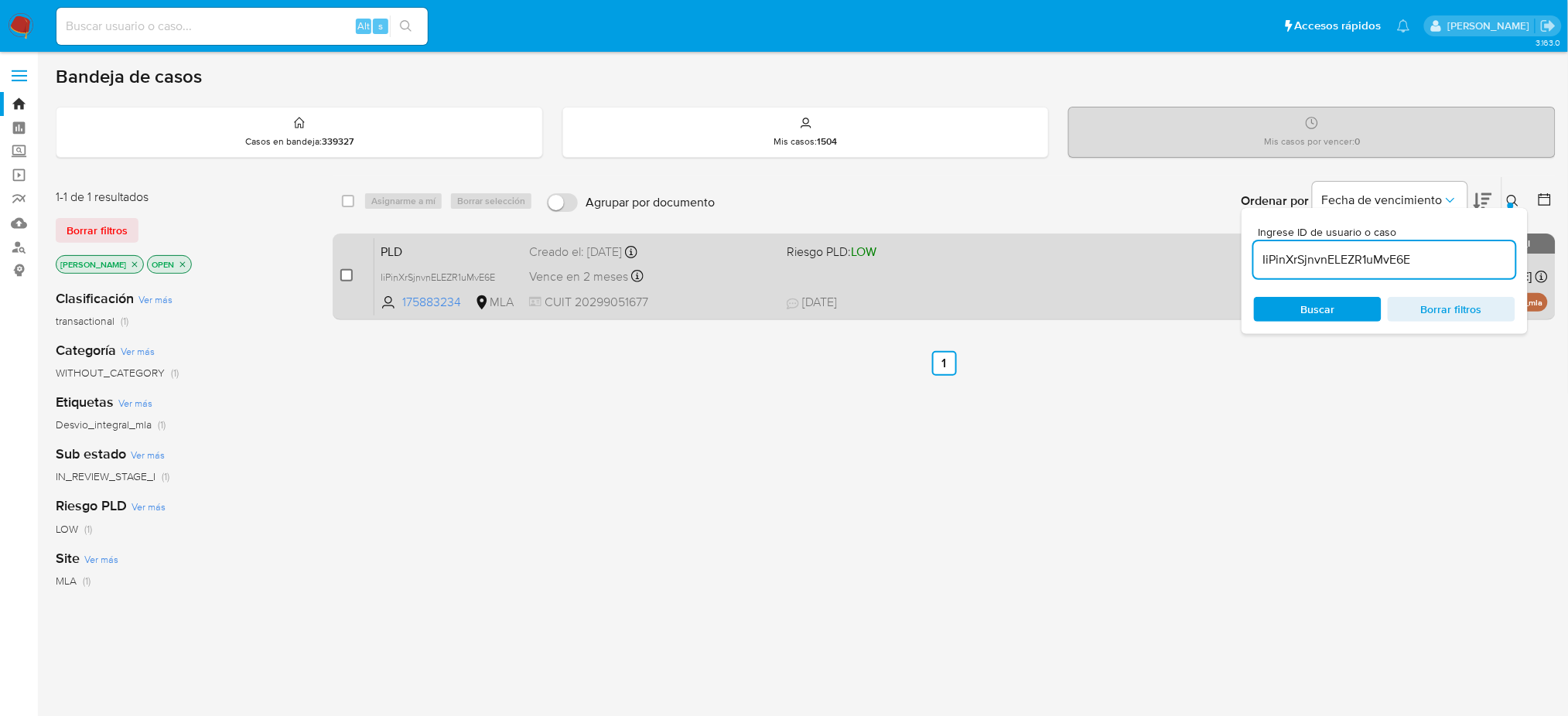
click at [349, 272] on input "checkbox" at bounding box center [346, 275] width 13 height 13
checkbox input "true"
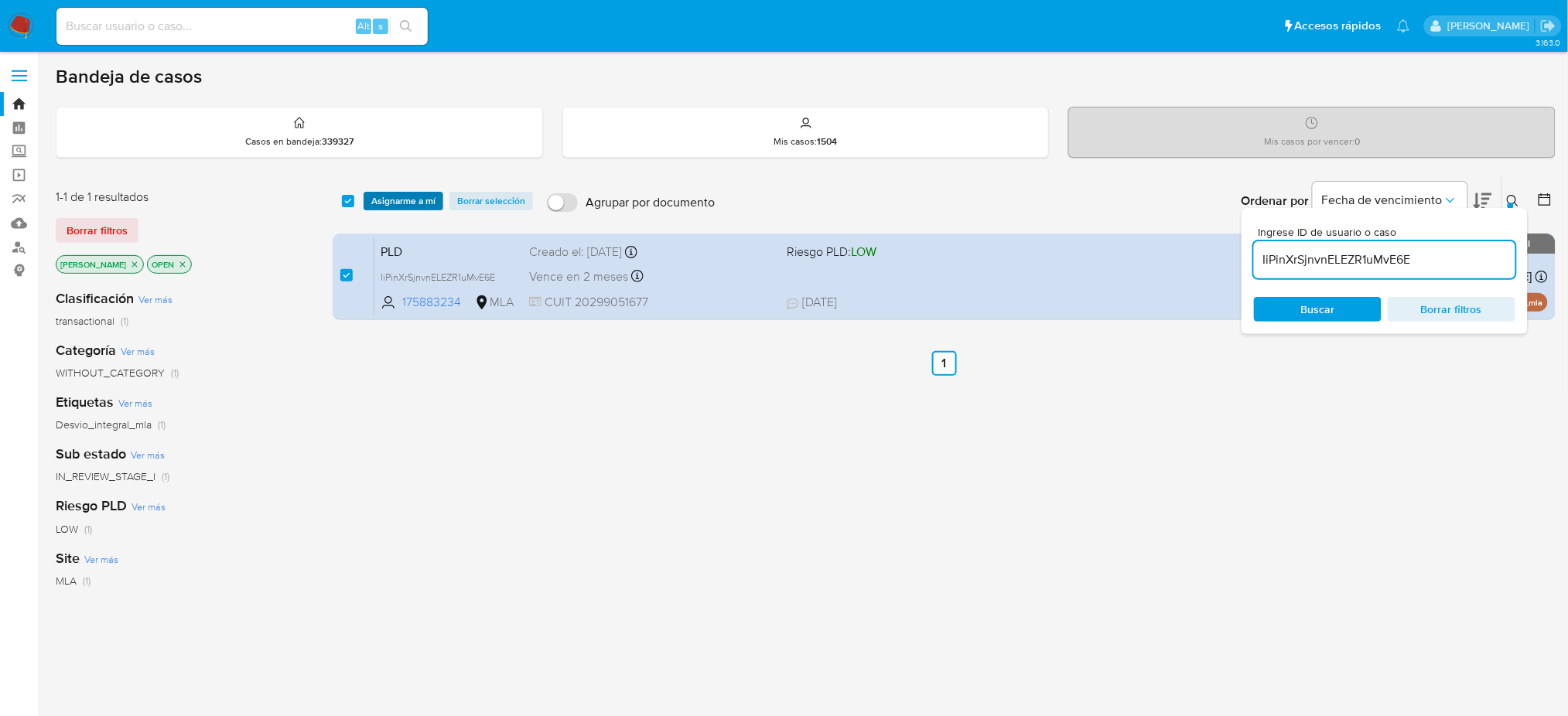
click at [405, 193] on span "Asignarme a mí" at bounding box center [403, 201] width 64 height 15
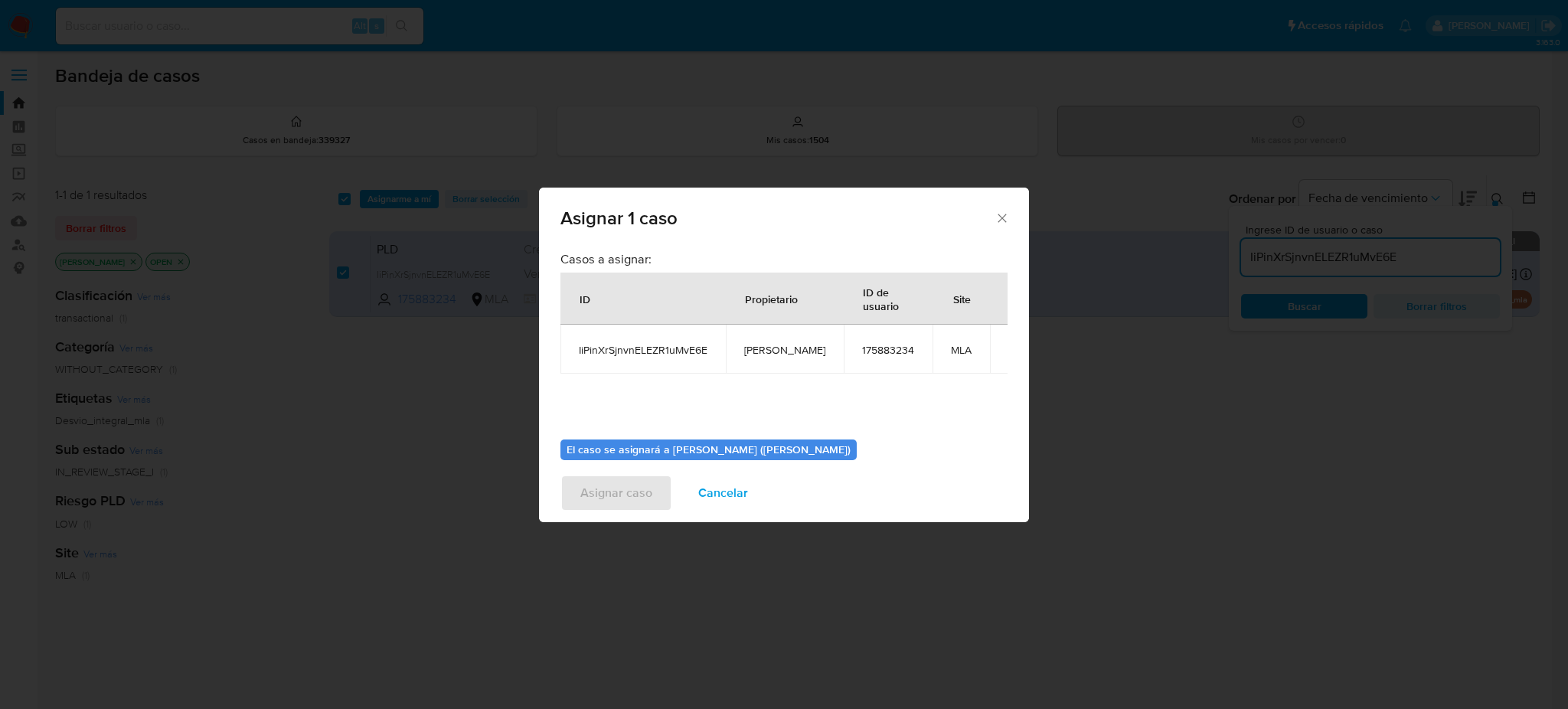
click at [768, 347] on span "[PERSON_NAME]" at bounding box center [784, 350] width 81 height 14
copy span "[PERSON_NAME]"
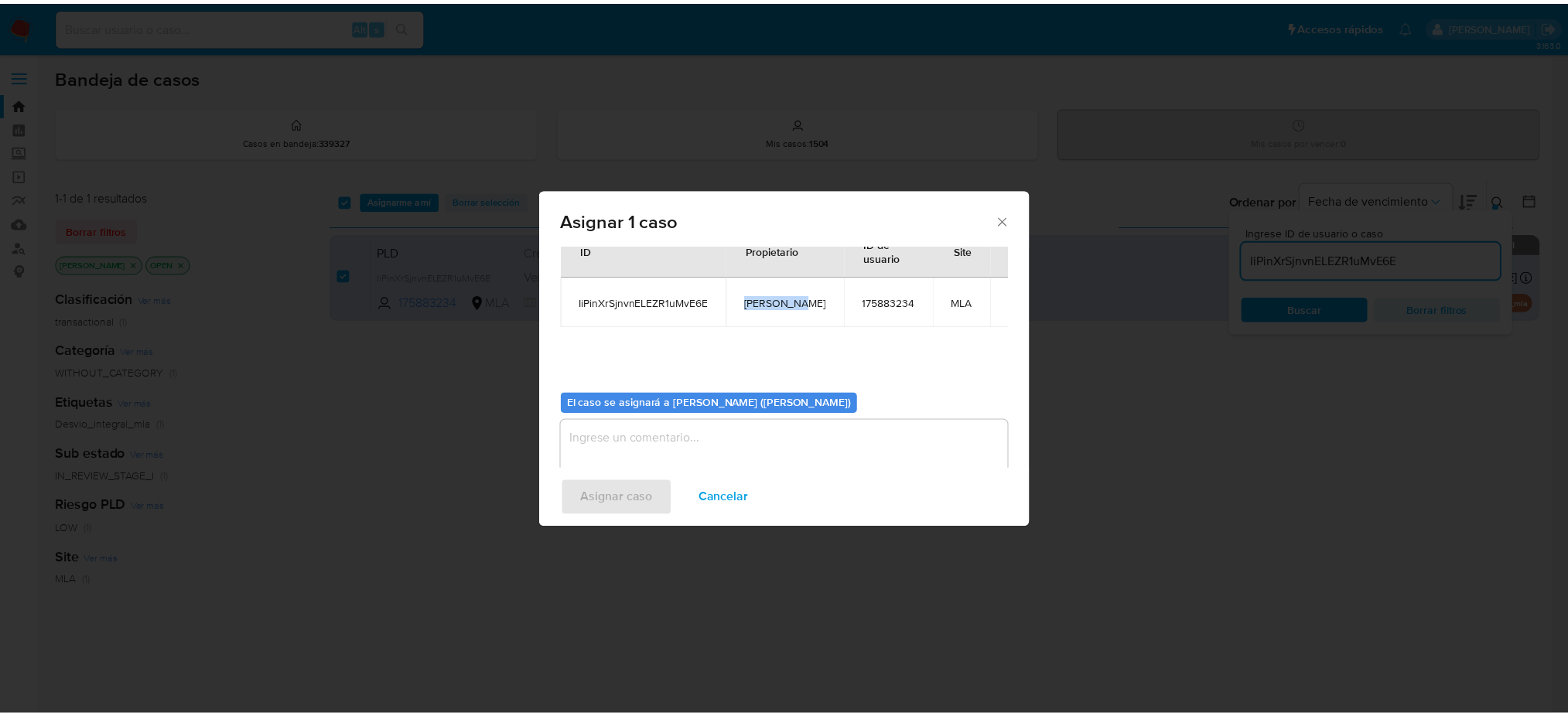
scroll to position [79, 0]
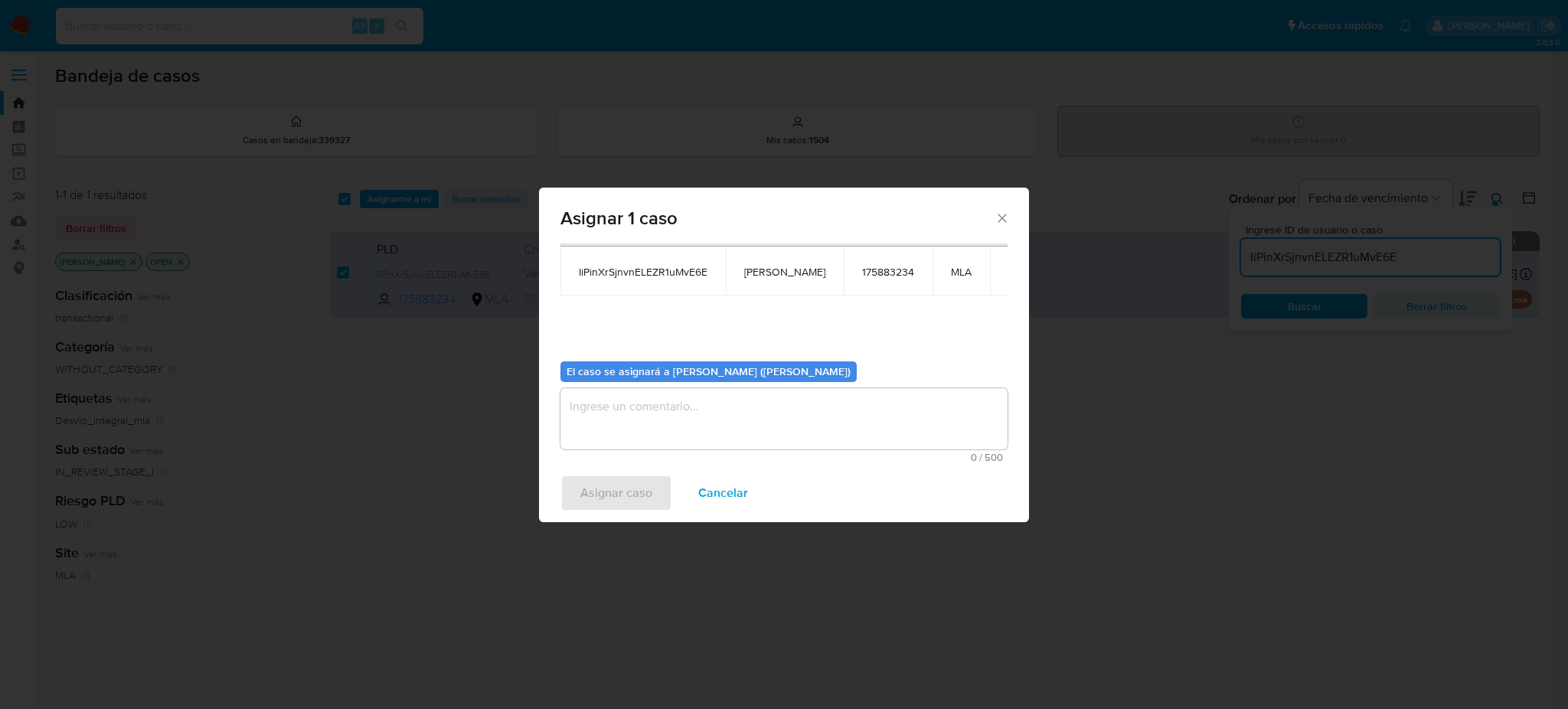
click at [708, 411] on textarea "assign-modal" at bounding box center [784, 419] width 447 height 62
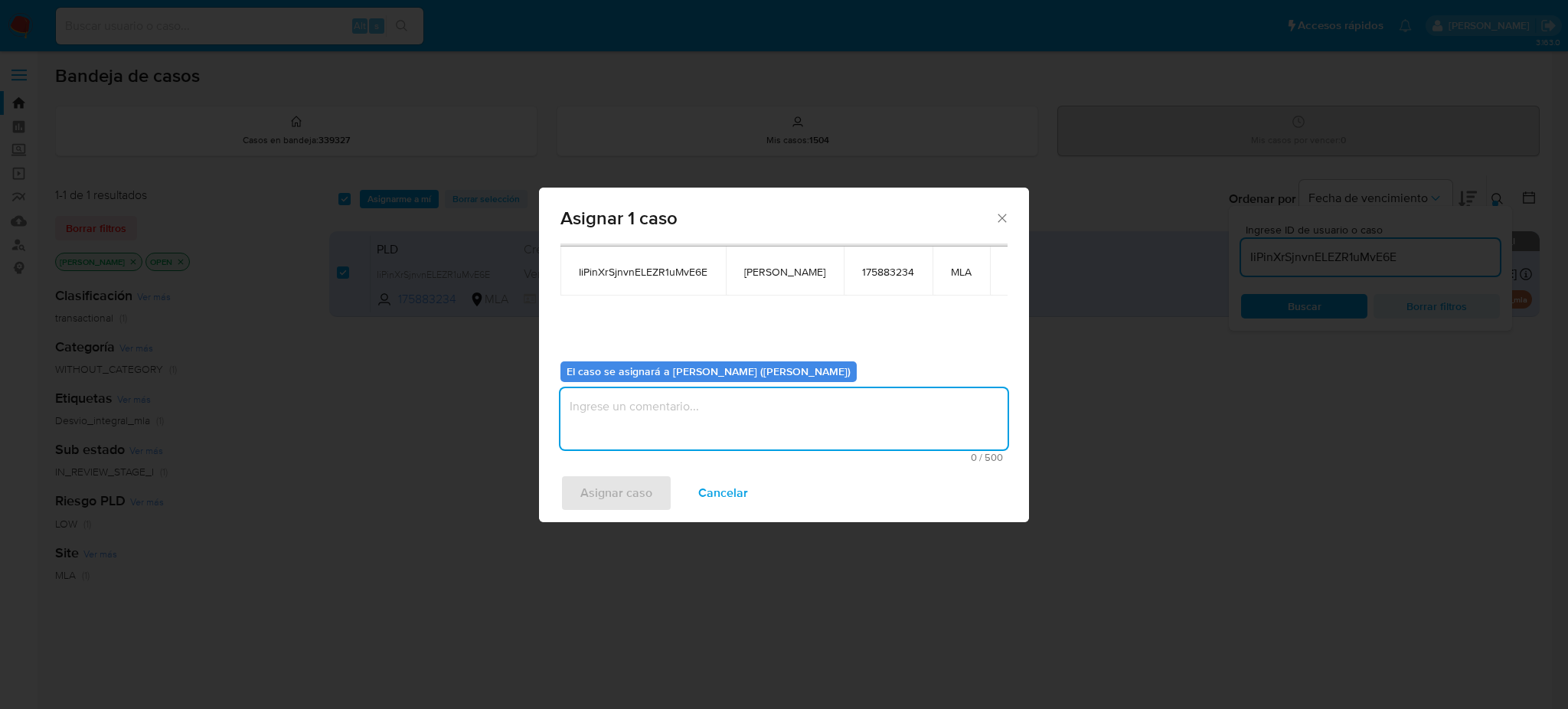
paste textarea "[PERSON_NAME]"
type textarea "[PERSON_NAME]"
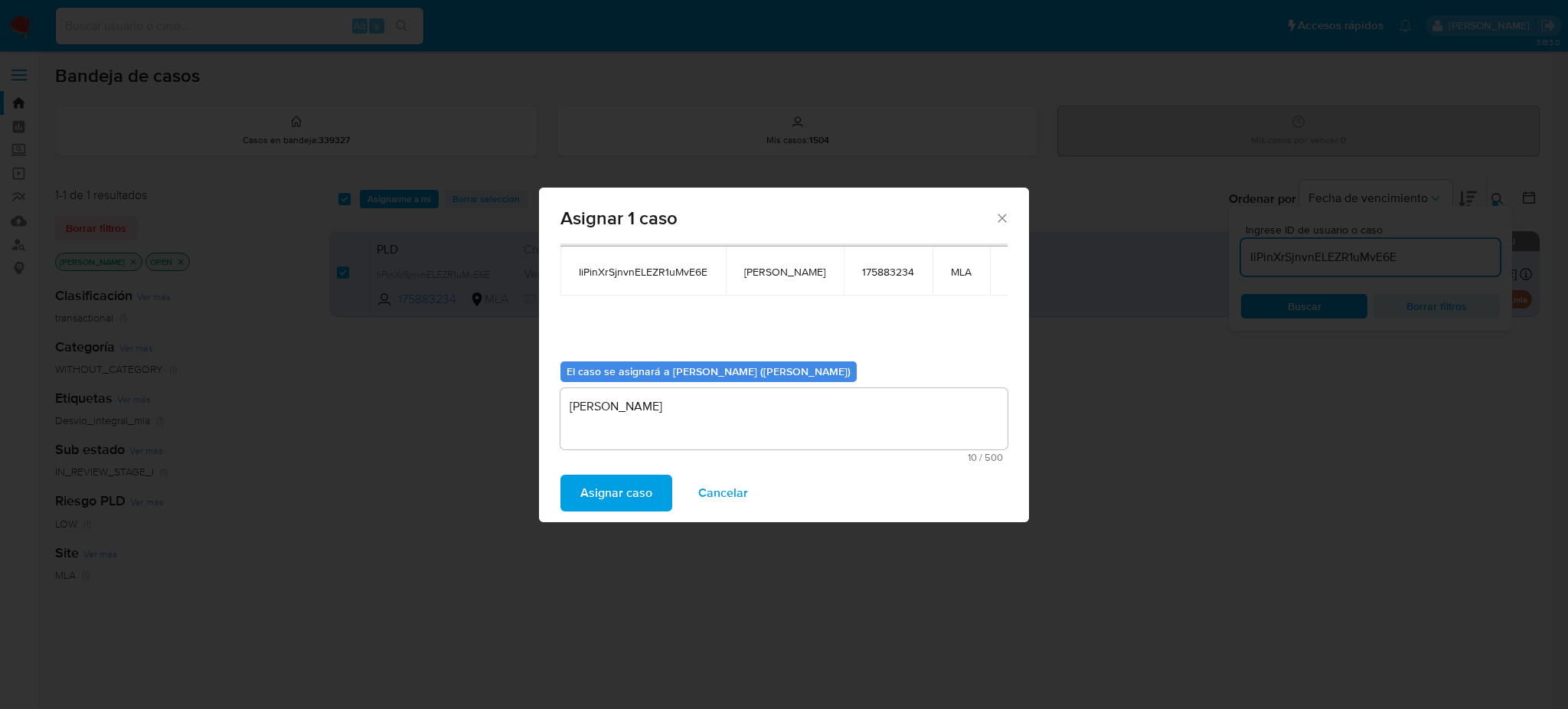
click at [646, 491] on span "Asignar caso" at bounding box center [616, 493] width 72 height 34
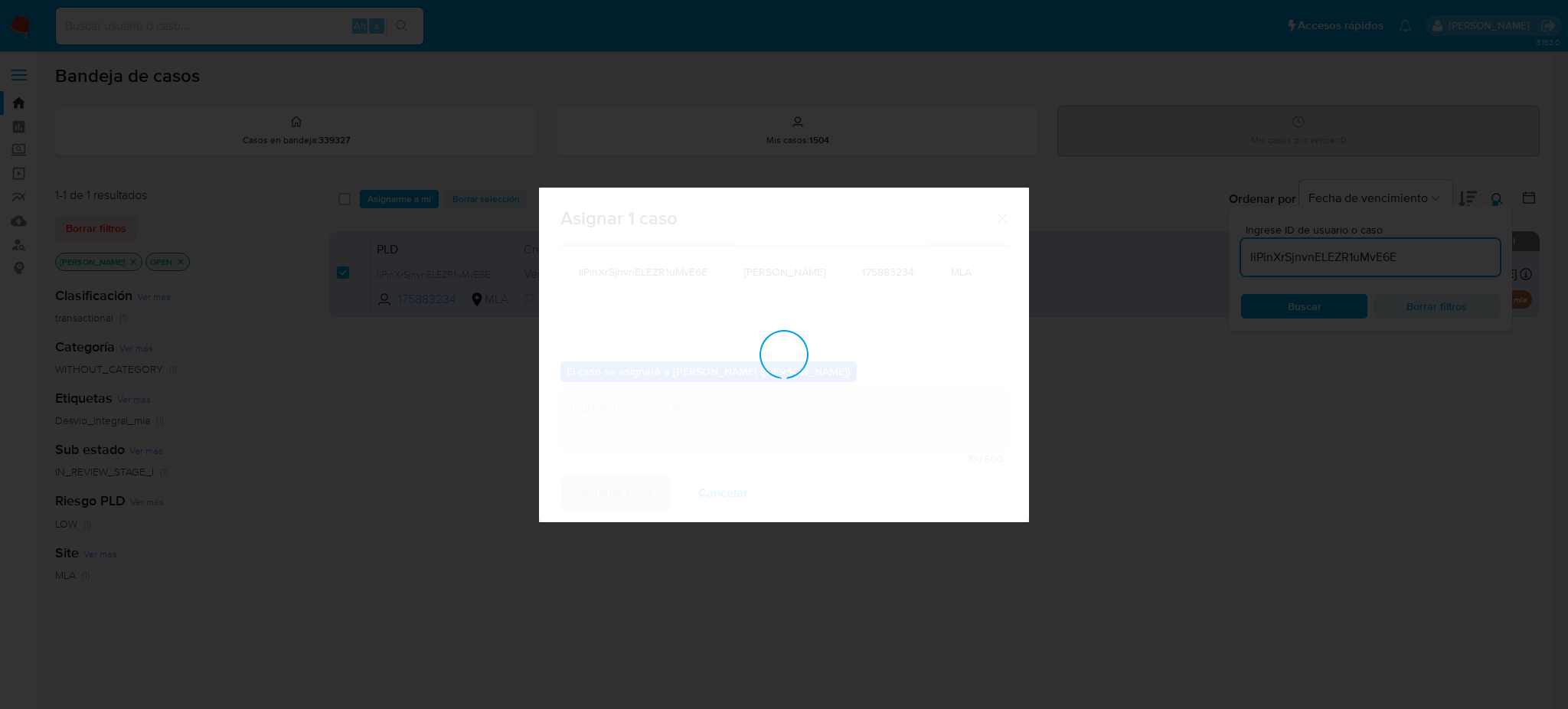
checkbox input "false"
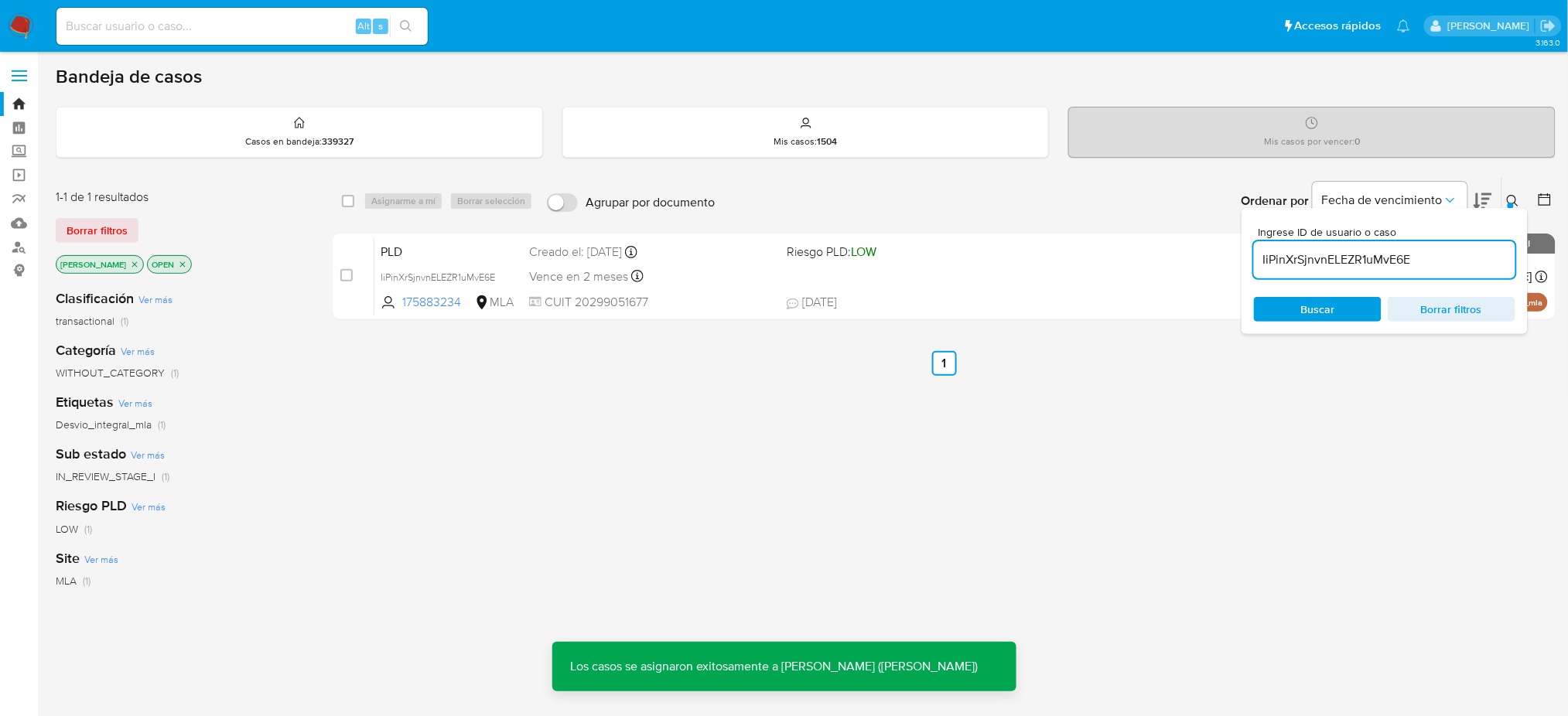
click at [484, 250] on span "PLD" at bounding box center [448, 250] width 136 height 20
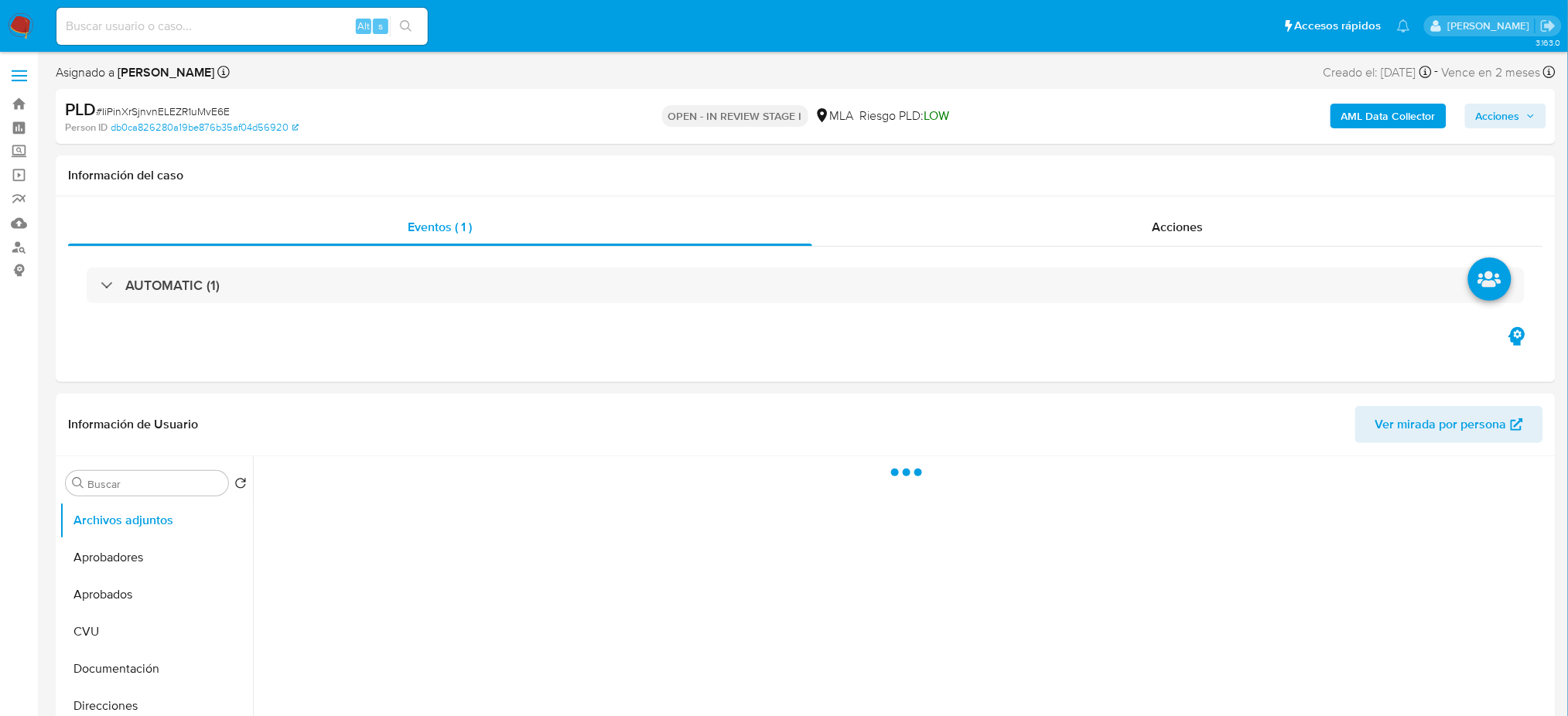
click at [1370, 119] on b "AML Data Collector" at bounding box center [1388, 115] width 94 height 24
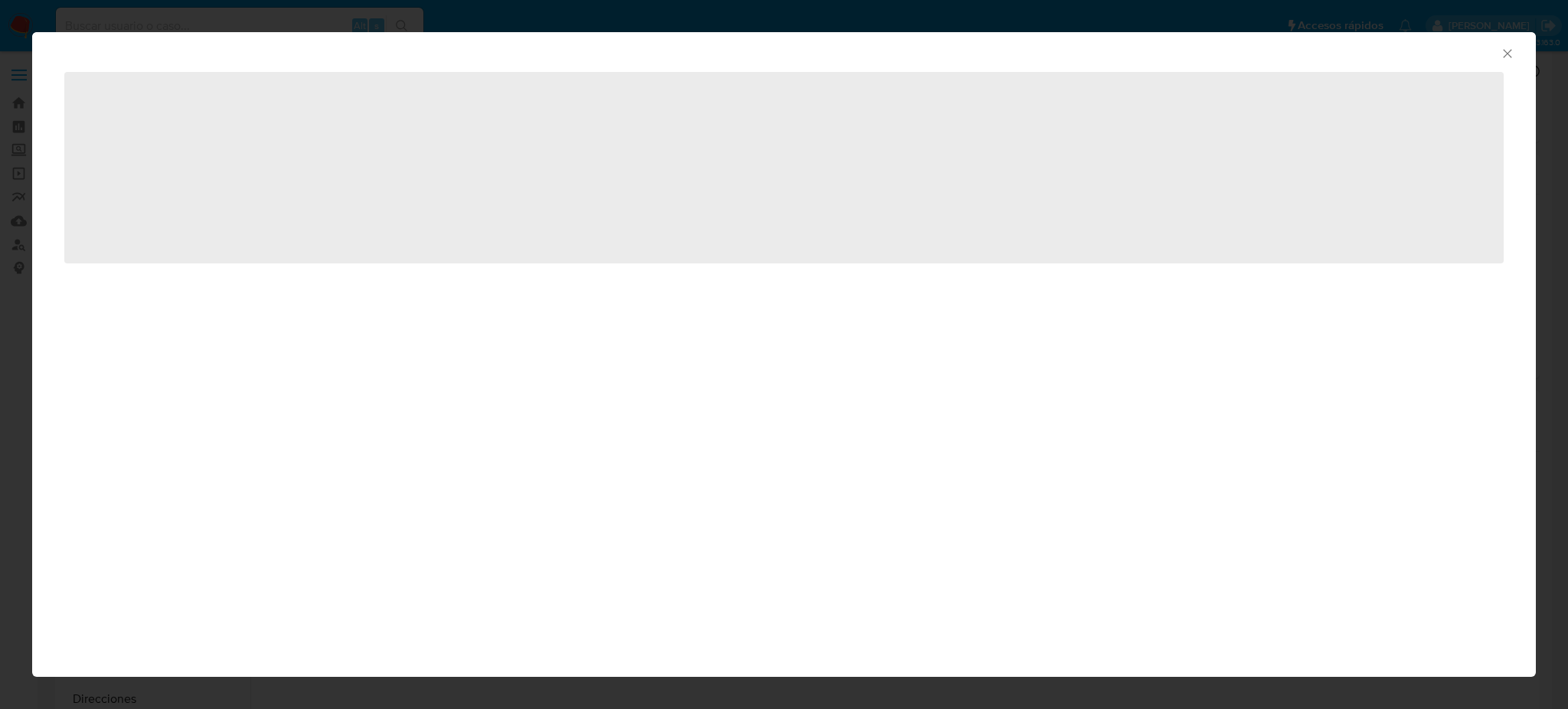
select select "10"
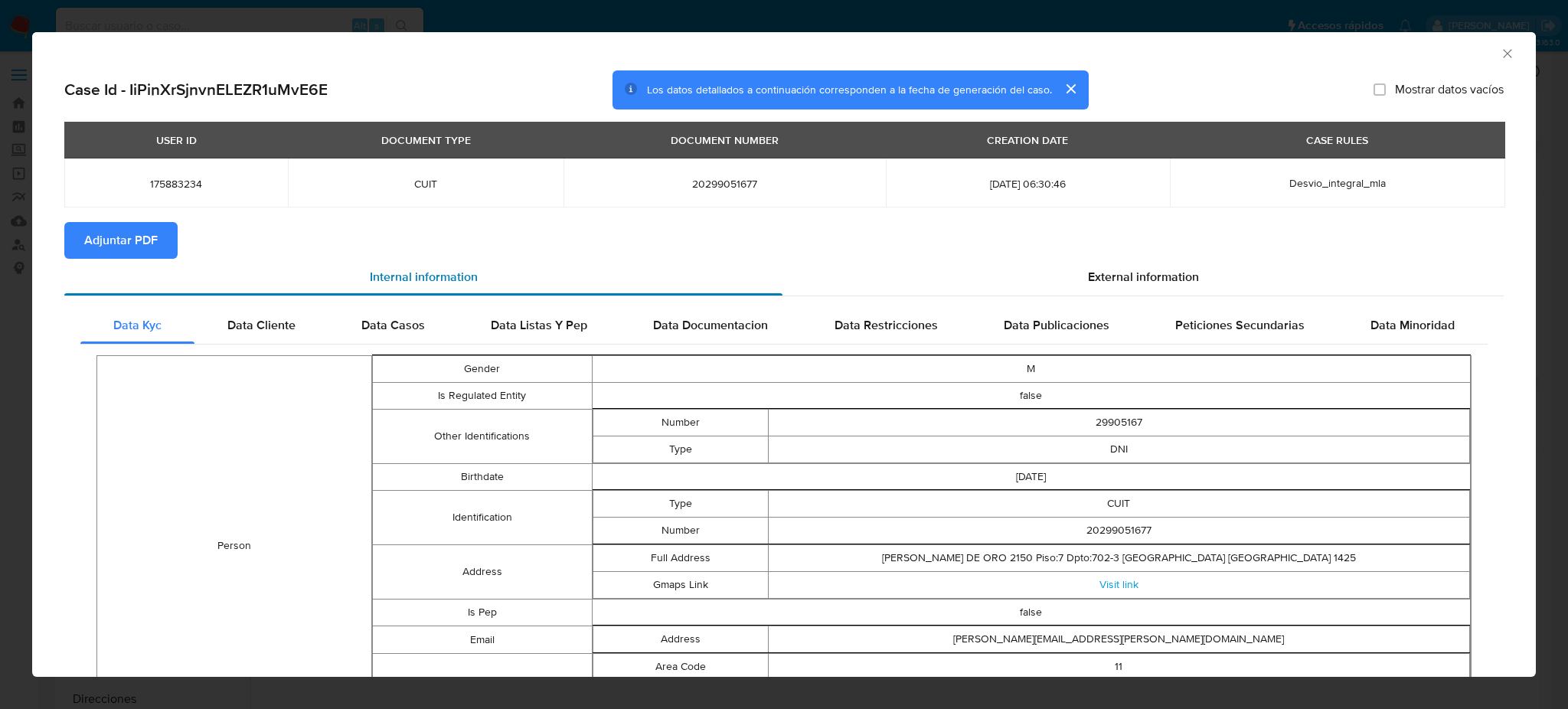
click at [100, 258] on div "Internal information" at bounding box center [423, 277] width 718 height 37
click at [101, 249] on span "Adjuntar PDF" at bounding box center [120, 240] width 73 height 34
drag, startPoint x: 1490, startPoint y: 50, endPoint x: 1477, endPoint y: 53, distance: 13.3
click at [1500, 49] on icon "Cerrar ventana" at bounding box center [1507, 53] width 15 height 15
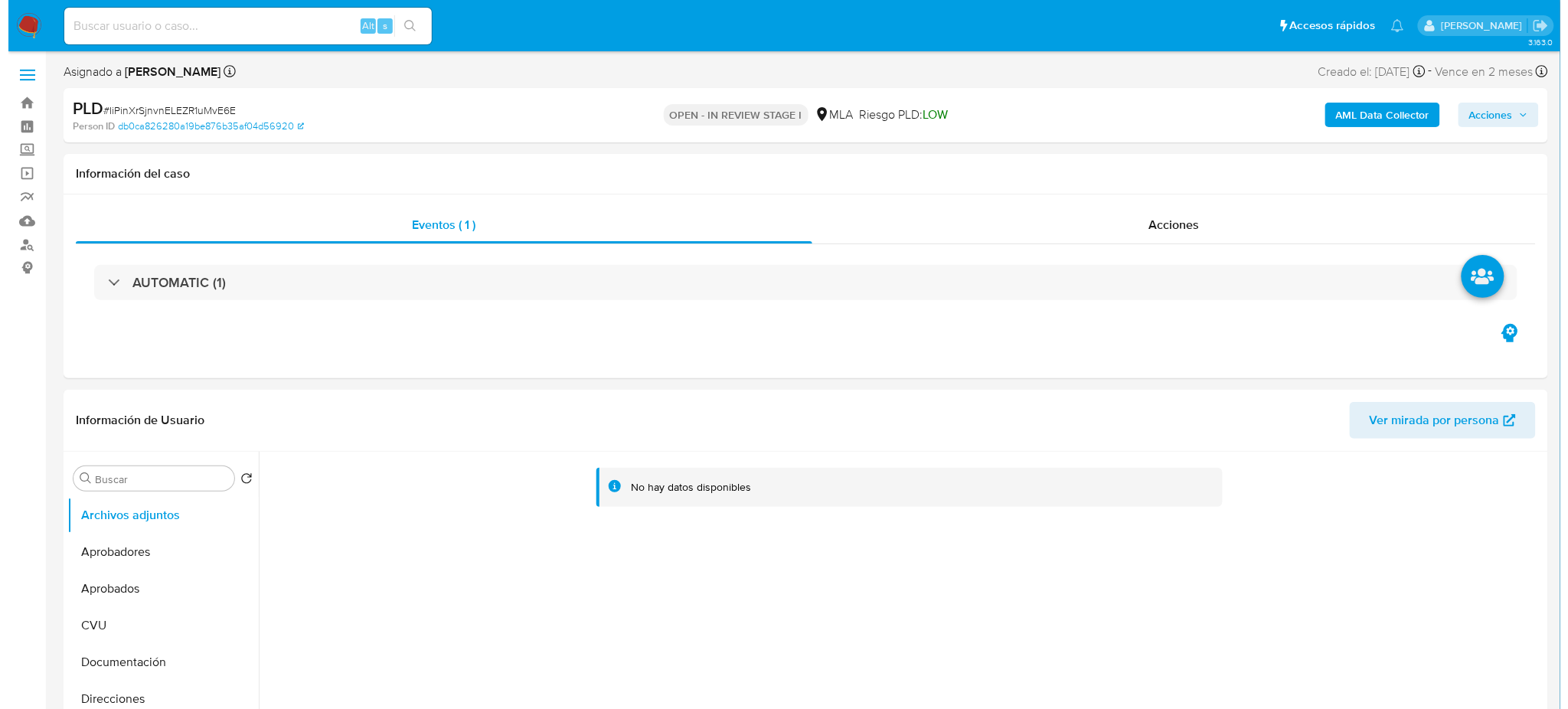
scroll to position [204, 0]
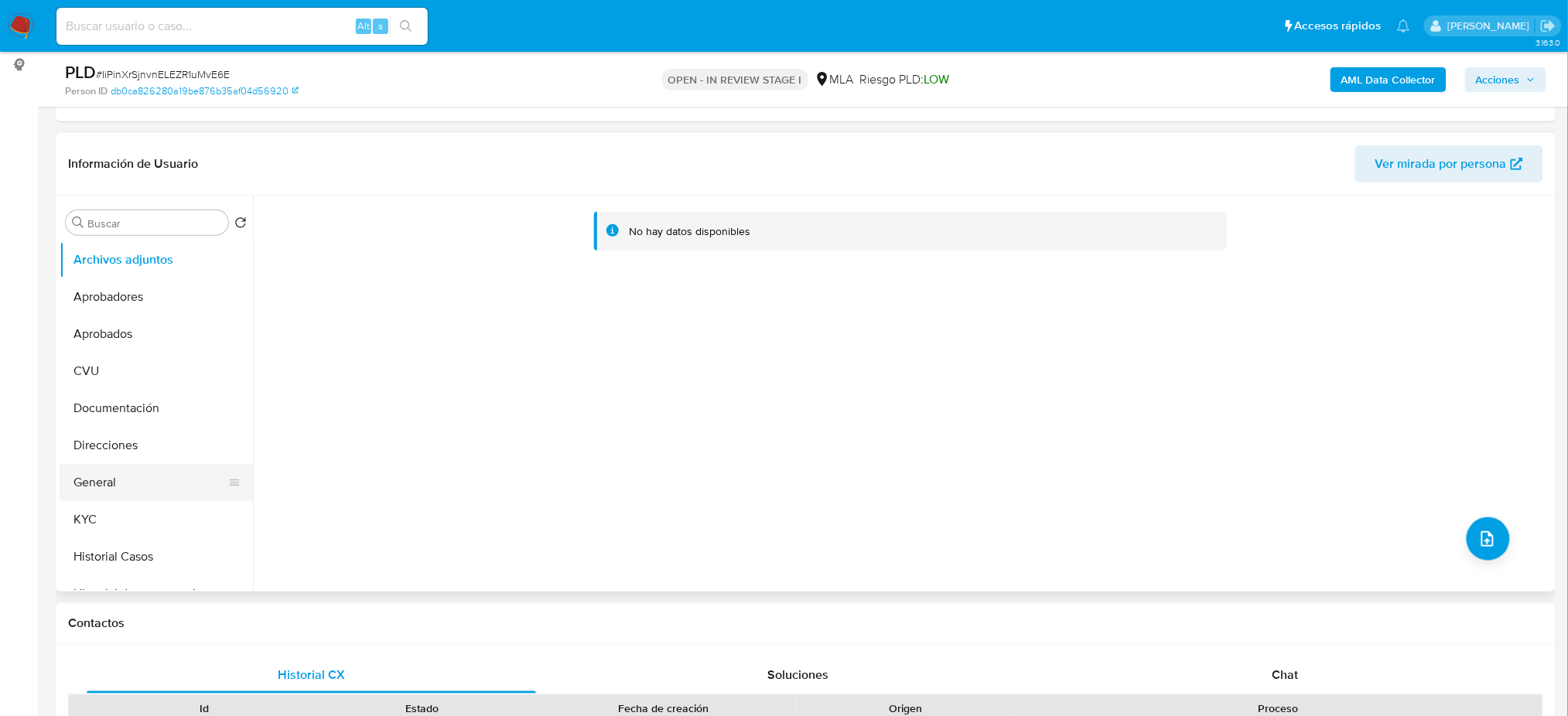
click at [124, 489] on button "General" at bounding box center [150, 483] width 181 height 37
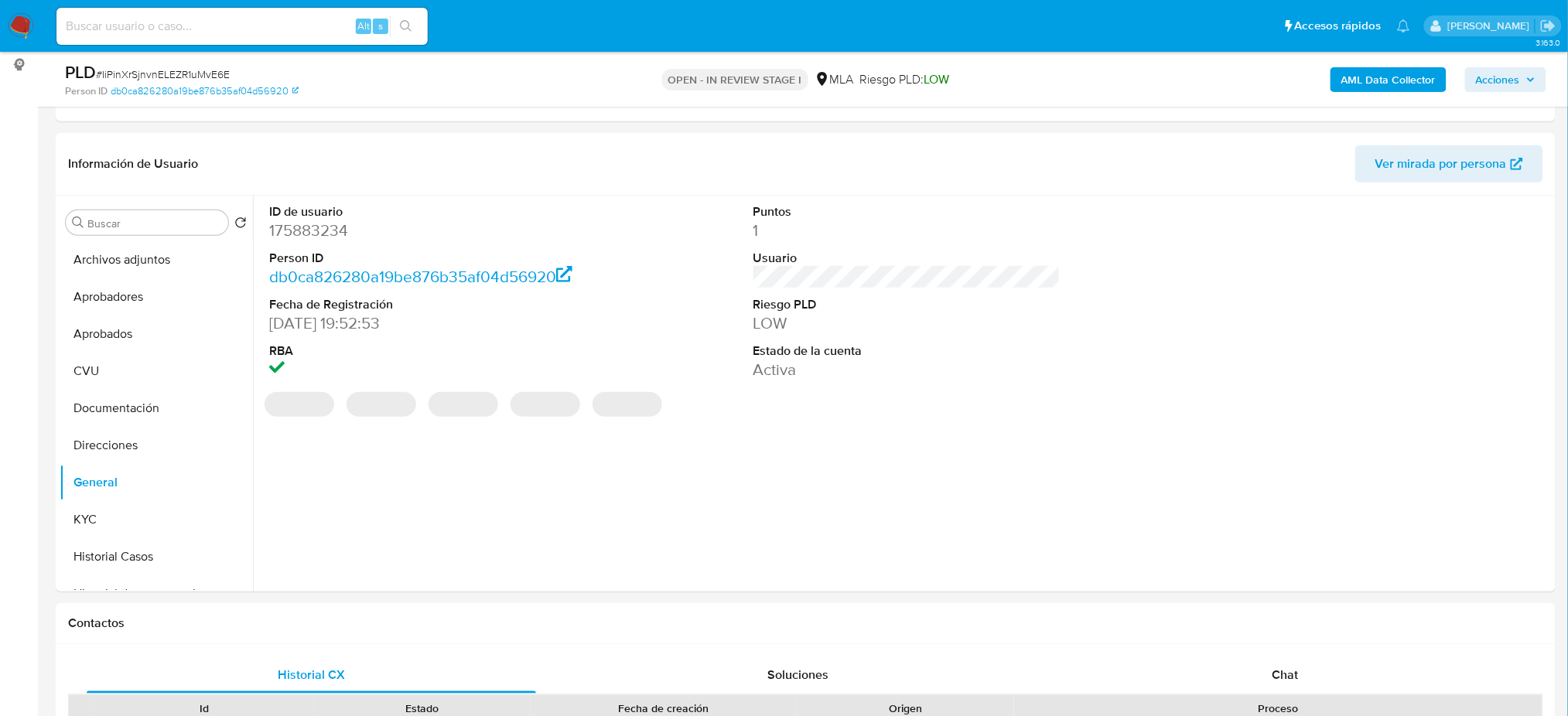
click at [299, 221] on dd "175883234" at bounding box center [423, 231] width 307 height 22
copy dd "175883234"
click at [152, 251] on button "Archivos adjuntos" at bounding box center [150, 259] width 181 height 37
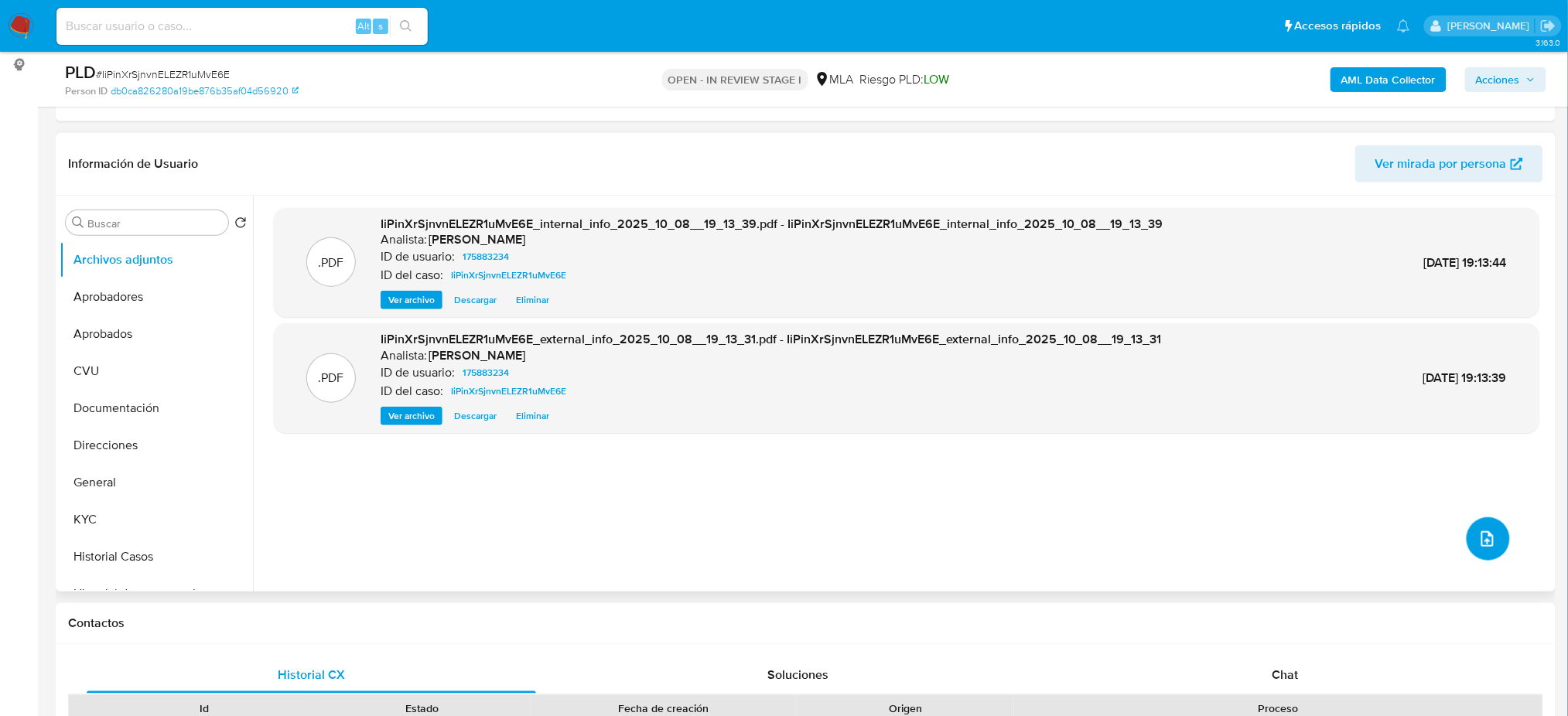
click at [1469, 537] on button "upload-file" at bounding box center [1489, 539] width 44 height 44
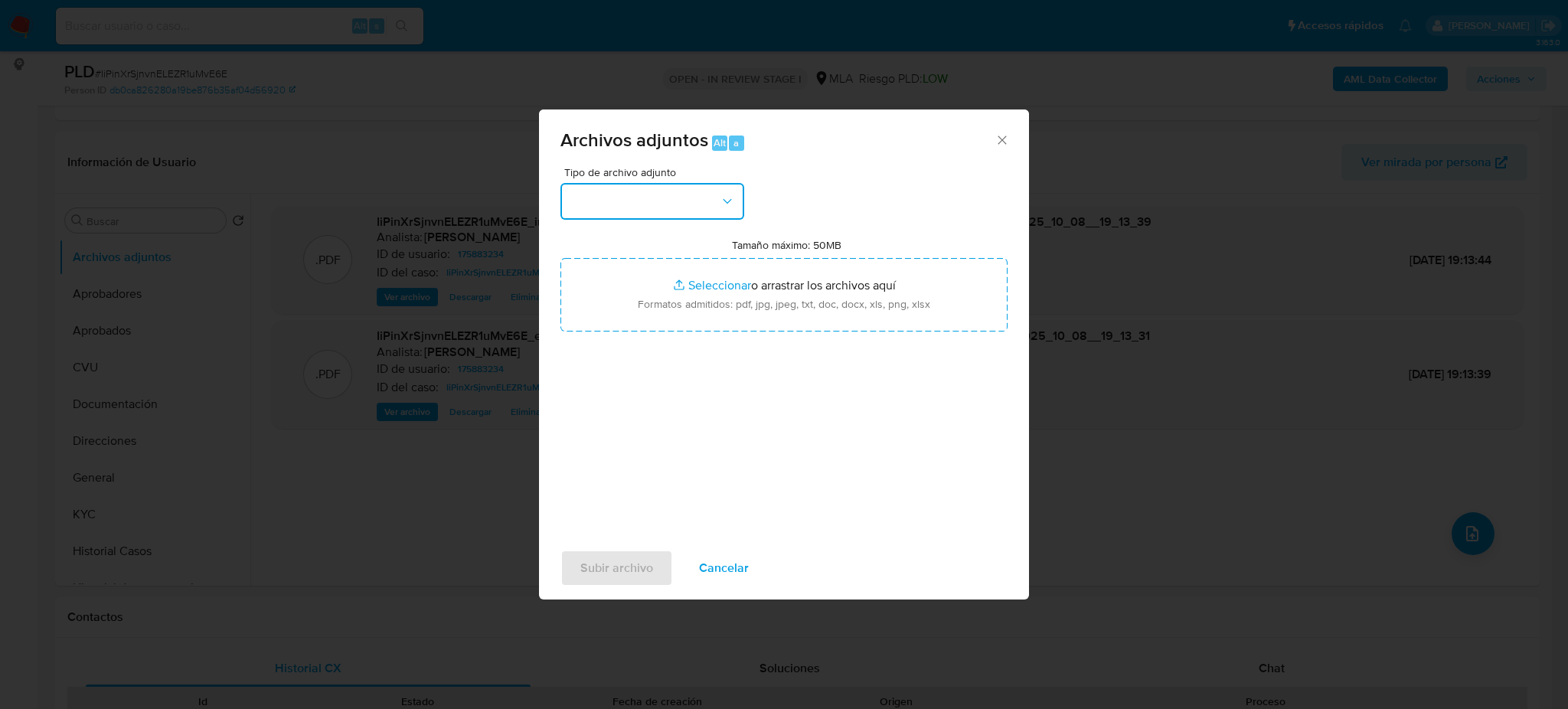
click at [690, 209] on button "button" at bounding box center [651, 201] width 184 height 37
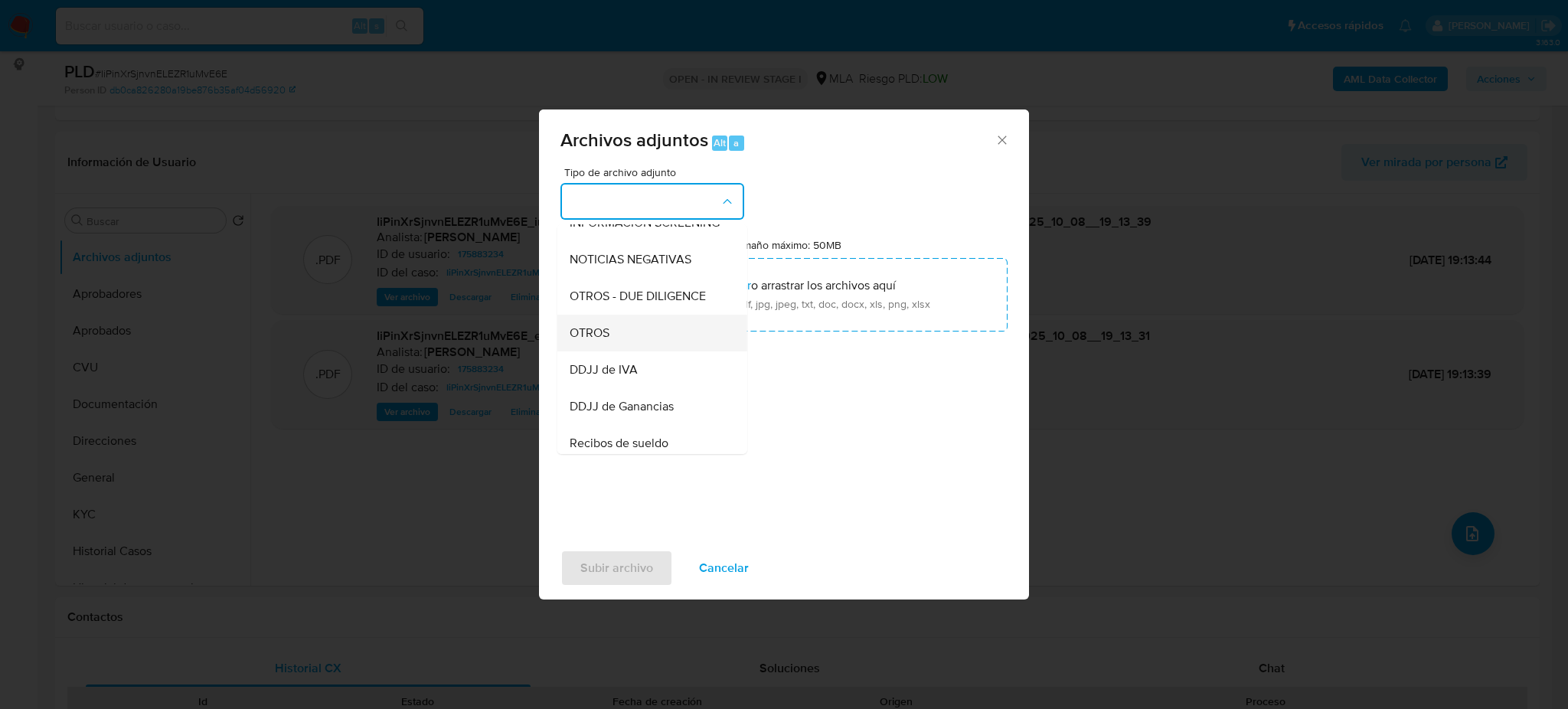
click at [656, 345] on div "OTROS" at bounding box center [647, 333] width 156 height 37
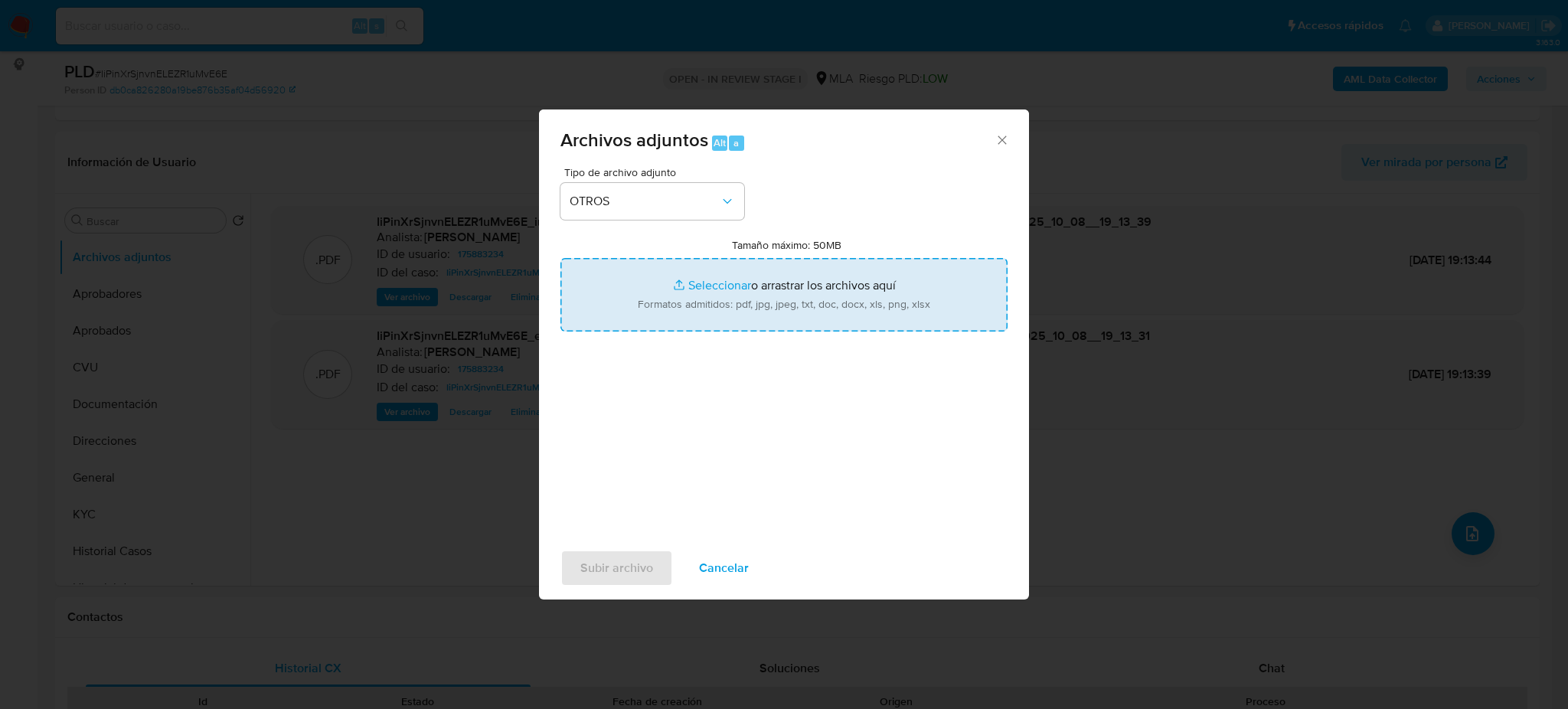
click at [671, 303] on input "Tamaño máximo: 50MB Seleccionar archivos" at bounding box center [784, 294] width 447 height 73
type input "C:\fakepath\Caselog IiPinXrSjnvnELEZR1uMvE6E_2025_09_17_14_59_43.docx"
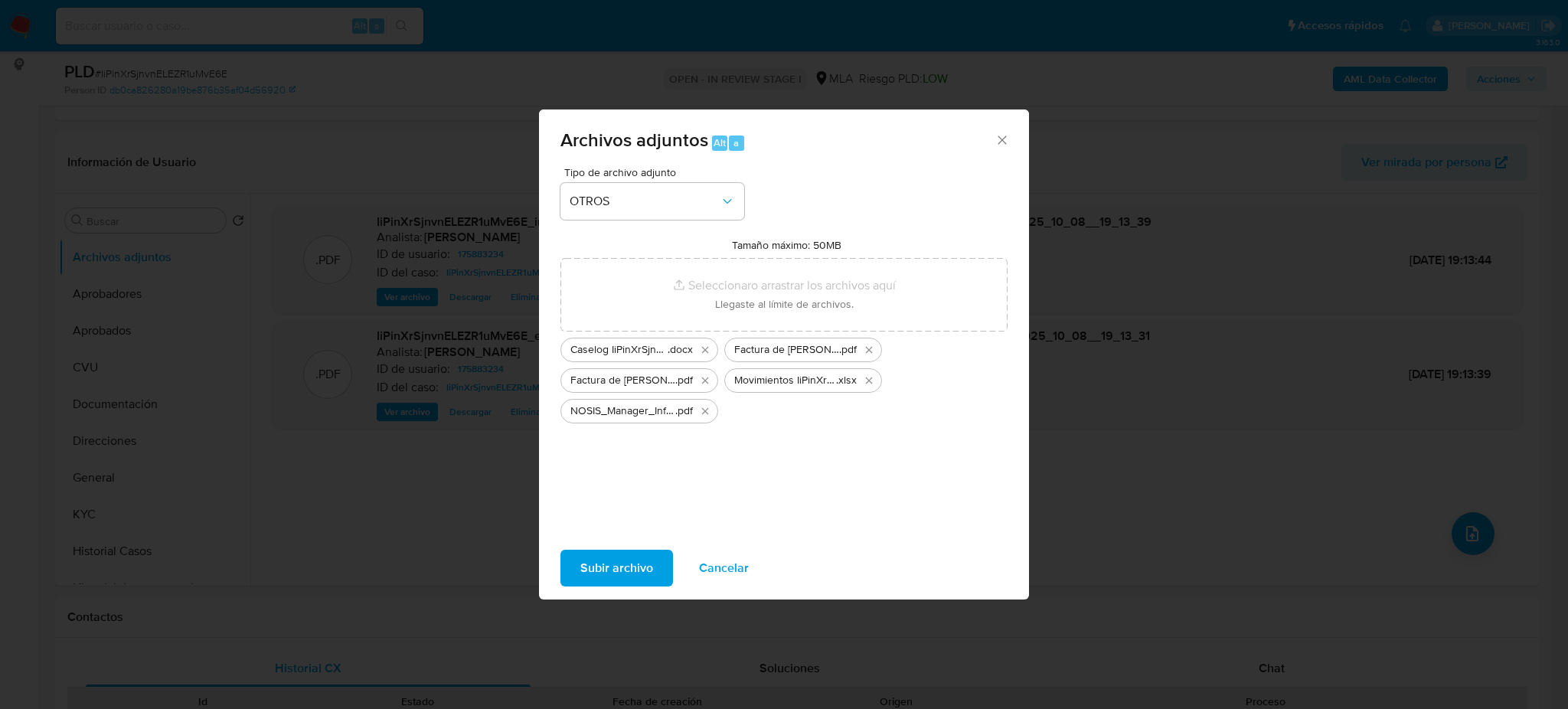
click at [578, 560] on button "Subir archivo" at bounding box center [616, 568] width 112 height 37
